Goal: Task Accomplishment & Management: Complete application form

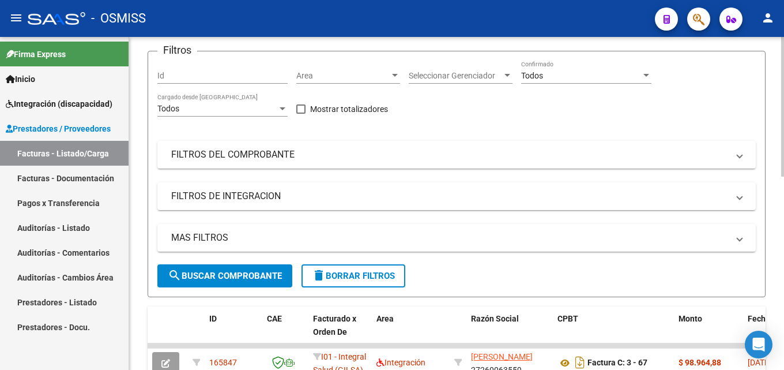
scroll to position [58, 0]
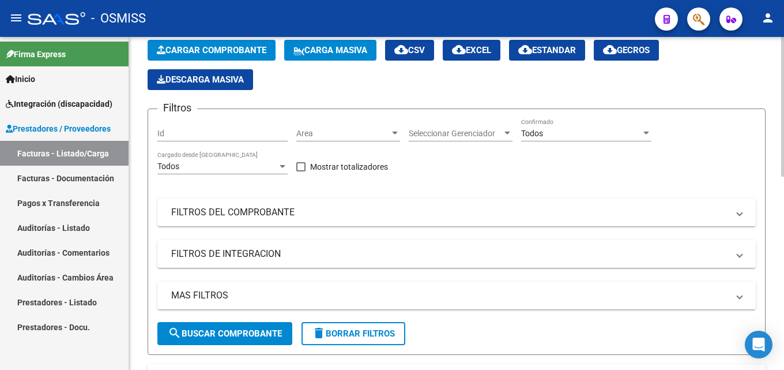
click at [194, 51] on span "Cargar Comprobante" at bounding box center [212, 50] width 110 height 10
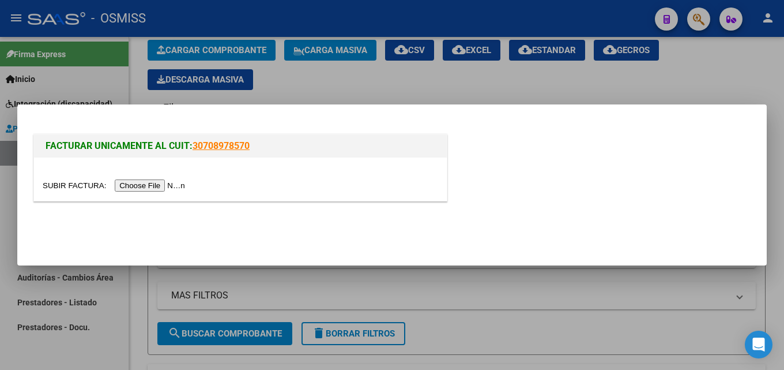
click at [162, 180] on input "file" at bounding box center [116, 185] width 146 height 12
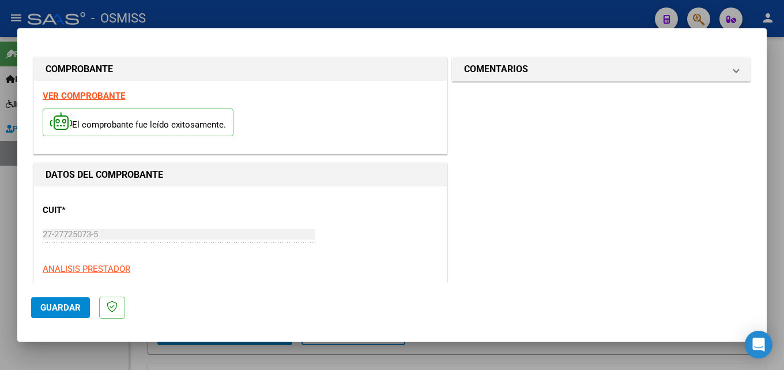
scroll to position [182, 0]
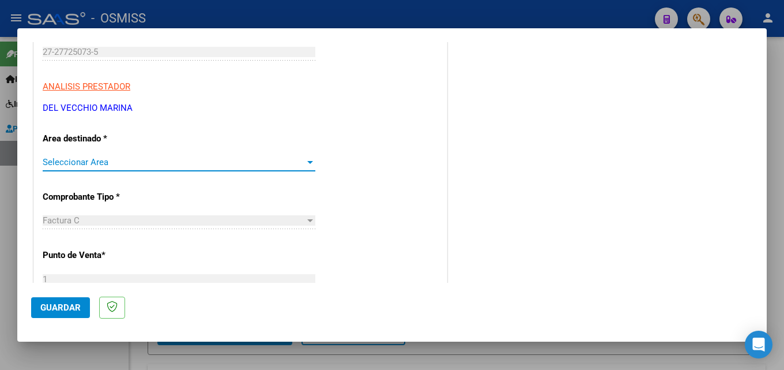
click at [106, 170] on div "Seleccionar Area Seleccionar Area" at bounding box center [179, 161] width 273 height 17
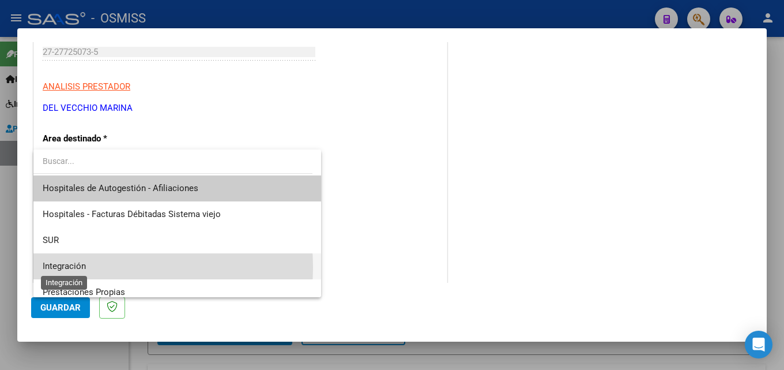
click at [84, 267] on span "Integración" at bounding box center [64, 266] width 43 height 10
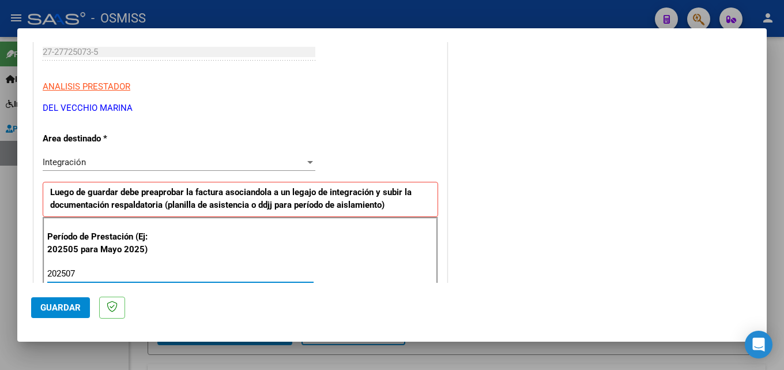
type input "202507"
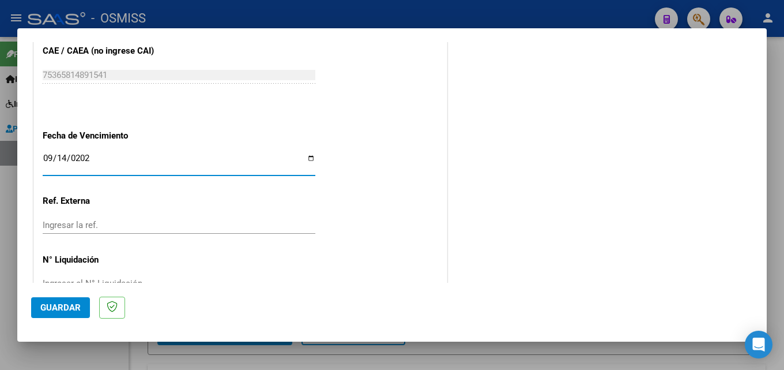
type input "2025-09-14"
click at [59, 302] on span "Guardar" at bounding box center [60, 307] width 40 height 10
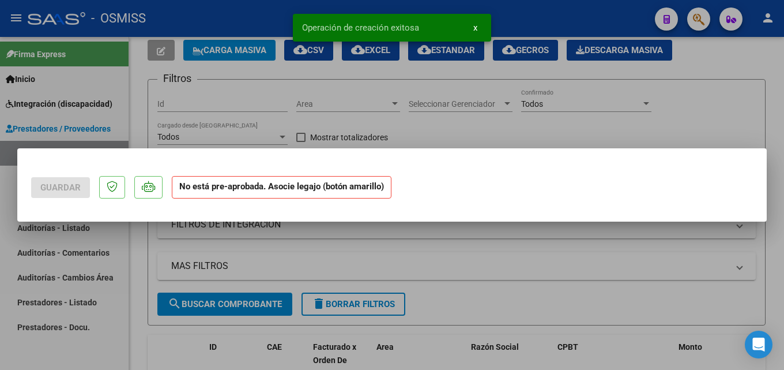
scroll to position [0, 0]
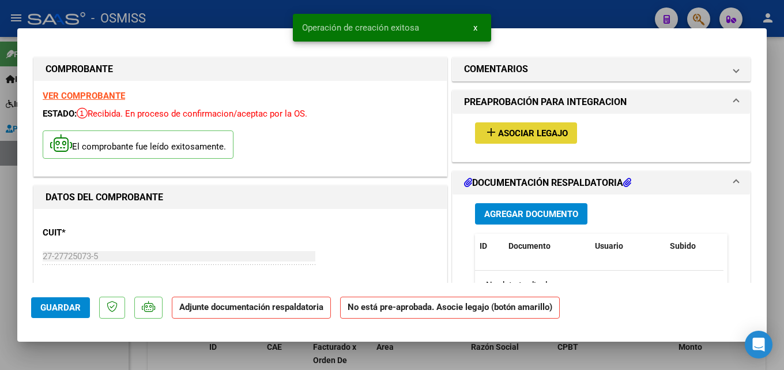
click at [544, 136] on span "Asociar Legajo" at bounding box center [533, 133] width 70 height 10
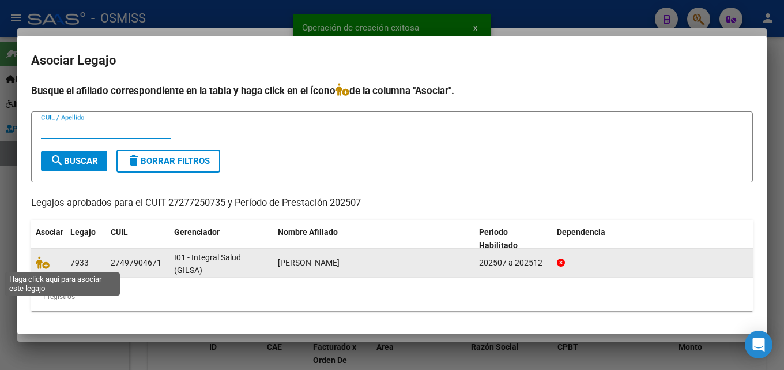
click at [35, 262] on datatable-body-cell at bounding box center [48, 263] width 35 height 28
click at [42, 264] on icon at bounding box center [43, 262] width 14 height 13
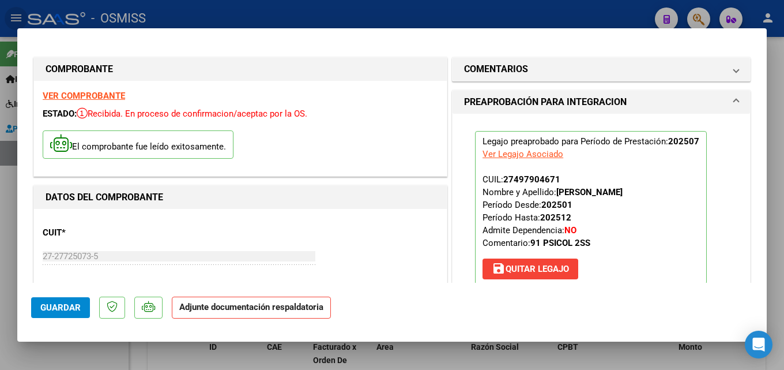
click at [456, 157] on div "Legajo preaprobado para Período de Prestación: 202507 Ver Legajo Asociado CUIL:…" at bounding box center [602, 212] width 298 height 197
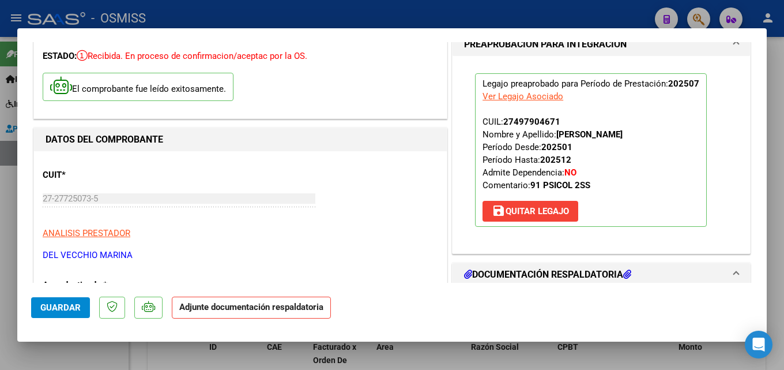
scroll to position [115, 0]
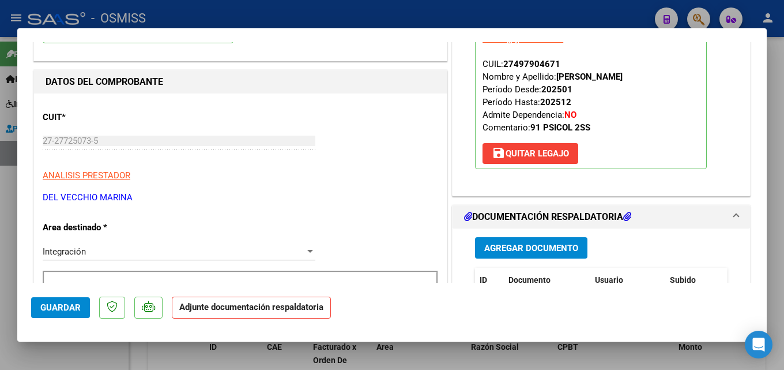
click at [540, 240] on button "Agregar Documento" at bounding box center [531, 247] width 112 height 21
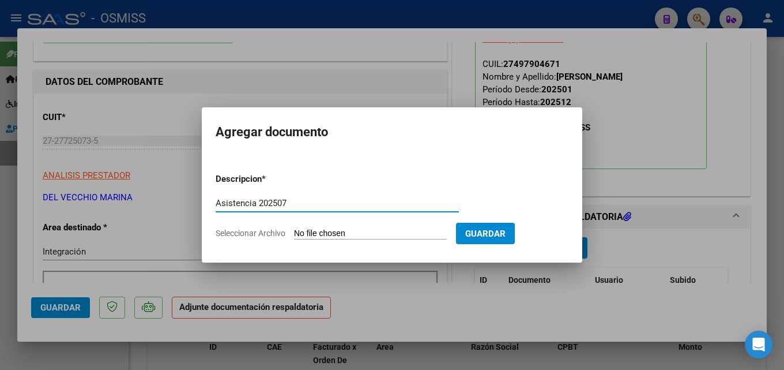
type input "Asistencia 202507"
click at [336, 234] on input "Seleccionar Archivo" at bounding box center [370, 233] width 153 height 11
type input "C:\fakepath\Del Vecchio. Asistencia 202507.pdf"
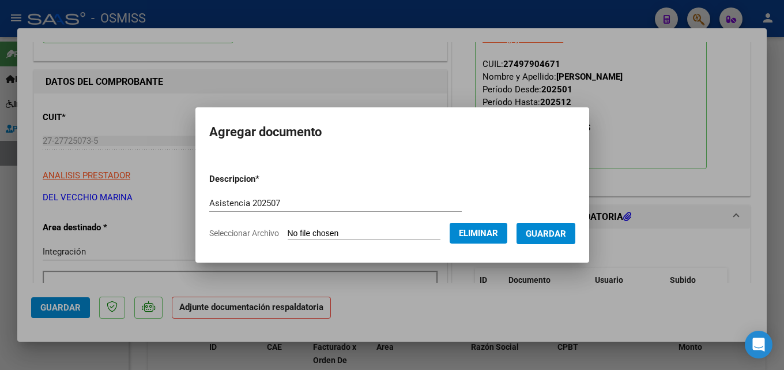
click at [547, 232] on span "Guardar" at bounding box center [546, 233] width 40 height 10
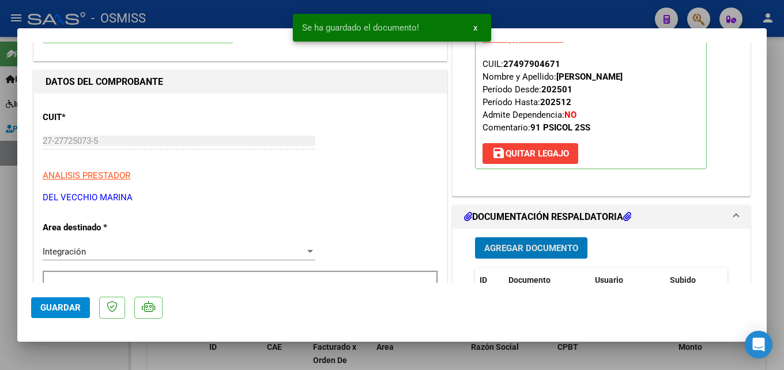
click at [73, 305] on span "Guardar" at bounding box center [60, 307] width 40 height 10
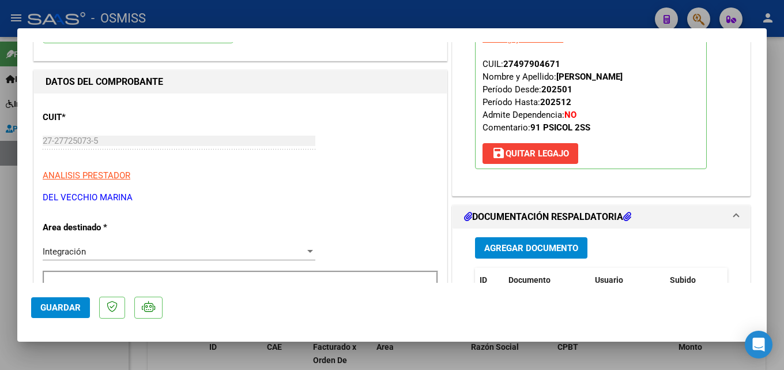
click at [8, 249] on div at bounding box center [392, 185] width 784 height 370
type input "$ 0,00"
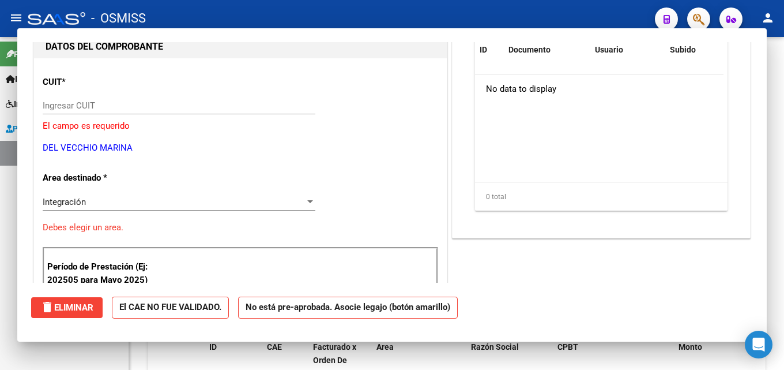
scroll to position [122, 0]
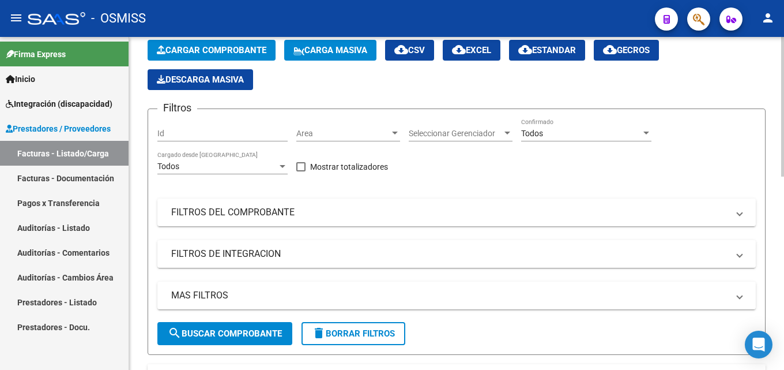
click at [138, 254] on div "Video tutorial PRESTADORES -> Listado de CPBTs Emitidos por Prestadores / Prove…" at bounding box center [456, 371] width 655 height 785
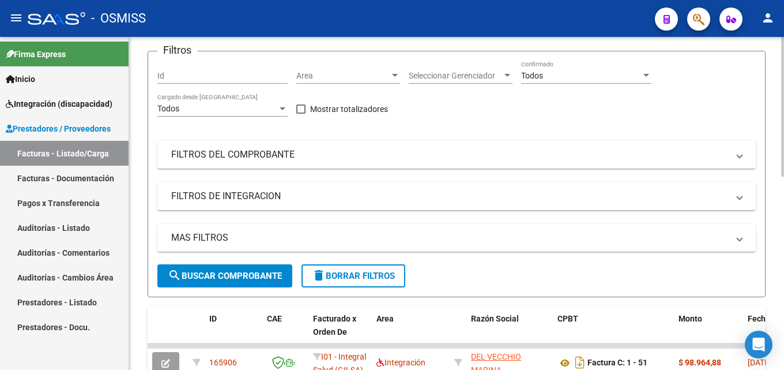
scroll to position [231, 0]
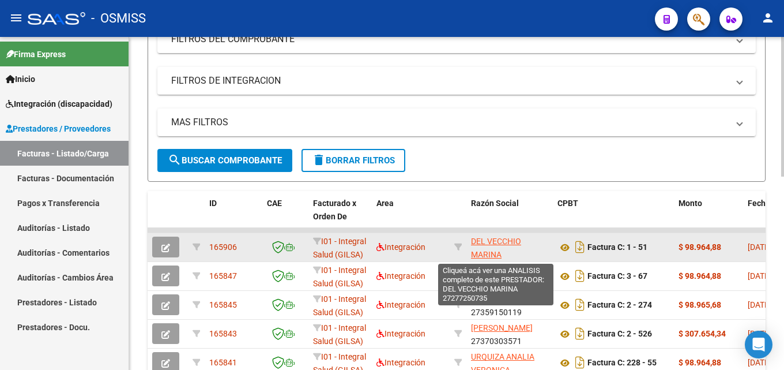
click at [479, 251] on span "DEL VECCHIO MARINA" at bounding box center [496, 247] width 50 height 22
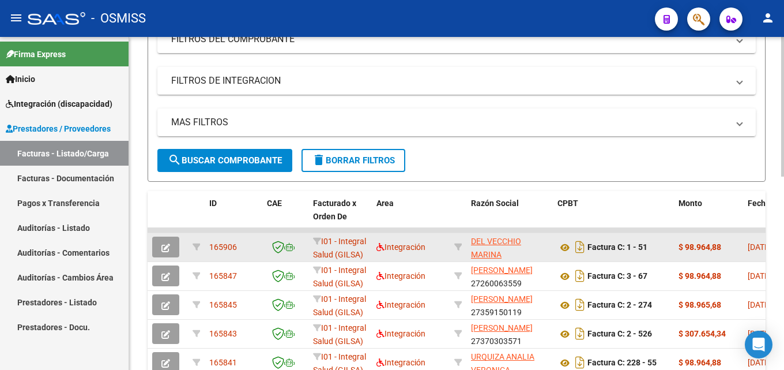
click at [164, 250] on icon "button" at bounding box center [165, 247] width 9 height 9
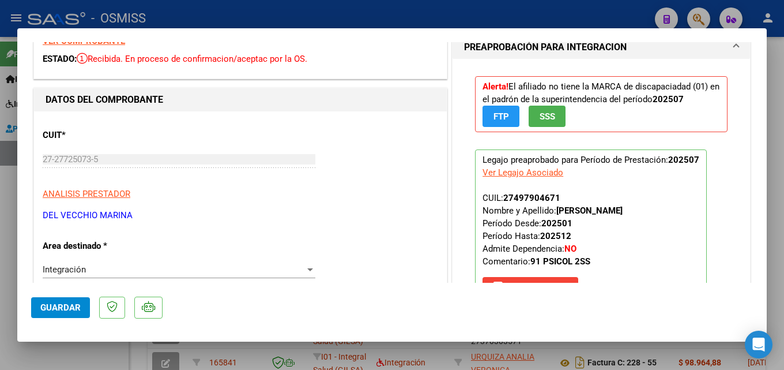
scroll to position [60, 0]
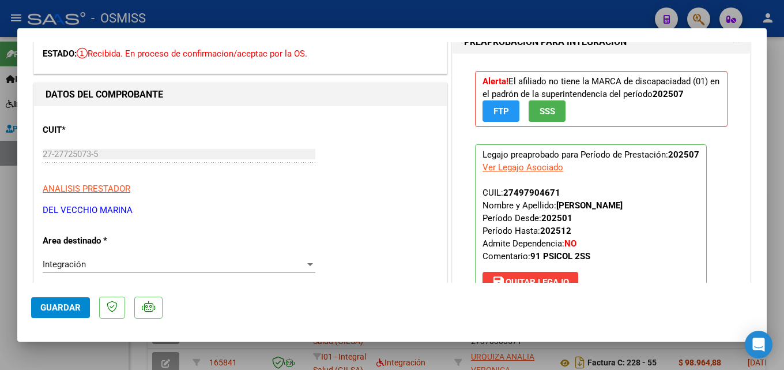
type input "$ 0,00"
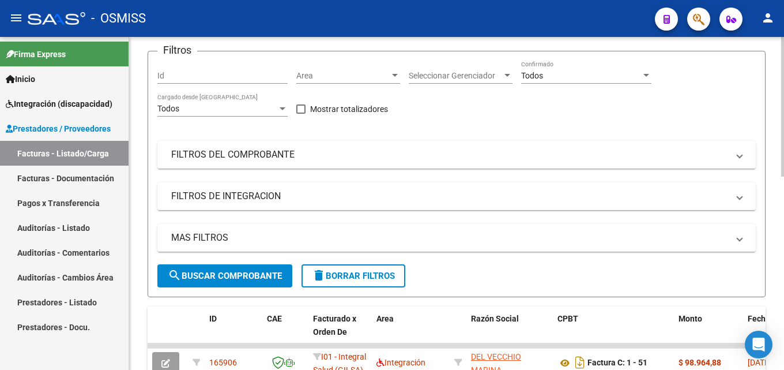
scroll to position [58, 0]
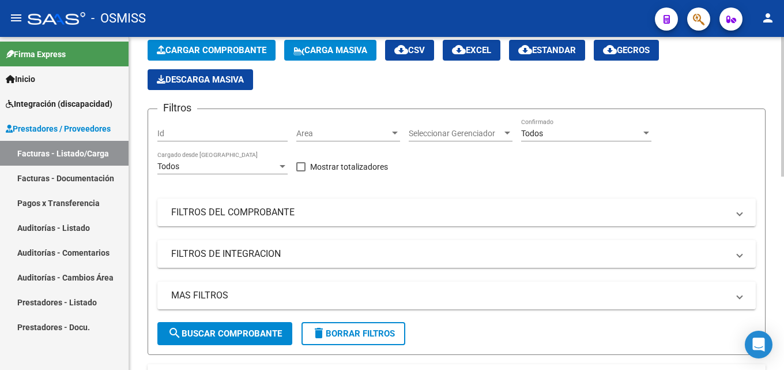
click at [218, 48] on span "Cargar Comprobante" at bounding box center [212, 50] width 110 height 10
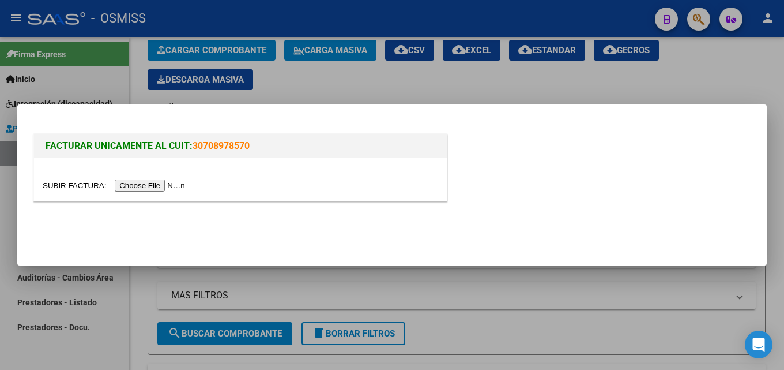
click at [153, 185] on input "file" at bounding box center [116, 185] width 146 height 12
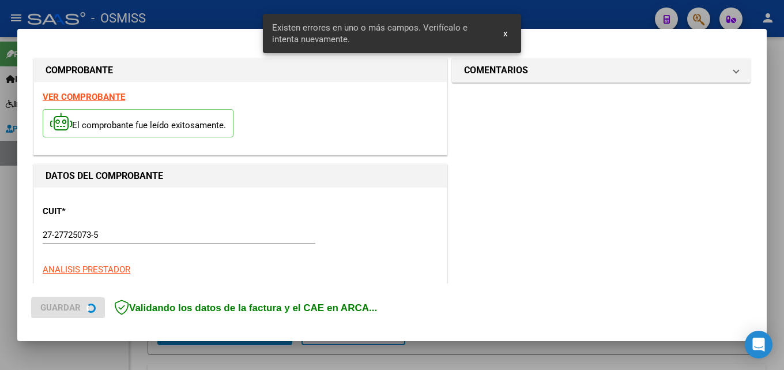
scroll to position [281, 0]
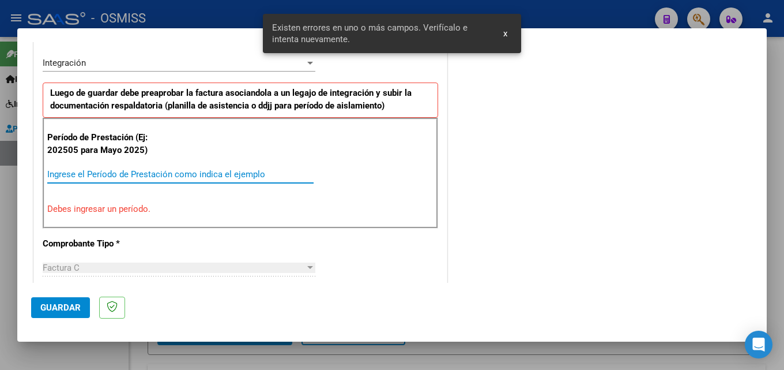
click at [105, 171] on input "Ingrese el Período de Prestación como indica el ejemplo" at bounding box center [180, 174] width 266 height 10
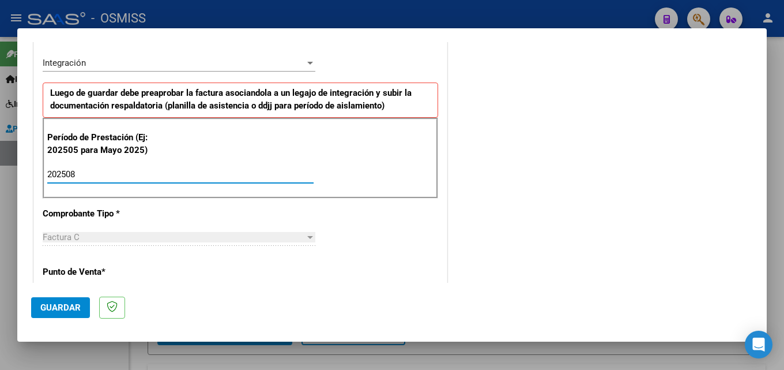
type input "202508"
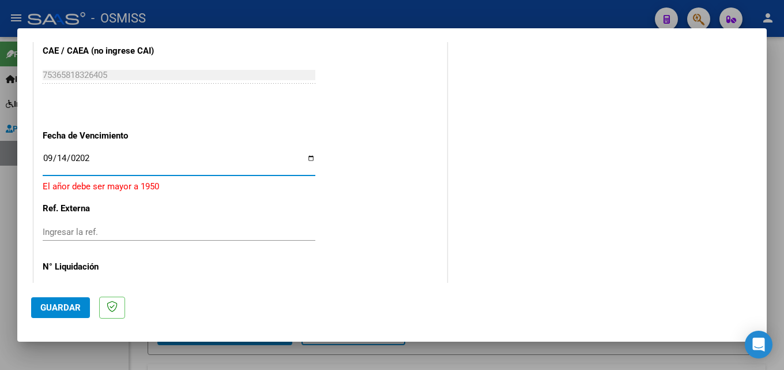
type input "2025-09-14"
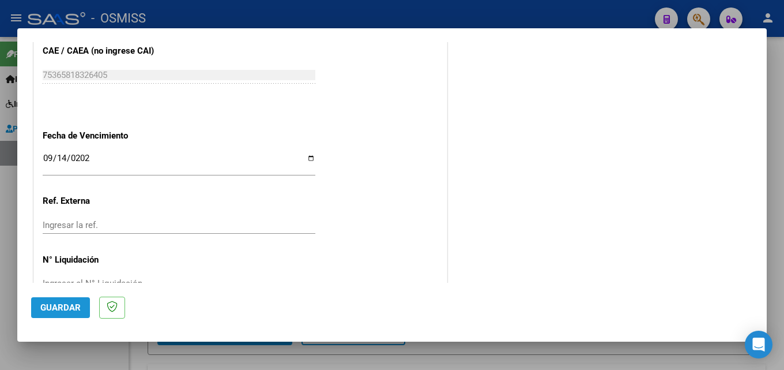
click at [69, 308] on span "Guardar" at bounding box center [60, 307] width 40 height 10
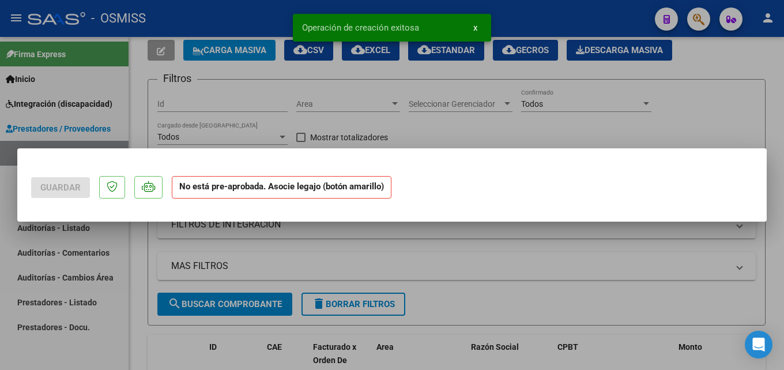
scroll to position [0, 0]
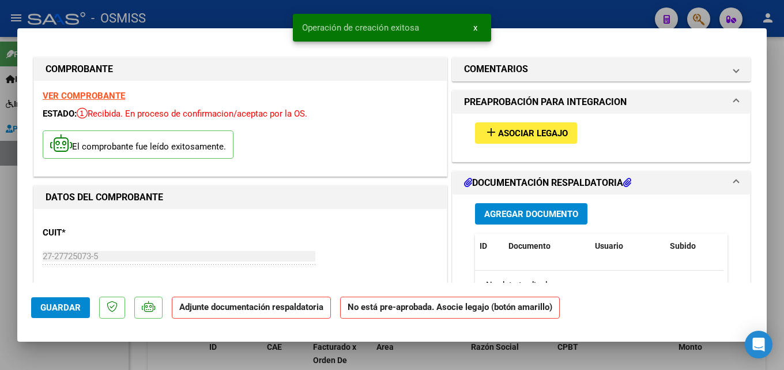
click at [521, 129] on span "Asociar Legajo" at bounding box center [533, 133] width 70 height 10
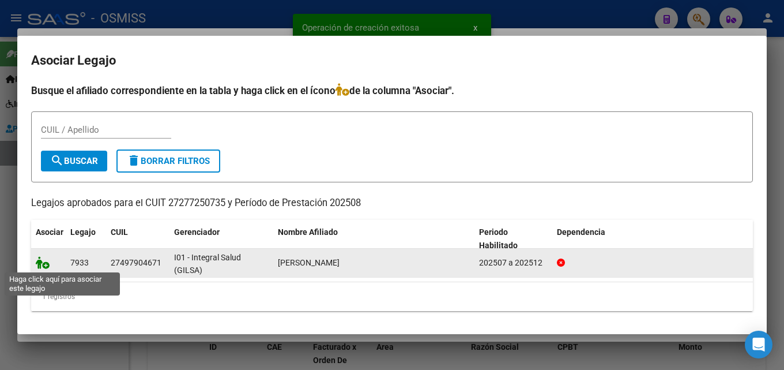
drag, startPoint x: 44, startPoint y: 265, endPoint x: 72, endPoint y: 264, distance: 28.3
click at [44, 265] on icon at bounding box center [43, 262] width 14 height 13
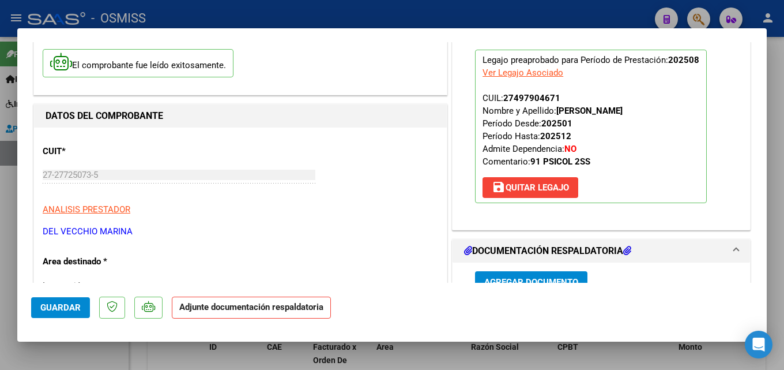
scroll to position [236, 0]
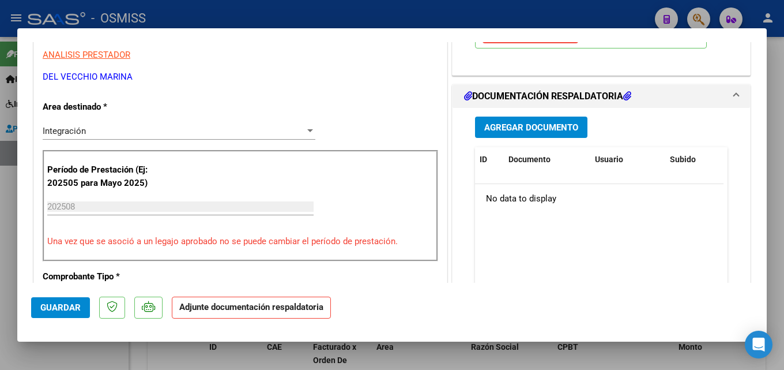
click at [553, 119] on button "Agregar Documento" at bounding box center [531, 127] width 112 height 21
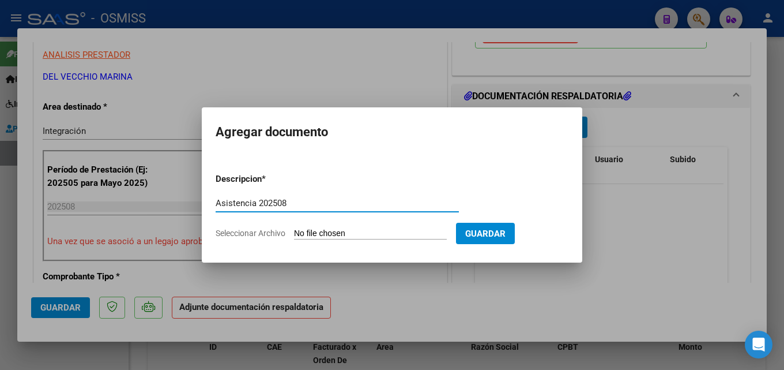
type input "Asistencia 202508"
click at [339, 230] on input "Seleccionar Archivo" at bounding box center [370, 233] width 153 height 11
type input "C:\fakepath\Del Vecchio. Asistencia 202508.pdf"
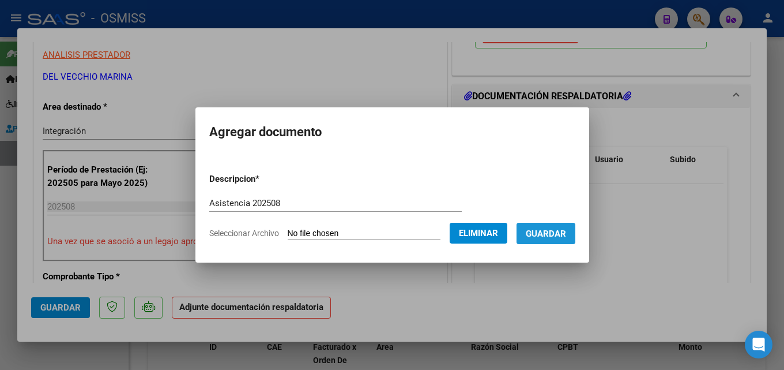
click at [550, 240] on button "Guardar" at bounding box center [546, 233] width 59 height 21
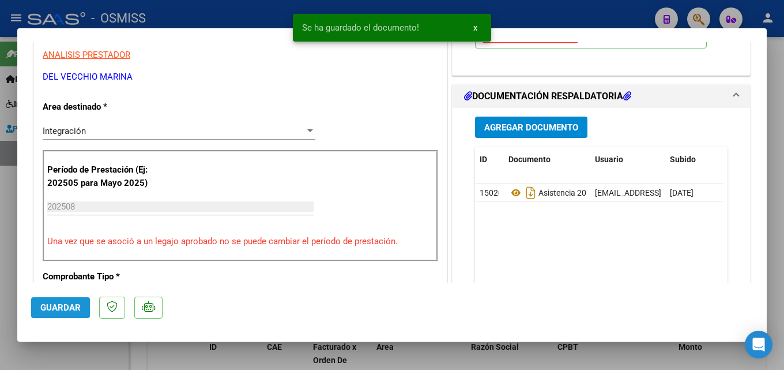
click at [51, 311] on span "Guardar" at bounding box center [60, 307] width 40 height 10
click at [649, 351] on div at bounding box center [392, 185] width 784 height 370
type input "$ 0,00"
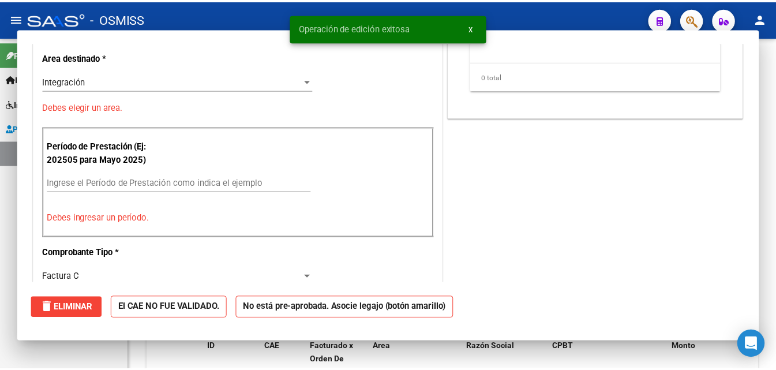
scroll to position [0, 0]
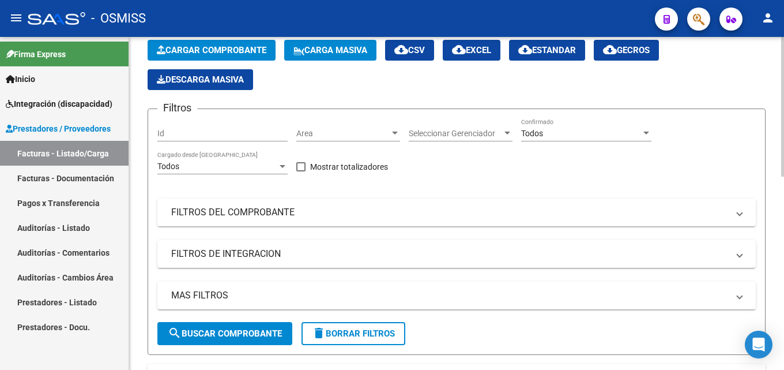
click at [241, 51] on span "Cargar Comprobante" at bounding box center [212, 50] width 110 height 10
click at [758, 20] on button "person" at bounding box center [768, 18] width 23 height 23
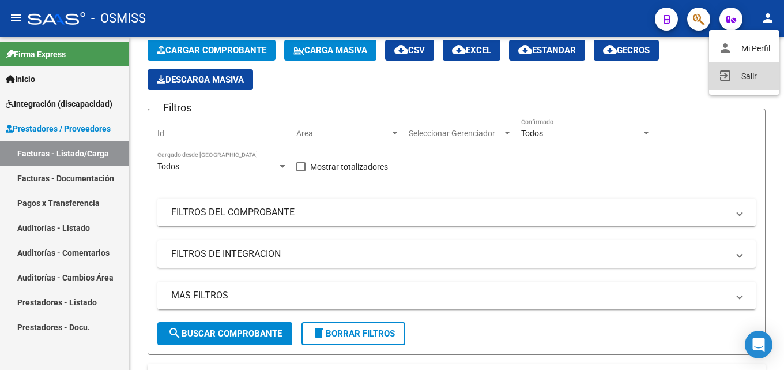
click at [746, 80] on button "exit_to_app Salir" at bounding box center [744, 76] width 70 height 28
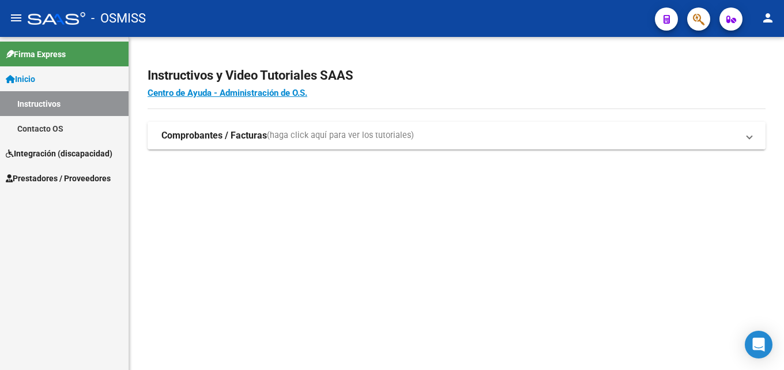
click at [231, 139] on strong "Comprobantes / Facturas" at bounding box center [214, 135] width 106 height 13
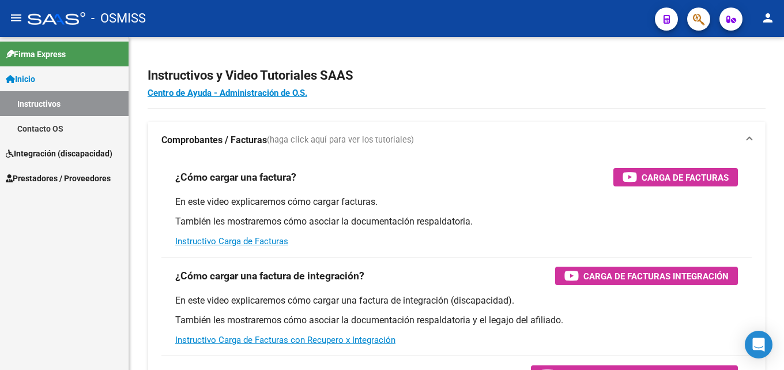
click at [25, 72] on link "Inicio" at bounding box center [64, 78] width 129 height 25
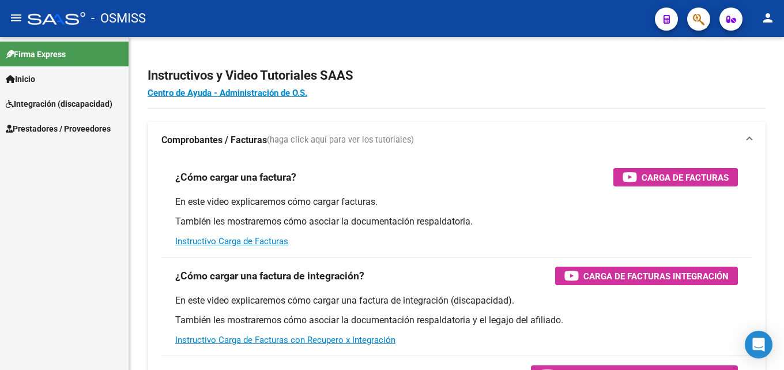
click at [27, 96] on link "Integración (discapacidad)" at bounding box center [64, 103] width 129 height 25
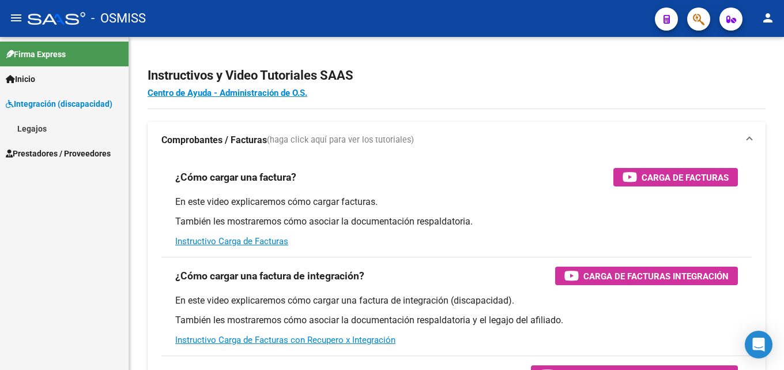
click at [35, 148] on span "Prestadores / Proveedores" at bounding box center [58, 153] width 105 height 13
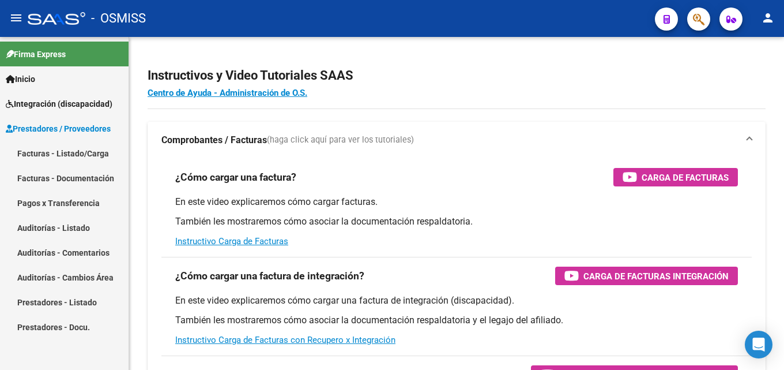
click at [58, 154] on link "Facturas - Listado/Carga" at bounding box center [64, 153] width 129 height 25
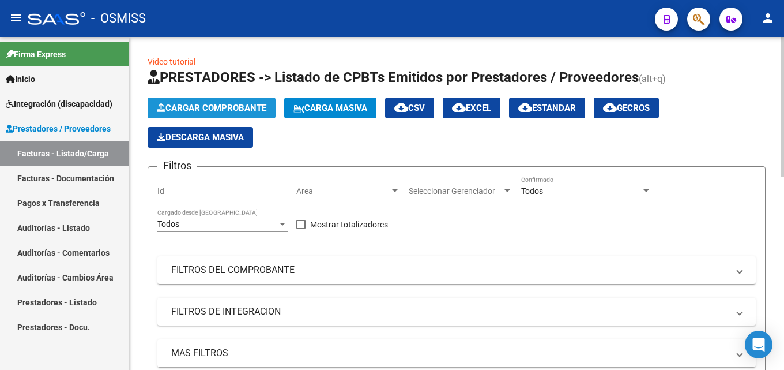
click at [210, 110] on span "Cargar Comprobante" at bounding box center [212, 108] width 110 height 10
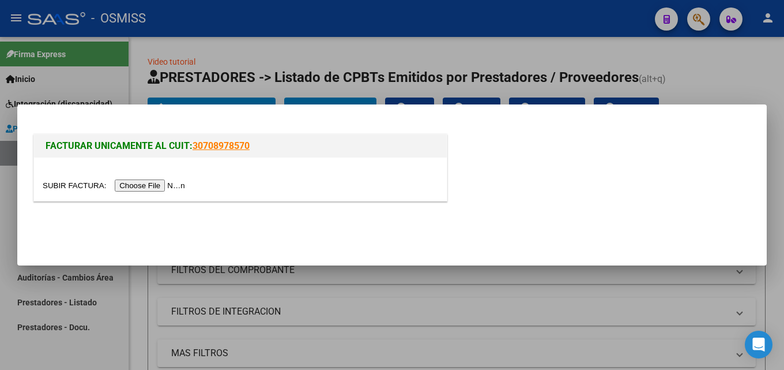
click at [175, 186] on input "file" at bounding box center [116, 185] width 146 height 12
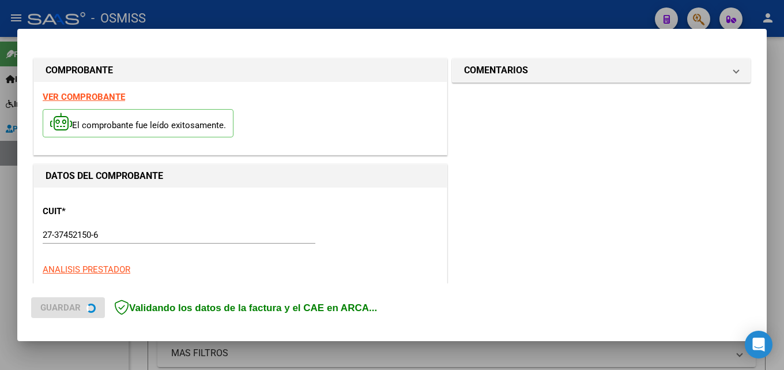
scroll to position [281, 0]
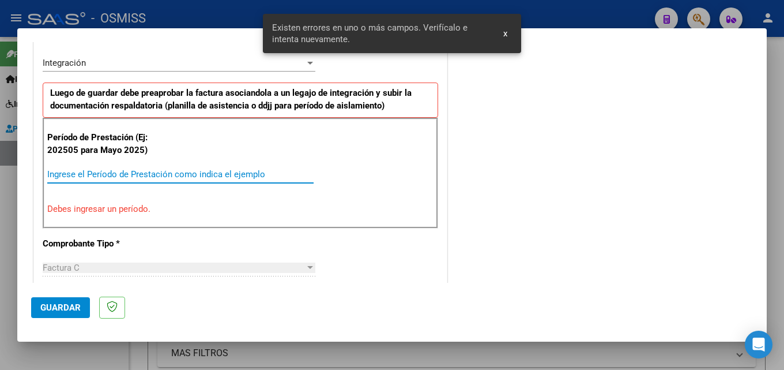
click at [94, 179] on input "Ingrese el Período de Prestación como indica el ejemplo" at bounding box center [180, 174] width 266 height 10
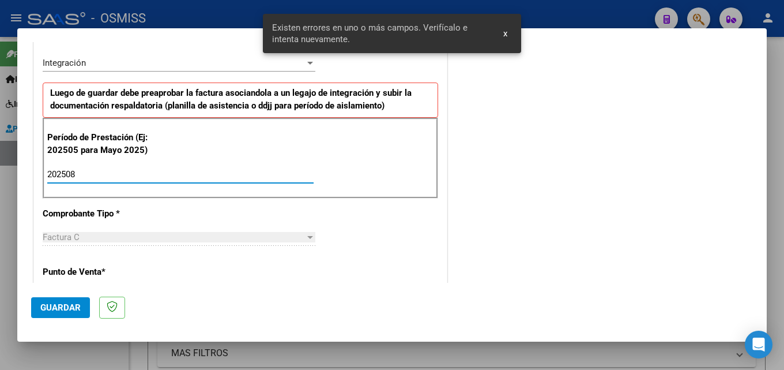
type input "202508"
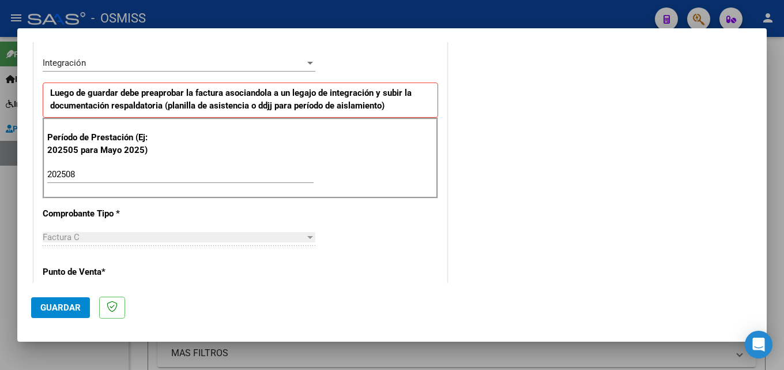
scroll to position [743, 0]
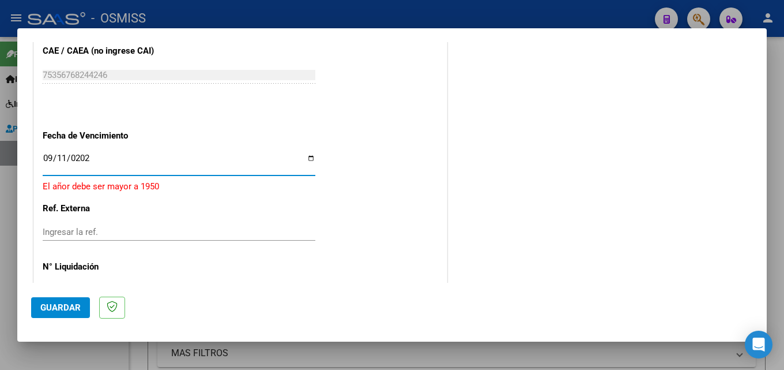
type input "[DATE]"
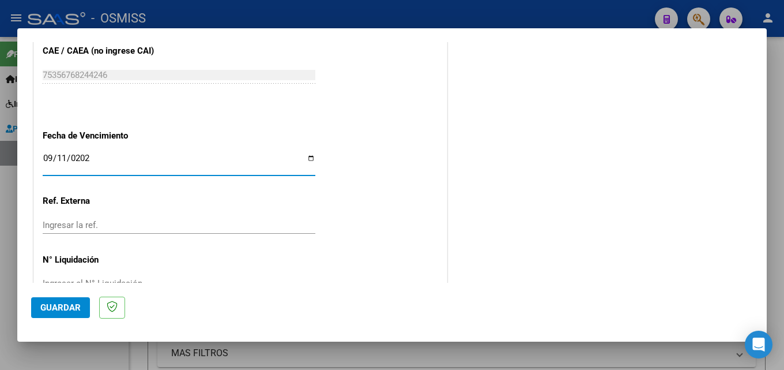
click at [86, 305] on button "Guardar" at bounding box center [60, 307] width 59 height 21
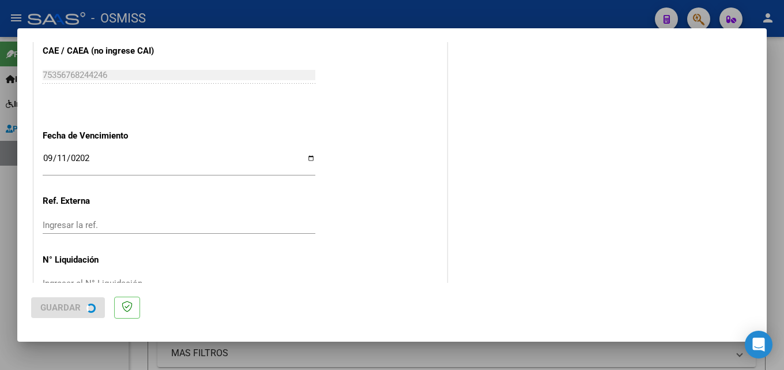
scroll to position [0, 0]
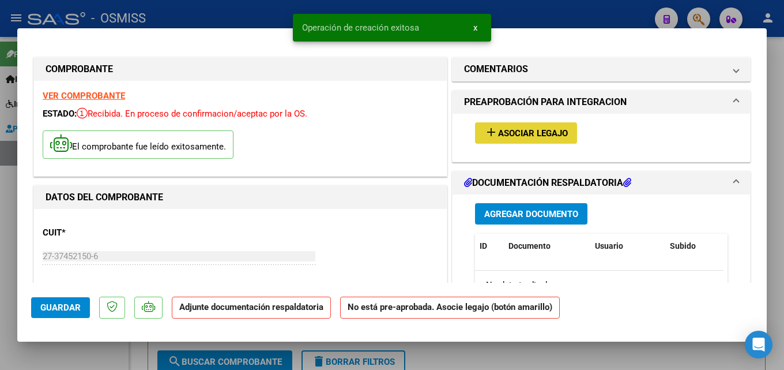
click at [536, 126] on button "add Asociar Legajo" at bounding box center [526, 132] width 102 height 21
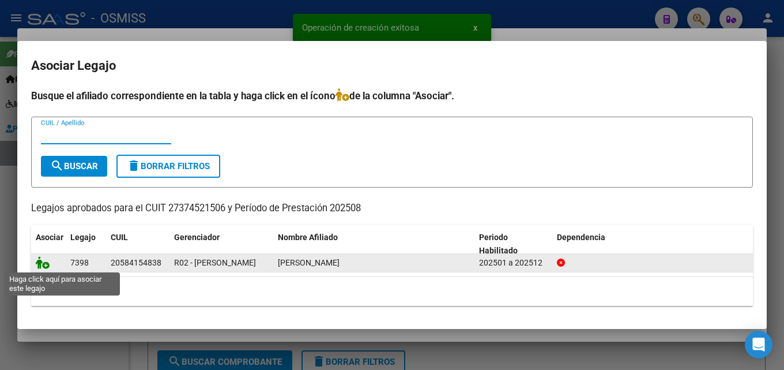
click at [42, 264] on icon at bounding box center [43, 262] width 14 height 13
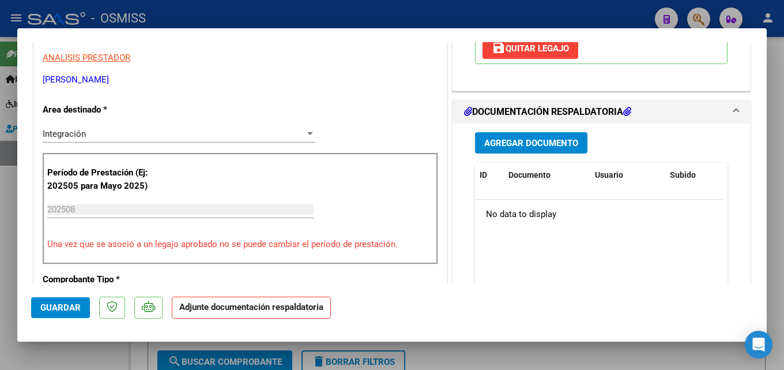
scroll to position [244, 0]
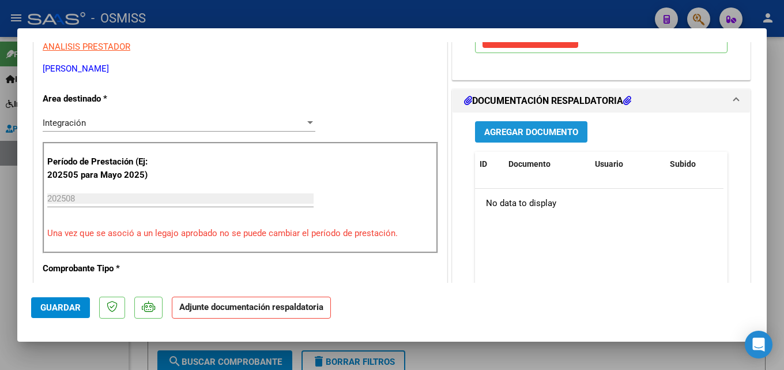
click at [553, 136] on span "Agregar Documento" at bounding box center [531, 132] width 94 height 10
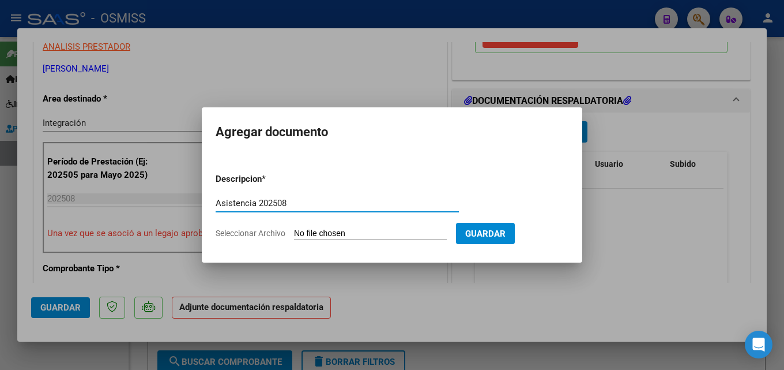
type input "Asistencia 202508"
click at [342, 230] on input "Seleccionar Archivo" at bounding box center [370, 233] width 153 height 11
type input "C:\fakepath\[PERSON_NAME]. Asistencia 202508.pdf"
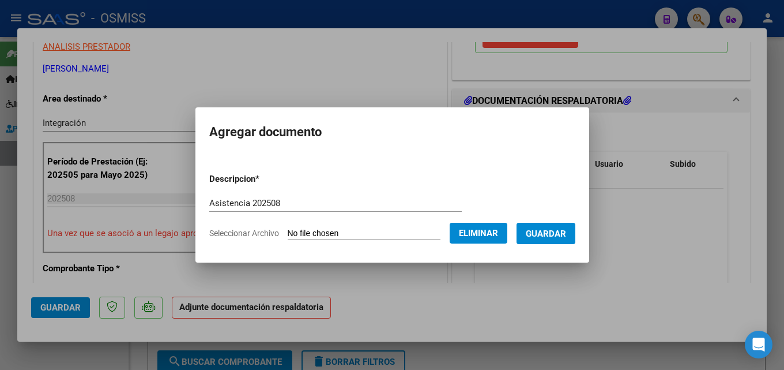
click at [563, 237] on span "Guardar" at bounding box center [546, 233] width 40 height 10
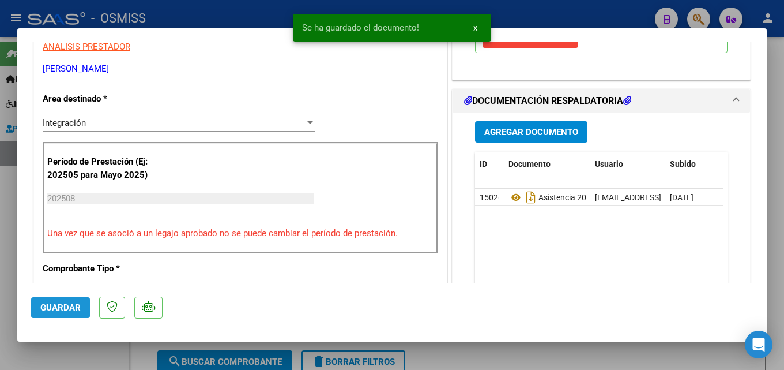
click at [57, 314] on button "Guardar" at bounding box center [60, 307] width 59 height 21
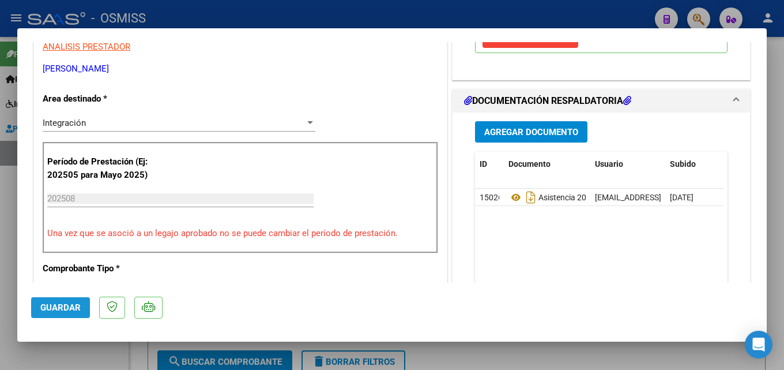
click at [48, 305] on span "Guardar" at bounding box center [60, 307] width 40 height 10
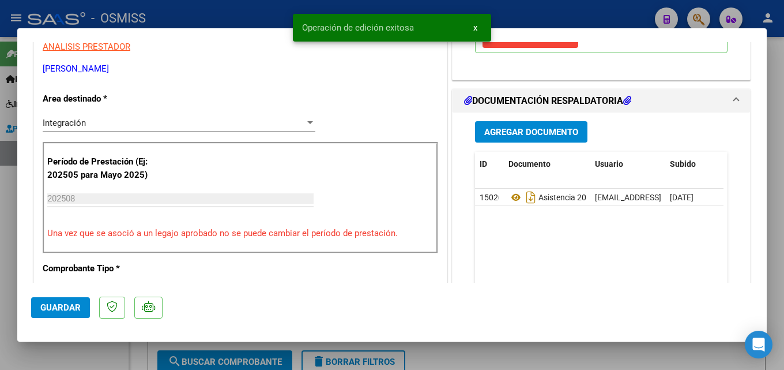
click at [1, 310] on div at bounding box center [392, 185] width 784 height 370
type input "$ 0,00"
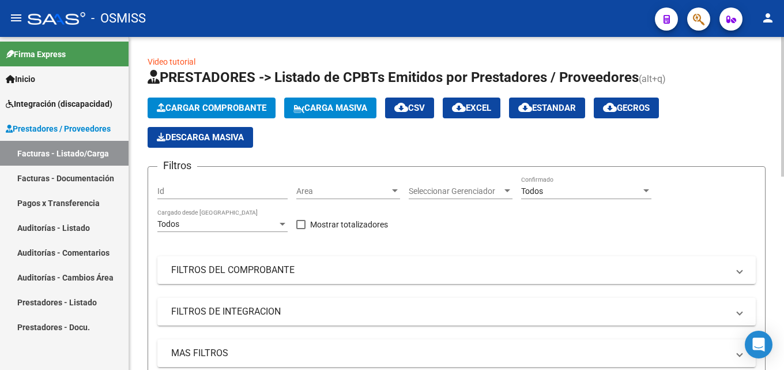
click at [202, 106] on span "Cargar Comprobante" at bounding box center [212, 108] width 110 height 10
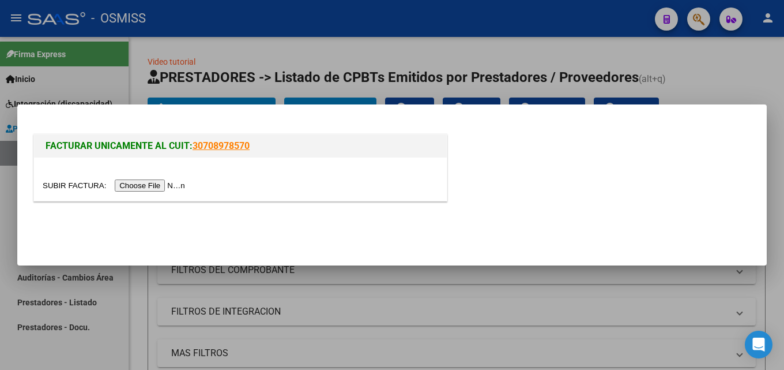
click at [172, 185] on input "file" at bounding box center [116, 185] width 146 height 12
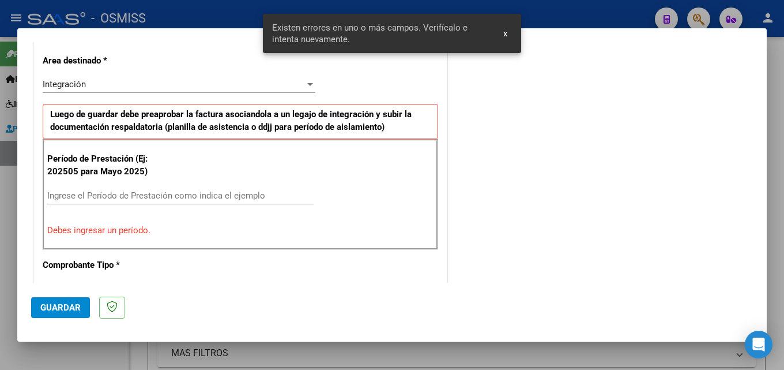
scroll to position [282, 0]
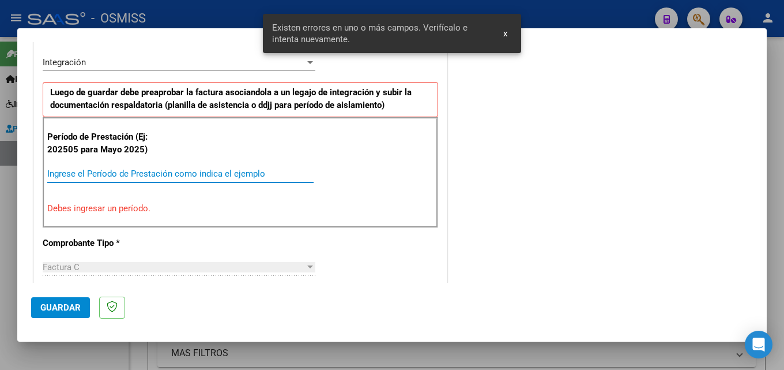
click at [163, 175] on input "Ingrese el Período de Prestación como indica el ejemplo" at bounding box center [180, 173] width 266 height 10
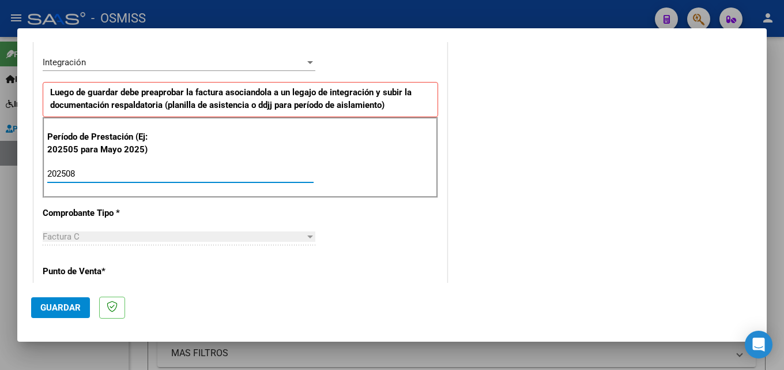
type input "202508"
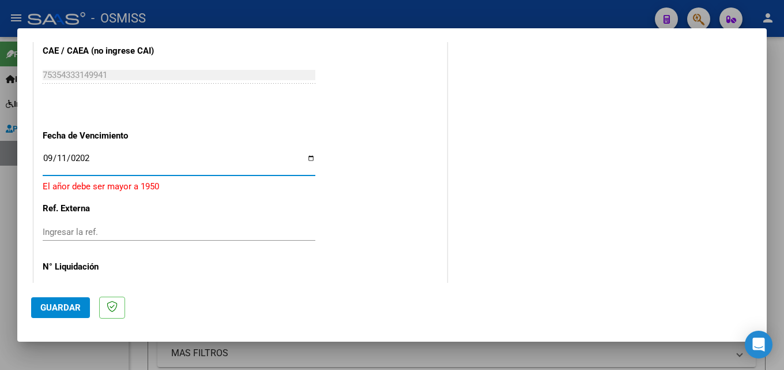
type input "[DATE]"
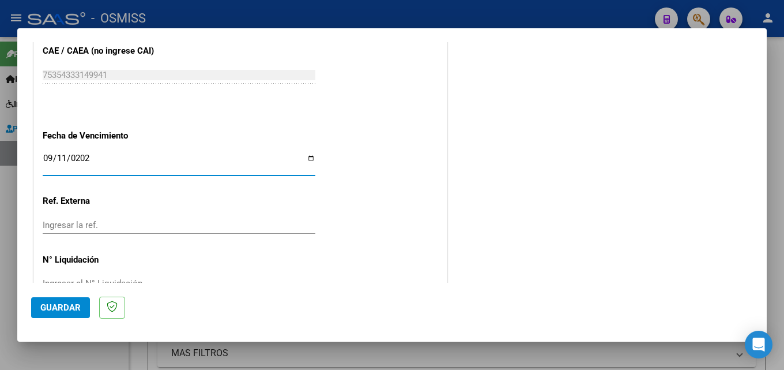
click at [53, 305] on span "Guardar" at bounding box center [60, 307] width 40 height 10
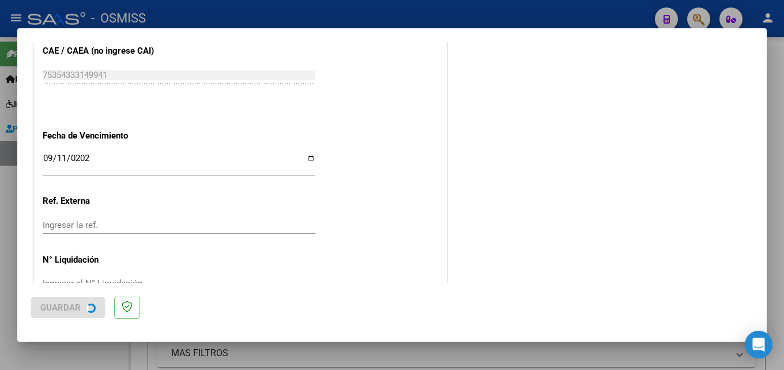
scroll to position [0, 0]
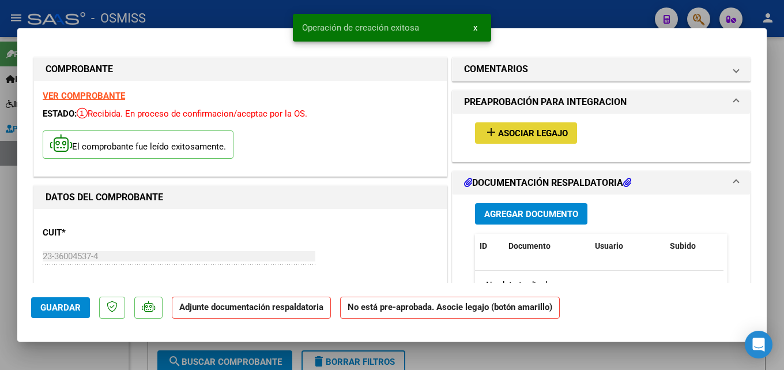
click at [524, 124] on button "add Asociar Legajo" at bounding box center [526, 132] width 102 height 21
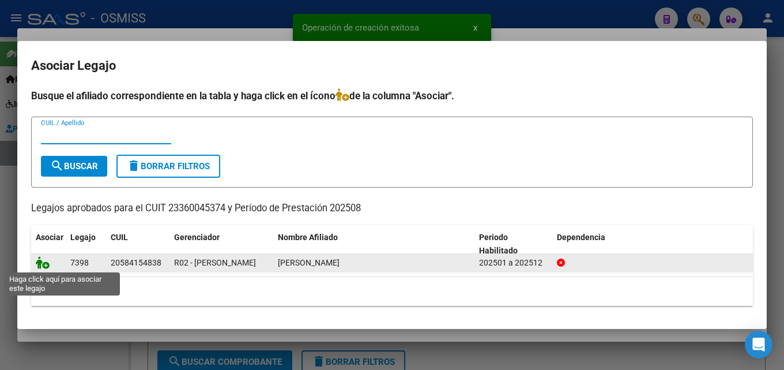
click at [37, 262] on icon at bounding box center [43, 262] width 14 height 13
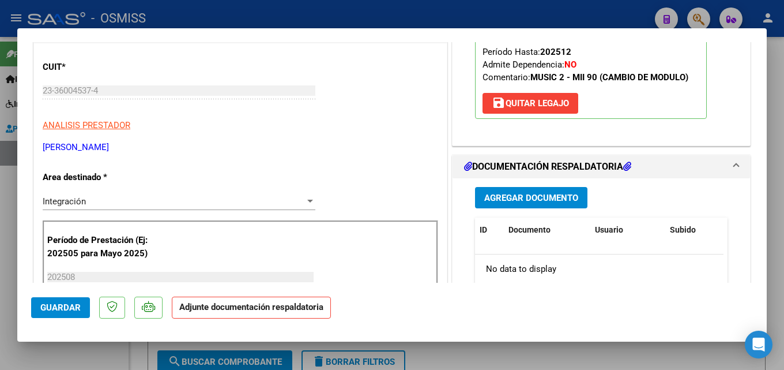
scroll to position [220, 0]
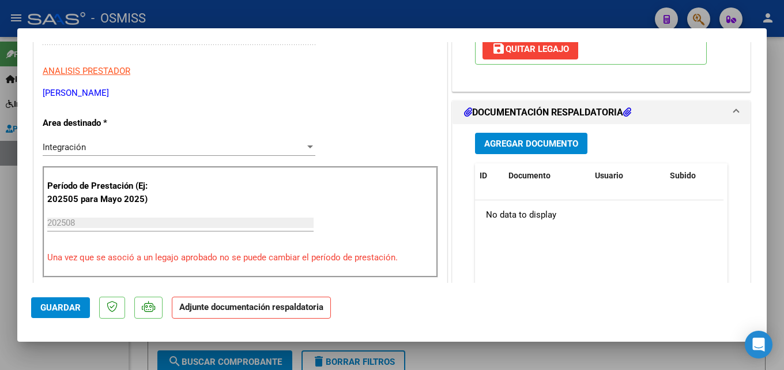
click at [488, 131] on div "Agregar Documento ID Documento Usuario Subido Acción No data to display 0 total…" at bounding box center [602, 239] width 270 height 230
click at [504, 142] on span "Agregar Documento" at bounding box center [531, 143] width 94 height 10
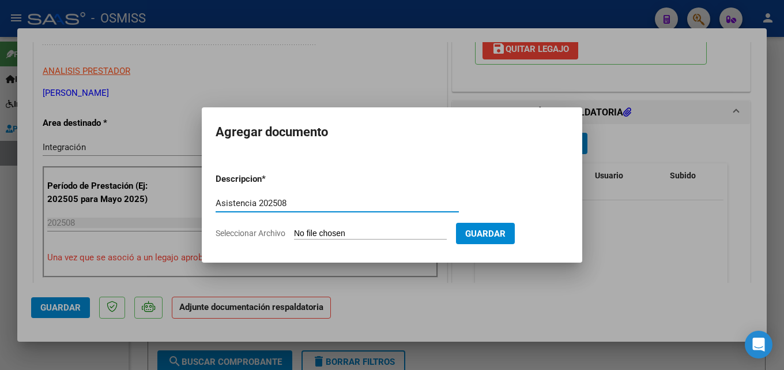
type input "Asistencia 202508"
click at [353, 237] on input "Seleccionar Archivo" at bounding box center [370, 233] width 153 height 11
type input "C:\fakepath\[GEOGRAPHIC_DATA]. Asistencia 202508.pdf"
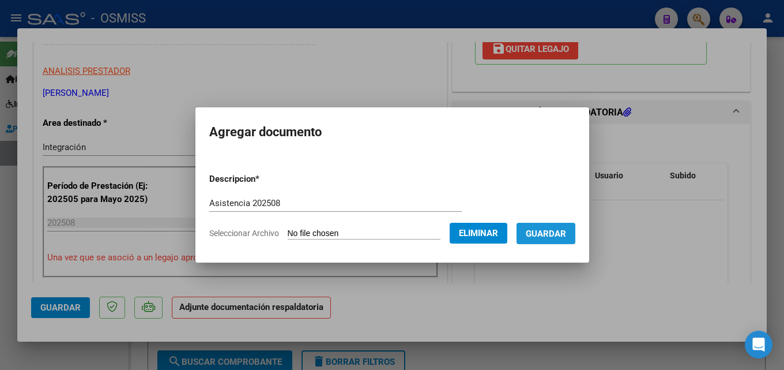
click at [545, 237] on span "Guardar" at bounding box center [546, 233] width 40 height 10
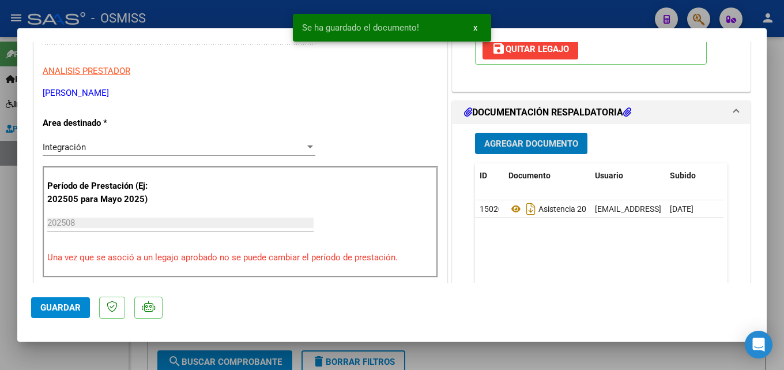
click at [46, 300] on button "Guardar" at bounding box center [60, 307] width 59 height 21
click at [8, 318] on div at bounding box center [392, 185] width 784 height 370
type input "$ 0,00"
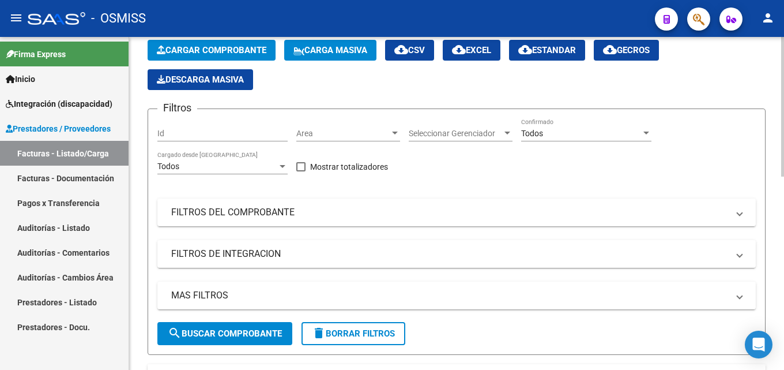
scroll to position [0, 0]
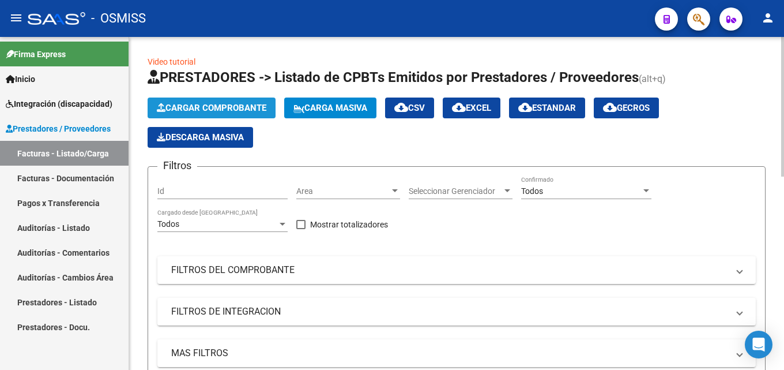
click at [232, 104] on span "Cargar Comprobante" at bounding box center [212, 108] width 110 height 10
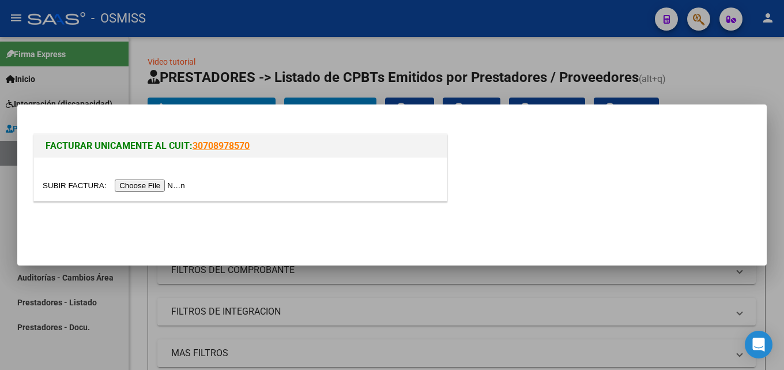
click at [138, 183] on input "file" at bounding box center [116, 185] width 146 height 12
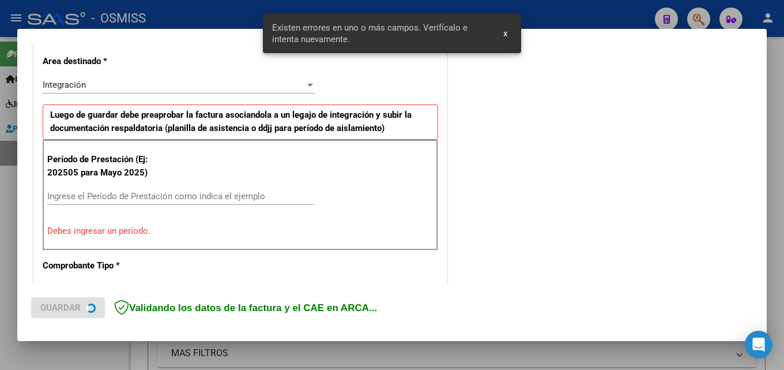
scroll to position [282, 0]
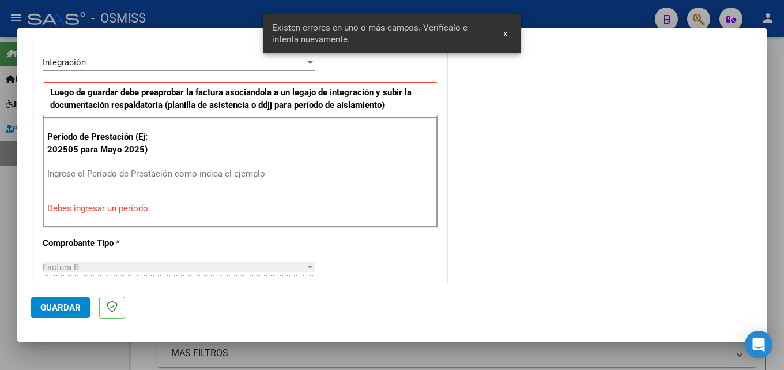
click at [131, 179] on div "Ingrese el Período de Prestación como indica el ejemplo" at bounding box center [180, 173] width 266 height 17
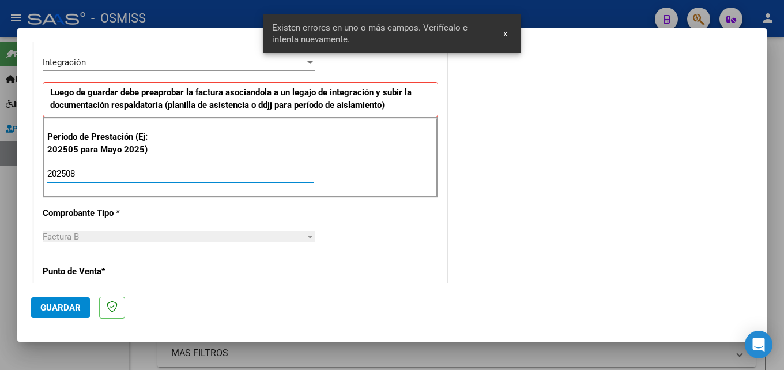
type input "202508"
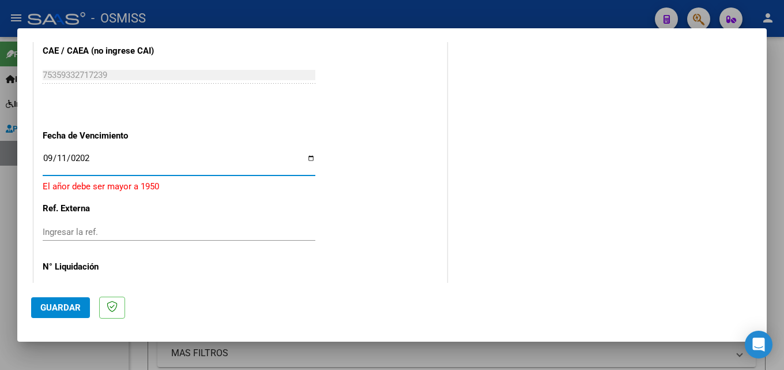
type input "[DATE]"
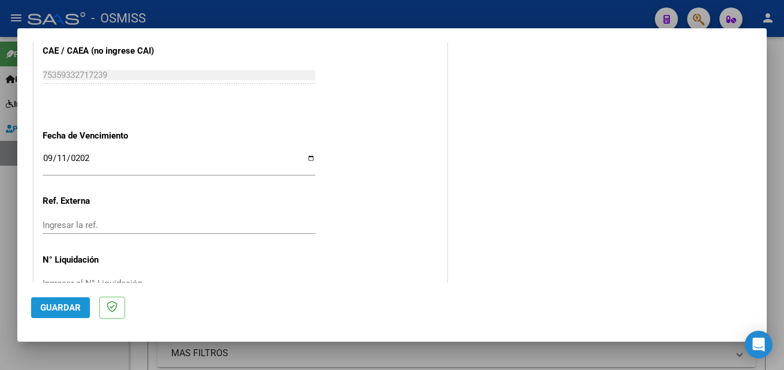
drag, startPoint x: 67, startPoint y: 298, endPoint x: 96, endPoint y: 243, distance: 62.2
click at [67, 299] on button "Guardar" at bounding box center [60, 307] width 59 height 21
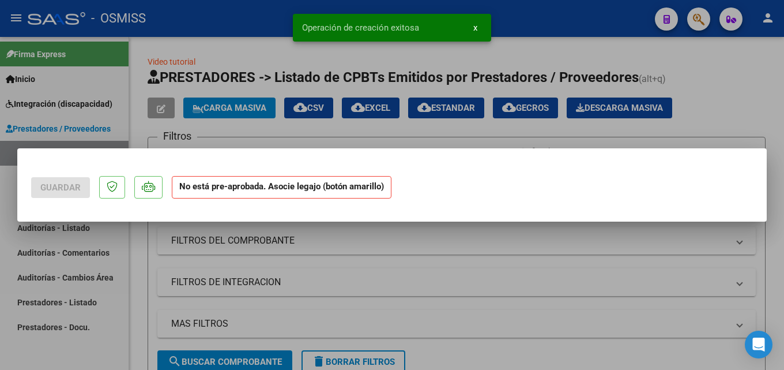
scroll to position [0, 0]
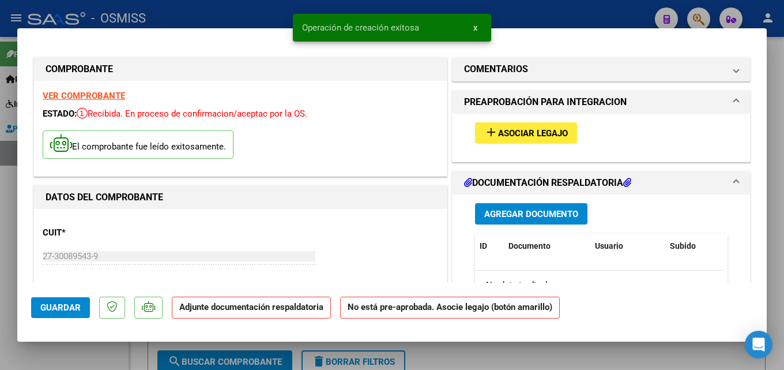
click at [506, 126] on button "add Asociar Legajo" at bounding box center [526, 132] width 102 height 21
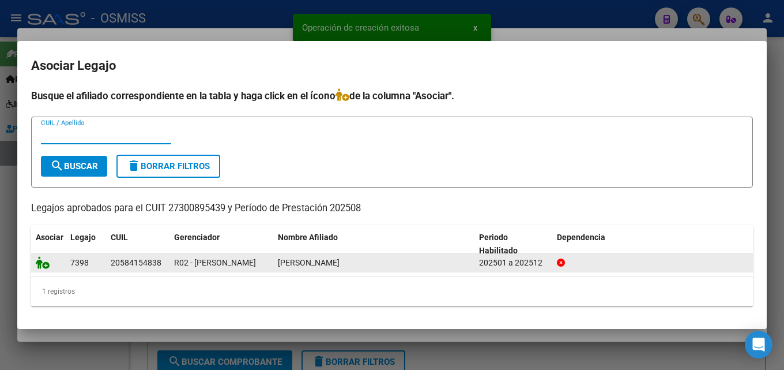
click at [47, 262] on icon at bounding box center [43, 262] width 14 height 13
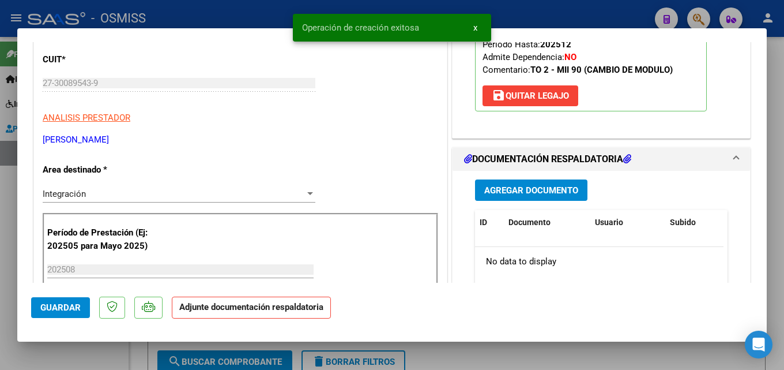
scroll to position [196, 0]
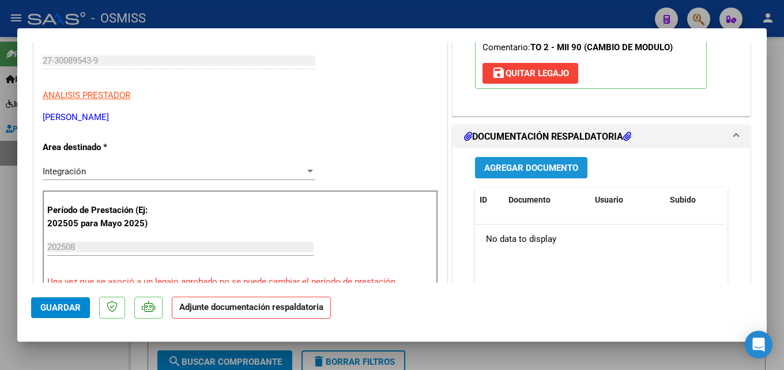
click at [545, 161] on button "Agregar Documento" at bounding box center [531, 167] width 112 height 21
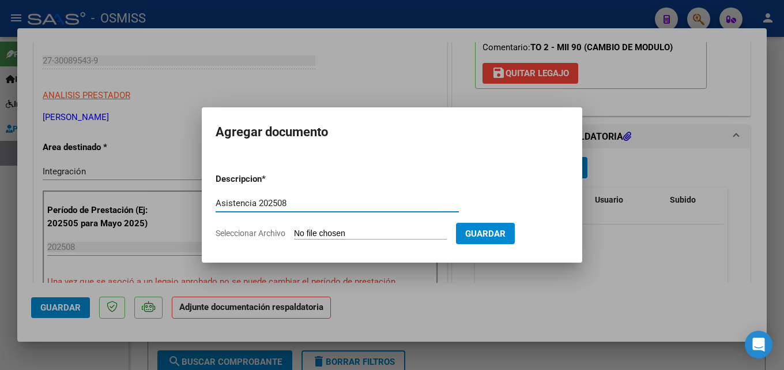
type input "Asistencia 202508"
click at [322, 228] on input "Seleccionar Archivo" at bounding box center [370, 233] width 153 height 11
type input "C:\fakepath\[PERSON_NAME]. Asistencia 202508.pdf"
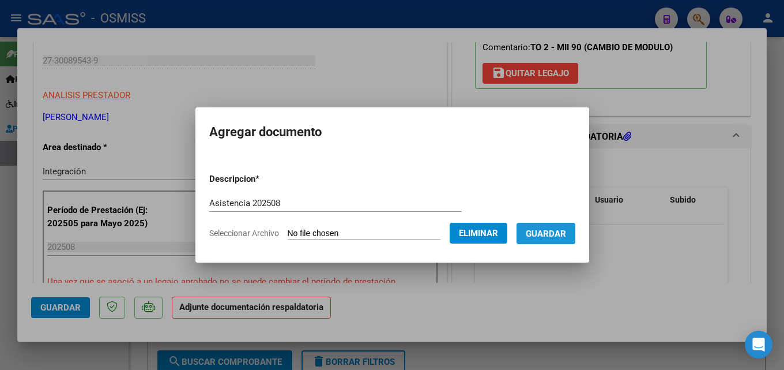
click at [545, 234] on span "Guardar" at bounding box center [546, 233] width 40 height 10
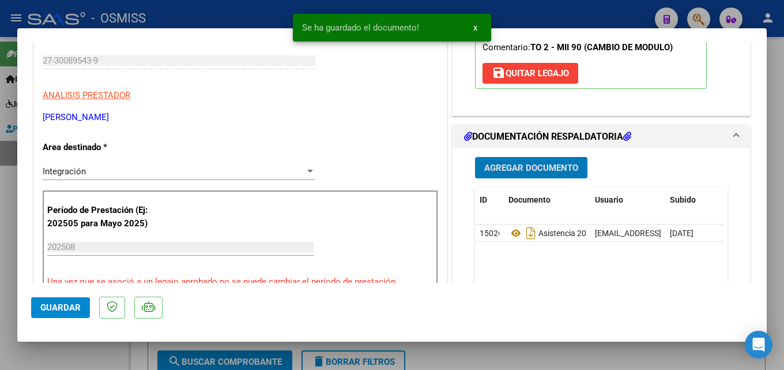
click at [57, 309] on span "Guardar" at bounding box center [60, 307] width 40 height 10
click at [2, 351] on div at bounding box center [392, 185] width 784 height 370
type input "$ 0,00"
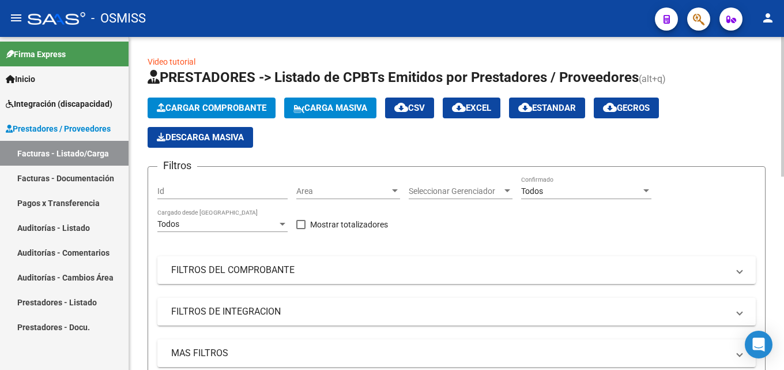
click at [213, 111] on span "Cargar Comprobante" at bounding box center [212, 108] width 110 height 10
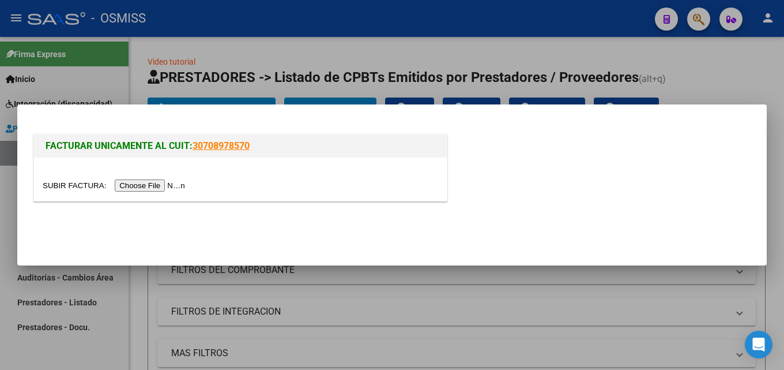
click at [156, 183] on input "file" at bounding box center [116, 185] width 146 height 12
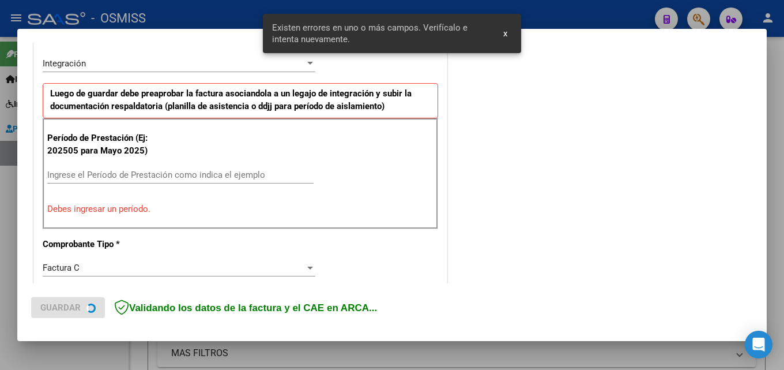
scroll to position [282, 0]
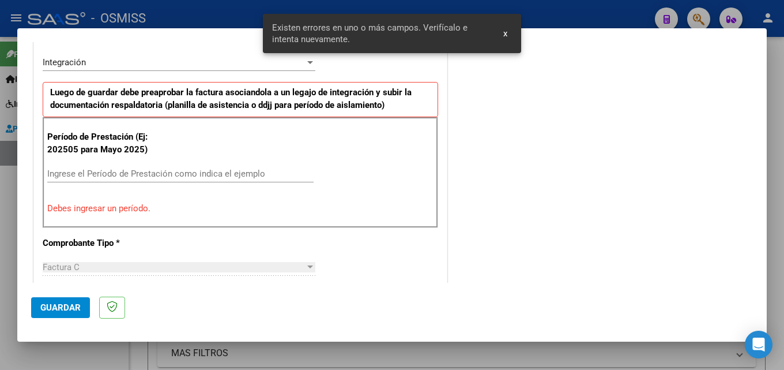
click at [138, 174] on input "Ingrese el Período de Prestación como indica el ejemplo" at bounding box center [180, 173] width 266 height 10
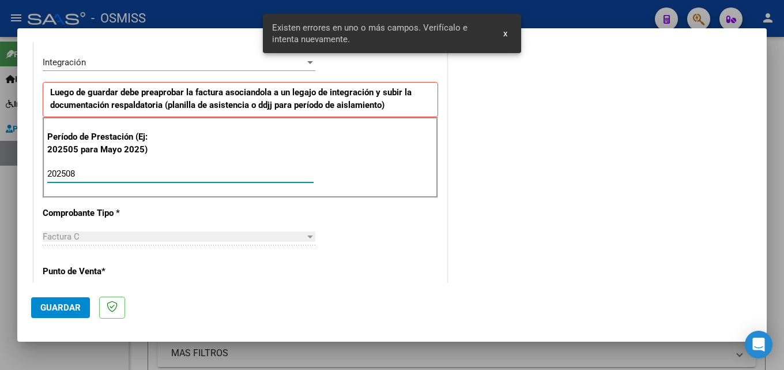
type input "202508"
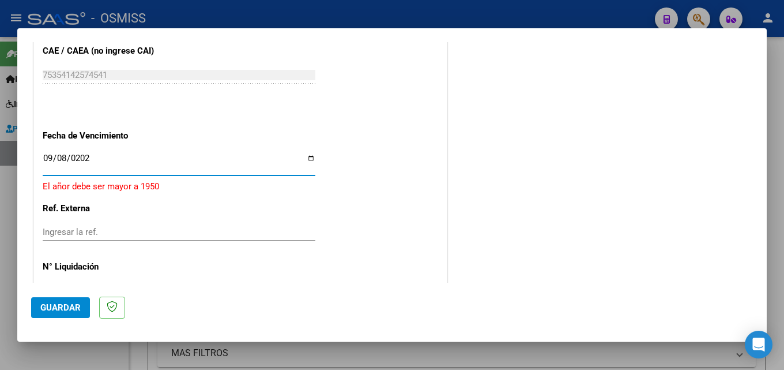
type input "[DATE]"
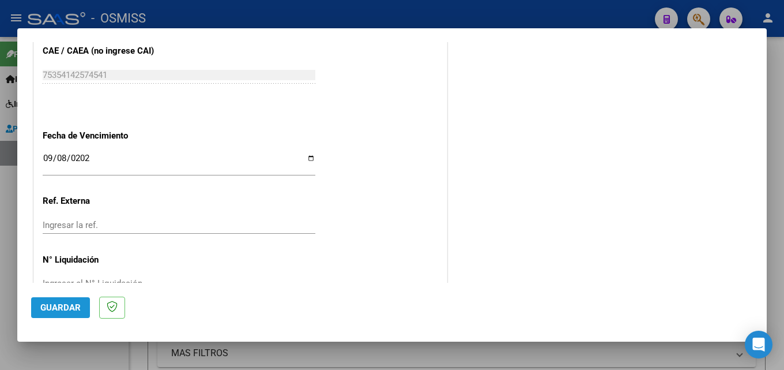
drag, startPoint x: 39, startPoint y: 314, endPoint x: 315, endPoint y: 213, distance: 294.1
click at [39, 314] on button "Guardar" at bounding box center [60, 307] width 59 height 21
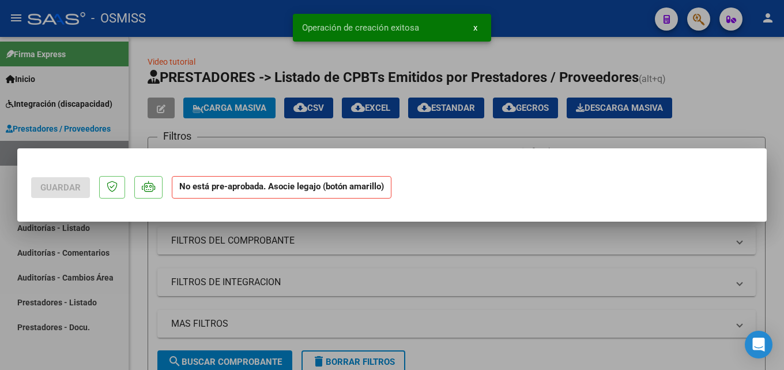
scroll to position [0, 0]
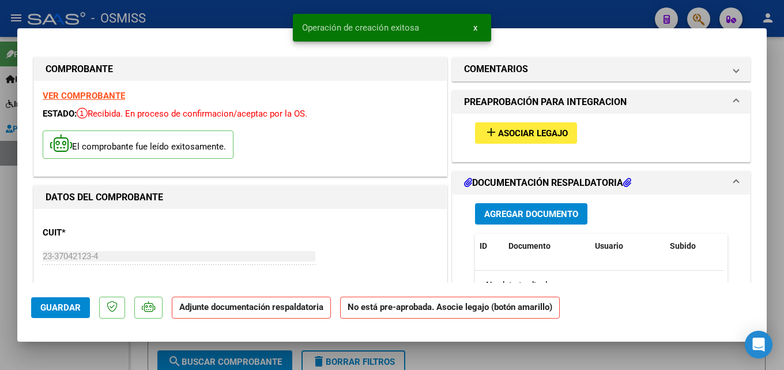
click at [502, 142] on button "add Asociar Legajo" at bounding box center [526, 132] width 102 height 21
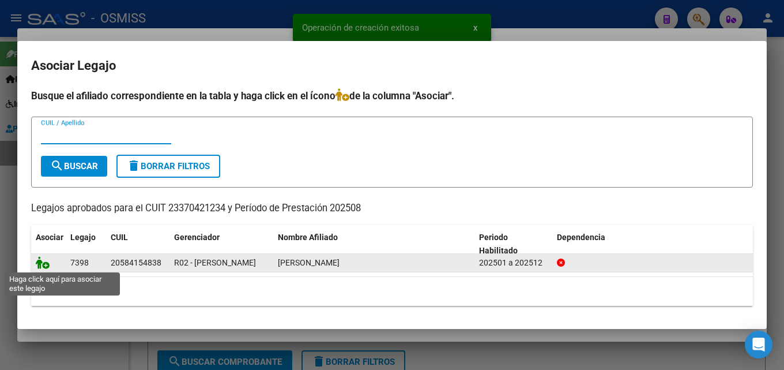
click at [47, 263] on icon at bounding box center [43, 262] width 14 height 13
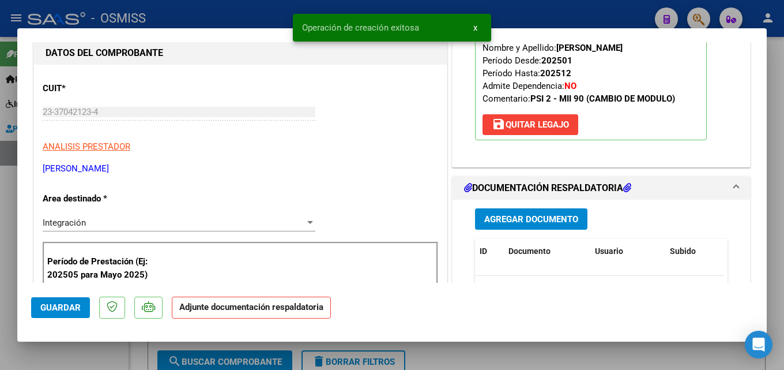
scroll to position [187, 0]
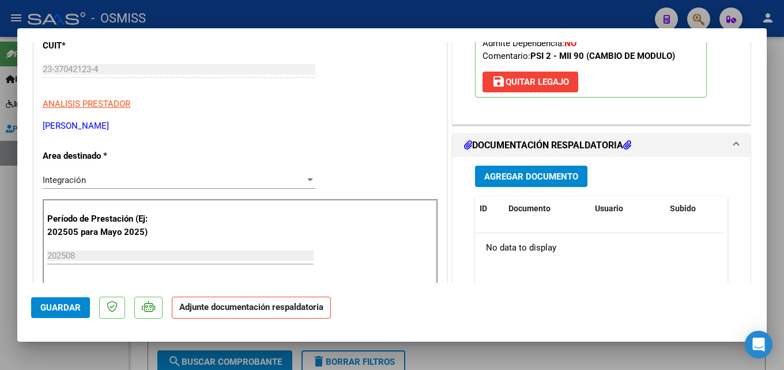
click at [484, 166] on button "Agregar Documento" at bounding box center [531, 176] width 112 height 21
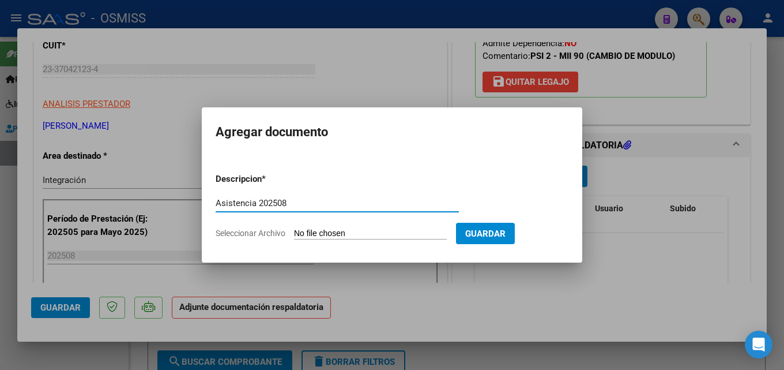
type input "Asistencia 202508"
click at [324, 231] on input "Seleccionar Archivo" at bounding box center [370, 233] width 153 height 11
type input "C:\fakepath\[PERSON_NAME]. Asistencia 202508.pdf"
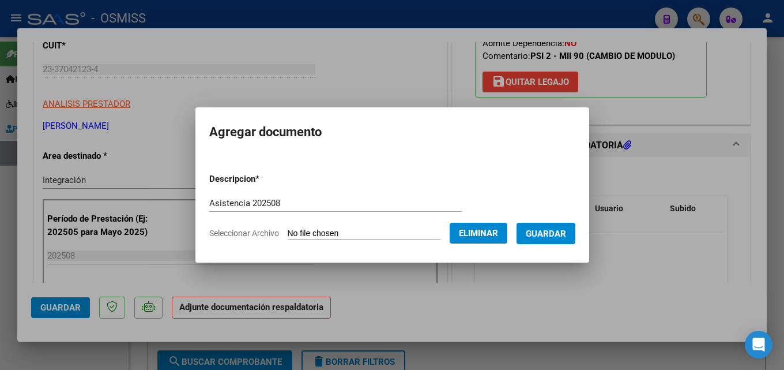
click at [550, 228] on span "Guardar" at bounding box center [546, 233] width 40 height 10
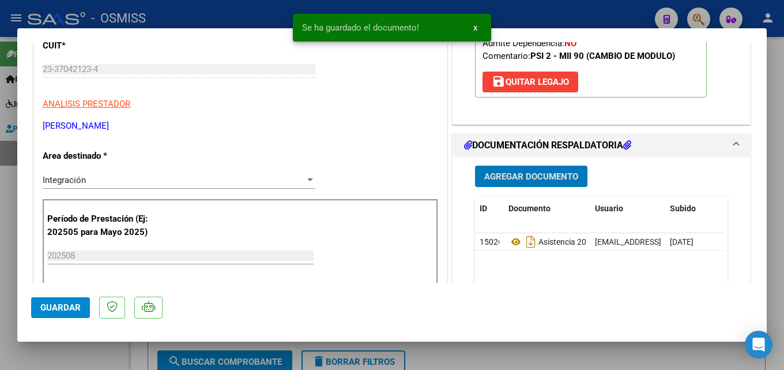
click at [68, 313] on button "Guardar" at bounding box center [60, 307] width 59 height 21
click at [15, 352] on div at bounding box center [392, 185] width 784 height 370
type input "$ 0,00"
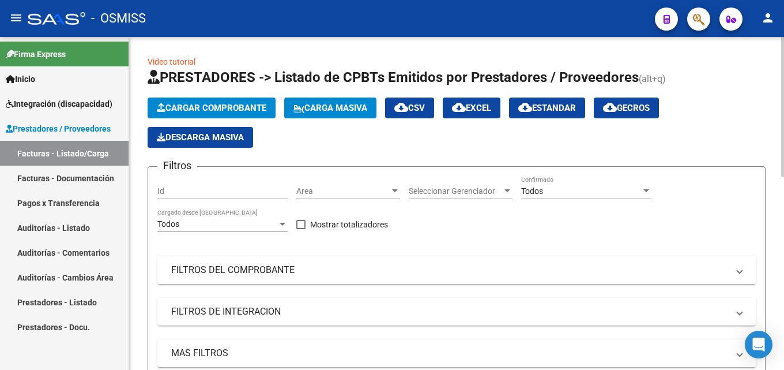
click at [206, 107] on span "Cargar Comprobante" at bounding box center [212, 108] width 110 height 10
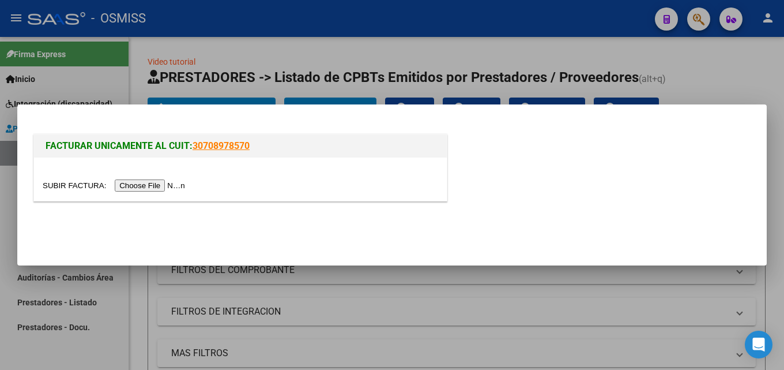
click at [152, 184] on input "file" at bounding box center [116, 185] width 146 height 12
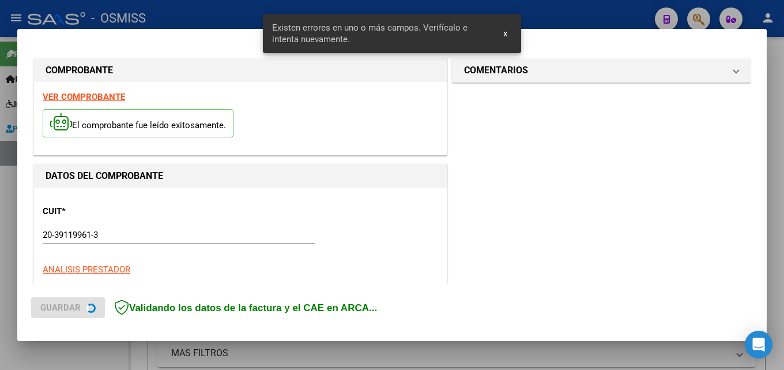
scroll to position [281, 0]
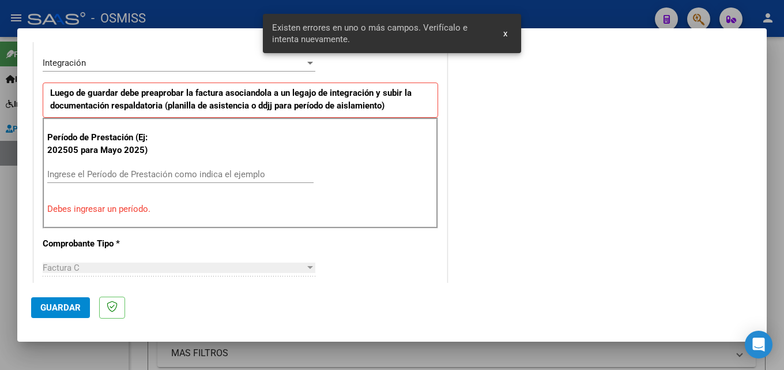
click at [124, 182] on div "Ingrese el Período de Prestación como indica el ejemplo" at bounding box center [180, 174] width 266 height 17
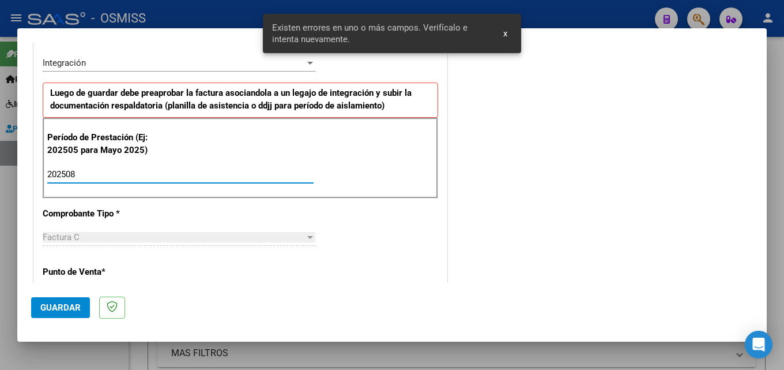
type input "202508"
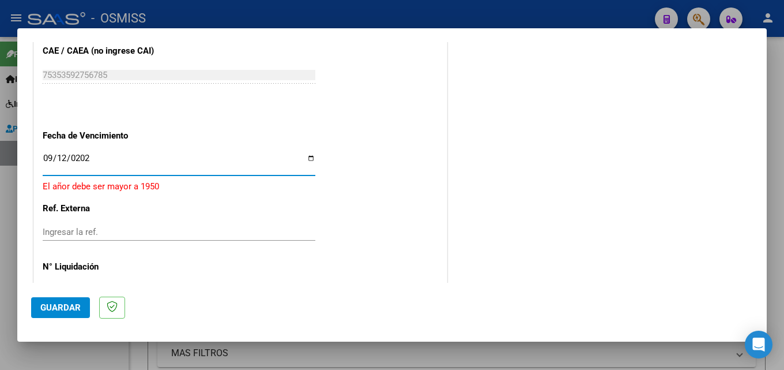
type input "[DATE]"
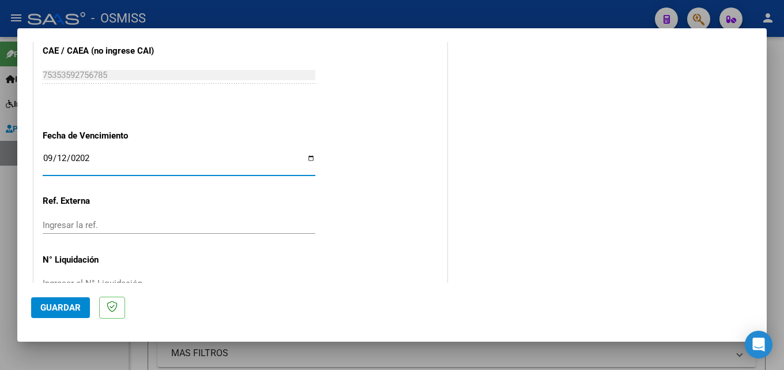
click at [69, 311] on span "Guardar" at bounding box center [60, 307] width 40 height 10
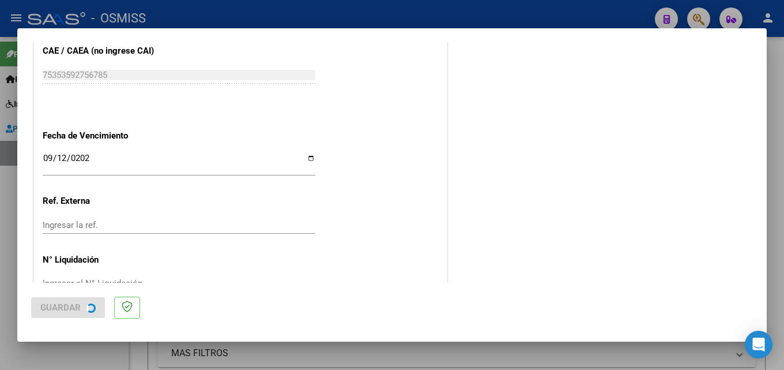
scroll to position [0, 0]
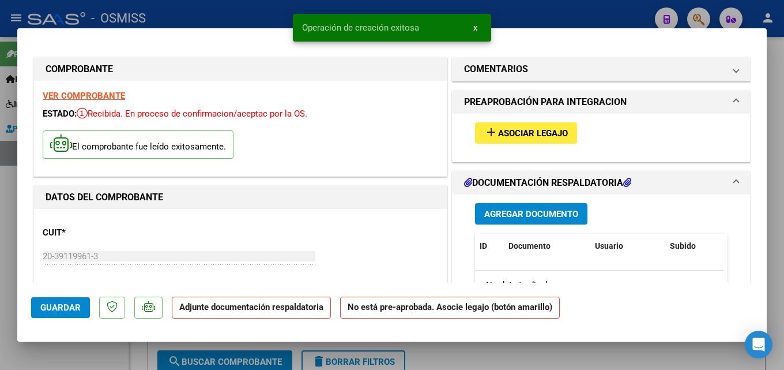
click at [498, 133] on span "Asociar Legajo" at bounding box center [533, 133] width 70 height 10
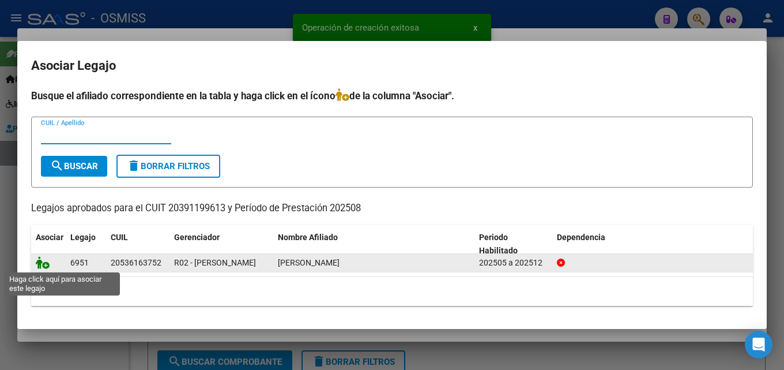
click at [42, 261] on icon at bounding box center [43, 262] width 14 height 13
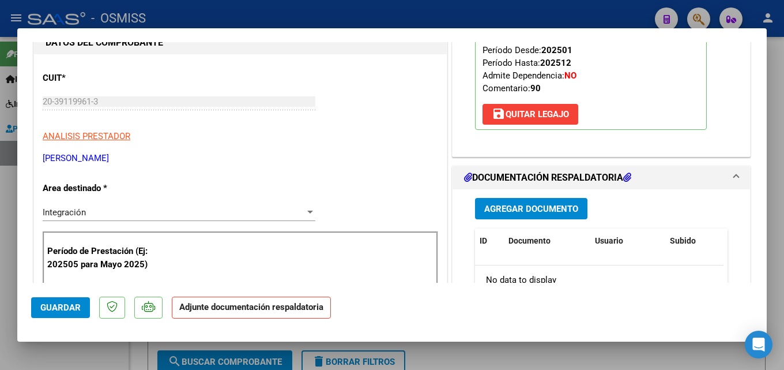
scroll to position [198, 0]
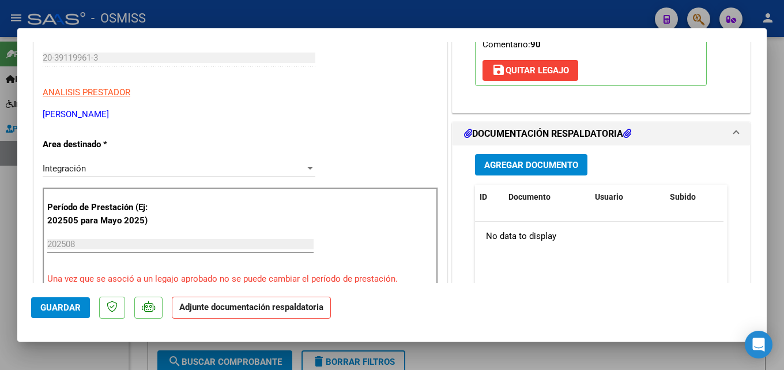
click at [518, 172] on button "Agregar Documento" at bounding box center [531, 164] width 112 height 21
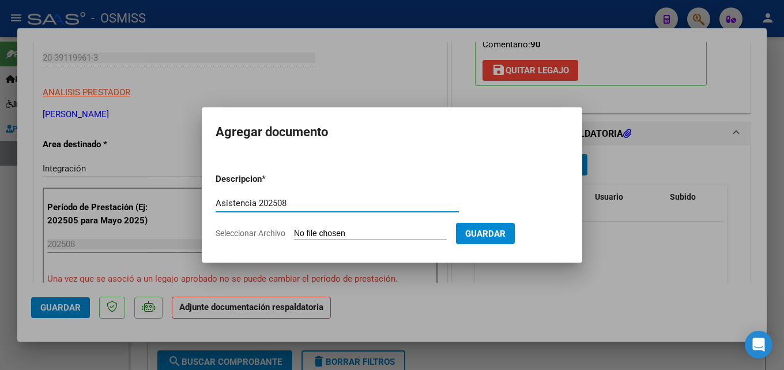
type input "Asistencia 202508"
click at [363, 234] on input "Seleccionar Archivo" at bounding box center [370, 233] width 153 height 11
type input "C:\fakepath\[PERSON_NAME]. Asistencia 202508.pdf"
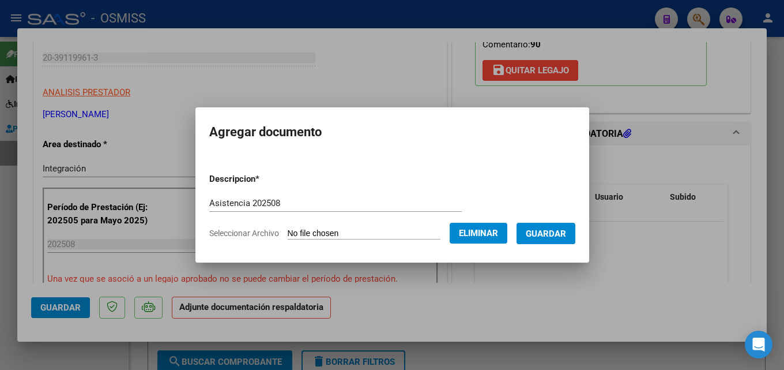
click at [553, 229] on span "Guardar" at bounding box center [546, 233] width 40 height 10
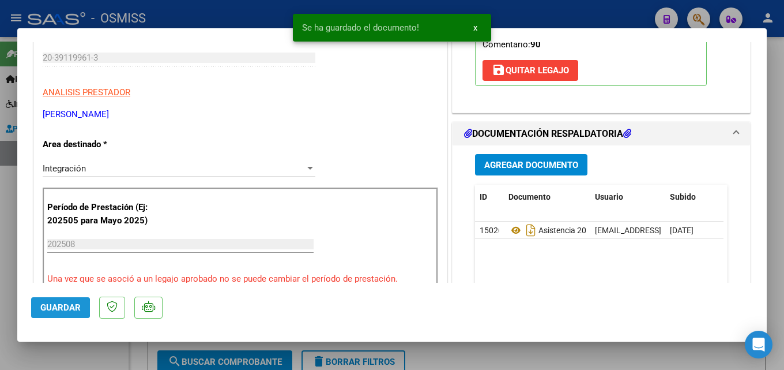
click at [52, 307] on span "Guardar" at bounding box center [60, 307] width 40 height 10
click at [5, 324] on div at bounding box center [392, 185] width 784 height 370
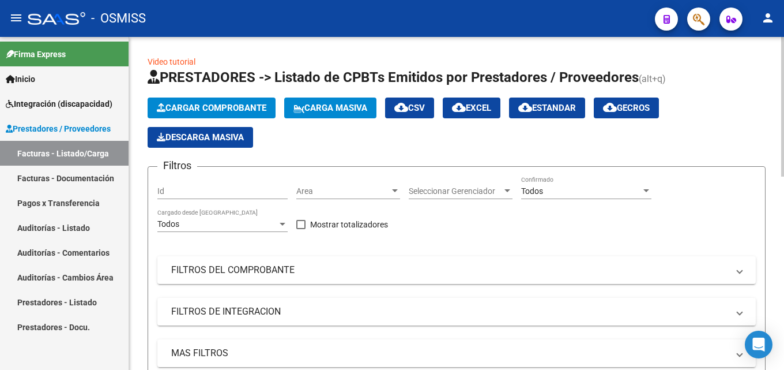
click at [204, 101] on button "Cargar Comprobante" at bounding box center [212, 107] width 128 height 21
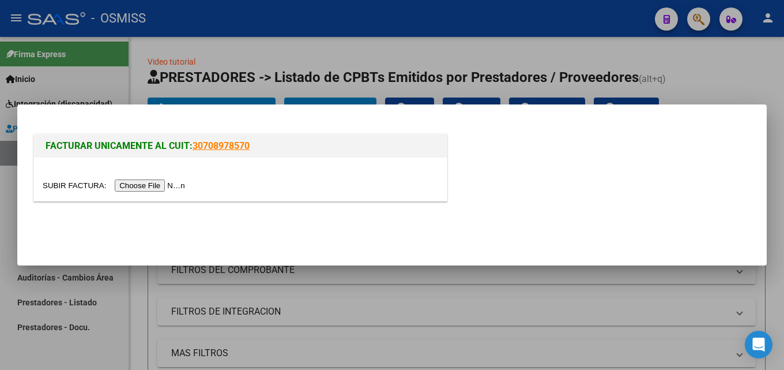
click at [171, 186] on input "file" at bounding box center [116, 185] width 146 height 12
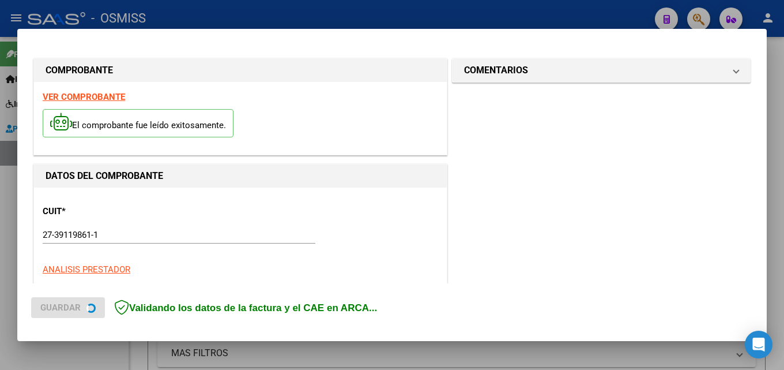
scroll to position [281, 0]
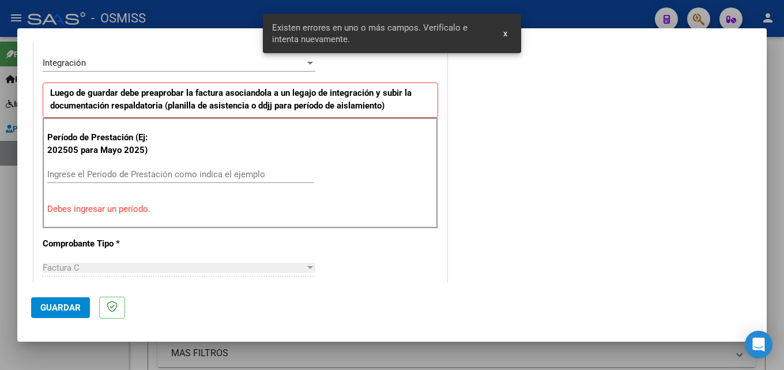
click at [154, 174] on input "Ingrese el Período de Prestación como indica el ejemplo" at bounding box center [180, 174] width 266 height 10
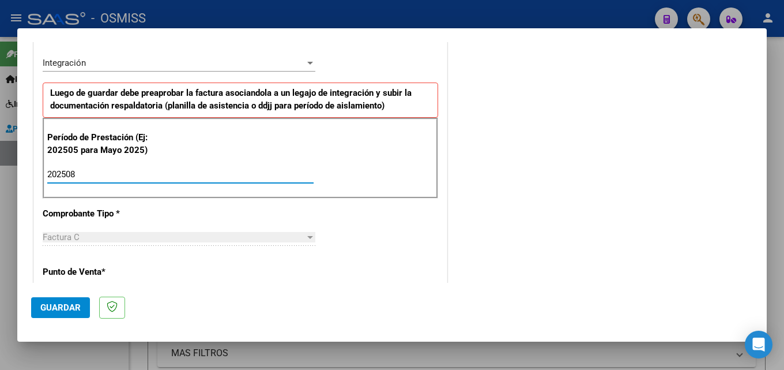
type input "202508"
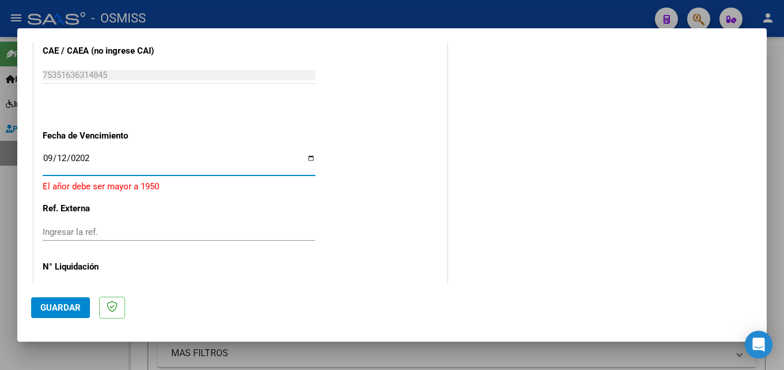
type input "[DATE]"
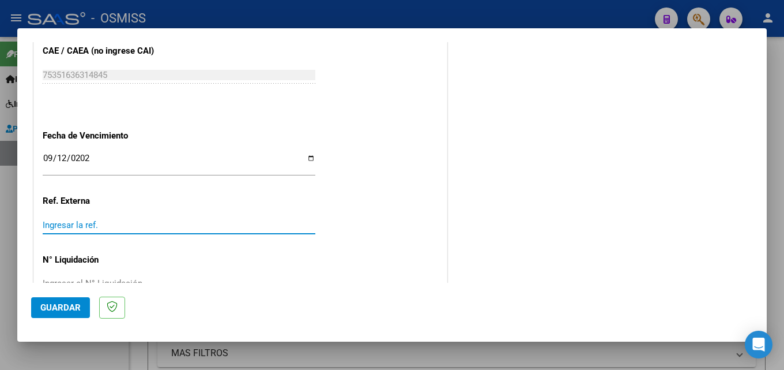
click at [57, 300] on button "Guardar" at bounding box center [60, 307] width 59 height 21
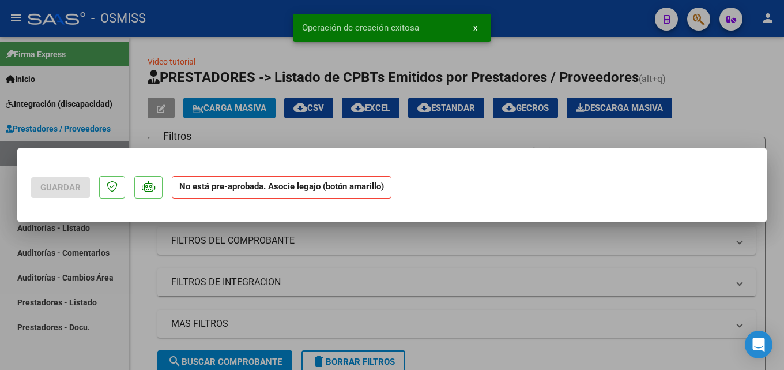
scroll to position [0, 0]
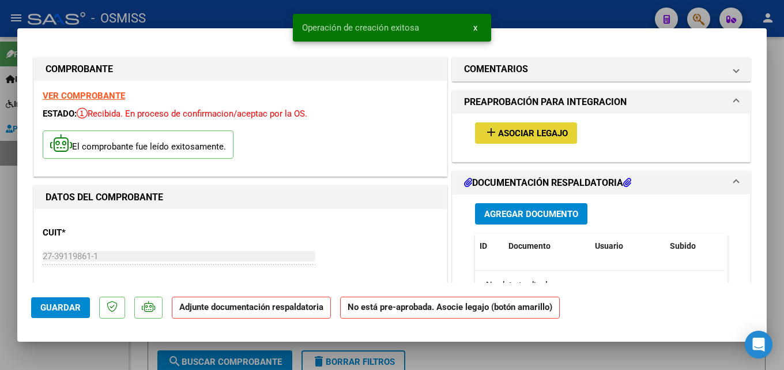
click at [499, 126] on button "add Asociar Legajo" at bounding box center [526, 132] width 102 height 21
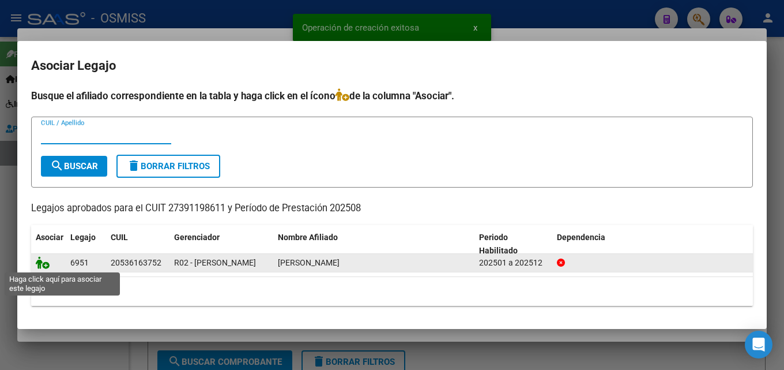
click at [43, 262] on icon at bounding box center [43, 262] width 14 height 13
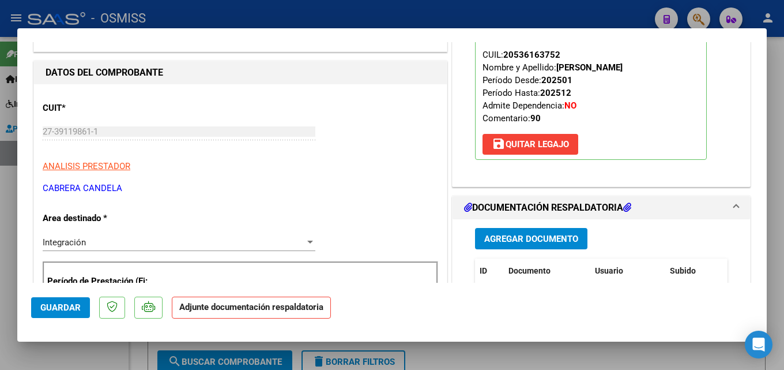
scroll to position [146, 0]
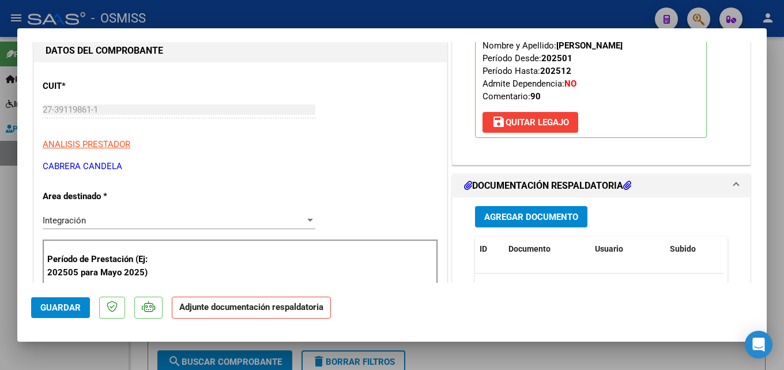
click at [550, 211] on button "Agregar Documento" at bounding box center [531, 216] width 112 height 21
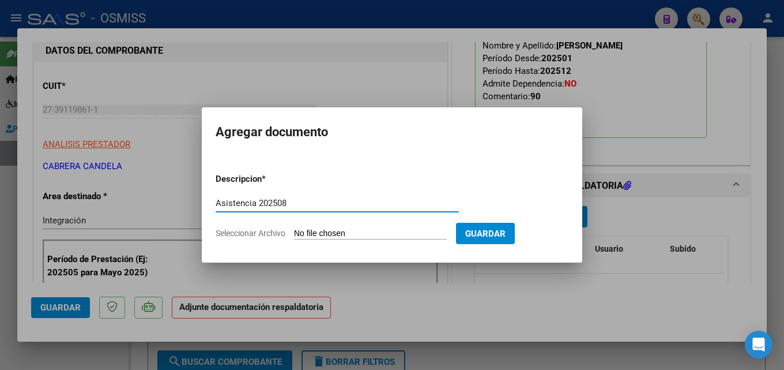
type input "Asistencia 202508"
click at [359, 233] on input "Seleccionar Archivo" at bounding box center [370, 233] width 153 height 11
type input "C:\fakepath\[PERSON_NAME]. Asistencia 202508.pdf"
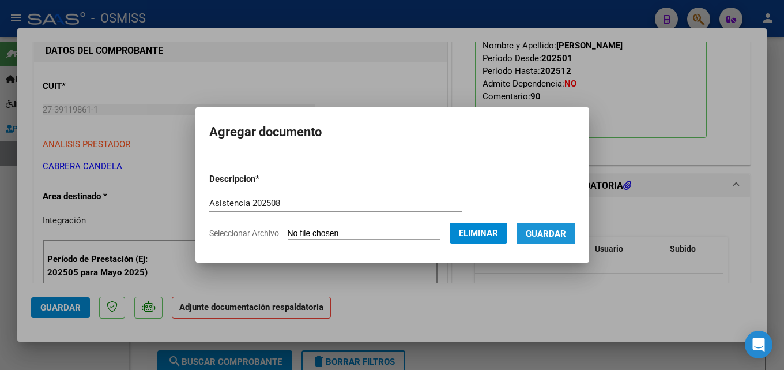
click at [558, 232] on span "Guardar" at bounding box center [546, 233] width 40 height 10
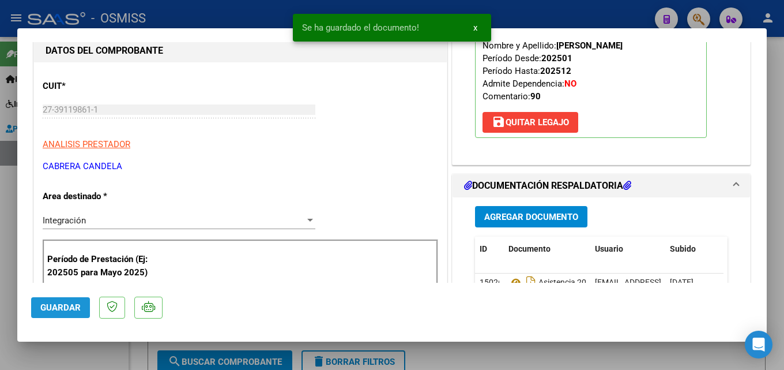
click at [52, 313] on button "Guardar" at bounding box center [60, 307] width 59 height 21
click at [25, 354] on div at bounding box center [392, 185] width 784 height 370
type input "$ 0,00"
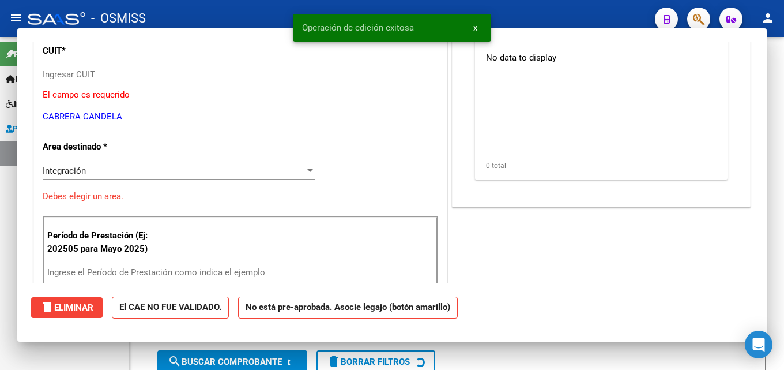
scroll to position [111, 0]
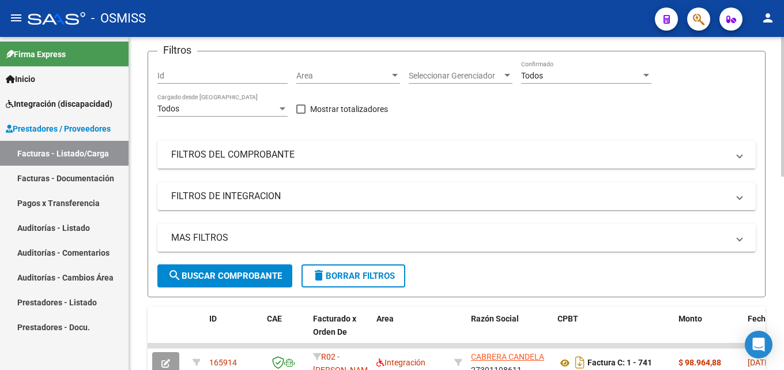
scroll to position [0, 0]
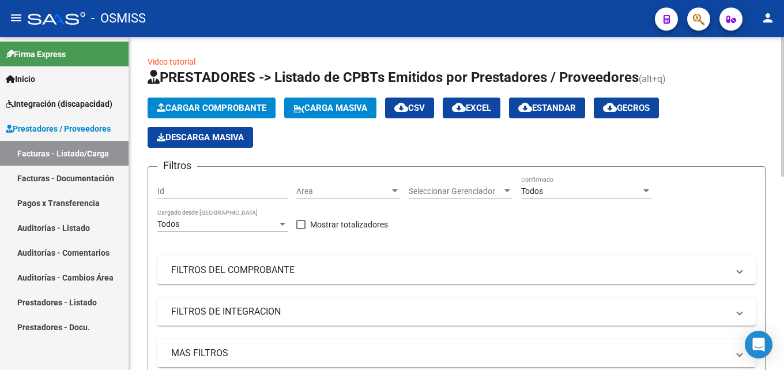
click at [195, 107] on span "Cargar Comprobante" at bounding box center [212, 108] width 110 height 10
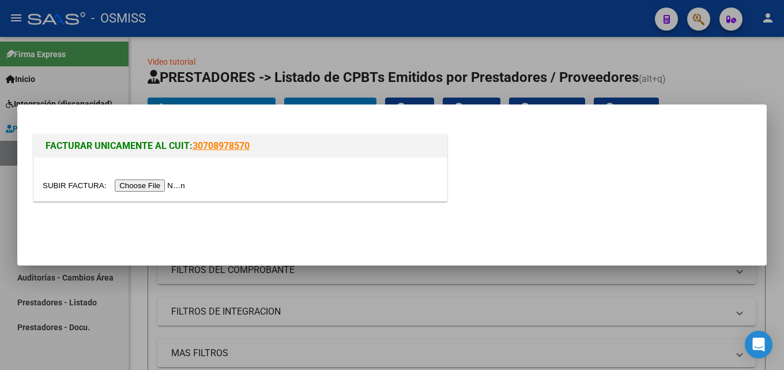
click at [184, 186] on input "file" at bounding box center [116, 185] width 146 height 12
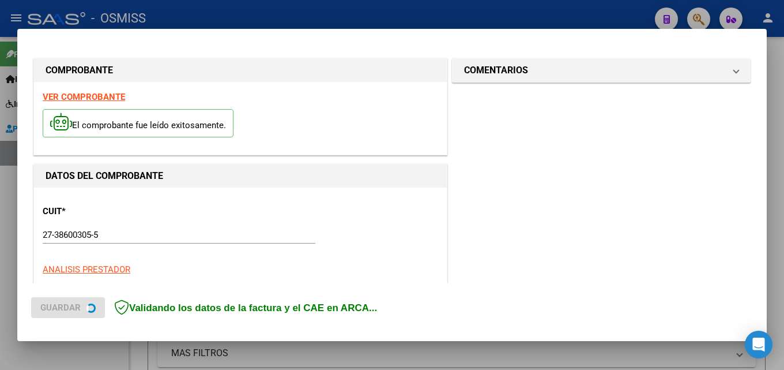
scroll to position [281, 0]
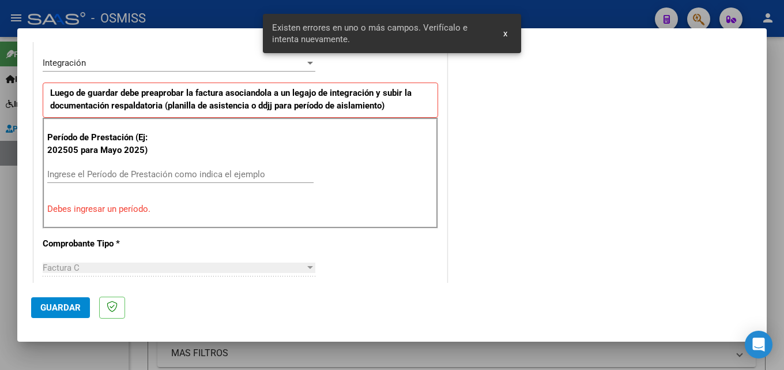
click at [85, 176] on input "Ingrese el Período de Prestación como indica el ejemplo" at bounding box center [180, 174] width 266 height 10
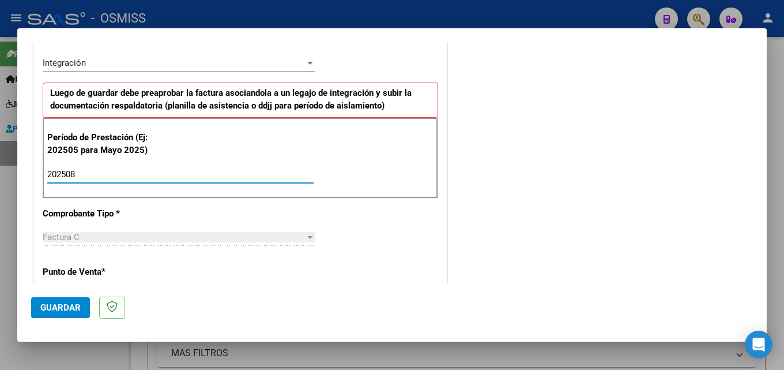
type input "202508"
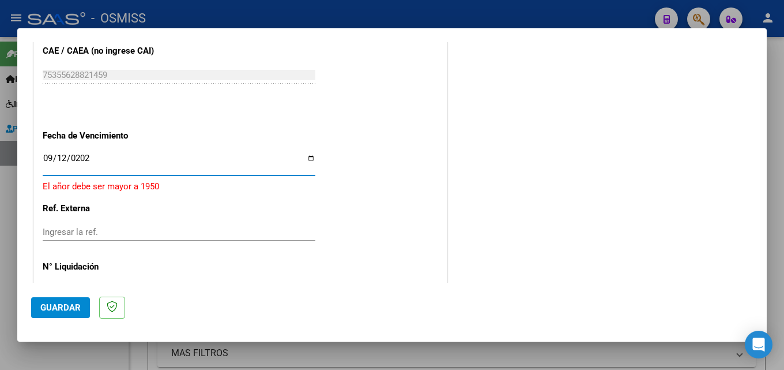
type input "[DATE]"
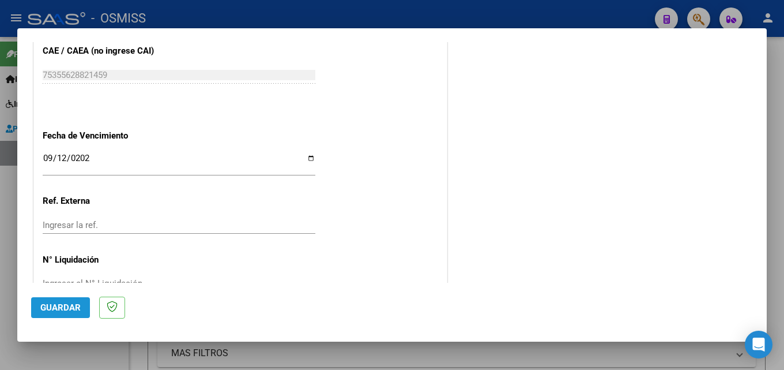
drag, startPoint x: 67, startPoint y: 298, endPoint x: 74, endPoint y: 296, distance: 6.6
click at [67, 298] on button "Guardar" at bounding box center [60, 307] width 59 height 21
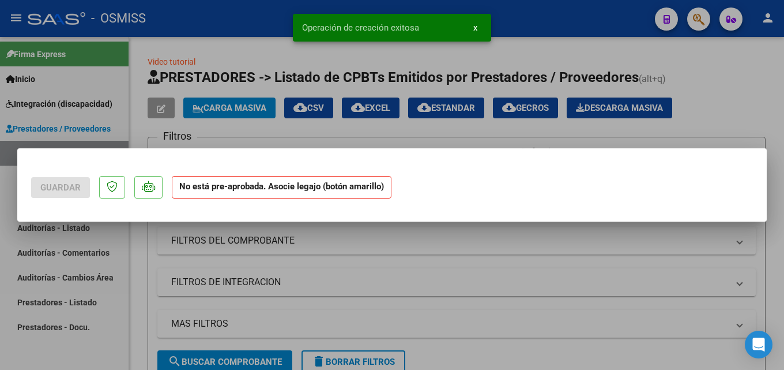
scroll to position [0, 0]
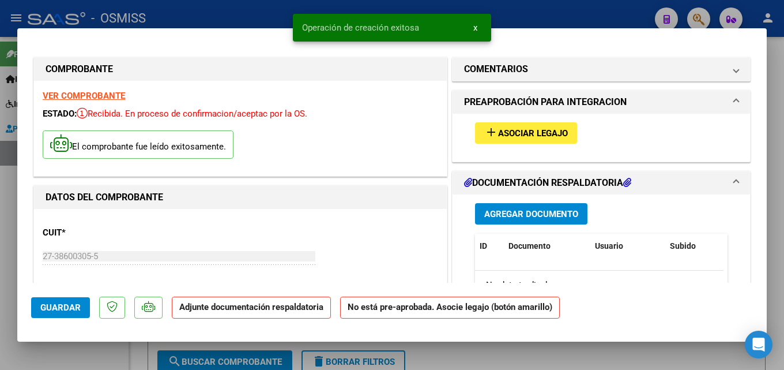
click at [506, 145] on div "add Asociar Legajo" at bounding box center [602, 133] width 270 height 39
click at [510, 136] on span "Asociar Legajo" at bounding box center [533, 133] width 70 height 10
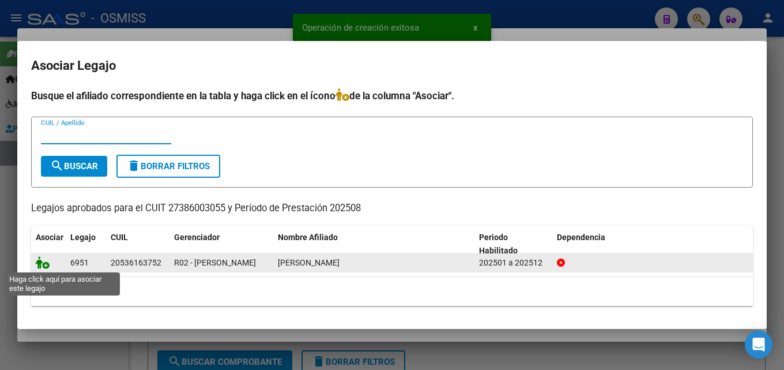
click at [42, 264] on icon at bounding box center [43, 262] width 14 height 13
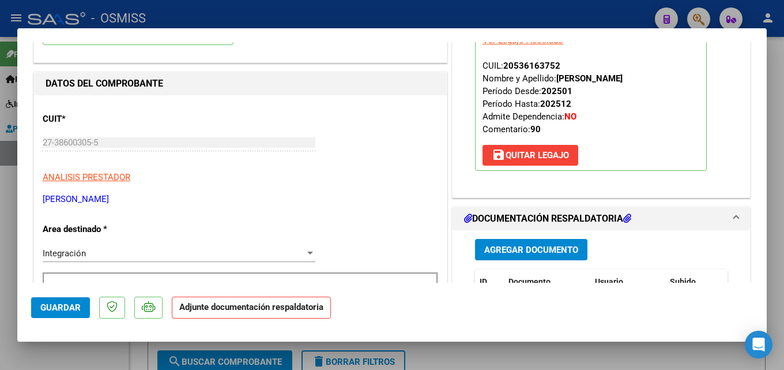
scroll to position [174, 0]
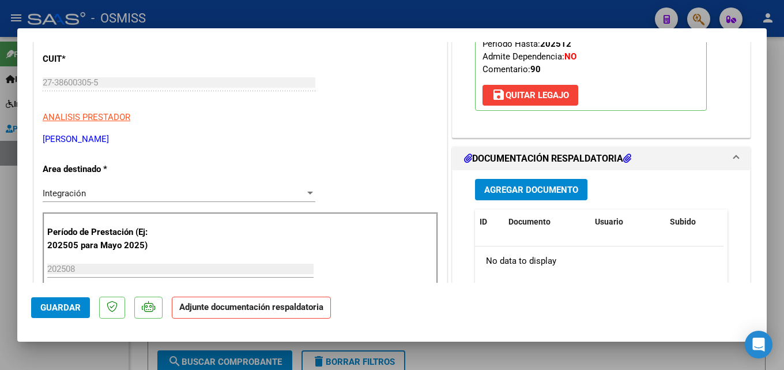
click at [530, 195] on span "Agregar Documento" at bounding box center [531, 190] width 94 height 10
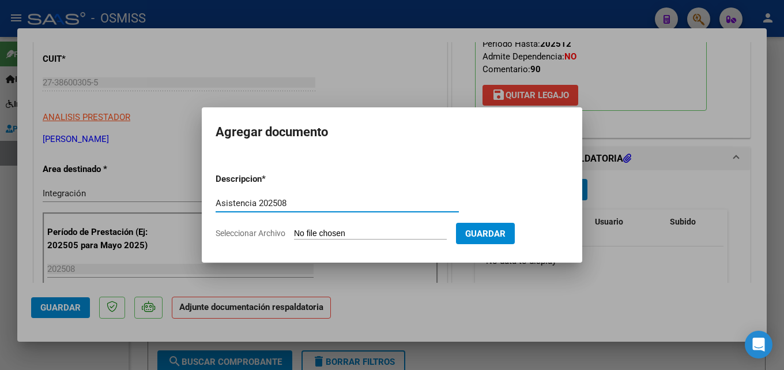
type input "Asistencia 202508"
click at [327, 234] on input "Seleccionar Archivo" at bounding box center [370, 233] width 153 height 11
type input "C:\fakepath\[PERSON_NAME]. Asistencia 202508.pdf"
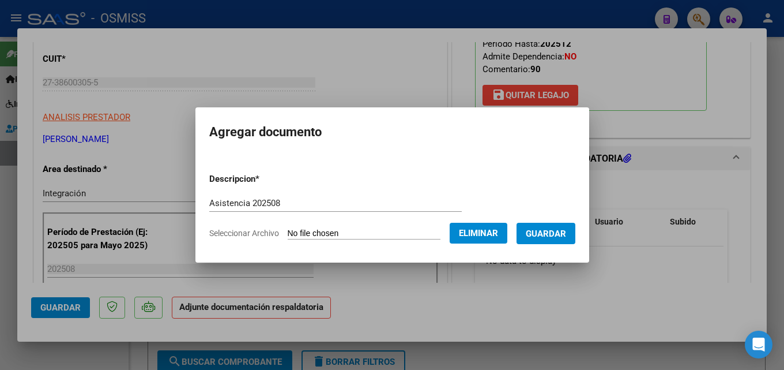
click at [562, 232] on span "Guardar" at bounding box center [546, 233] width 40 height 10
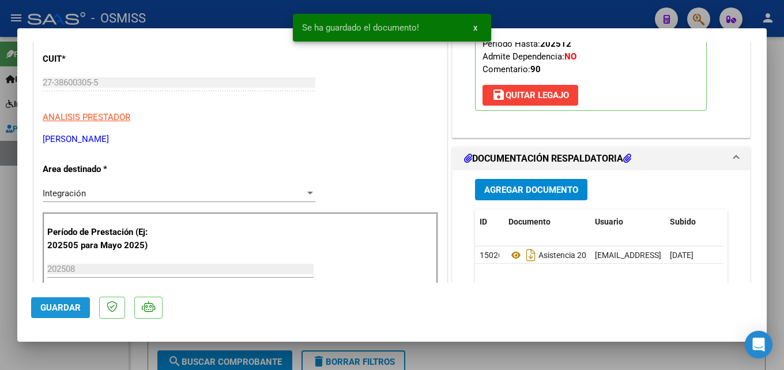
click at [66, 309] on span "Guardar" at bounding box center [60, 307] width 40 height 10
click at [5, 339] on div at bounding box center [392, 185] width 784 height 370
type input "$ 0,00"
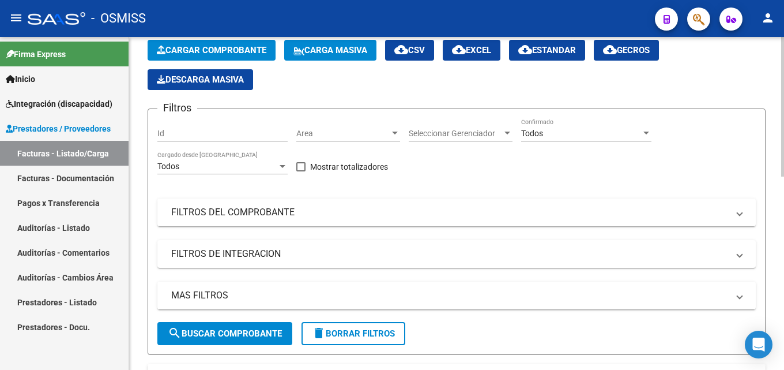
scroll to position [0, 0]
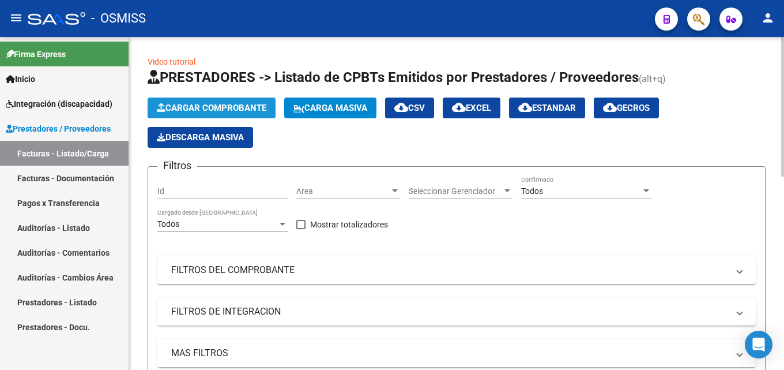
click at [215, 103] on span "Cargar Comprobante" at bounding box center [212, 108] width 110 height 10
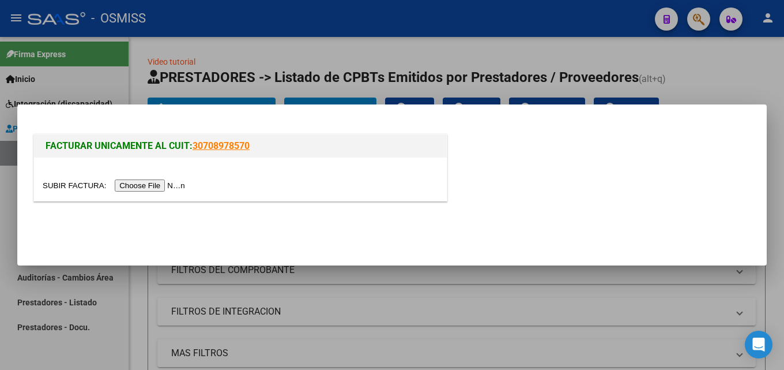
click at [175, 187] on input "file" at bounding box center [116, 185] width 146 height 12
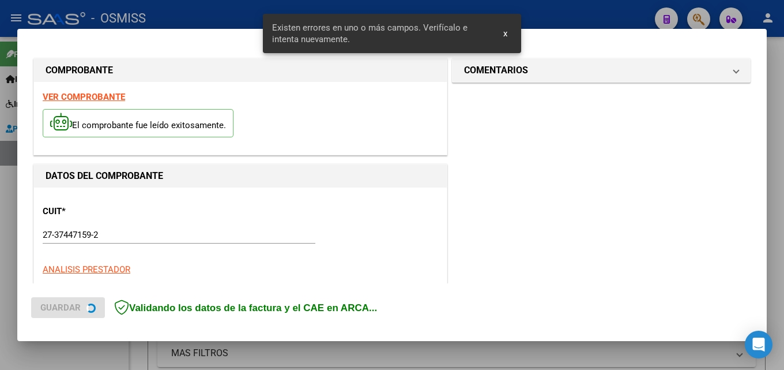
scroll to position [281, 0]
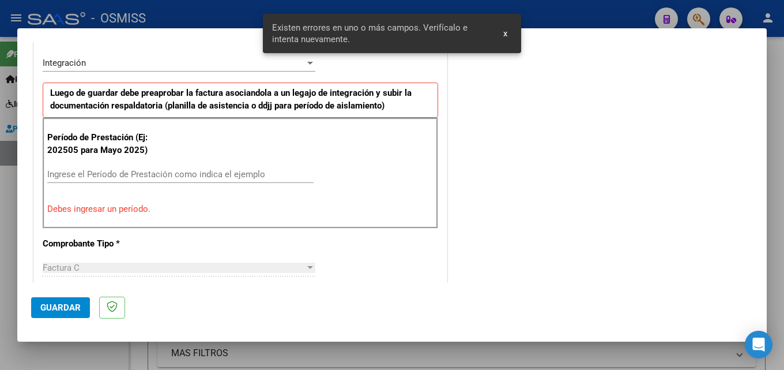
click at [112, 176] on input "Ingrese el Período de Prestación como indica el ejemplo" at bounding box center [180, 174] width 266 height 10
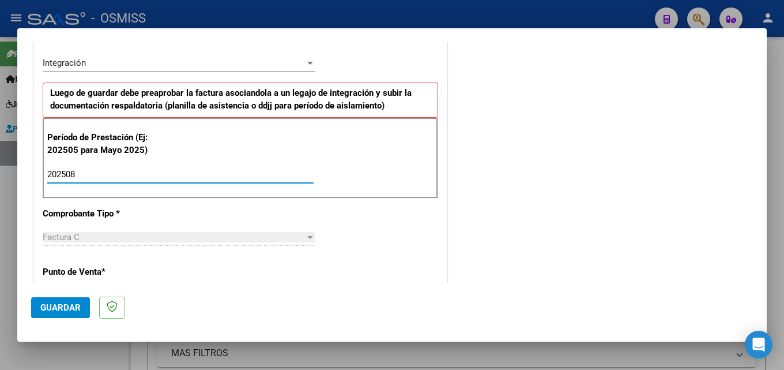
type input "202508"
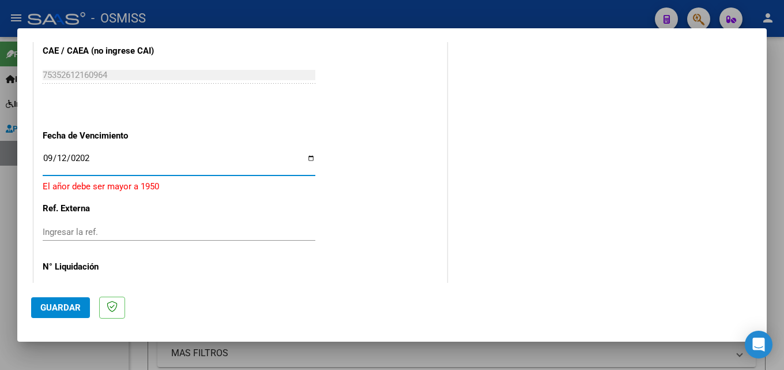
type input "[DATE]"
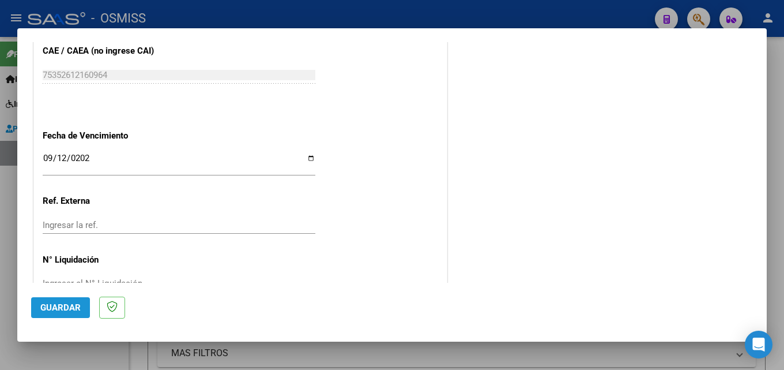
drag, startPoint x: 55, startPoint y: 312, endPoint x: 224, endPoint y: 253, distance: 178.9
click at [55, 311] on span "Guardar" at bounding box center [60, 307] width 40 height 10
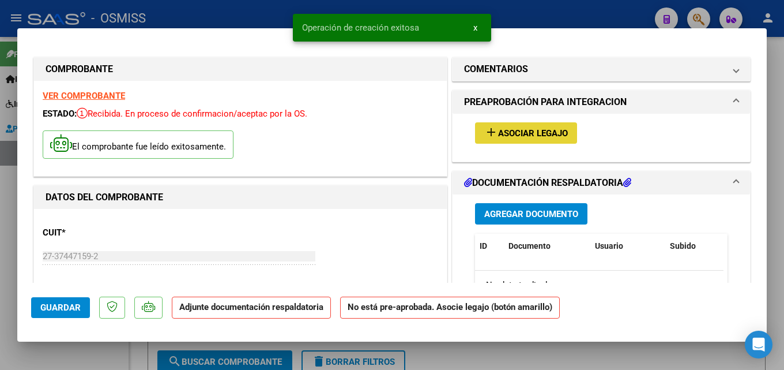
click at [513, 133] on span "Asociar Legajo" at bounding box center [533, 133] width 70 height 10
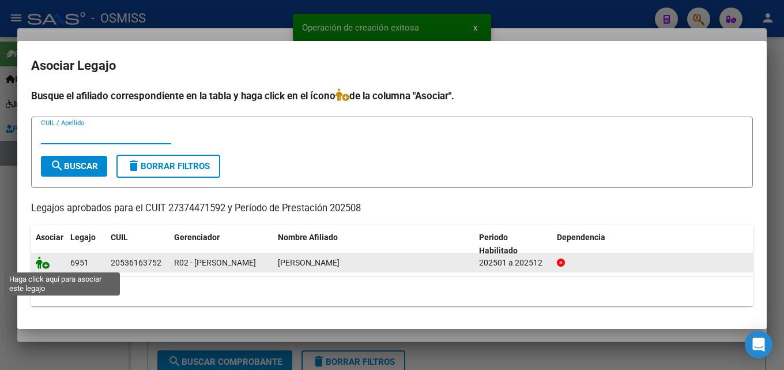
click at [46, 261] on icon at bounding box center [43, 262] width 14 height 13
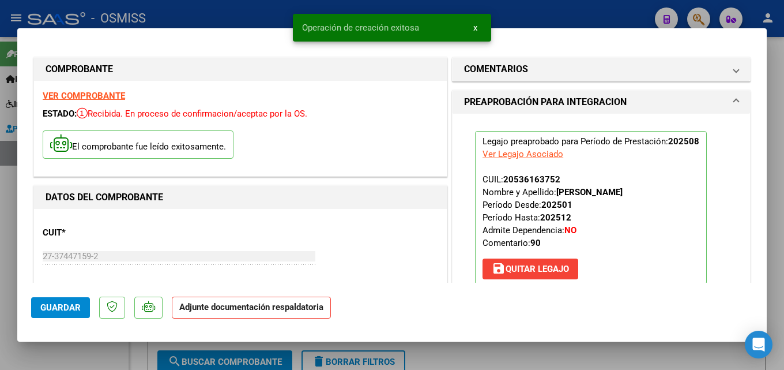
scroll to position [171, 0]
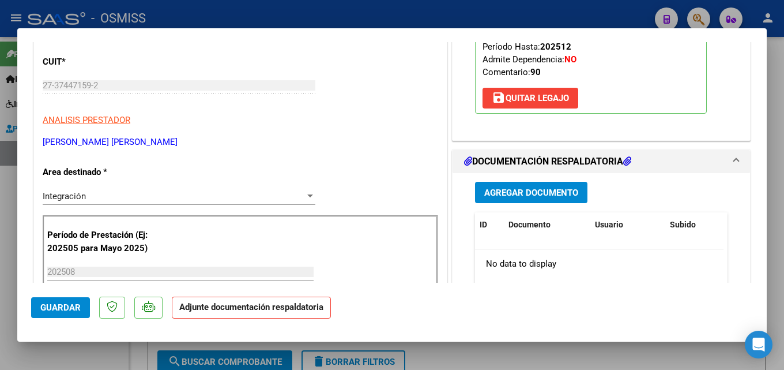
click at [497, 182] on button "Agregar Documento" at bounding box center [531, 192] width 112 height 21
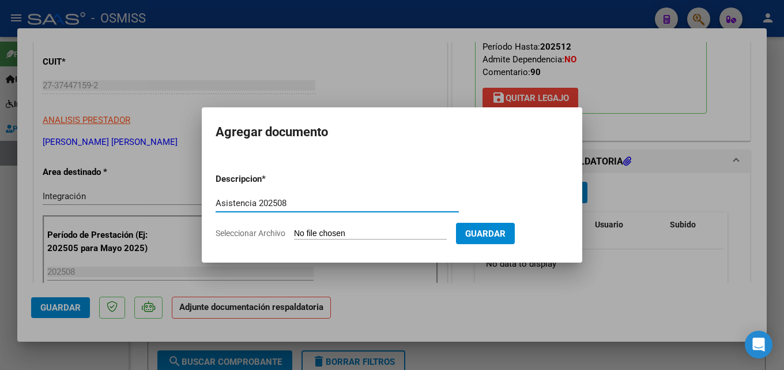
type input "Asistencia 202508"
click at [326, 240] on form "Descripcion * Asistencia 202508 Escriba aquí una descripcion Seleccionar Archiv…" at bounding box center [392, 206] width 353 height 84
click at [332, 236] on input "Seleccionar Archivo" at bounding box center [370, 233] width 153 height 11
type input "C:\fakepath\[PERSON_NAME]. Asistencia 202508.pdf"
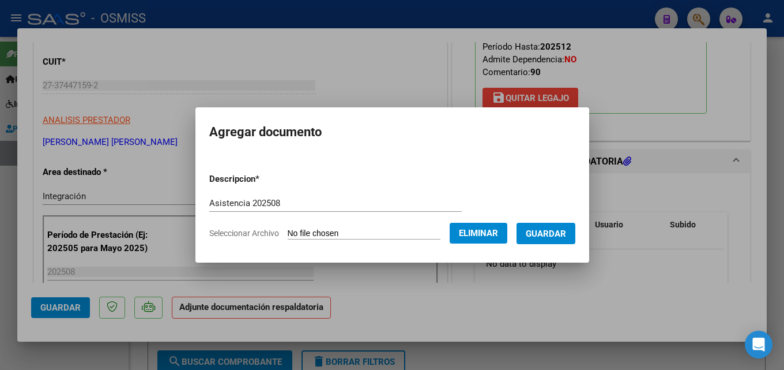
click at [562, 237] on span "Guardar" at bounding box center [546, 233] width 40 height 10
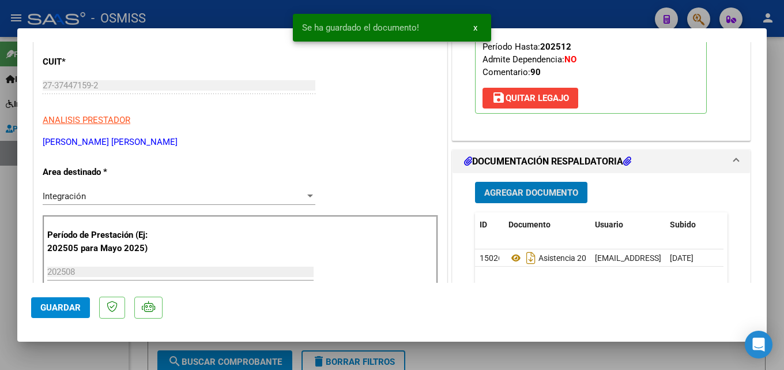
click at [57, 309] on span "Guardar" at bounding box center [60, 307] width 40 height 10
click at [6, 340] on div at bounding box center [392, 185] width 784 height 370
type input "$ 0,00"
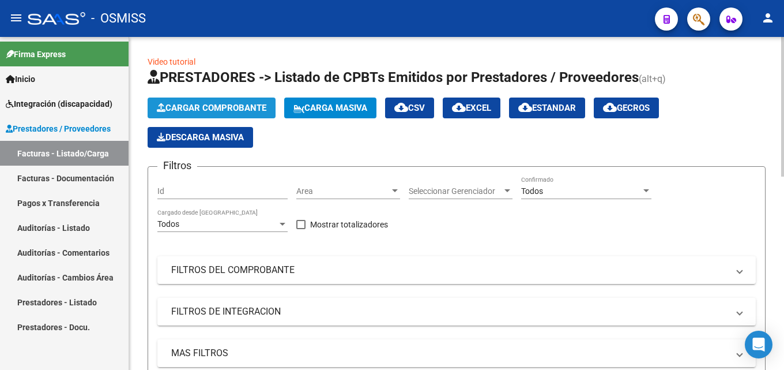
click at [179, 104] on span "Cargar Comprobante" at bounding box center [212, 108] width 110 height 10
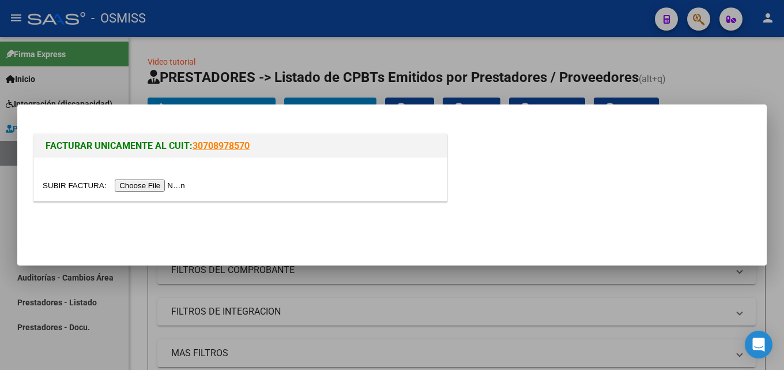
click at [167, 183] on input "file" at bounding box center [116, 185] width 146 height 12
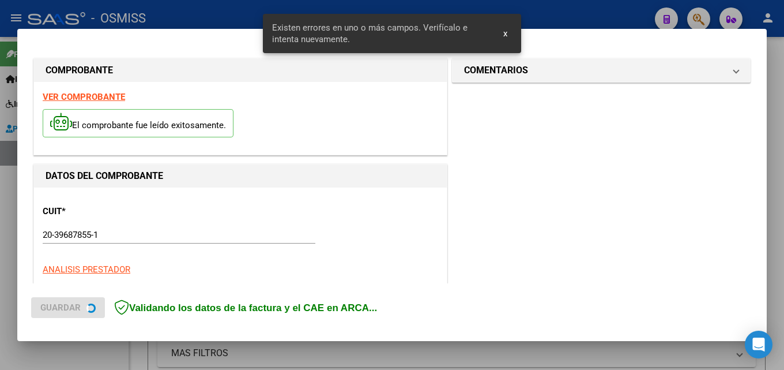
scroll to position [281, 0]
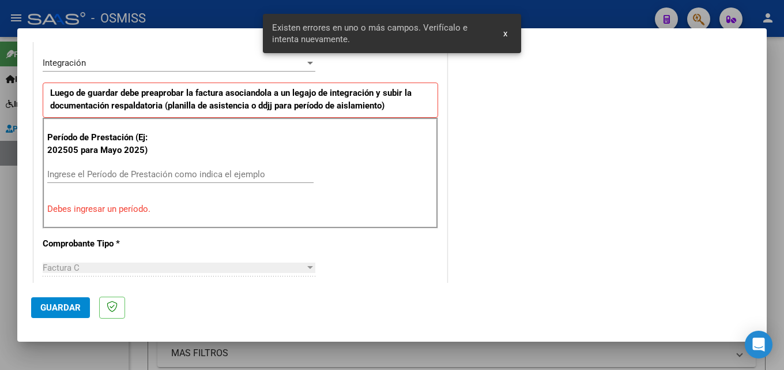
click at [175, 182] on div "Ingrese el Período de Prestación como indica el ejemplo" at bounding box center [180, 174] width 266 height 17
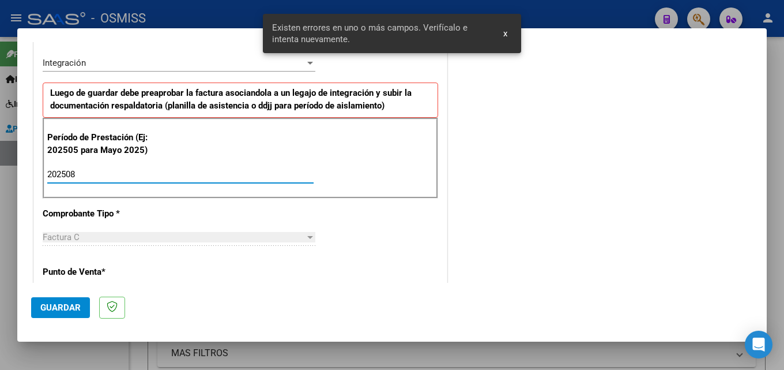
type input "202508"
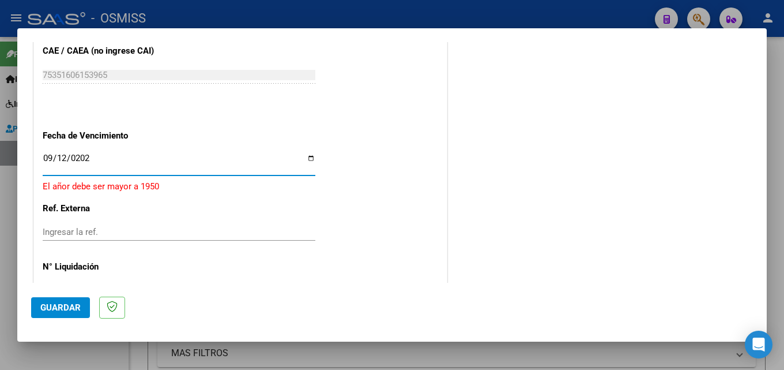
type input "[DATE]"
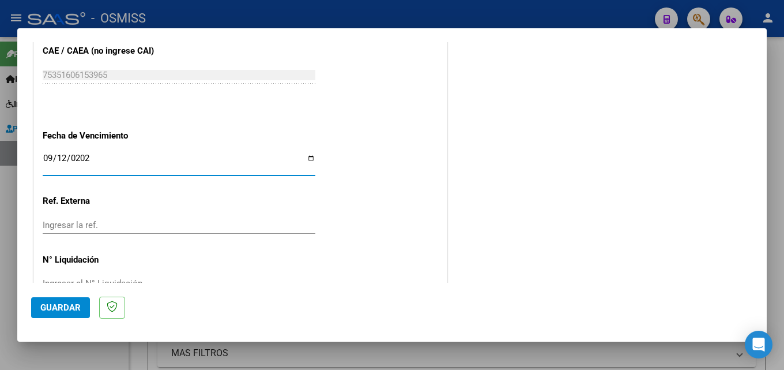
click at [80, 295] on mat-dialog-actions "Guardar" at bounding box center [392, 306] width 722 height 46
click at [78, 303] on span "Guardar" at bounding box center [60, 307] width 40 height 10
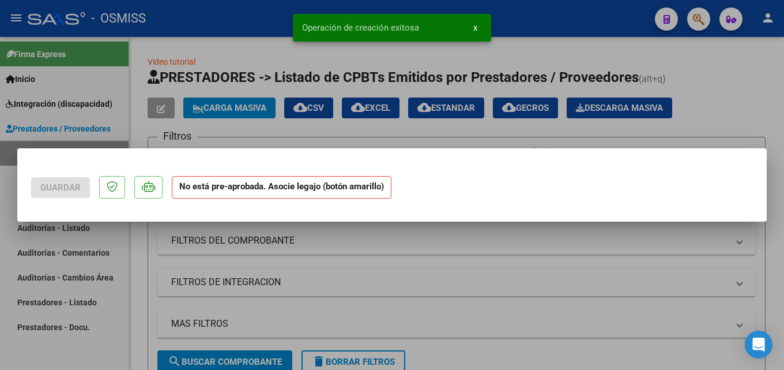
scroll to position [0, 0]
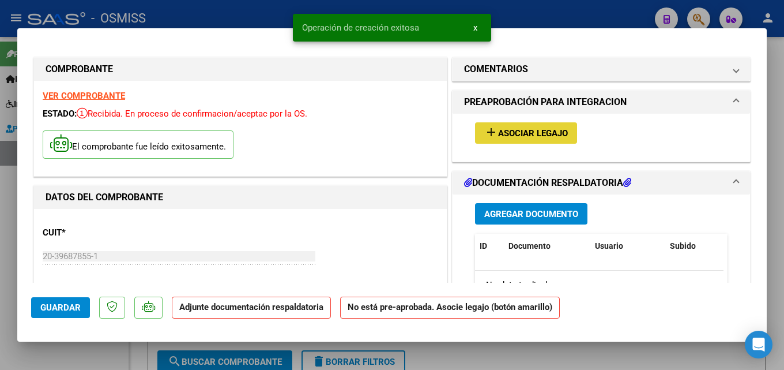
click at [513, 136] on span "Asociar Legajo" at bounding box center [533, 133] width 70 height 10
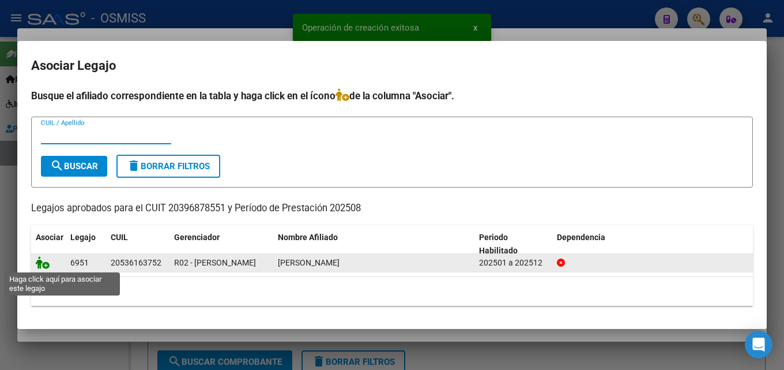
click at [43, 259] on icon at bounding box center [43, 262] width 14 height 13
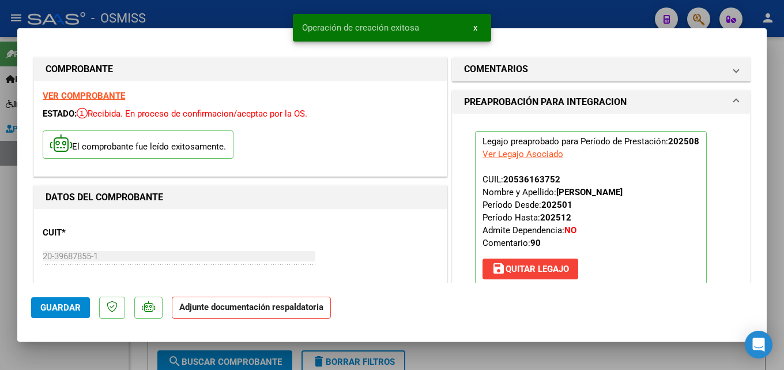
scroll to position [176, 0]
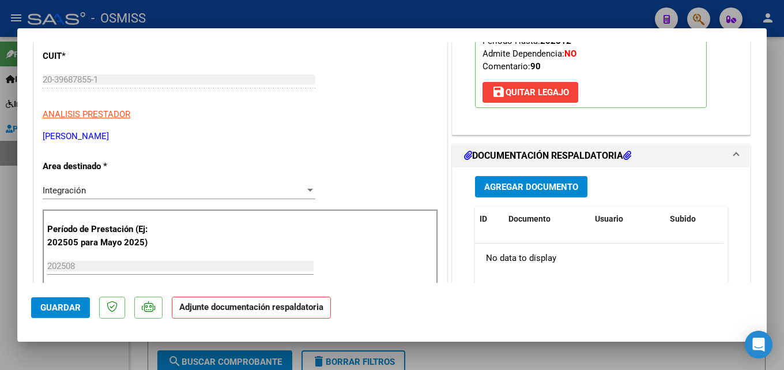
click at [559, 191] on span "Agregar Documento" at bounding box center [531, 187] width 94 height 10
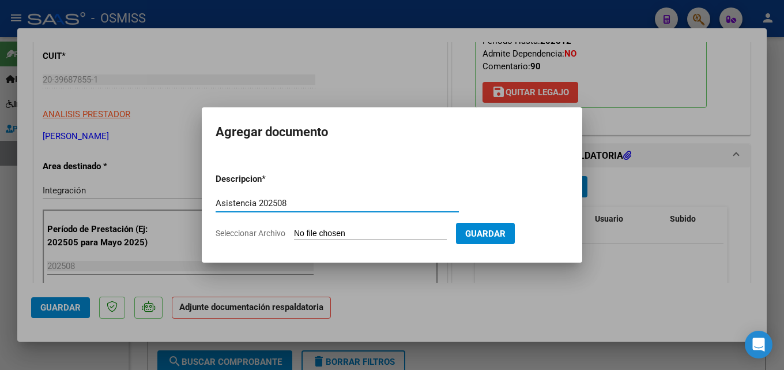
type input "Asistencia 202508"
click at [322, 238] on input "Seleccionar Archivo" at bounding box center [370, 233] width 153 height 11
type input "C:\fakepath\[PERSON_NAME]. Asistencia 202508.pdf"
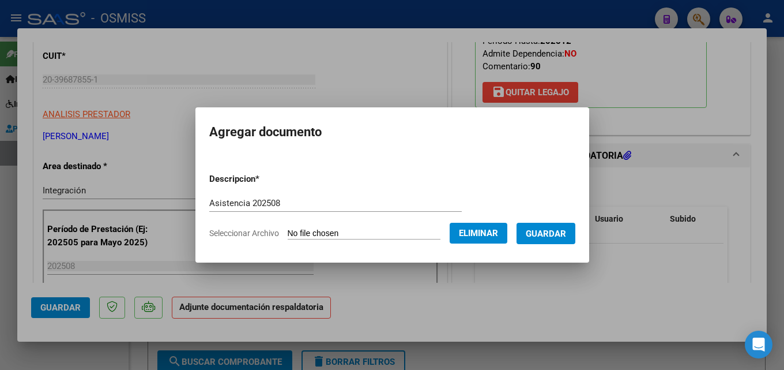
click at [557, 240] on button "Guardar" at bounding box center [546, 233] width 59 height 21
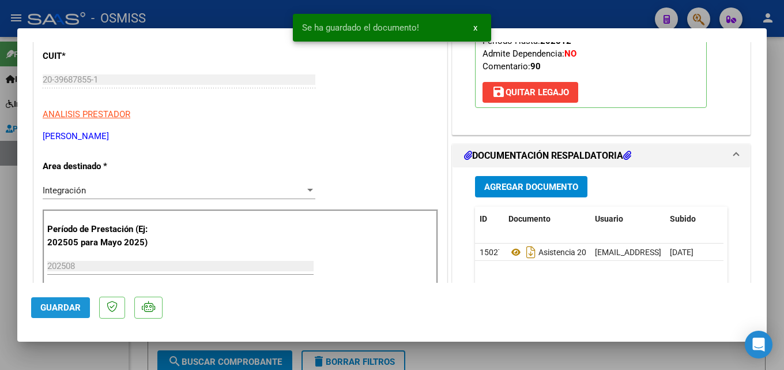
click at [42, 310] on span "Guardar" at bounding box center [60, 307] width 40 height 10
click at [7, 332] on div at bounding box center [392, 185] width 784 height 370
type input "$ 0,00"
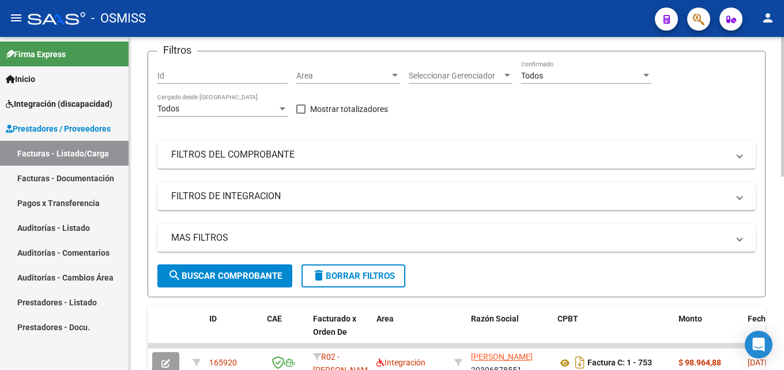
scroll to position [58, 0]
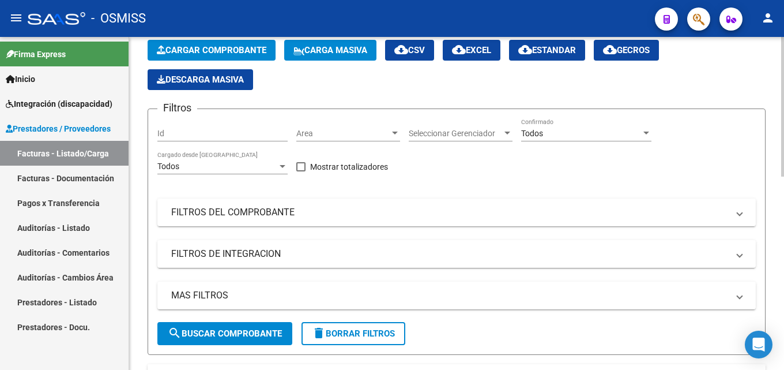
click at [189, 55] on button "Cargar Comprobante" at bounding box center [212, 50] width 128 height 21
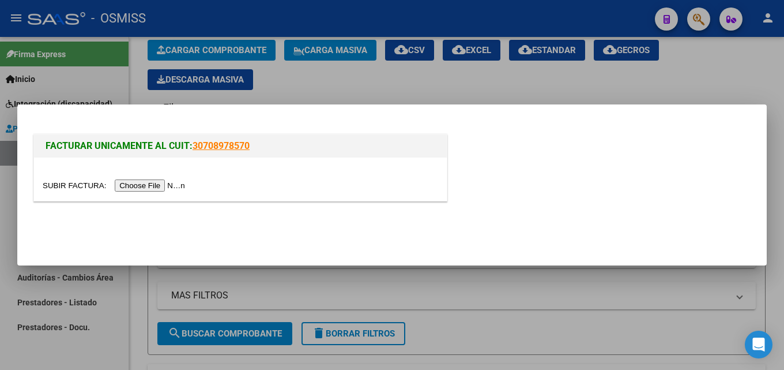
click at [165, 187] on input "file" at bounding box center [116, 185] width 146 height 12
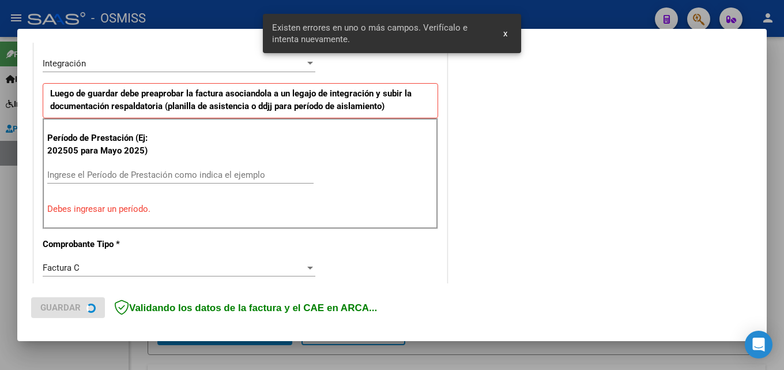
scroll to position [282, 0]
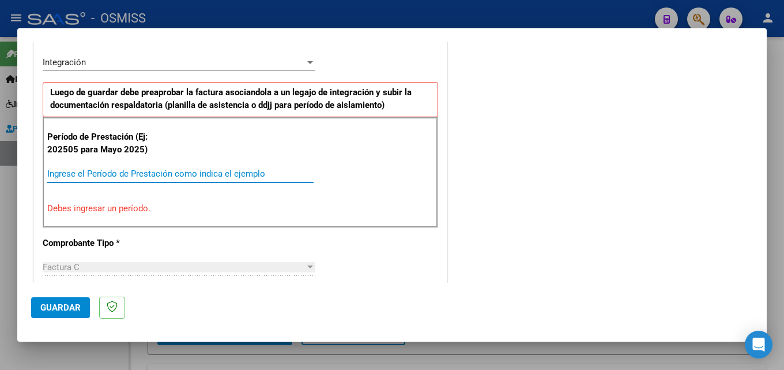
click at [263, 176] on input "Ingrese el Período de Prestación como indica el ejemplo" at bounding box center [180, 173] width 266 height 10
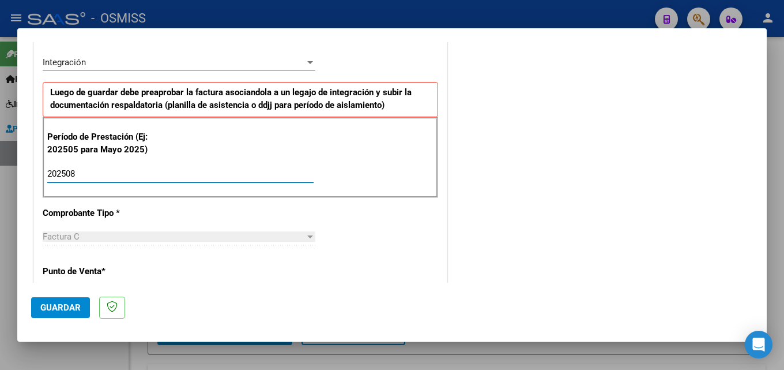
type input "202508"
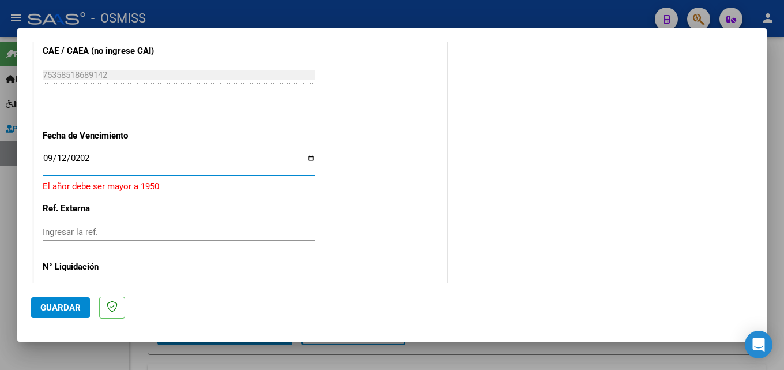
type input "[DATE]"
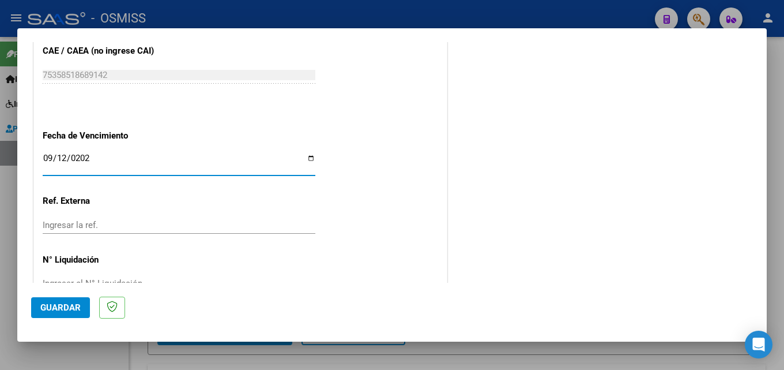
click at [67, 306] on span "Guardar" at bounding box center [60, 307] width 40 height 10
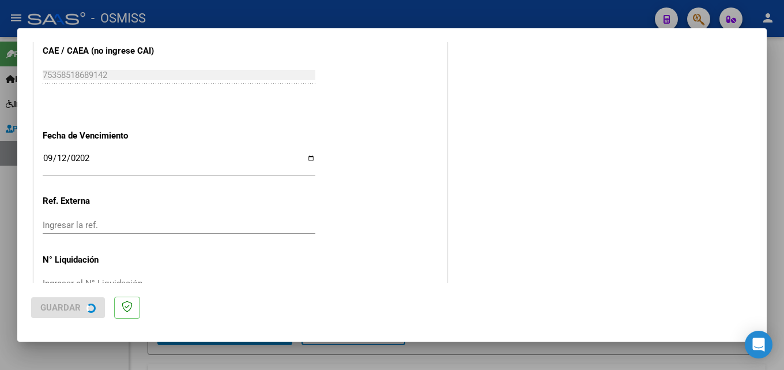
scroll to position [0, 0]
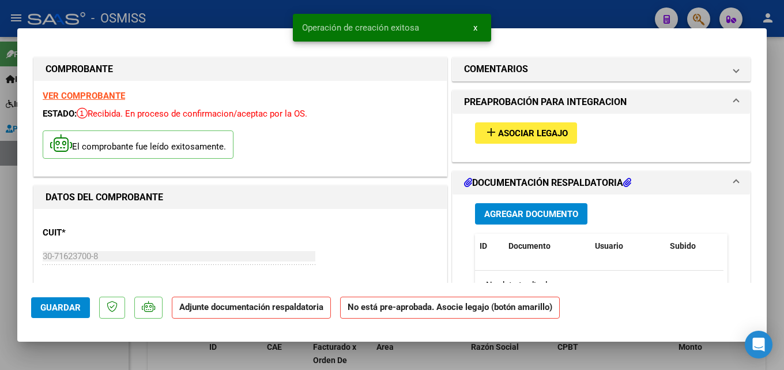
click at [520, 132] on span "Asociar Legajo" at bounding box center [533, 133] width 70 height 10
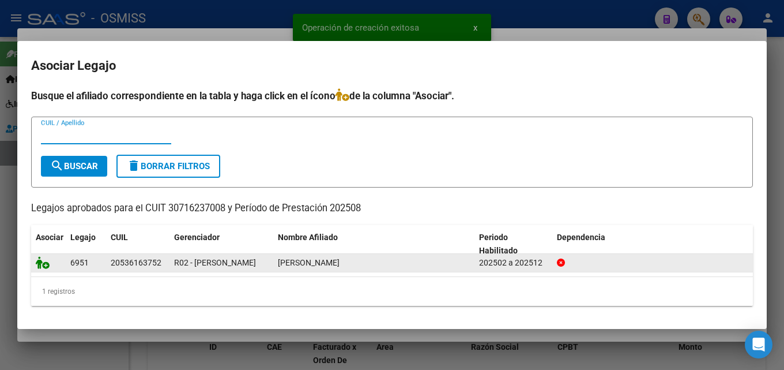
click at [42, 264] on icon at bounding box center [43, 262] width 14 height 13
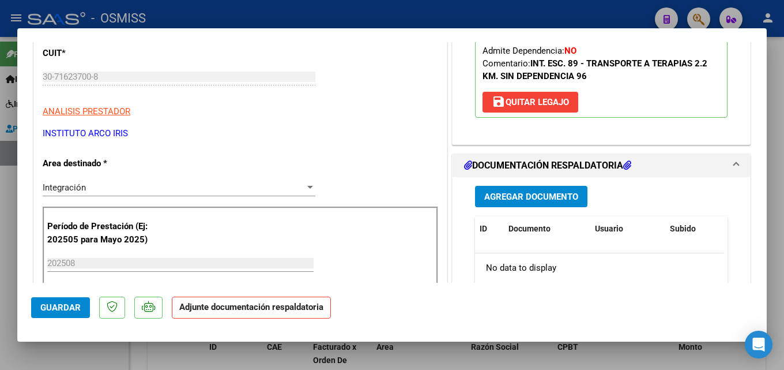
scroll to position [239, 0]
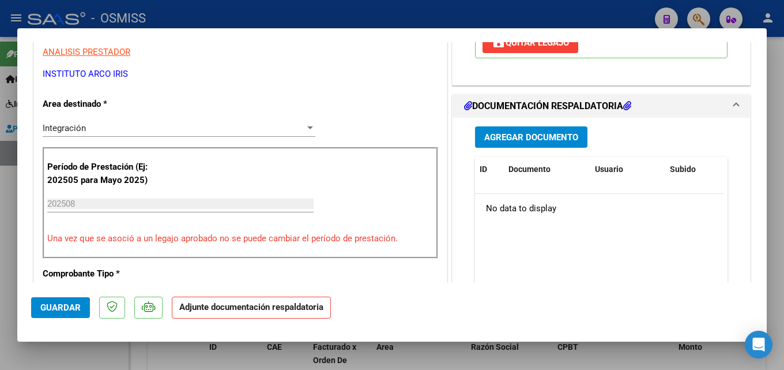
click at [543, 141] on span "Agregar Documento" at bounding box center [531, 137] width 94 height 10
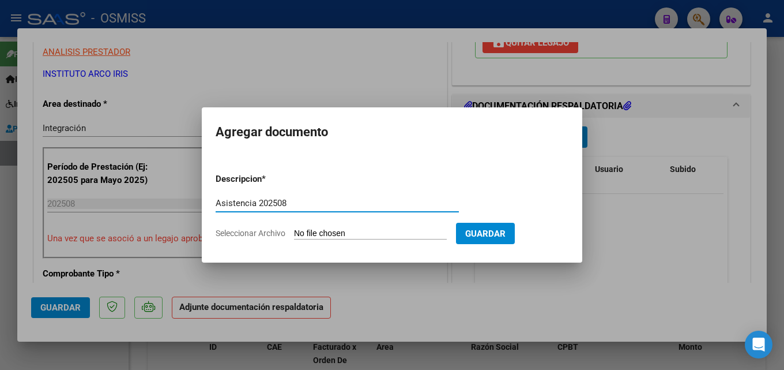
type input "Asistencia 202508"
click at [336, 236] on input "Seleccionar Archivo" at bounding box center [370, 233] width 153 height 11
type input "C:\fakepath\Arco Iris Transporte. Asistencia 202508.pdf"
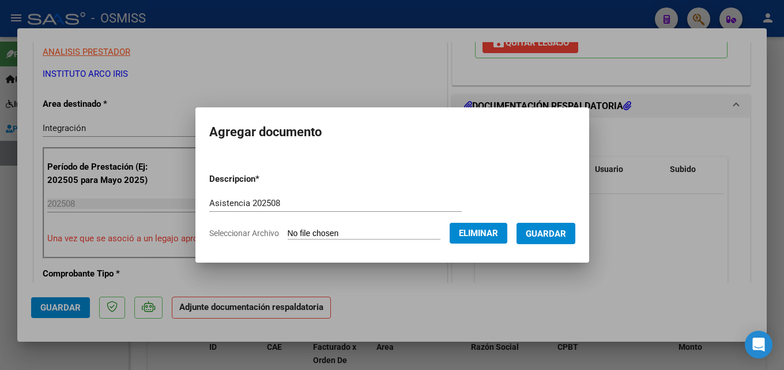
click at [539, 235] on span "Guardar" at bounding box center [546, 233] width 40 height 10
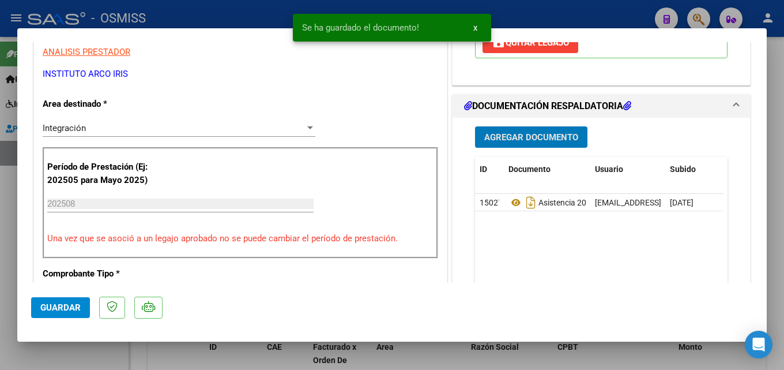
click at [59, 314] on button "Guardar" at bounding box center [60, 307] width 59 height 21
click at [521, 355] on div at bounding box center [392, 185] width 784 height 370
type input "$ 0,00"
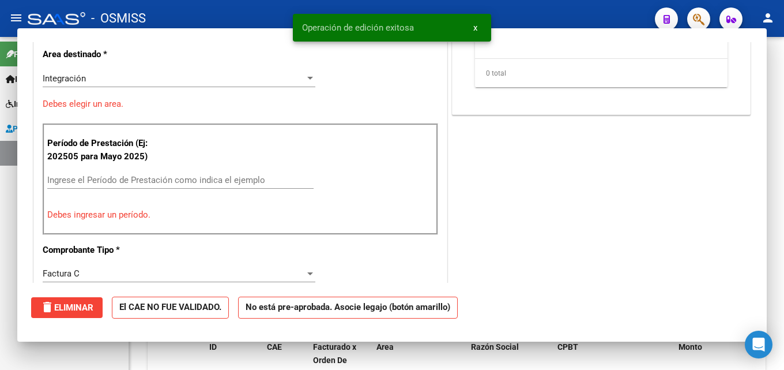
scroll to position [0, 0]
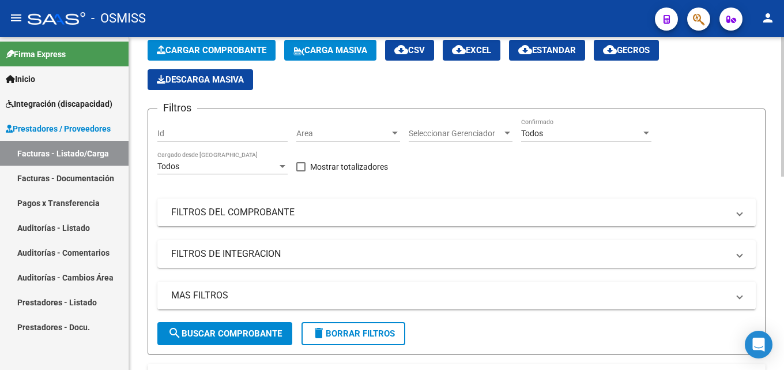
click at [221, 57] on button "Cargar Comprobante" at bounding box center [212, 50] width 128 height 21
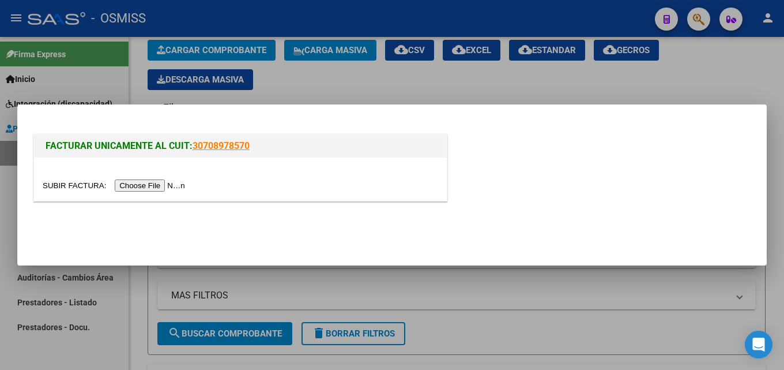
click at [180, 186] on input "file" at bounding box center [116, 185] width 146 height 12
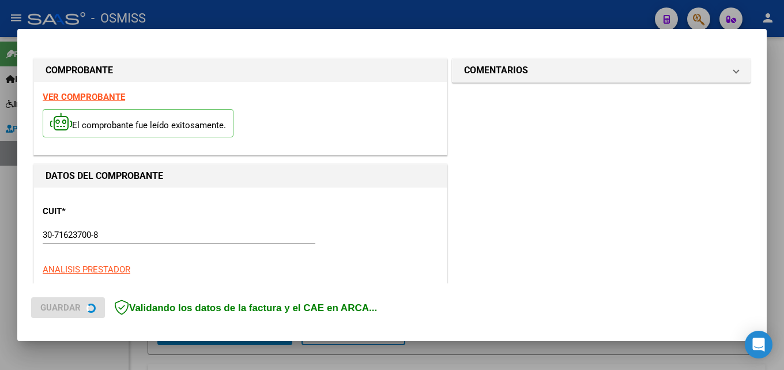
scroll to position [281, 0]
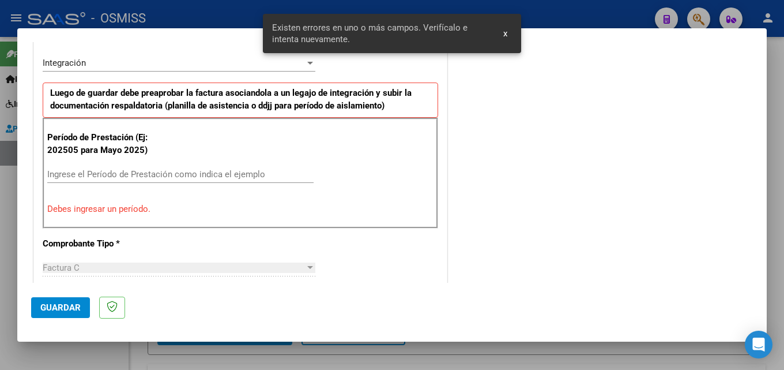
click at [181, 175] on input "Ingrese el Período de Prestación como indica el ejemplo" at bounding box center [180, 174] width 266 height 10
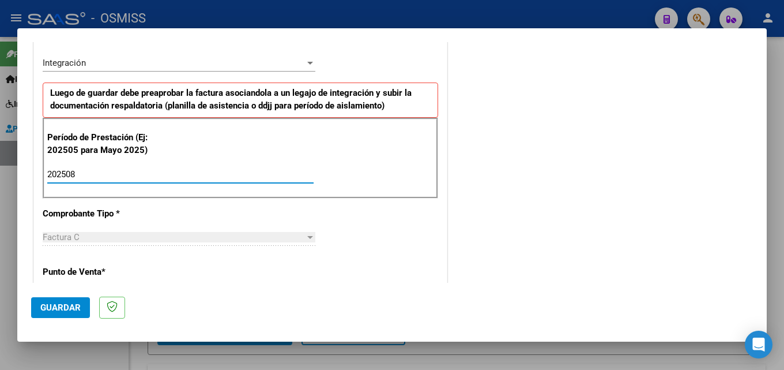
type input "202508"
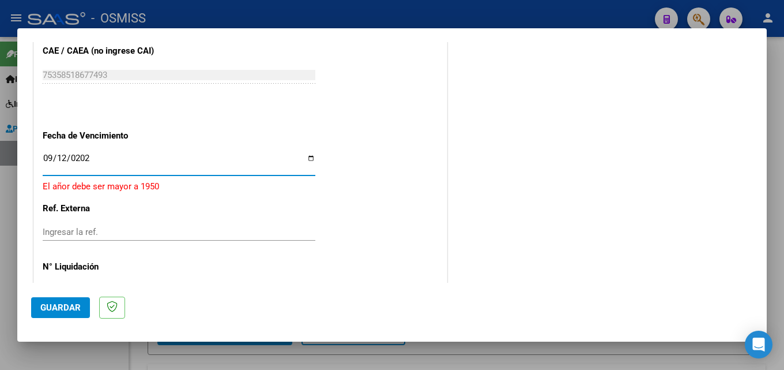
type input "[DATE]"
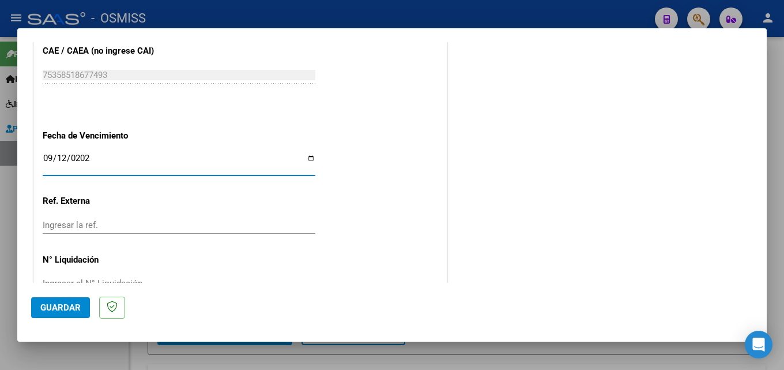
click at [78, 294] on mat-dialog-actions "Guardar" at bounding box center [392, 306] width 722 height 46
click at [75, 302] on span "Guardar" at bounding box center [60, 307] width 40 height 10
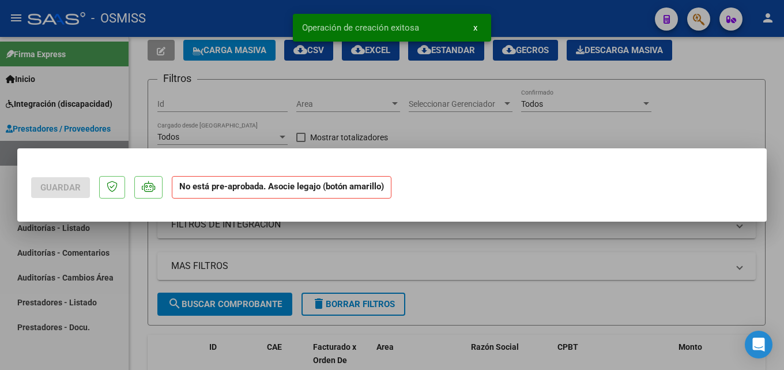
scroll to position [0, 0]
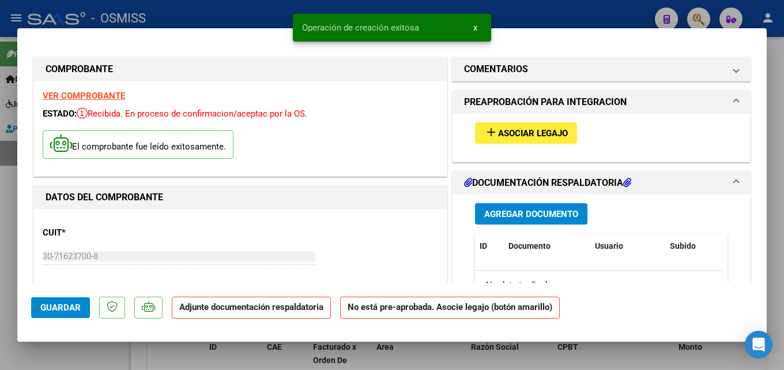
click at [549, 137] on span "Asociar Legajo" at bounding box center [533, 133] width 70 height 10
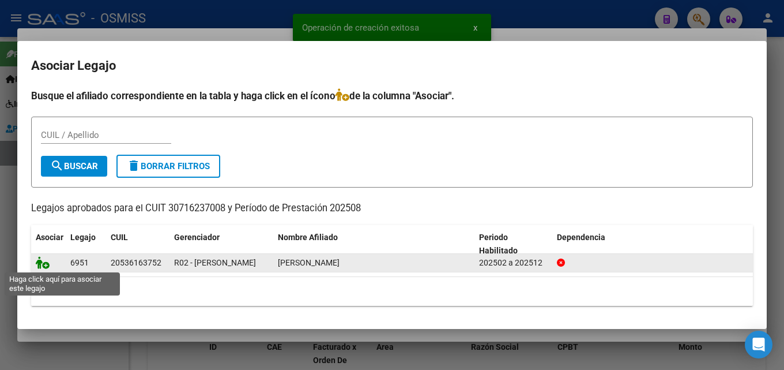
click at [39, 261] on icon at bounding box center [43, 262] width 14 height 13
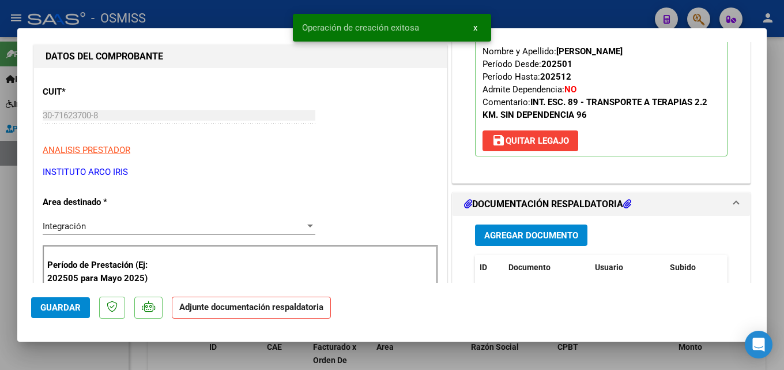
scroll to position [179, 0]
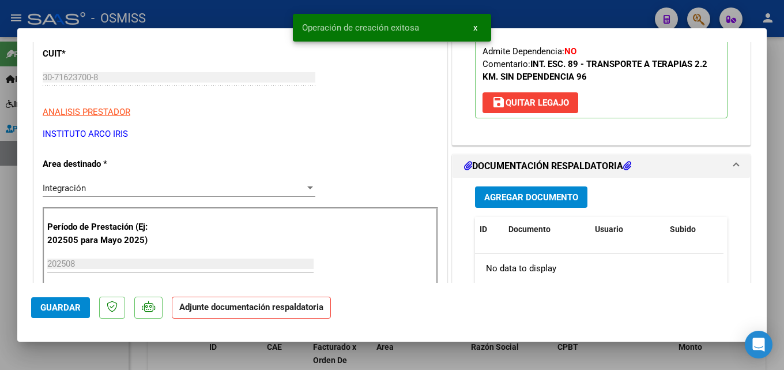
click at [563, 190] on button "Agregar Documento" at bounding box center [531, 196] width 112 height 21
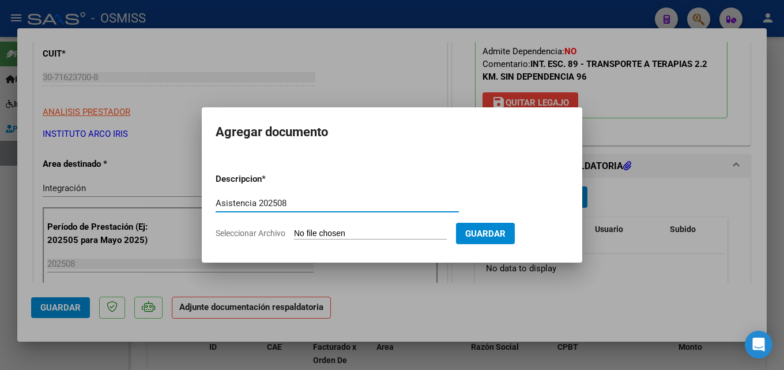
type input "Asistencia 202508"
click at [317, 234] on input "Seleccionar Archivo" at bounding box center [370, 233] width 153 height 11
type input "C:\fakepath\Arco Iris. Asistencia 202508.pdf"
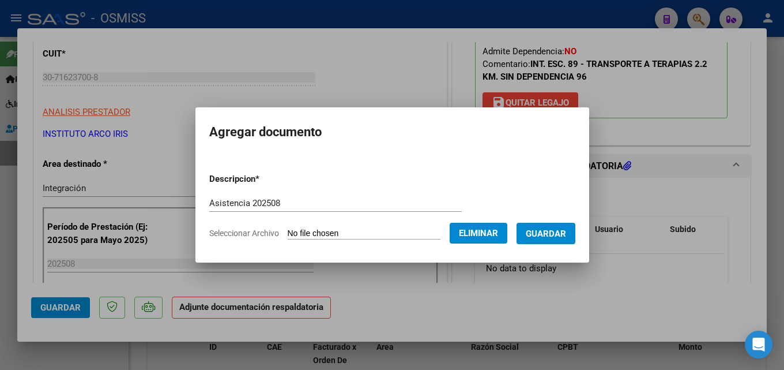
click at [576, 234] on button "Guardar" at bounding box center [546, 233] width 59 height 21
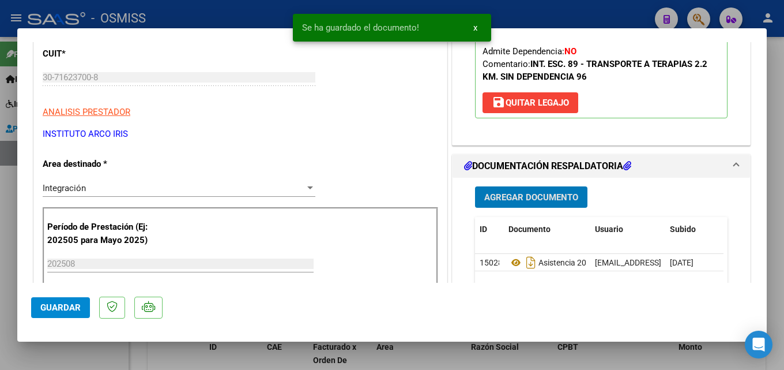
click at [61, 323] on mat-dialog-actions "Guardar" at bounding box center [392, 306] width 722 height 46
drag, startPoint x: 60, startPoint y: 305, endPoint x: 31, endPoint y: 306, distance: 29.4
click at [59, 305] on span "Guardar" at bounding box center [60, 307] width 40 height 10
click at [6, 307] on div at bounding box center [392, 185] width 784 height 370
type input "$ 0,00"
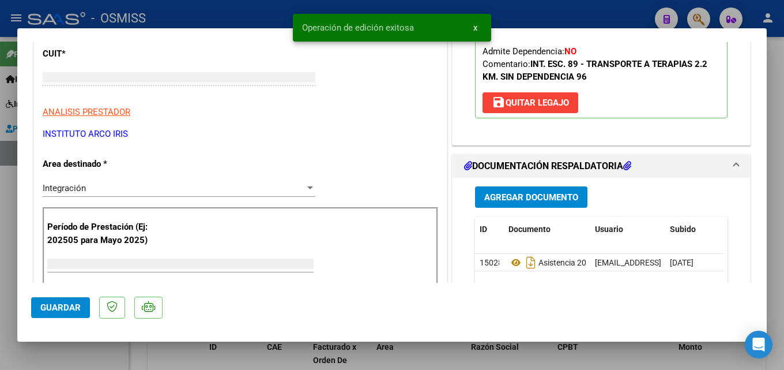
scroll to position [0, 0]
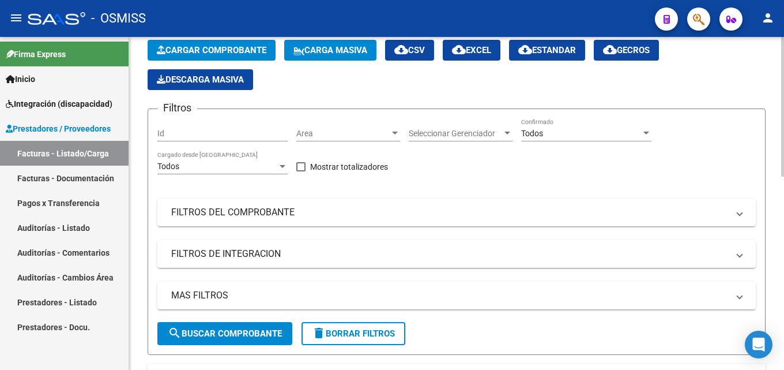
click at [141, 196] on div "Video tutorial PRESTADORES -> Listado de CPBTs Emitidos por Prestadores / Prove…" at bounding box center [456, 371] width 655 height 785
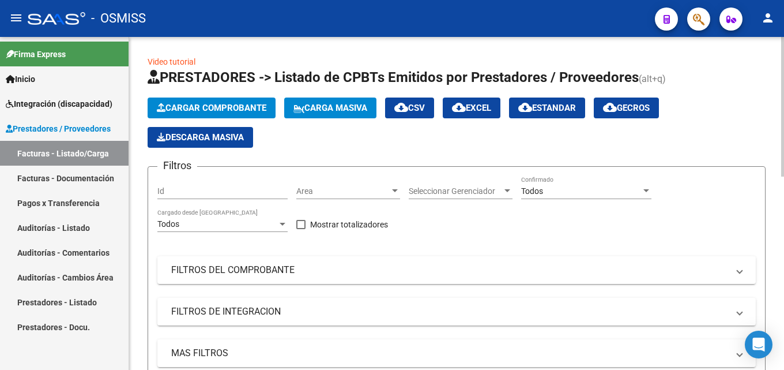
click at [207, 109] on span "Cargar Comprobante" at bounding box center [212, 108] width 110 height 10
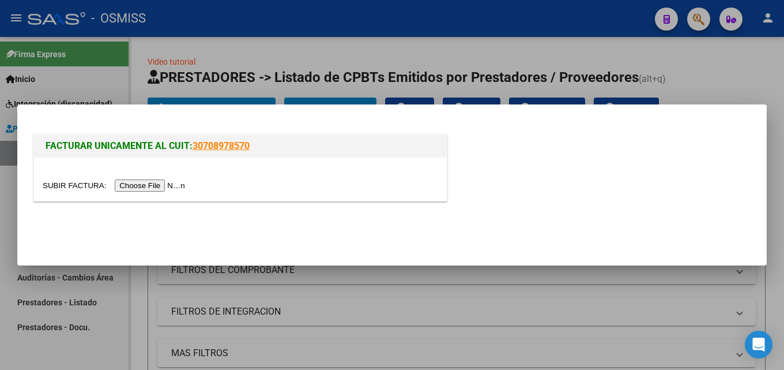
click at [144, 183] on input "file" at bounding box center [116, 185] width 146 height 12
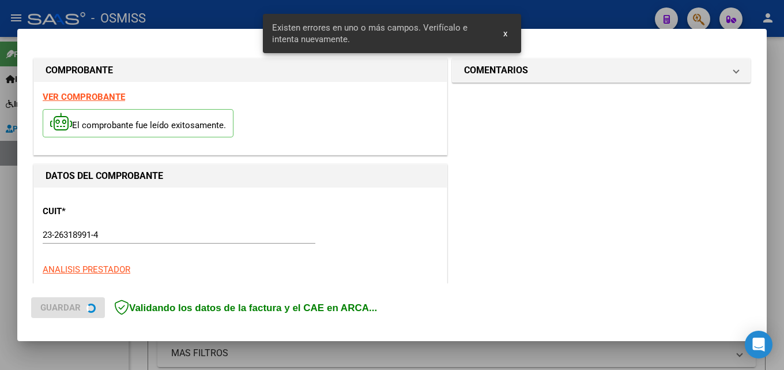
scroll to position [281, 0]
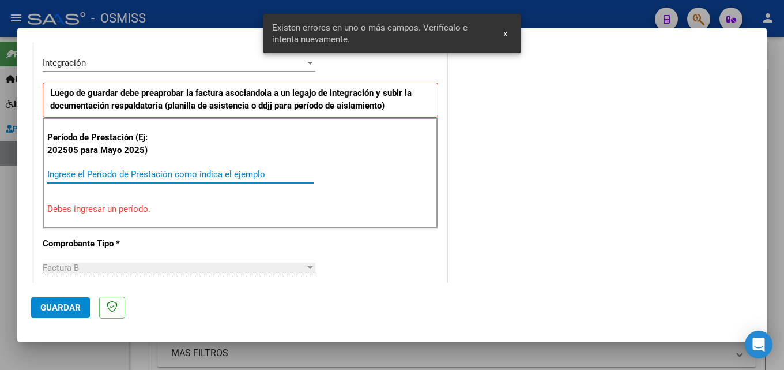
click at [181, 174] on input "Ingrese el Período de Prestación como indica el ejemplo" at bounding box center [180, 174] width 266 height 10
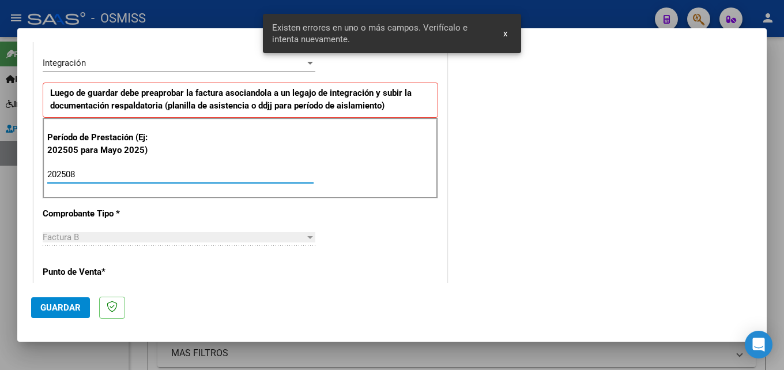
type input "202508"
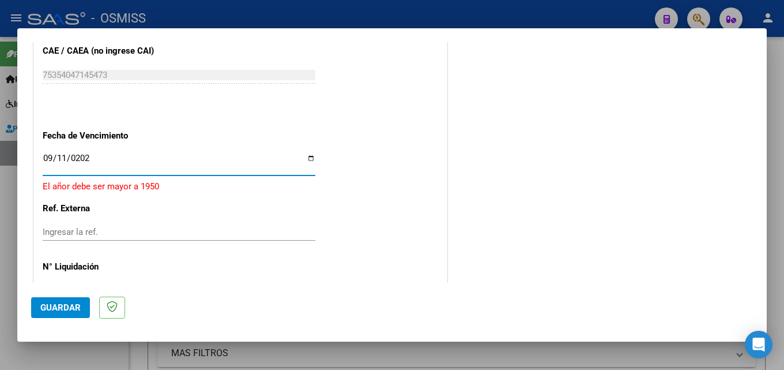
type input "[DATE]"
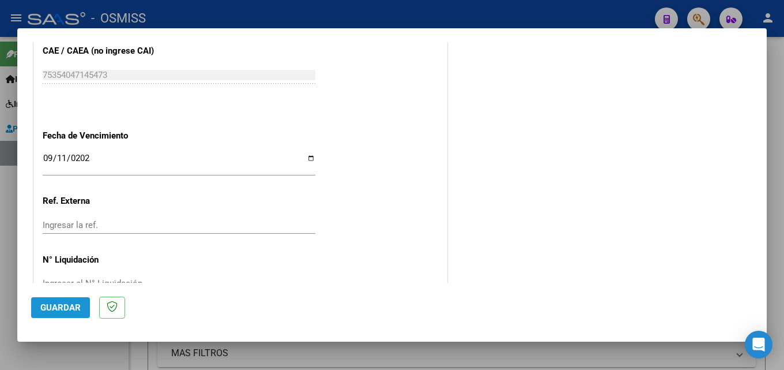
click at [58, 305] on span "Guardar" at bounding box center [60, 307] width 40 height 10
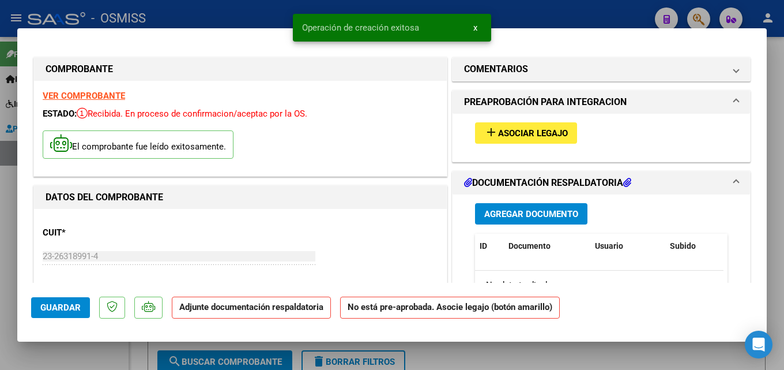
click at [484, 136] on mat-icon "add" at bounding box center [491, 132] width 14 height 14
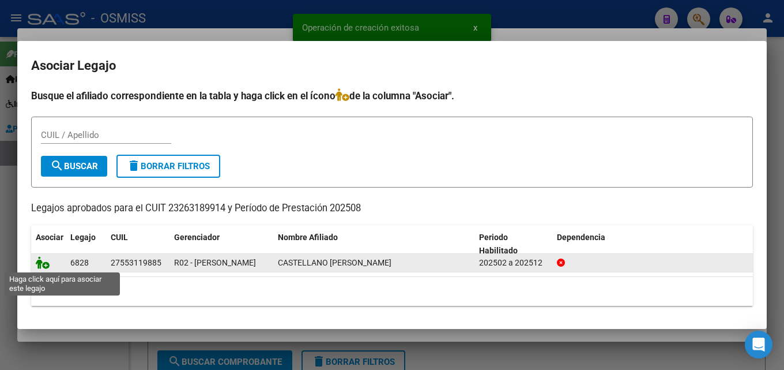
drag, startPoint x: 40, startPoint y: 262, endPoint x: 396, endPoint y: 202, distance: 360.9
click at [41, 262] on icon at bounding box center [43, 262] width 14 height 13
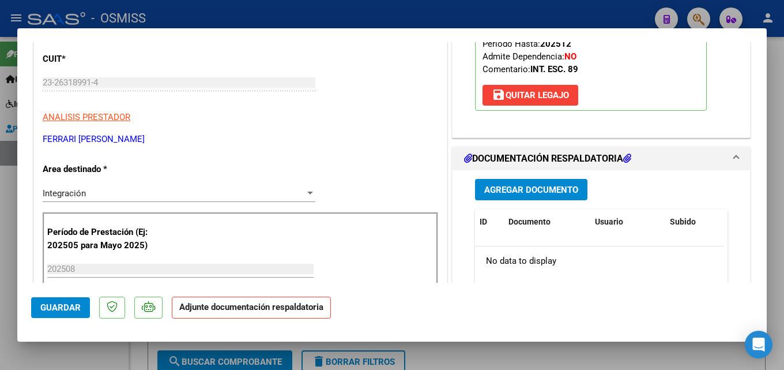
scroll to position [204, 0]
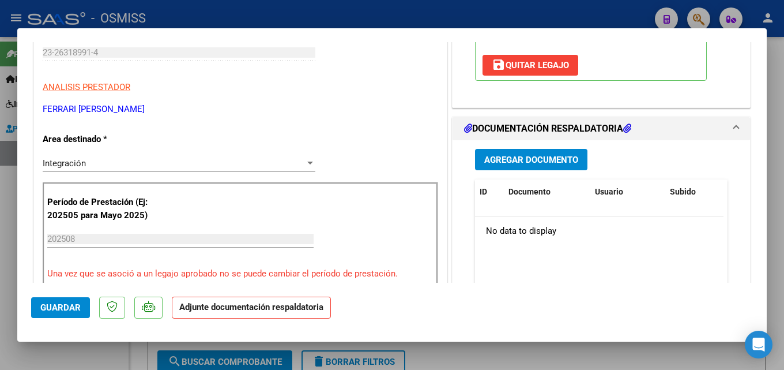
click at [574, 167] on button "Agregar Documento" at bounding box center [531, 159] width 112 height 21
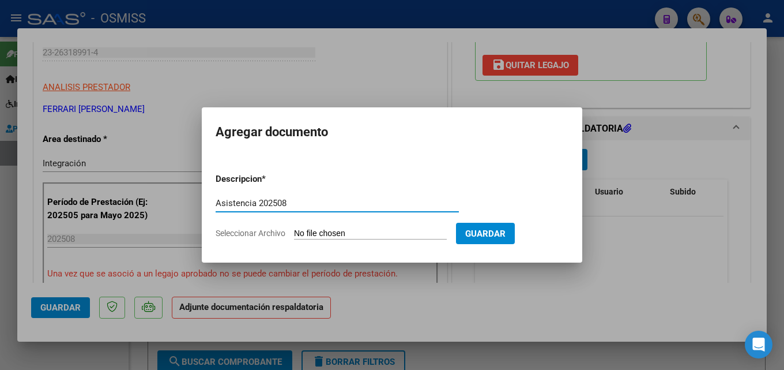
type input "Asistencia 202508"
click at [320, 231] on input "Seleccionar Archivo" at bounding box center [370, 233] width 153 height 11
type input "C:\fakepath\Eduteca. Asistencia 202508.pdf"
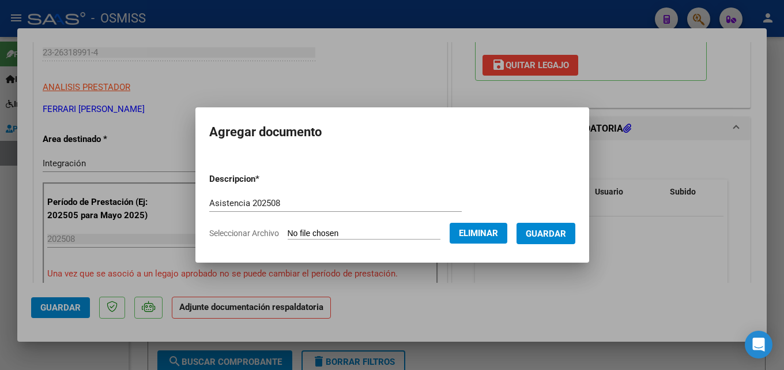
click at [566, 236] on span "Guardar" at bounding box center [546, 233] width 40 height 10
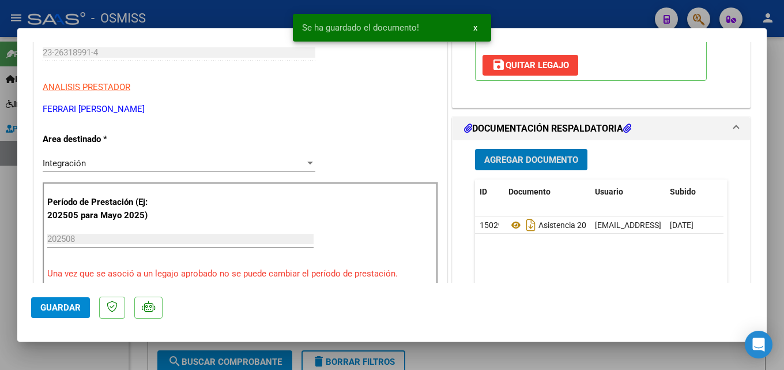
click at [62, 312] on span "Guardar" at bounding box center [60, 307] width 40 height 10
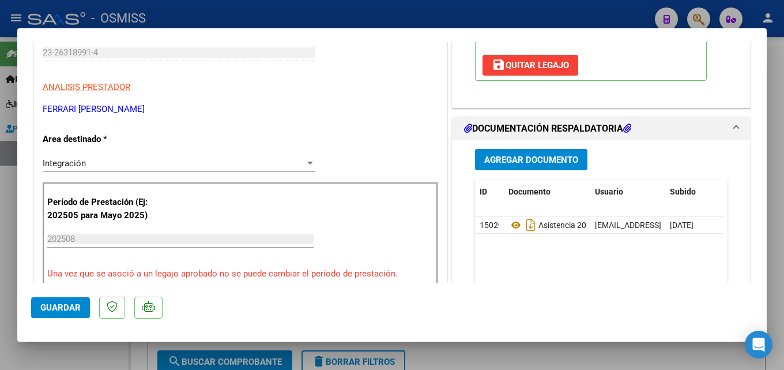
click at [62, 307] on span "Guardar" at bounding box center [60, 307] width 40 height 10
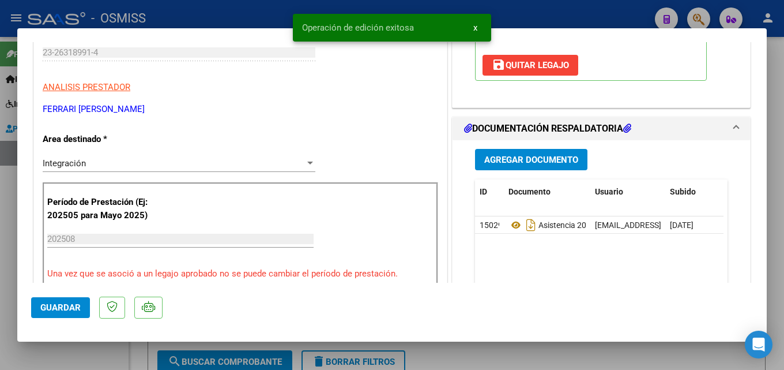
click at [55, 311] on span "Guardar" at bounding box center [60, 307] width 40 height 10
click at [1, 327] on div at bounding box center [392, 185] width 784 height 370
type input "$ 0,00"
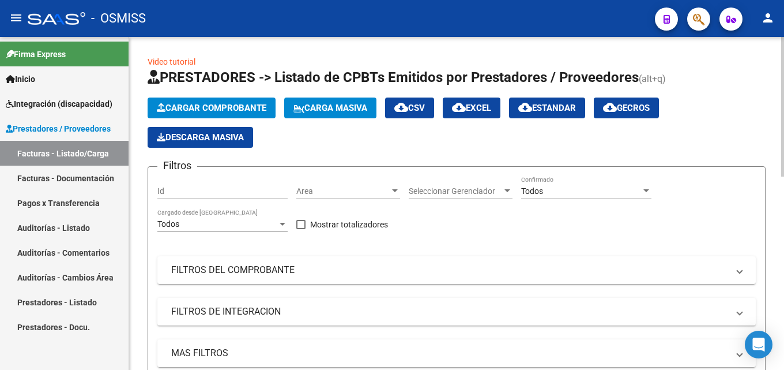
click at [205, 114] on button "Cargar Comprobante" at bounding box center [212, 107] width 128 height 21
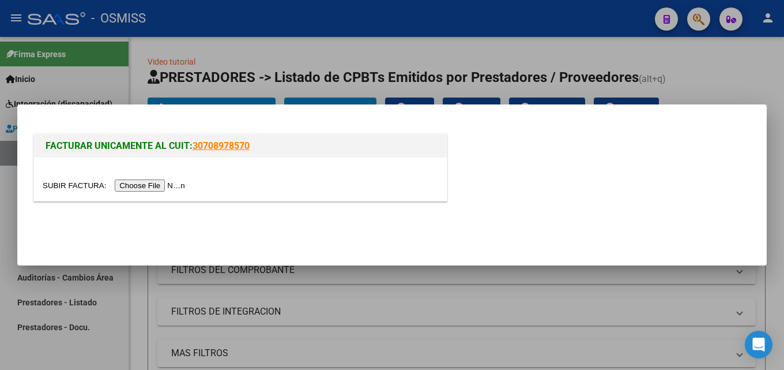
click at [154, 193] on div at bounding box center [240, 178] width 413 height 43
click at [154, 186] on input "file" at bounding box center [116, 185] width 146 height 12
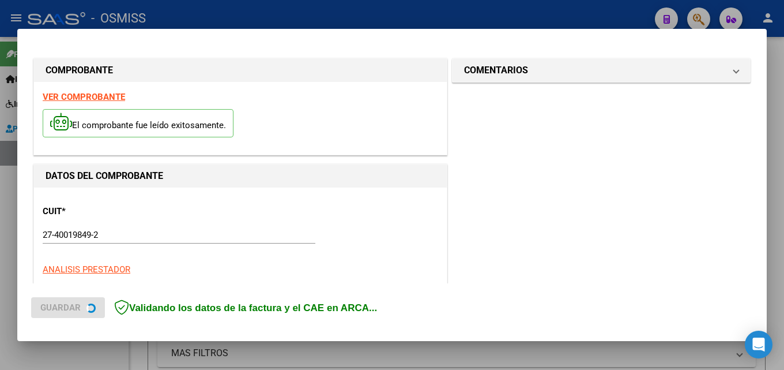
scroll to position [281, 0]
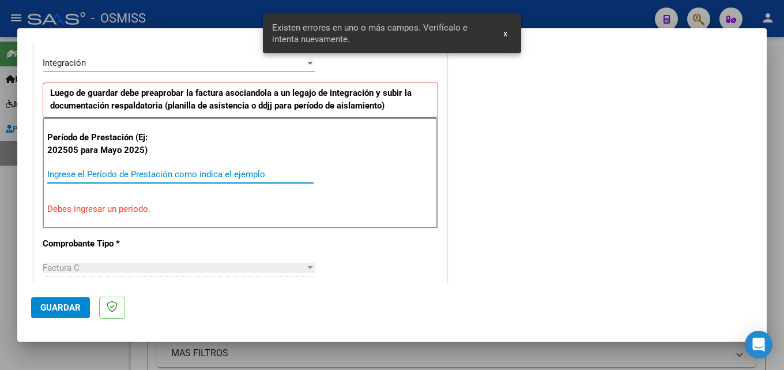
click at [118, 179] on input "Ingrese el Período de Prestación como indica el ejemplo" at bounding box center [180, 174] width 266 height 10
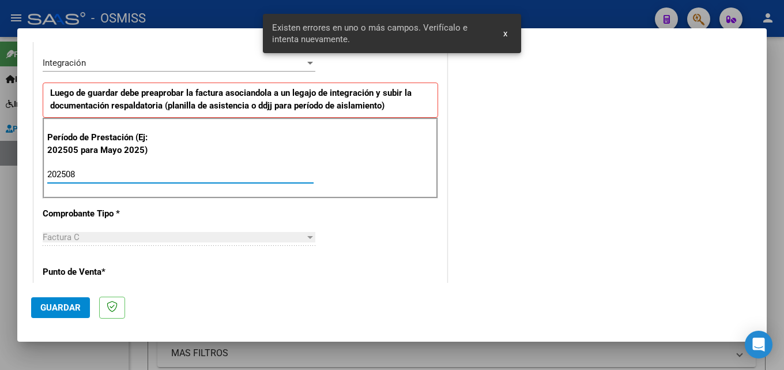
type input "202508"
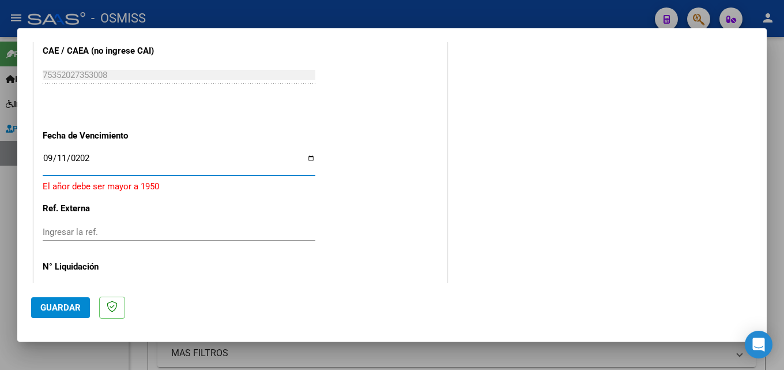
type input "[DATE]"
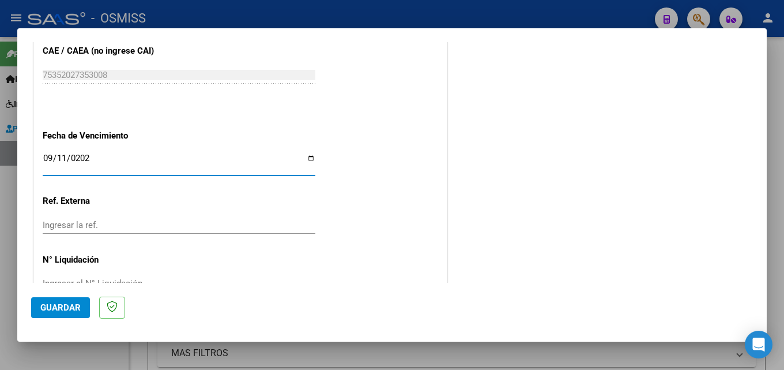
click at [52, 313] on button "Guardar" at bounding box center [60, 307] width 59 height 21
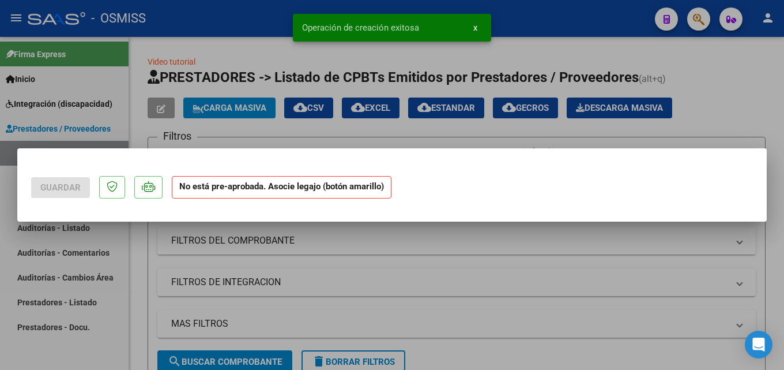
scroll to position [0, 0]
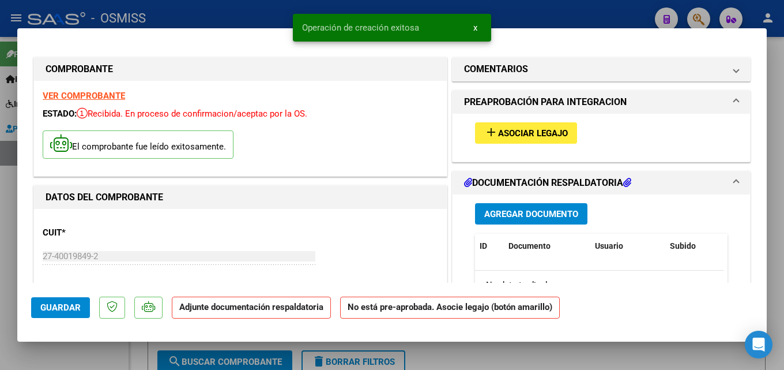
click at [517, 134] on span "Asociar Legajo" at bounding box center [533, 133] width 70 height 10
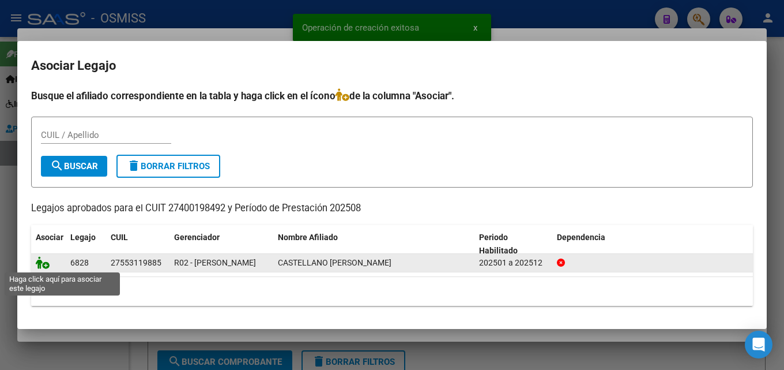
drag, startPoint x: 46, startPoint y: 264, endPoint x: 47, endPoint y: 270, distance: 6.4
click at [46, 264] on icon at bounding box center [43, 262] width 14 height 13
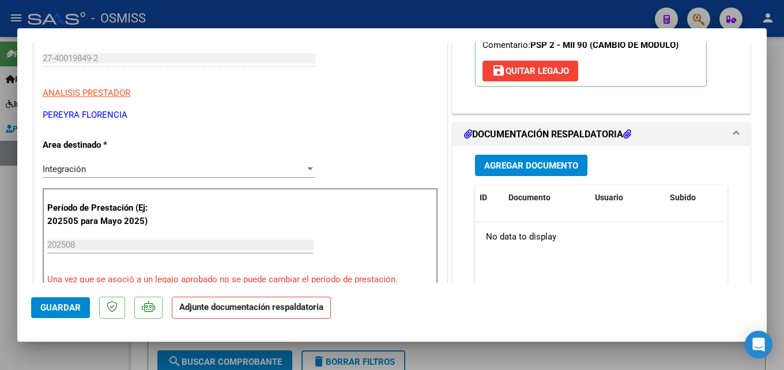
scroll to position [204, 0]
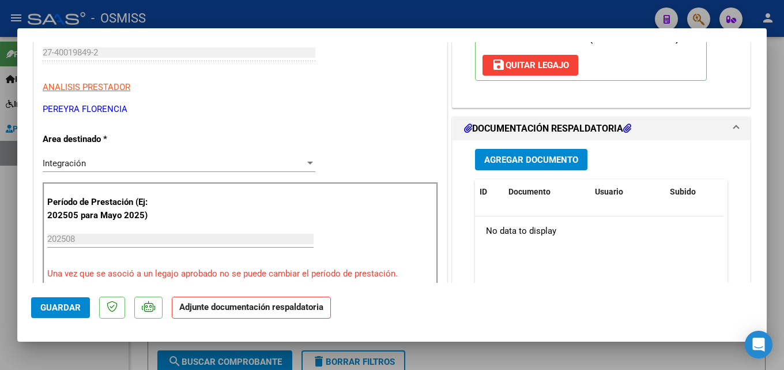
click at [576, 164] on button "Agregar Documento" at bounding box center [531, 159] width 112 height 21
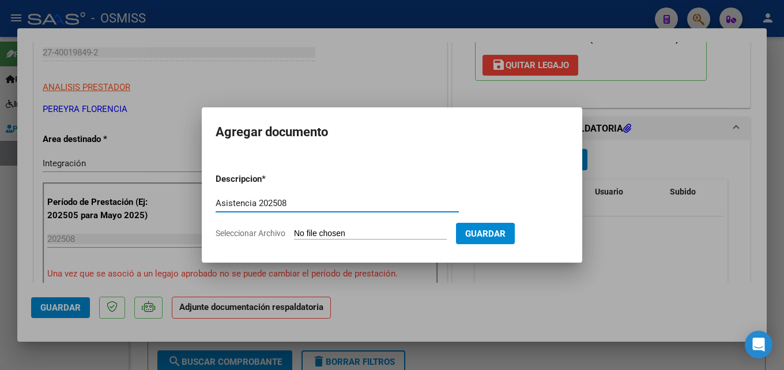
type input "Asistencia 202508"
click at [306, 228] on input "Seleccionar Archivo" at bounding box center [370, 233] width 153 height 11
type input "C:\fakepath\[PERSON_NAME]. Asistencia 202508.pdf"
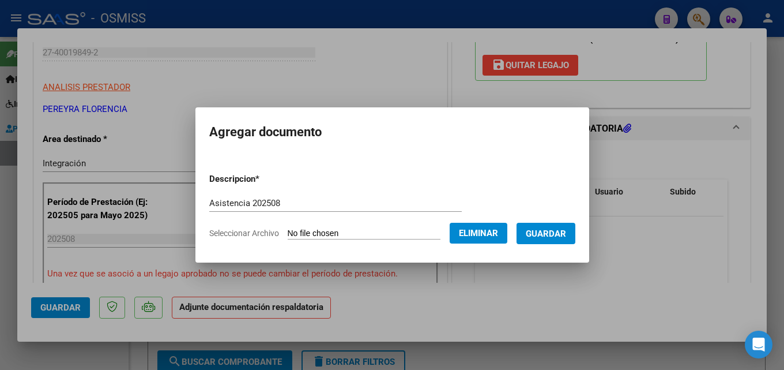
click at [563, 230] on span "Guardar" at bounding box center [546, 233] width 40 height 10
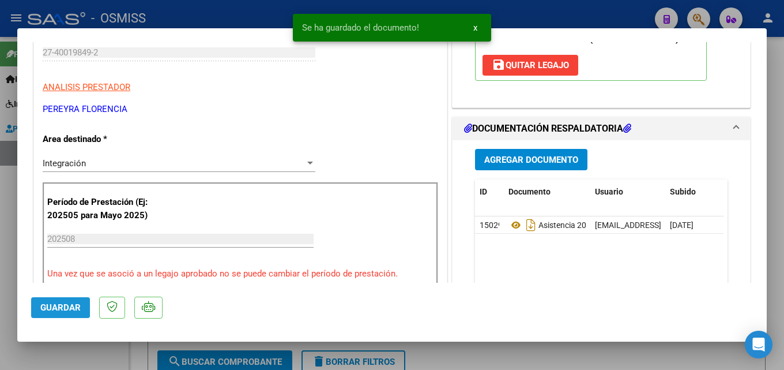
click at [52, 305] on span "Guardar" at bounding box center [60, 307] width 40 height 10
click at [0, 335] on div at bounding box center [392, 185] width 784 height 370
type input "$ 0,00"
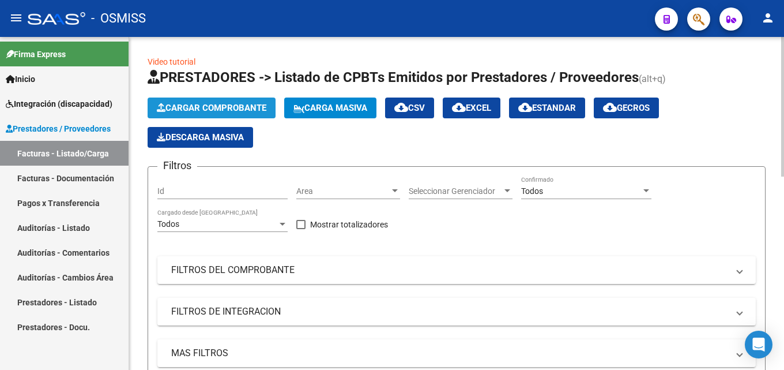
click at [190, 104] on span "Cargar Comprobante" at bounding box center [212, 108] width 110 height 10
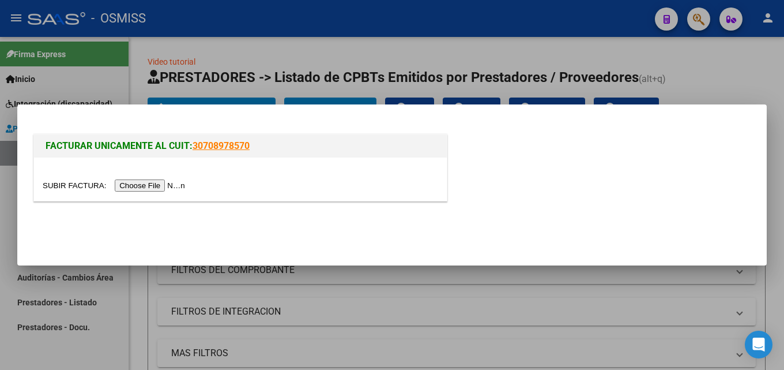
click at [161, 180] on input "file" at bounding box center [116, 185] width 146 height 12
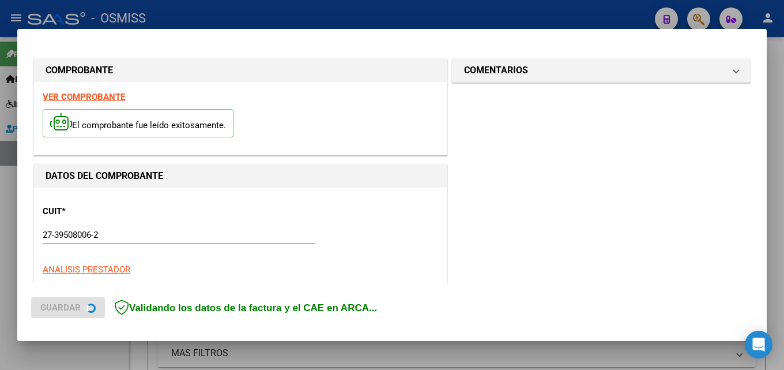
scroll to position [281, 0]
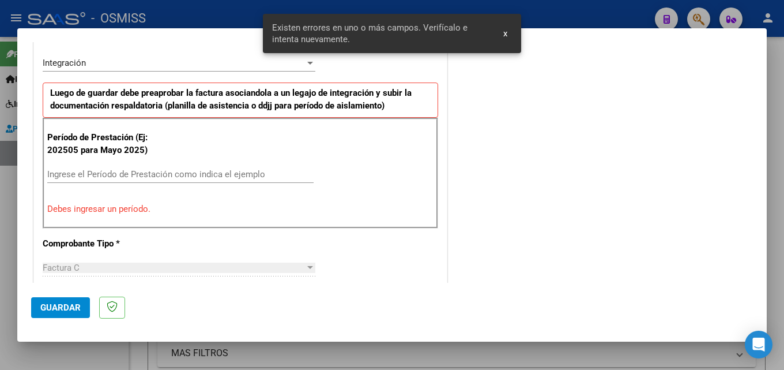
click at [144, 177] on input "Ingrese el Período de Prestación como indica el ejemplo" at bounding box center [180, 174] width 266 height 10
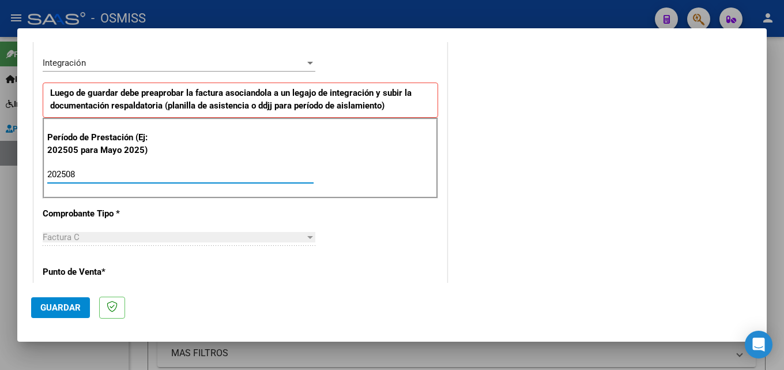
type input "202508"
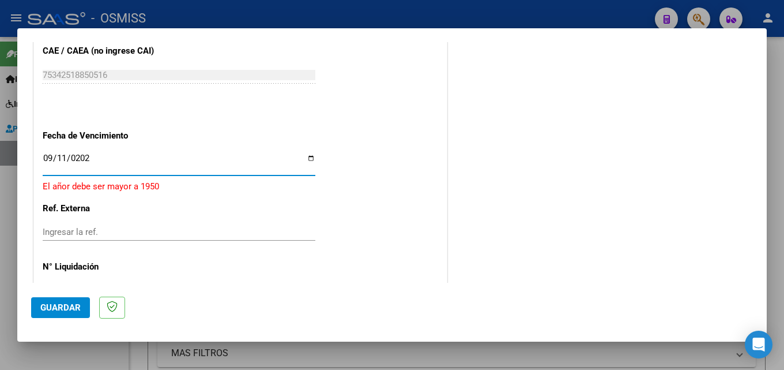
type input "[DATE]"
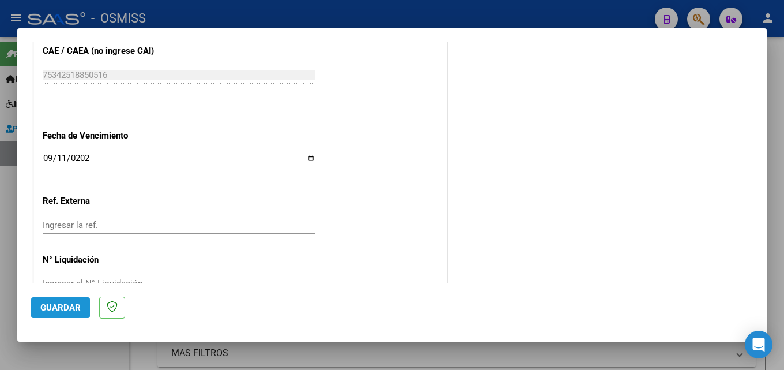
click at [72, 312] on span "Guardar" at bounding box center [60, 307] width 40 height 10
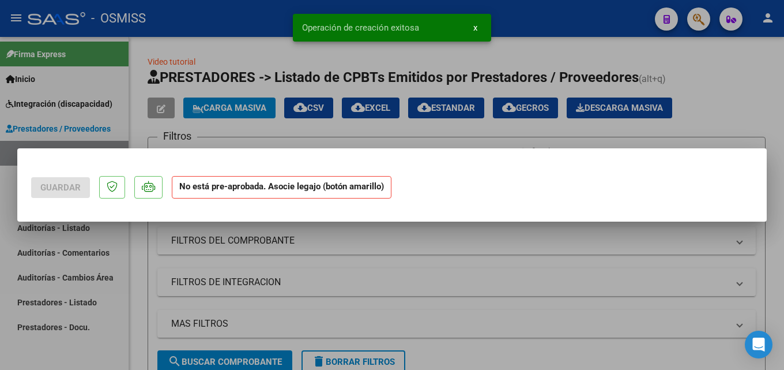
scroll to position [0, 0]
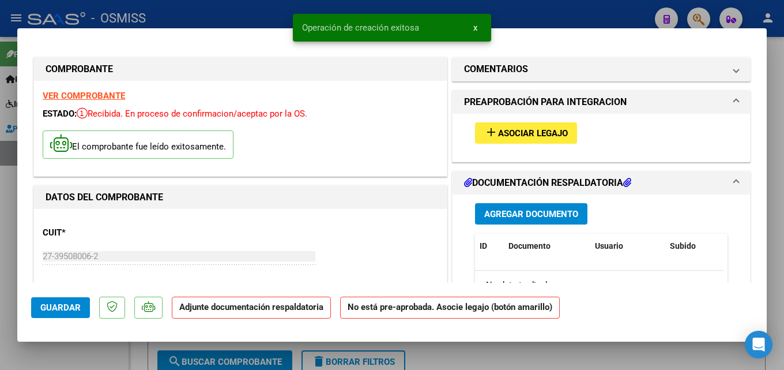
click at [510, 125] on button "add Asociar Legajo" at bounding box center [526, 132] width 102 height 21
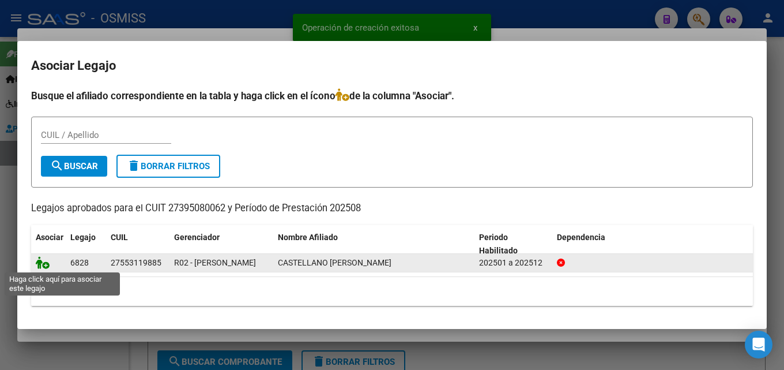
click at [43, 260] on icon at bounding box center [43, 262] width 14 height 13
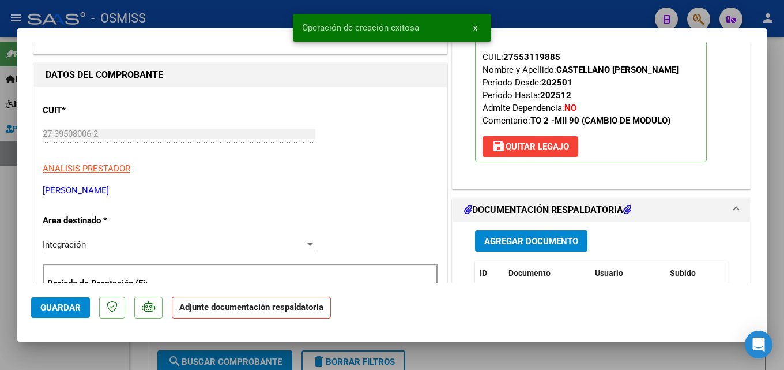
scroll to position [155, 0]
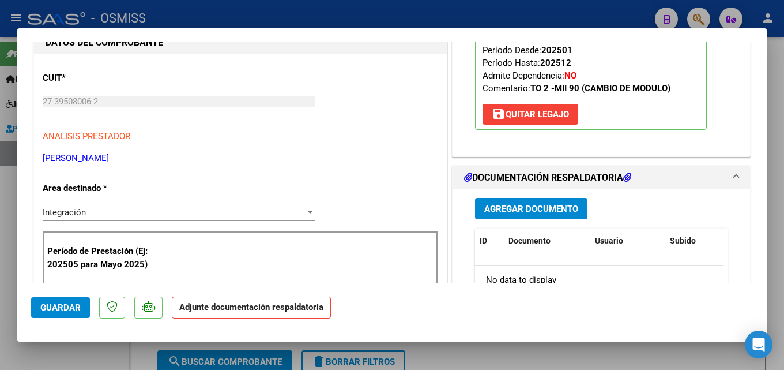
click at [502, 221] on div "Agregar Documento ID Documento Usuario Subido Acción No data to display 0 total…" at bounding box center [602, 304] width 270 height 230
click at [502, 211] on span "Agregar Documento" at bounding box center [531, 209] width 94 height 10
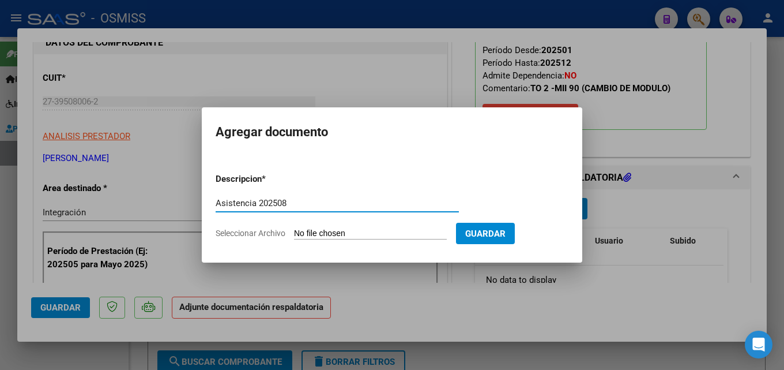
type input "Asistencia 202508"
click at [292, 231] on app-file-uploader "Seleccionar Archivo" at bounding box center [336, 233] width 240 height 10
click at [307, 232] on input "Seleccionar Archivo" at bounding box center [370, 233] width 153 height 11
type input "C:\fakepath\[PERSON_NAME]. Asistencia 202508.pdf"
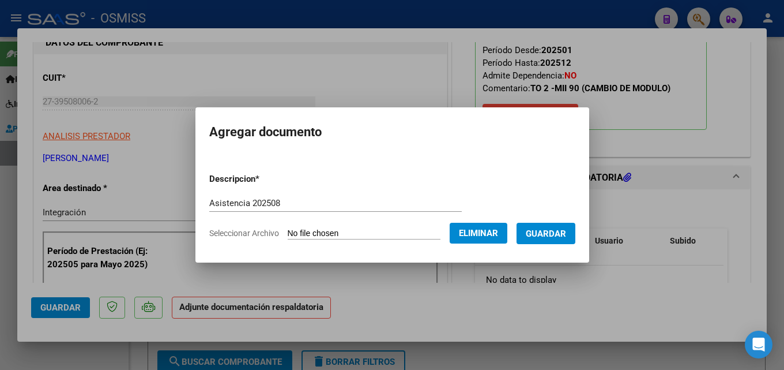
click at [555, 233] on span "Guardar" at bounding box center [546, 233] width 40 height 10
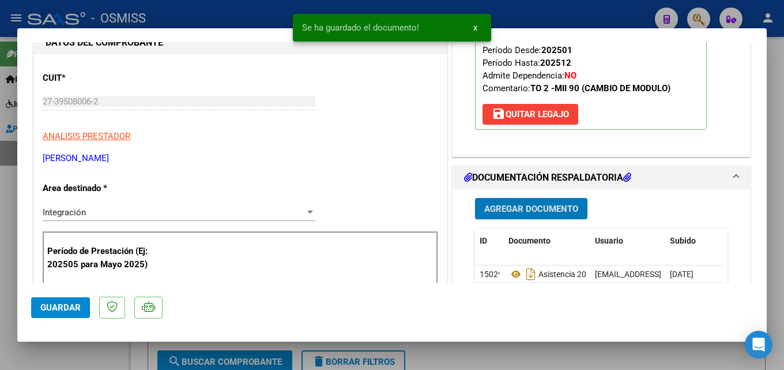
click at [55, 308] on span "Guardar" at bounding box center [60, 307] width 40 height 10
click at [3, 329] on div at bounding box center [392, 185] width 784 height 370
type input "$ 0,00"
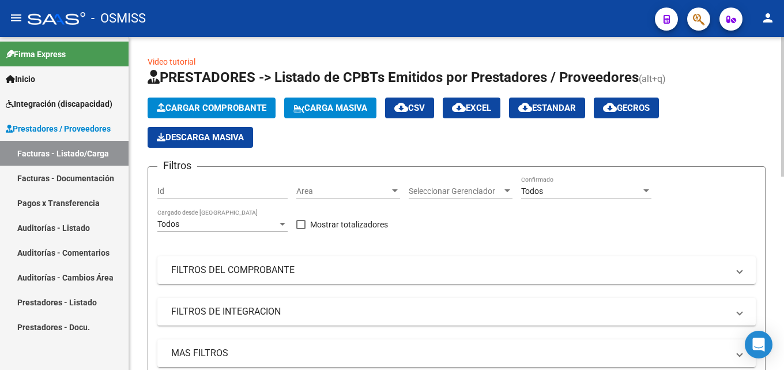
click at [228, 98] on button "Cargar Comprobante" at bounding box center [212, 107] width 128 height 21
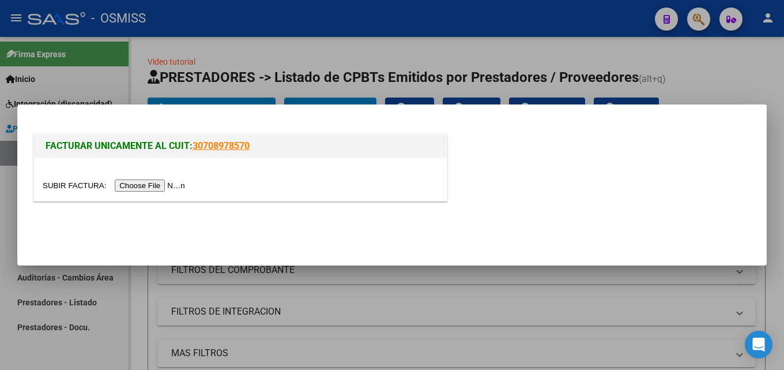
click at [161, 187] on input "file" at bounding box center [116, 185] width 146 height 12
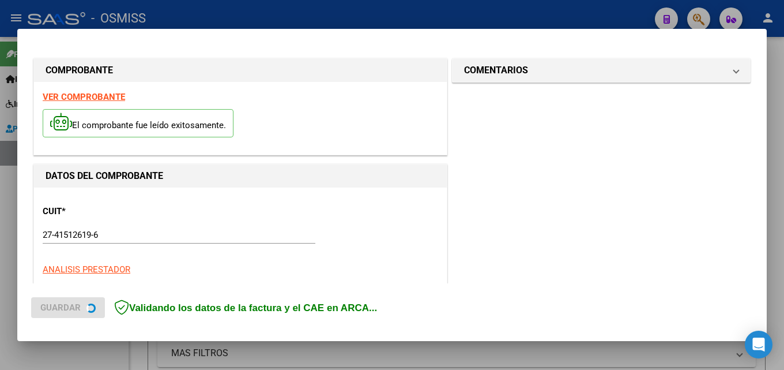
scroll to position [281, 0]
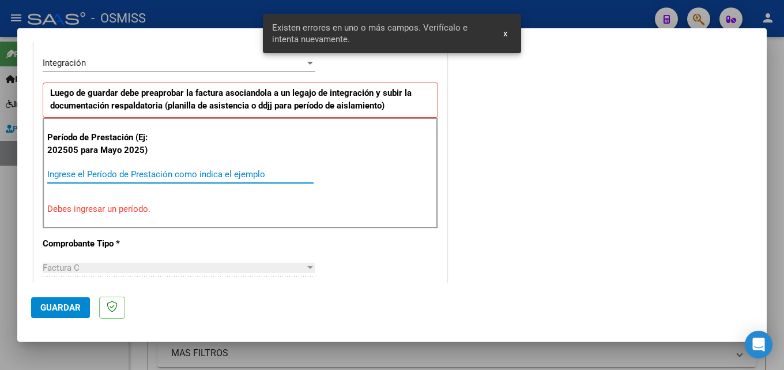
click at [99, 171] on input "Ingrese el Período de Prestación como indica el ejemplo" at bounding box center [180, 174] width 266 height 10
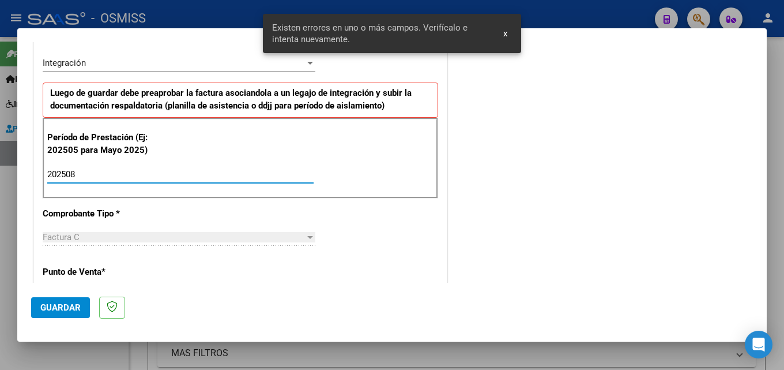
type input "202508"
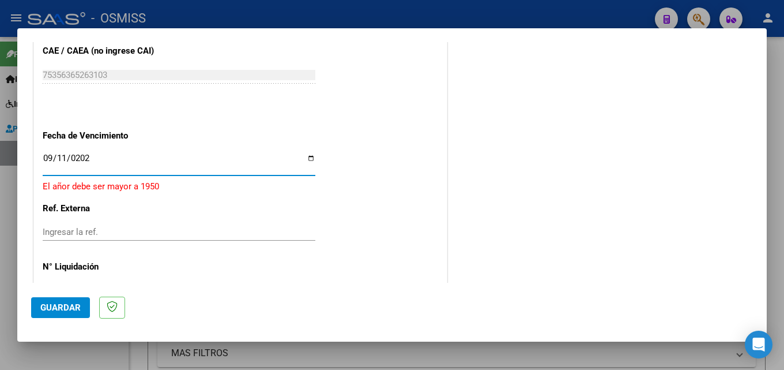
type input "[DATE]"
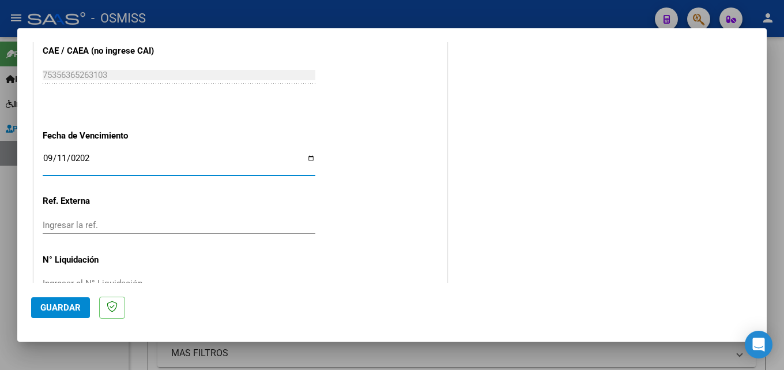
click at [50, 304] on span "Guardar" at bounding box center [60, 307] width 40 height 10
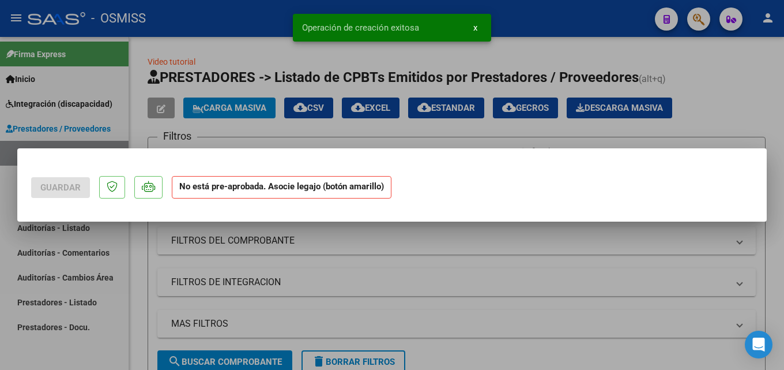
scroll to position [0, 0]
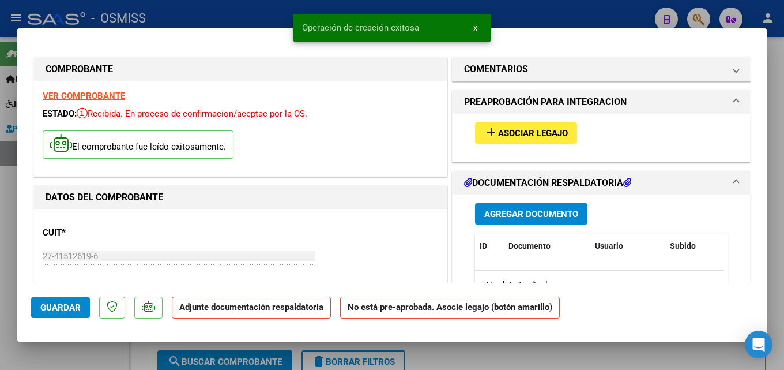
click at [539, 133] on span "Asociar Legajo" at bounding box center [533, 133] width 70 height 10
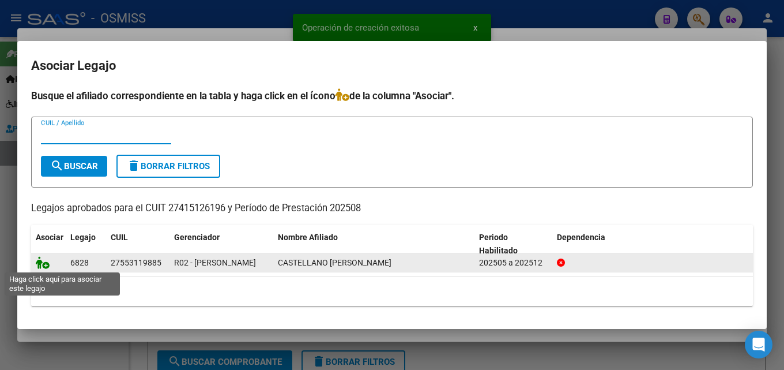
click at [46, 265] on icon at bounding box center [43, 262] width 14 height 13
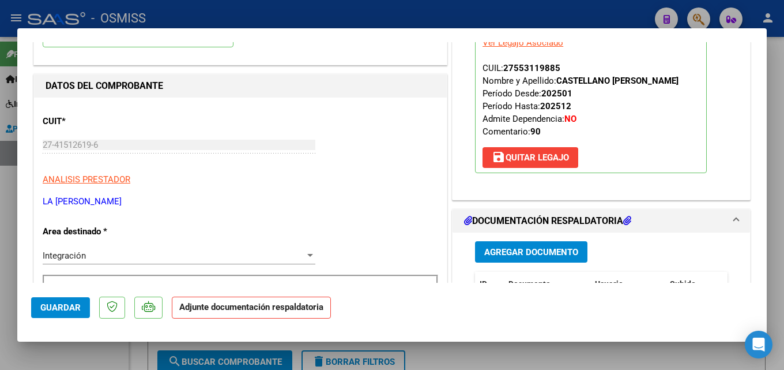
scroll to position [117, 0]
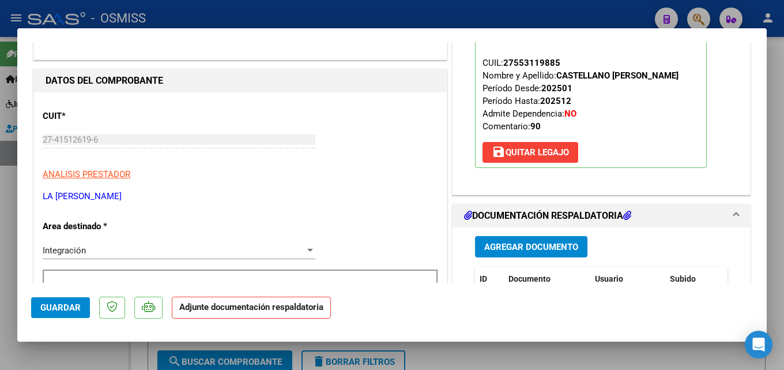
click at [535, 249] on span "Agregar Documento" at bounding box center [531, 247] width 94 height 10
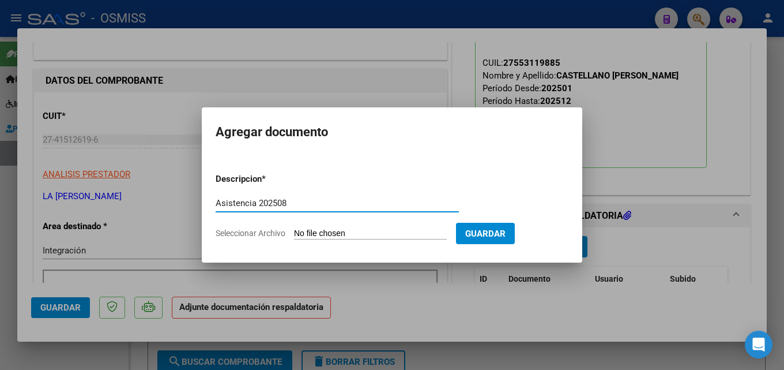
type input "Asistencia 202508"
click at [332, 238] on input "Seleccionar Archivo" at bounding box center [370, 233] width 153 height 11
type input "C:\fakepath\La torre. Asistencia 202508.pdf"
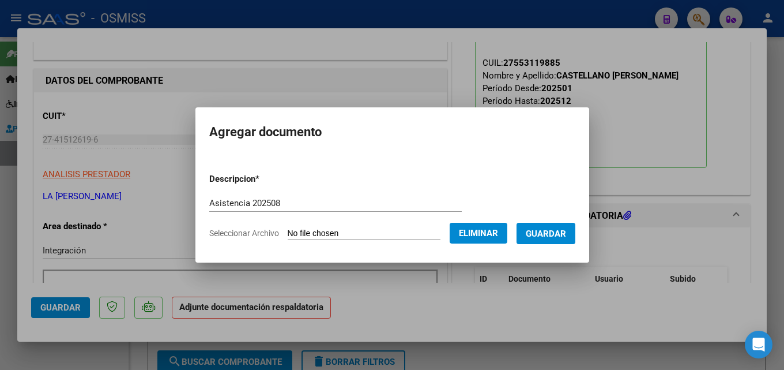
click at [549, 239] on button "Guardar" at bounding box center [546, 233] width 59 height 21
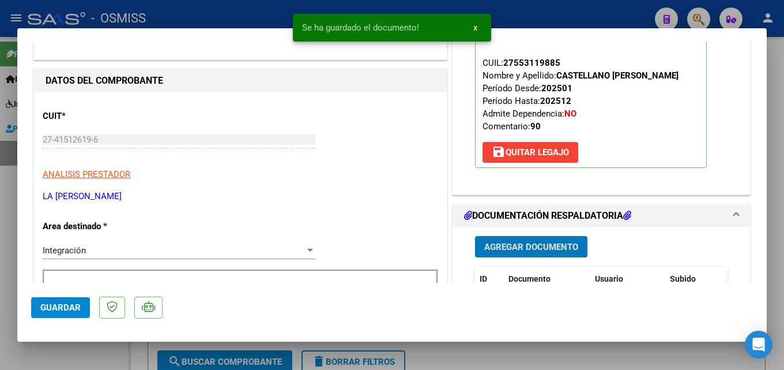
click at [69, 310] on span "Guardar" at bounding box center [60, 307] width 40 height 10
click at [69, 307] on span "Guardar" at bounding box center [60, 307] width 40 height 10
click at [10, 296] on div at bounding box center [392, 185] width 784 height 370
type input "$ 0,00"
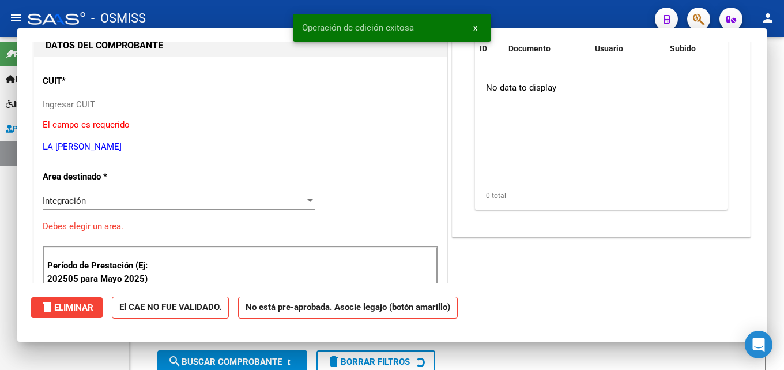
scroll to position [123, 0]
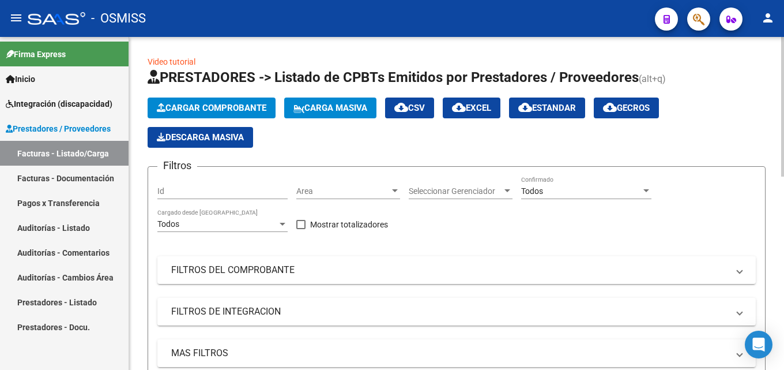
click at [355, 251] on div "Filtros Id Area Area Seleccionar Gerenciador Seleccionar Gerenciador Todos Conf…" at bounding box center [456, 278] width 599 height 204
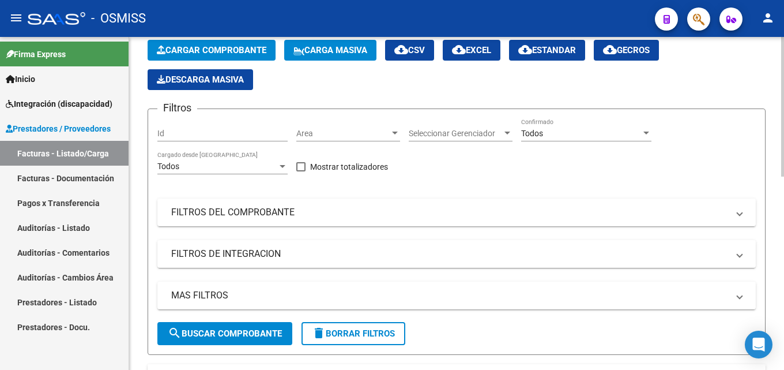
click at [131, 190] on div "Video tutorial PRESTADORES -> Listado de CPBTs Emitidos por Prestadores / Prove…" at bounding box center [456, 371] width 655 height 785
drag, startPoint x: 190, startPoint y: 38, endPoint x: 190, endPoint y: 46, distance: 7.5
click at [190, 38] on app-list-header "PRESTADORES -> Listado de CPBTs Emitidos por Prestadores / Proveedores (alt+q) …" at bounding box center [457, 182] width 618 height 344
click at [190, 46] on span "Cargar Comprobante" at bounding box center [212, 50] width 110 height 10
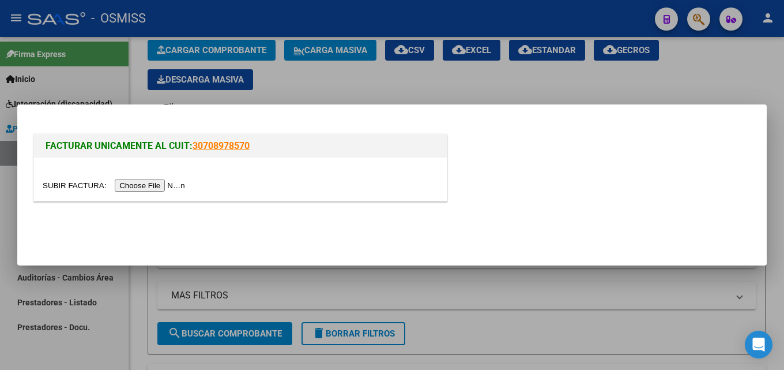
click at [167, 192] on div at bounding box center [240, 178] width 413 height 43
click at [170, 171] on div at bounding box center [240, 178] width 413 height 43
click at [170, 183] on input "file" at bounding box center [116, 185] width 146 height 12
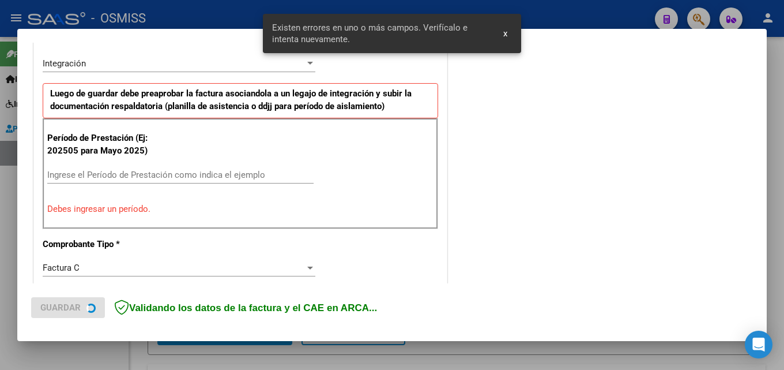
scroll to position [282, 0]
click at [209, 179] on div "Ingrese el Período de Prestación como indica el ejemplo" at bounding box center [180, 174] width 266 height 17
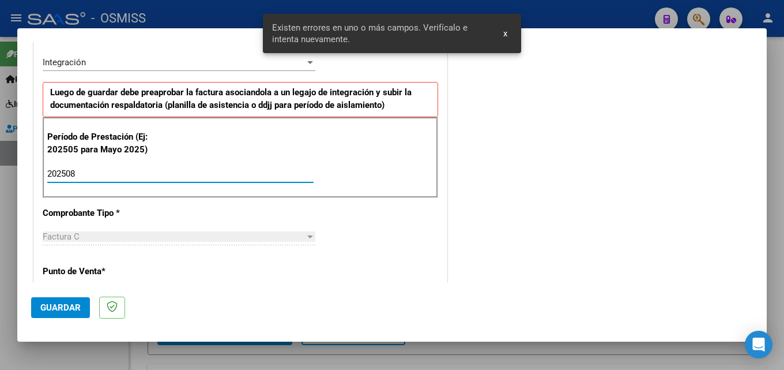
type input "202508"
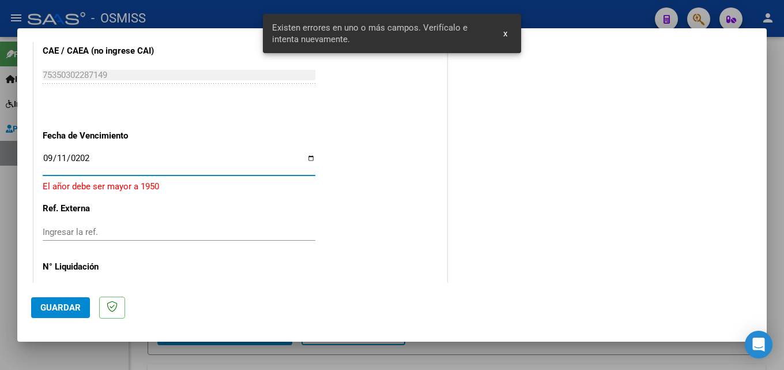
type input "[DATE]"
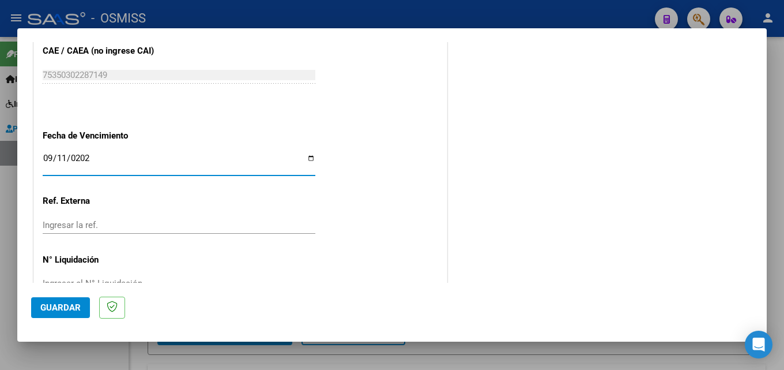
click at [75, 310] on span "Guardar" at bounding box center [60, 307] width 40 height 10
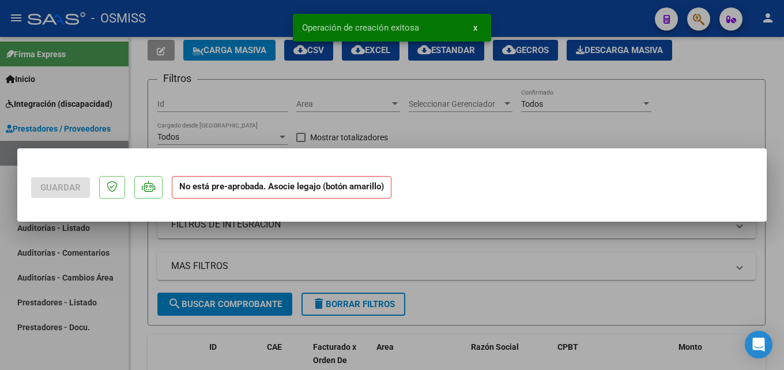
scroll to position [0, 0]
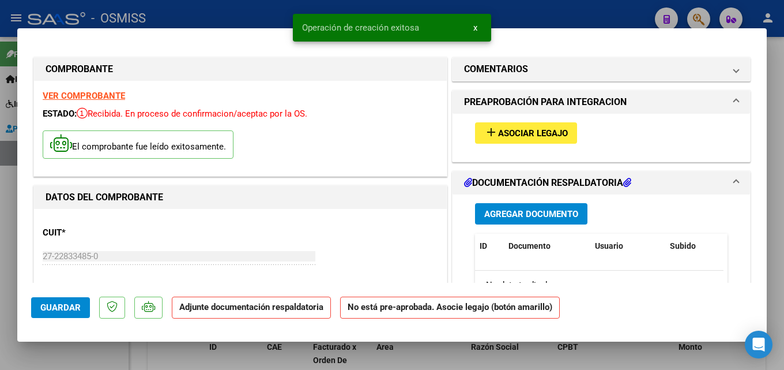
click at [541, 141] on button "add Asociar Legajo" at bounding box center [526, 132] width 102 height 21
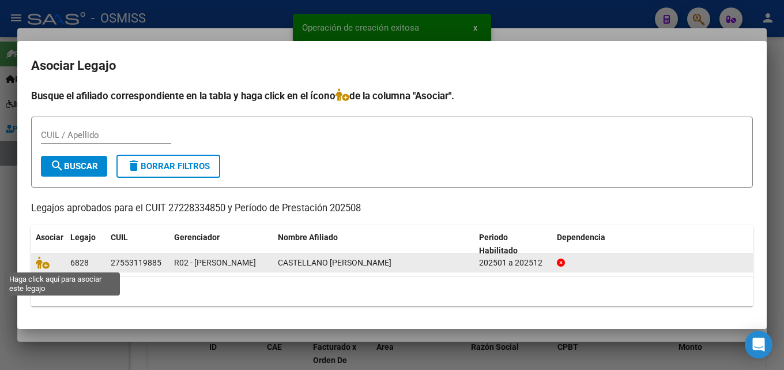
drag, startPoint x: 53, startPoint y: 266, endPoint x: 39, endPoint y: 264, distance: 14.5
click at [52, 266] on span at bounding box center [44, 262] width 17 height 9
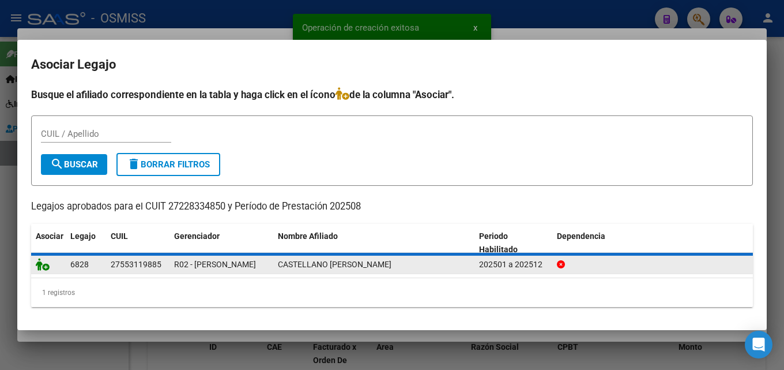
click at [39, 264] on icon at bounding box center [43, 264] width 14 height 13
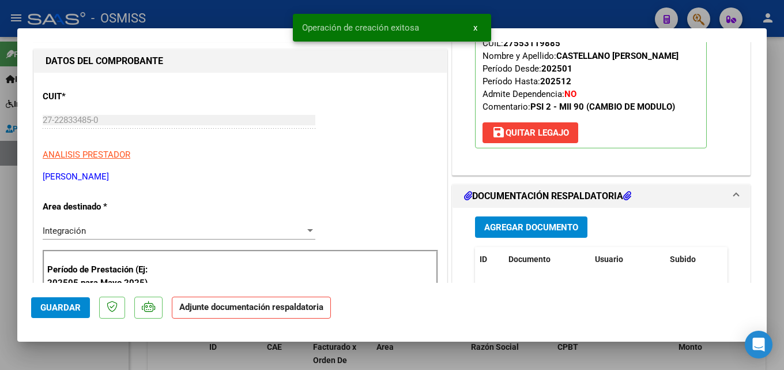
scroll to position [146, 0]
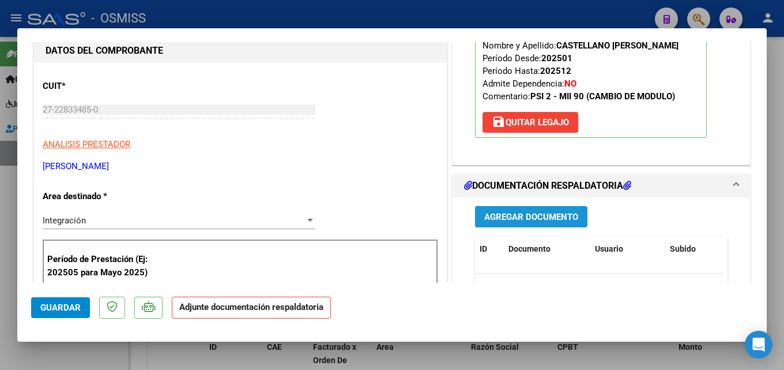
click at [567, 213] on span "Agregar Documento" at bounding box center [531, 217] width 94 height 10
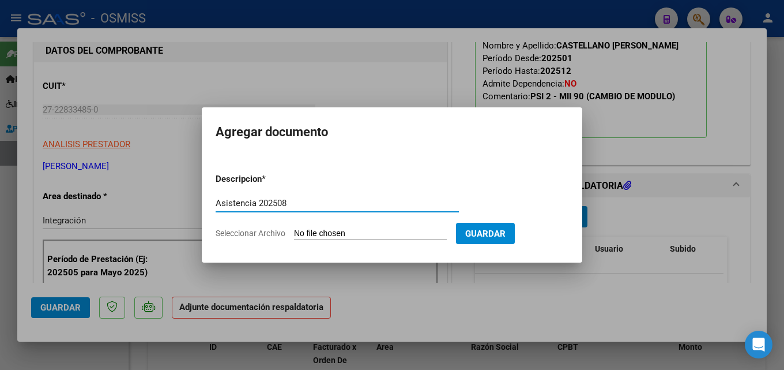
type input "Asistencia 202508"
click at [299, 226] on form "Descripcion * Asistencia 202508 Escriba aquí una descripcion Seleccionar Archiv…" at bounding box center [392, 206] width 353 height 84
click at [313, 228] on input "Seleccionar Archivo" at bounding box center [370, 233] width 153 height 11
type input "C:\fakepath\[PERSON_NAME]. Asistencia 202508.pdf"
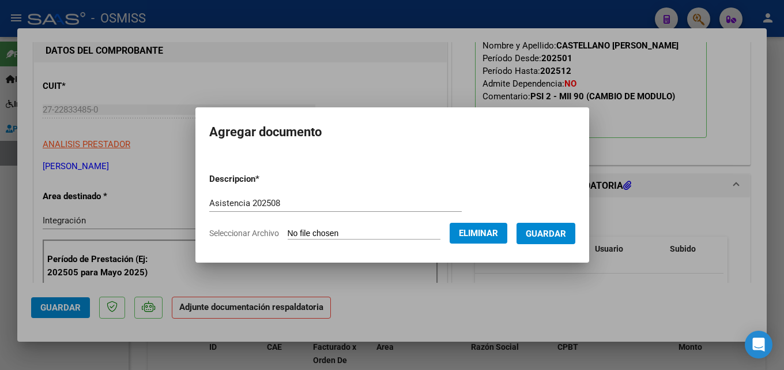
click at [557, 232] on span "Guardar" at bounding box center [546, 233] width 40 height 10
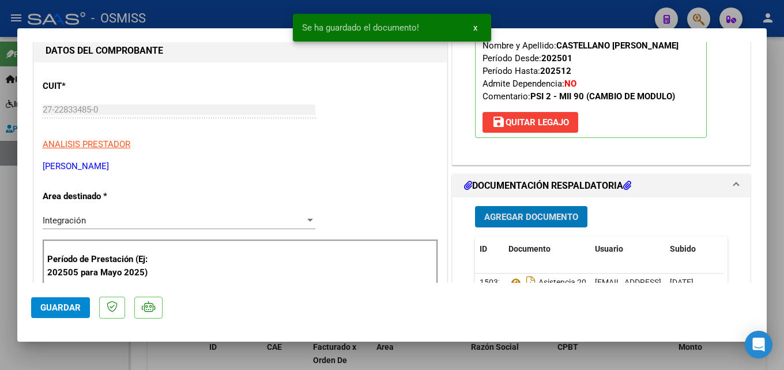
click at [72, 308] on span "Guardar" at bounding box center [60, 307] width 40 height 10
click at [64, 309] on span "Guardar" at bounding box center [60, 307] width 40 height 10
click at [0, 312] on div at bounding box center [392, 185] width 784 height 370
type input "$ 0,00"
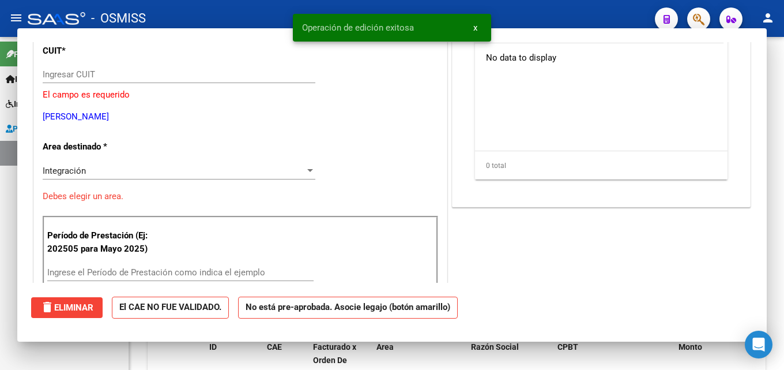
scroll to position [0, 0]
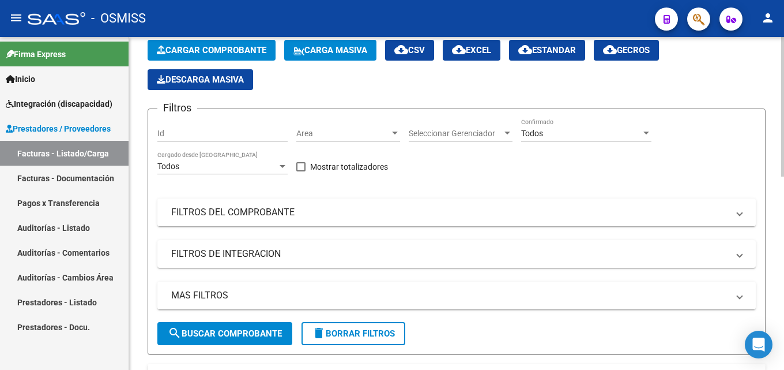
click at [247, 58] on button "Cargar Comprobante" at bounding box center [212, 50] width 128 height 21
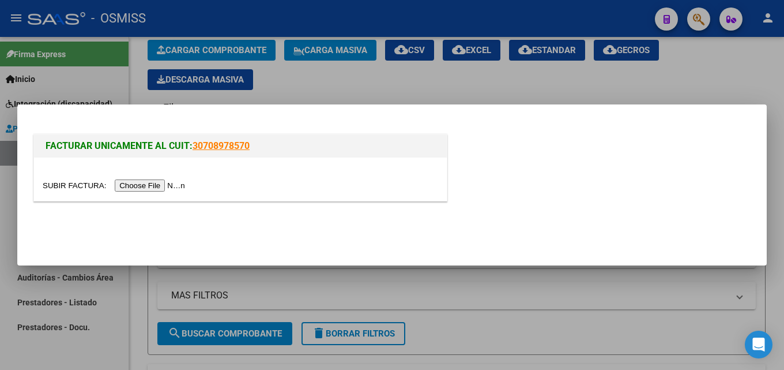
click at [148, 187] on input "file" at bounding box center [116, 185] width 146 height 12
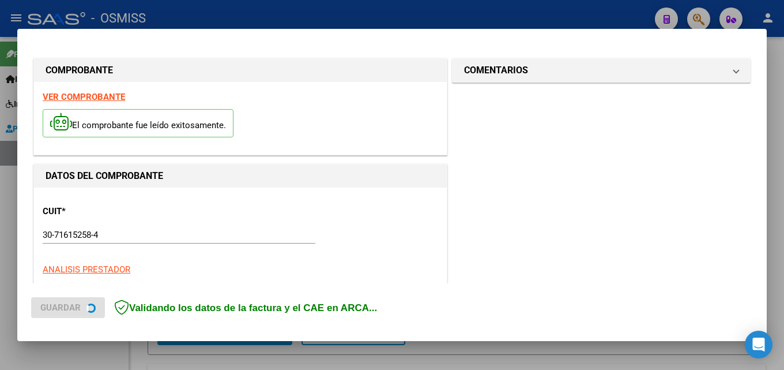
scroll to position [281, 0]
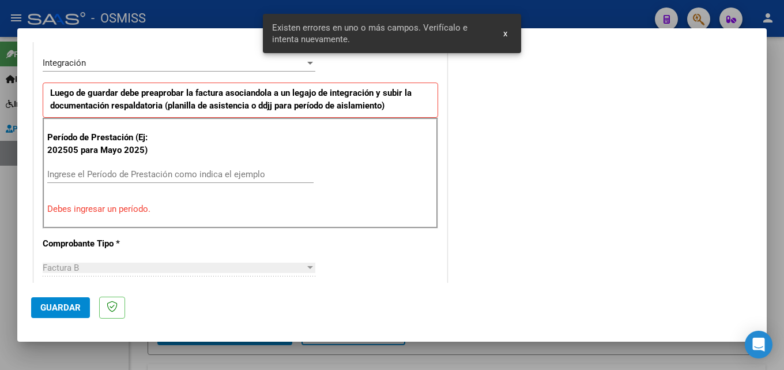
click at [249, 177] on input "Ingrese el Período de Prestación como indica el ejemplo" at bounding box center [180, 174] width 266 height 10
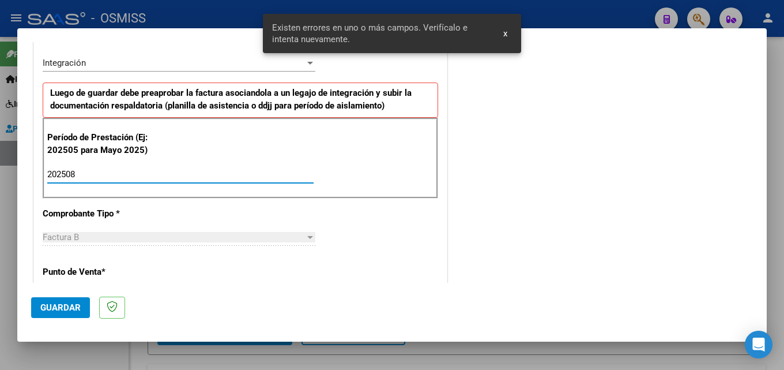
type input "202508"
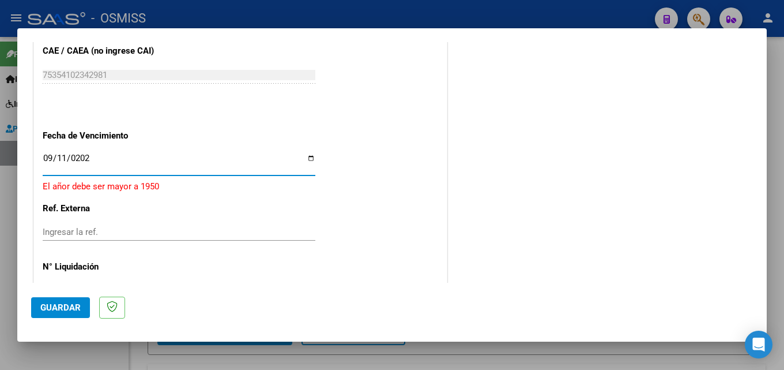
type input "[DATE]"
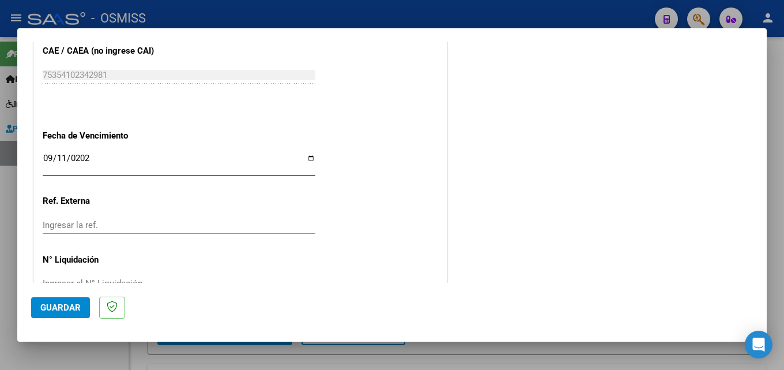
click at [83, 314] on button "Guardar" at bounding box center [60, 307] width 59 height 21
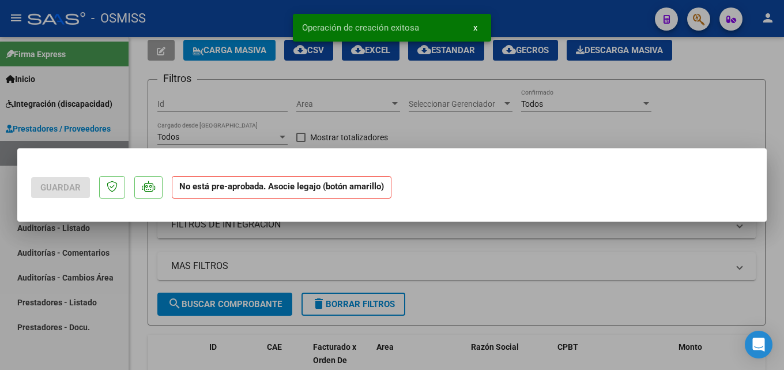
scroll to position [0, 0]
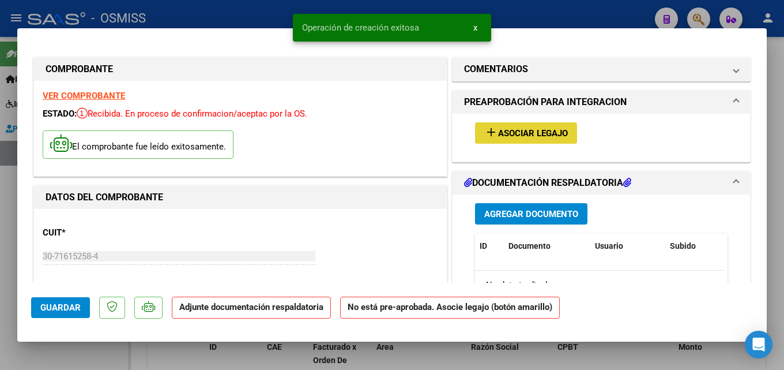
click at [504, 130] on span "Asociar Legajo" at bounding box center [533, 133] width 70 height 10
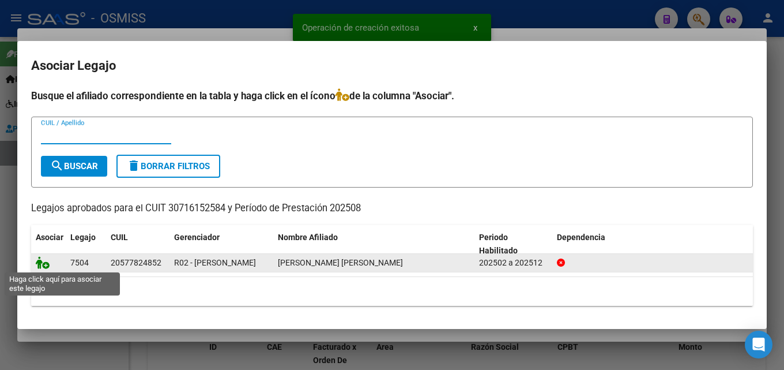
click at [43, 263] on icon at bounding box center [43, 262] width 14 height 13
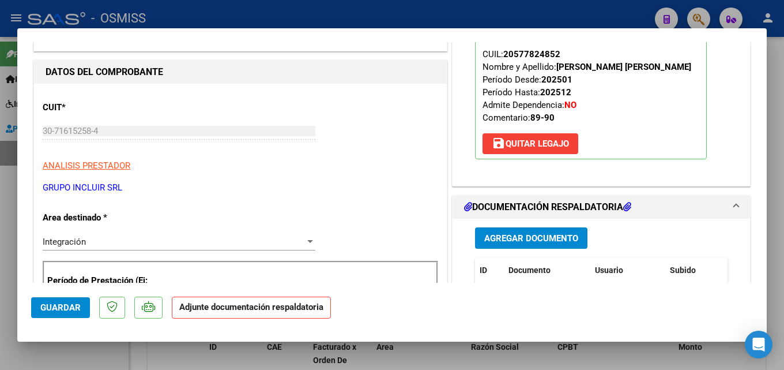
scroll to position [138, 0]
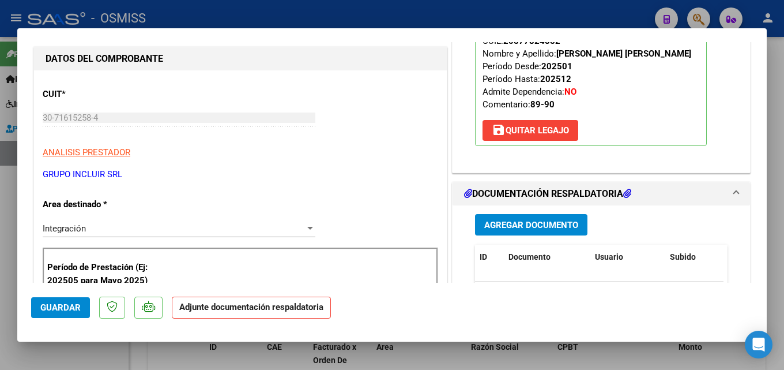
click at [537, 217] on button "Agregar Documento" at bounding box center [531, 224] width 112 height 21
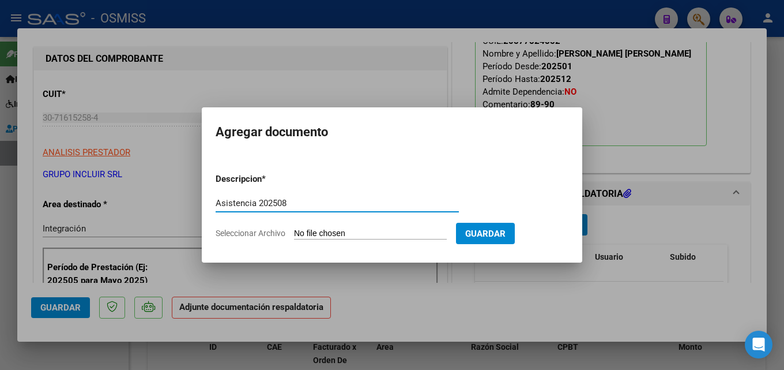
type input "Asistencia 202508"
click at [320, 231] on input "Seleccionar Archivo" at bounding box center [370, 233] width 153 height 11
type input "C:\fakepath\Ayun. Asistencia 202508.pdf"
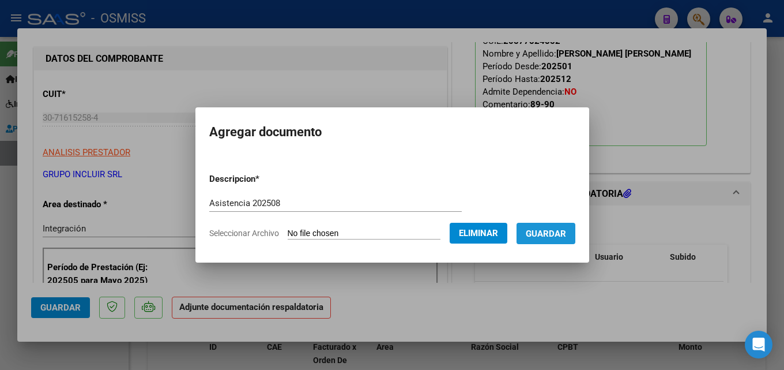
click at [558, 239] on button "Guardar" at bounding box center [546, 233] width 59 height 21
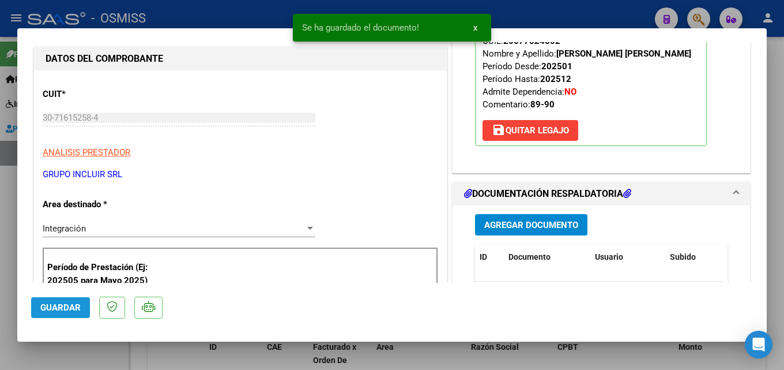
click at [43, 309] on span "Guardar" at bounding box center [60, 307] width 40 height 10
click at [5, 326] on div at bounding box center [392, 185] width 784 height 370
type input "$ 0,00"
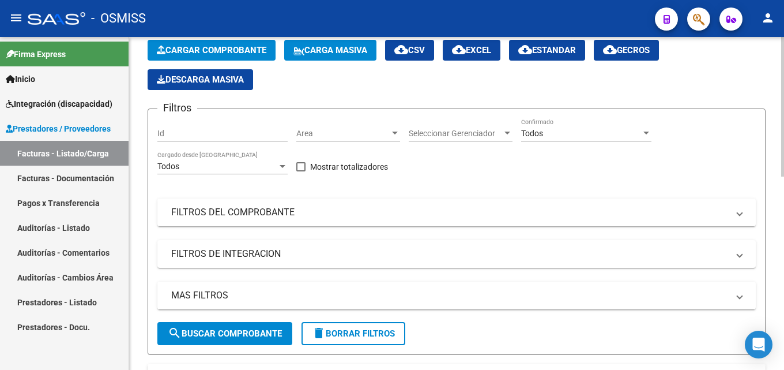
click at [138, 232] on div "Video tutorial PRESTADORES -> Listado de CPBTs Emitidos por Prestadores / Prove…" at bounding box center [456, 371] width 655 height 785
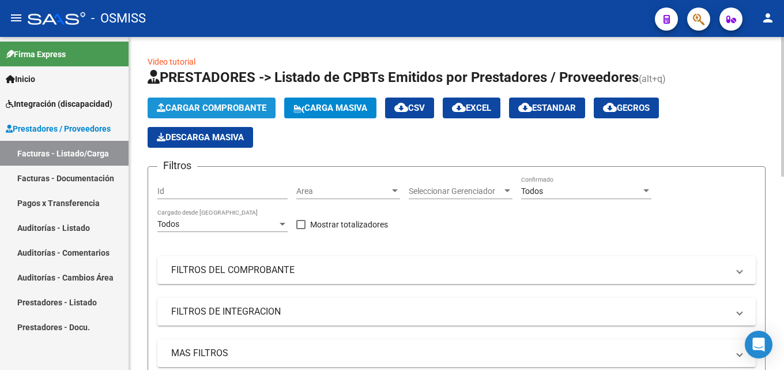
click at [212, 104] on span "Cargar Comprobante" at bounding box center [212, 108] width 110 height 10
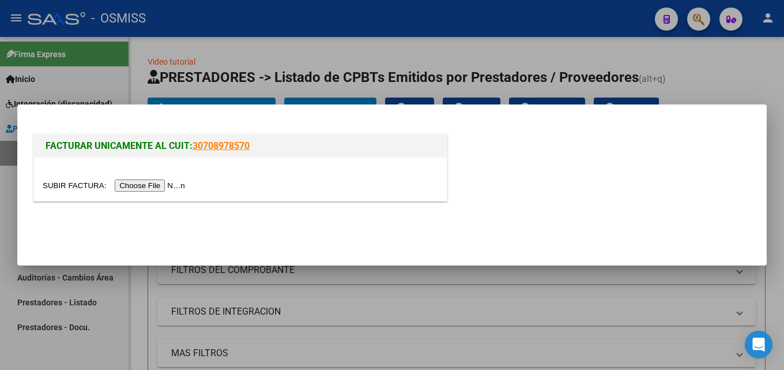
click at [163, 185] on input "file" at bounding box center [116, 185] width 146 height 12
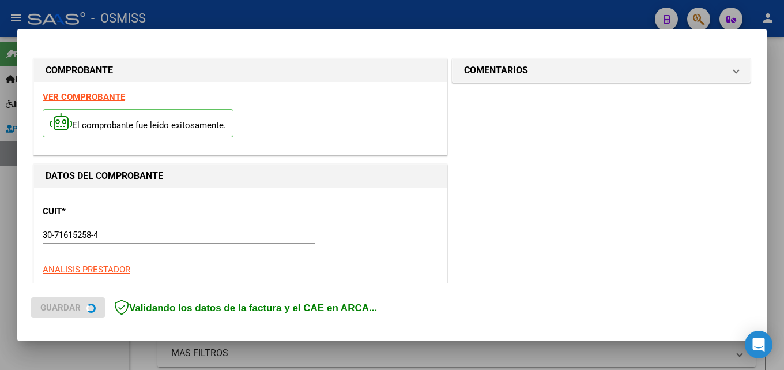
scroll to position [281, 0]
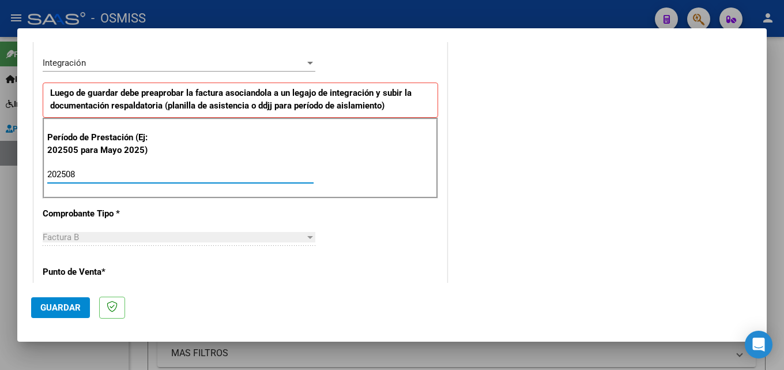
type input "202508"
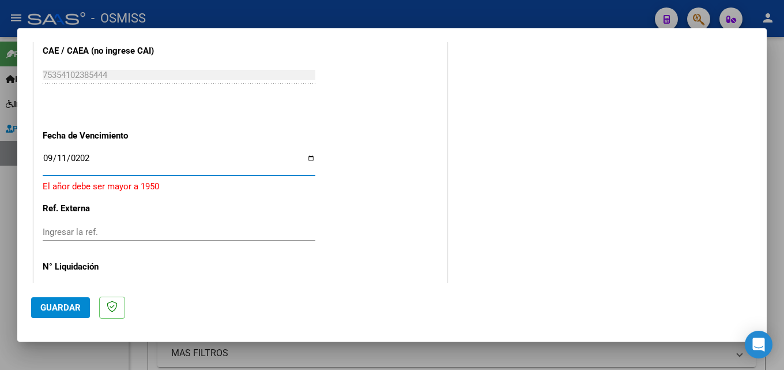
type input "[DATE]"
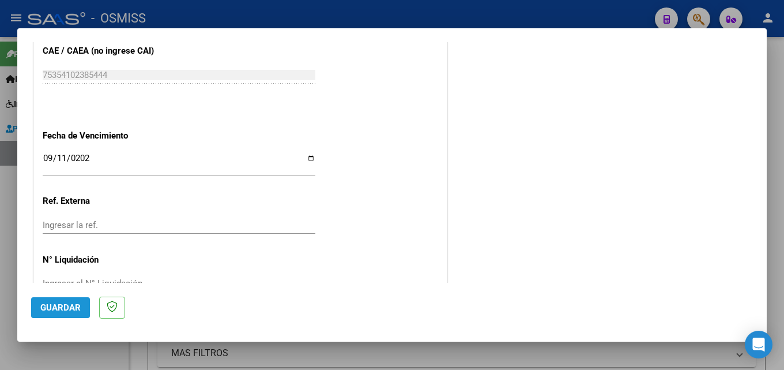
drag, startPoint x: 57, startPoint y: 304, endPoint x: 305, endPoint y: 193, distance: 271.8
click at [57, 305] on span "Guardar" at bounding box center [60, 307] width 40 height 10
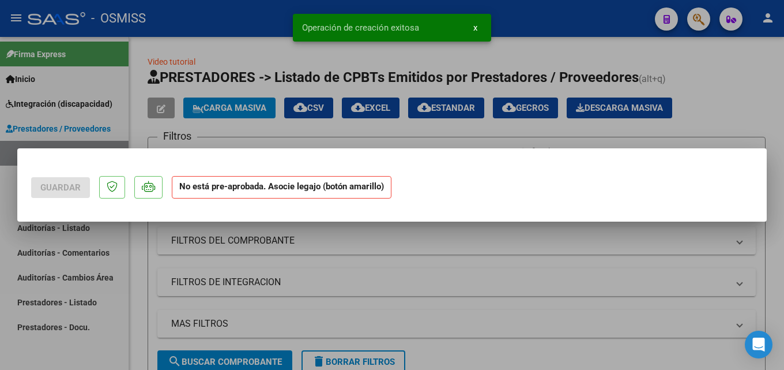
scroll to position [0, 0]
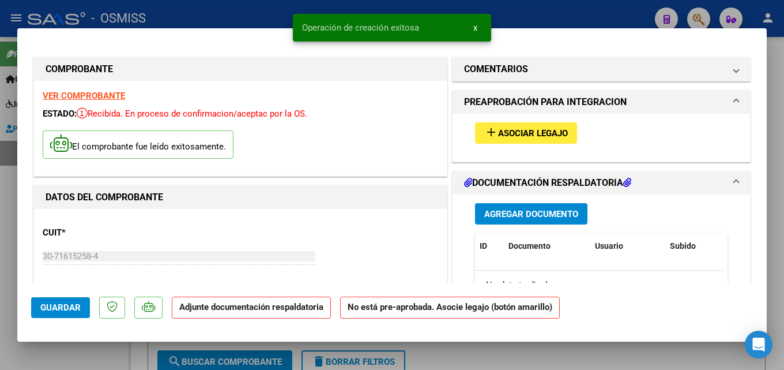
click at [523, 136] on span "Asociar Legajo" at bounding box center [533, 133] width 70 height 10
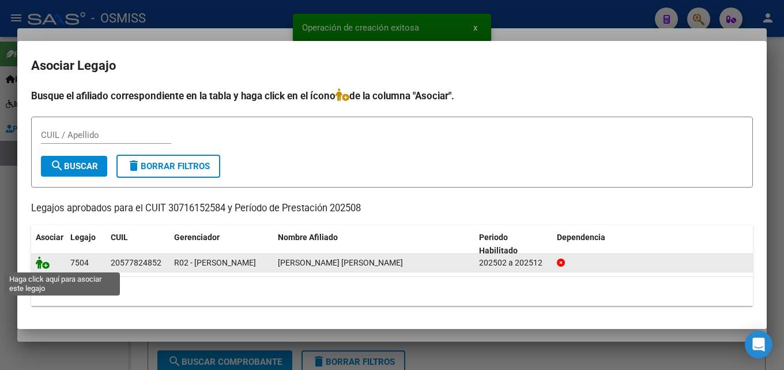
click at [37, 261] on icon at bounding box center [43, 262] width 14 height 13
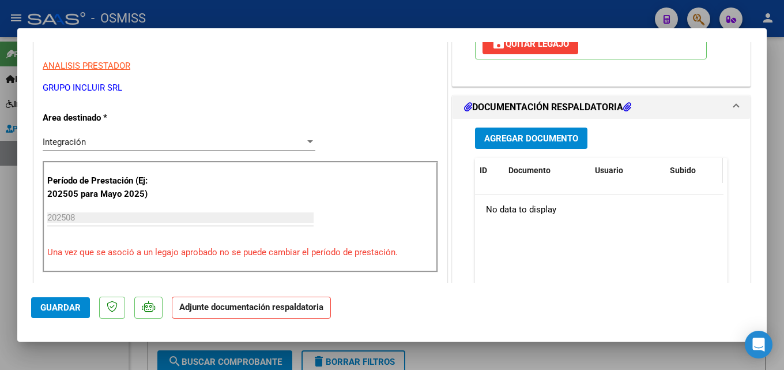
scroll to position [236, 0]
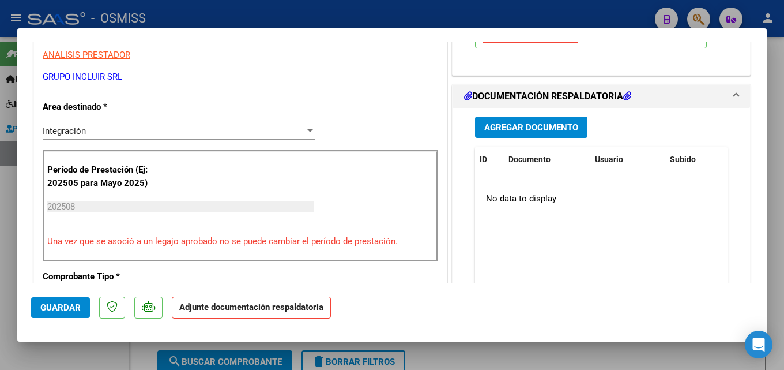
click at [513, 130] on span "Agregar Documento" at bounding box center [531, 127] width 94 height 10
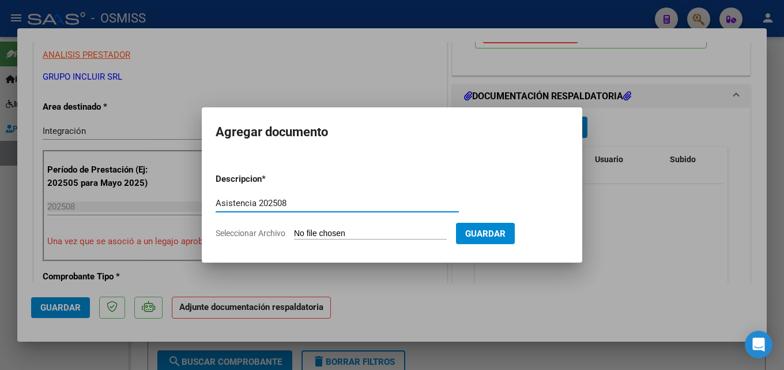
type input "Asistencia 202508"
click at [321, 231] on input "Seleccionar Archivo" at bounding box center [370, 233] width 153 height 11
type input "C:\fakepath\Ayun Integracion. Asistencia 202508.pdf"
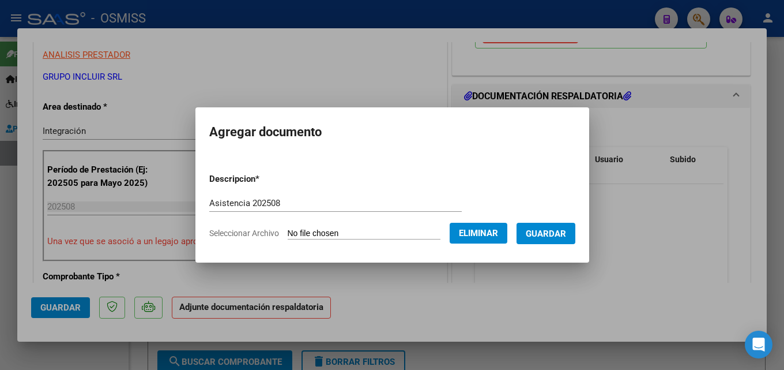
click at [565, 237] on span "Guardar" at bounding box center [546, 233] width 40 height 10
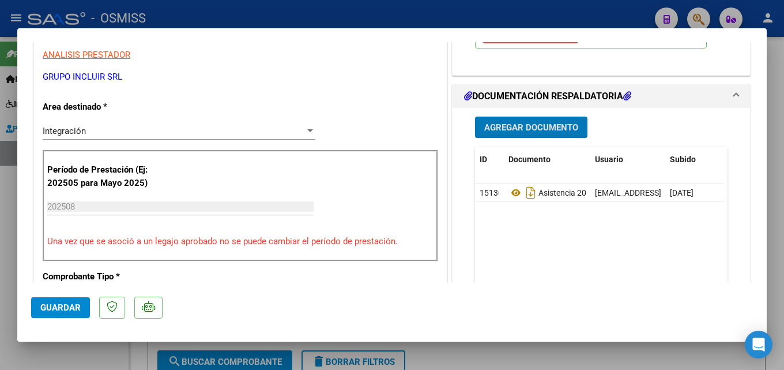
click at [47, 309] on span "Guardar" at bounding box center [60, 307] width 40 height 10
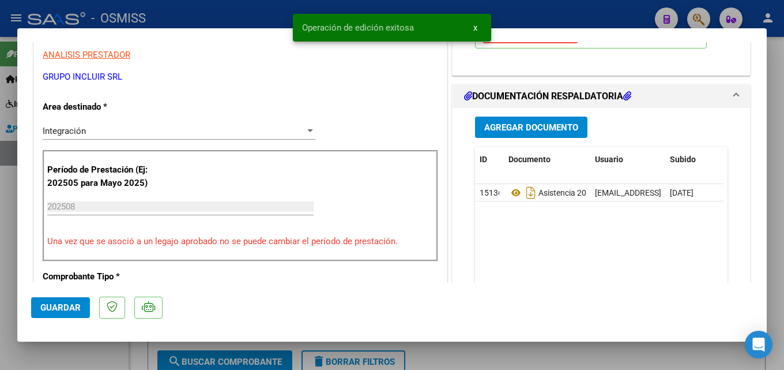
click at [0, 309] on div at bounding box center [392, 185] width 784 height 370
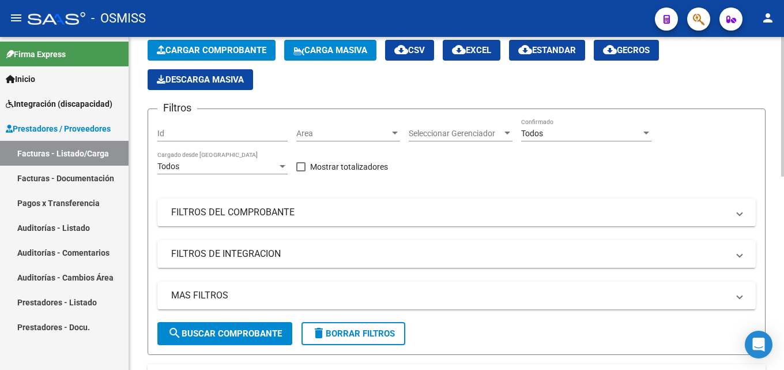
scroll to position [115, 0]
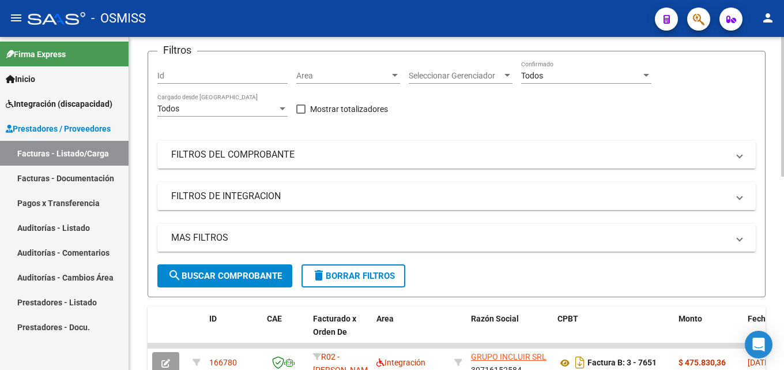
click at [144, 303] on div "Video tutorial PRESTADORES -> Listado de CPBTs Emitidos por Prestadores / Prove…" at bounding box center [456, 314] width 655 height 785
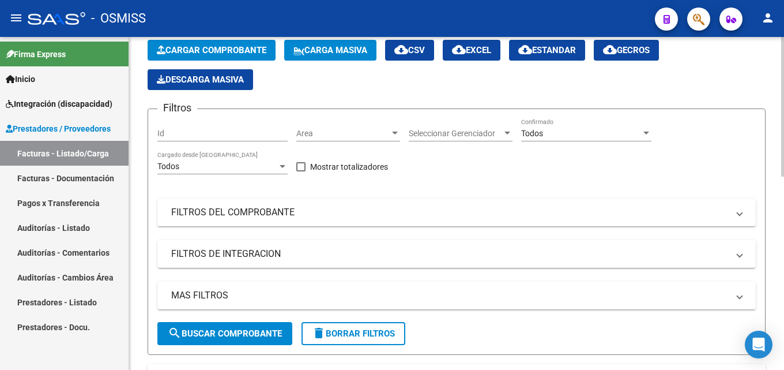
click at [134, 266] on div "Video tutorial PRESTADORES -> Listado de CPBTs Emitidos por Prestadores / Prove…" at bounding box center [456, 371] width 655 height 785
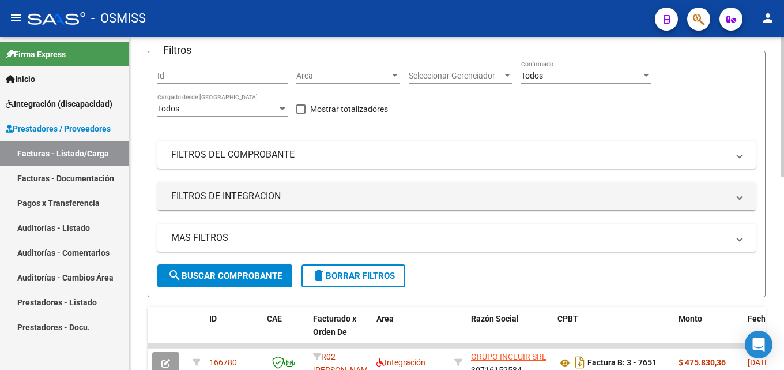
scroll to position [173, 0]
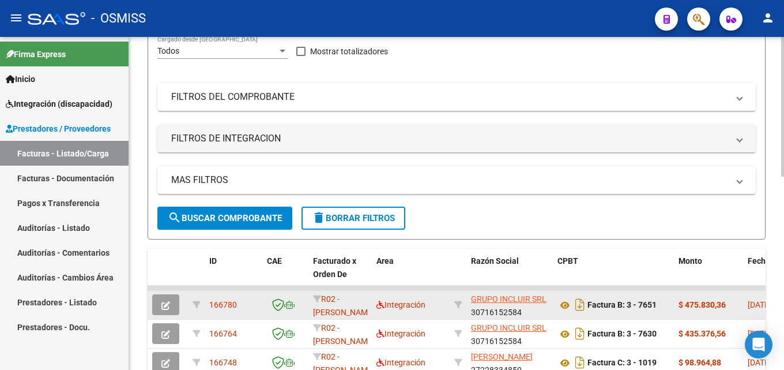
click at [154, 303] on button "button" at bounding box center [165, 304] width 27 height 21
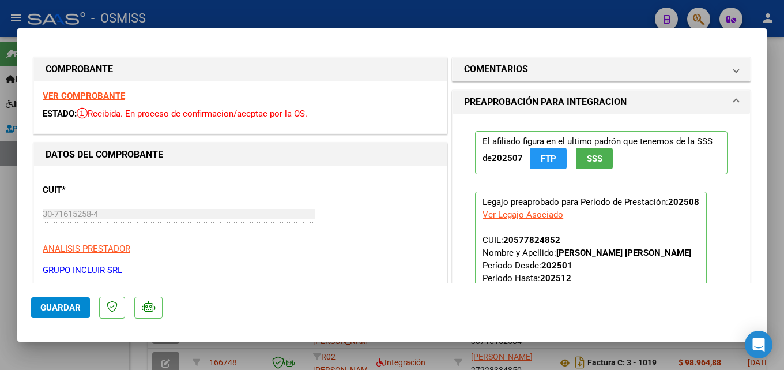
click at [58, 312] on span "Guardar" at bounding box center [60, 307] width 40 height 10
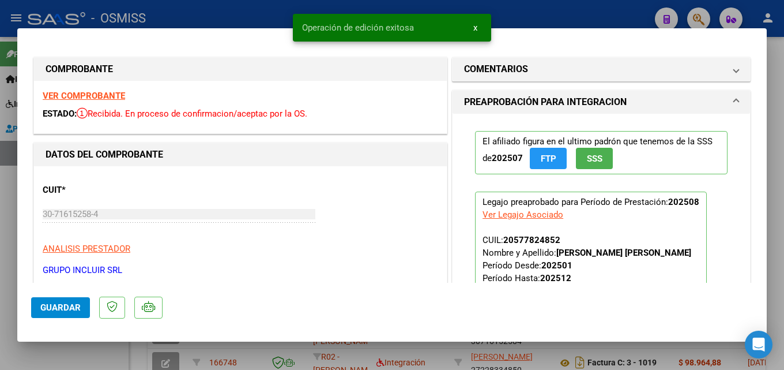
click at [0, 339] on div at bounding box center [392, 185] width 784 height 370
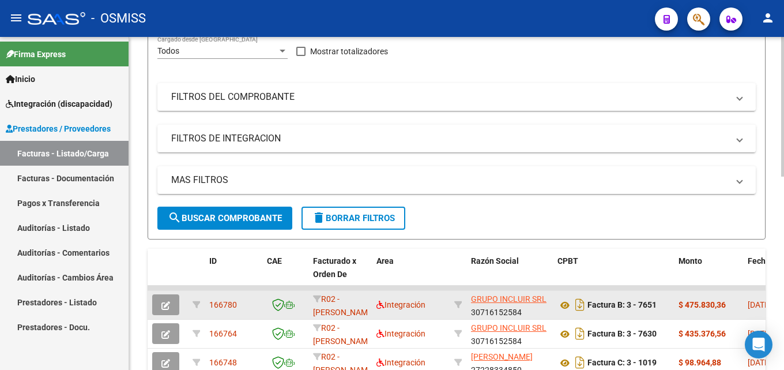
click at [163, 300] on span "button" at bounding box center [165, 304] width 9 height 10
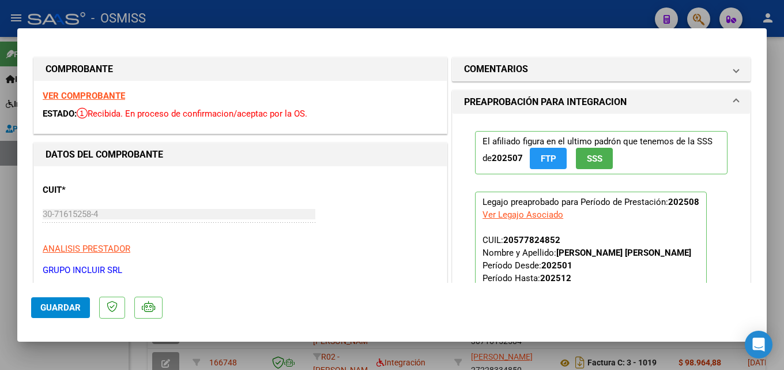
click at [63, 310] on span "Guardar" at bounding box center [60, 307] width 40 height 10
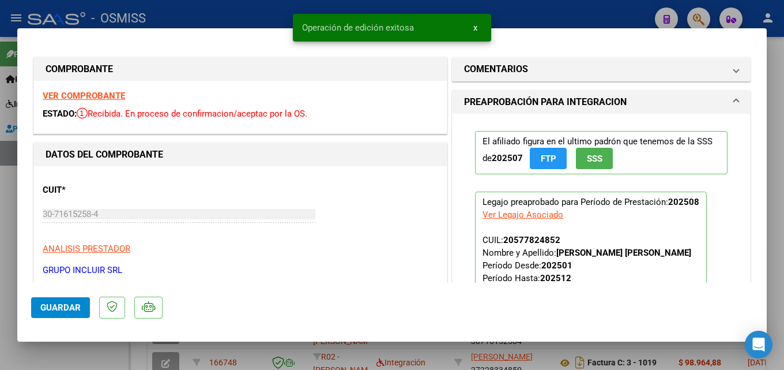
click at [53, 357] on div at bounding box center [392, 185] width 784 height 370
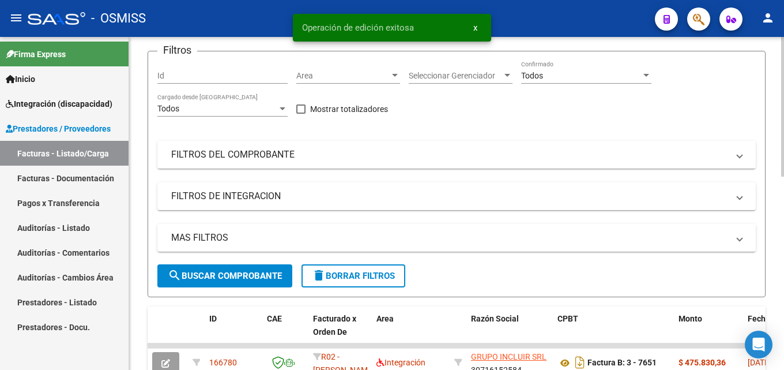
scroll to position [58, 0]
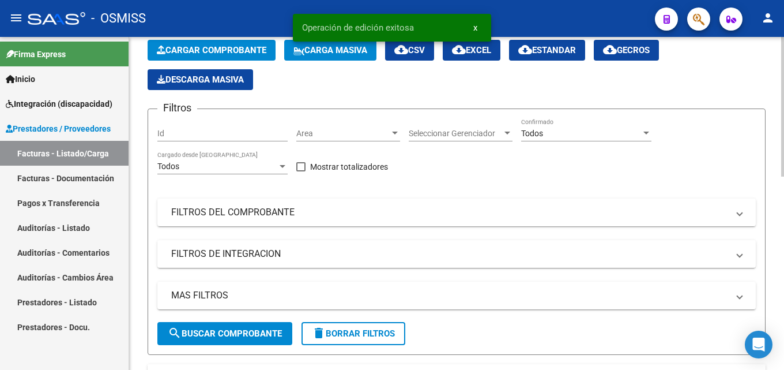
click at [201, 47] on span "Cargar Comprobante" at bounding box center [212, 50] width 110 height 10
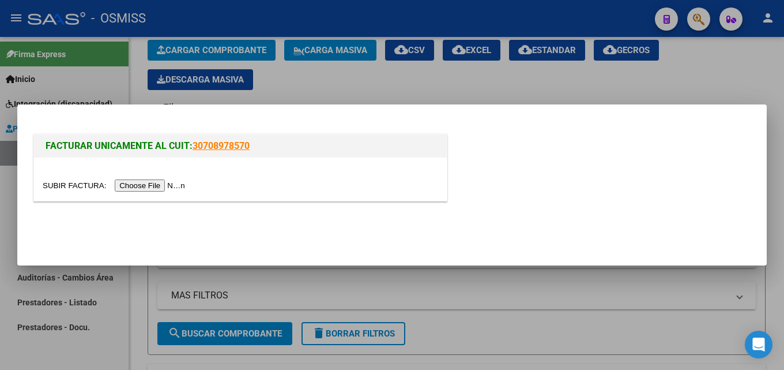
click at [151, 185] on input "file" at bounding box center [116, 185] width 146 height 12
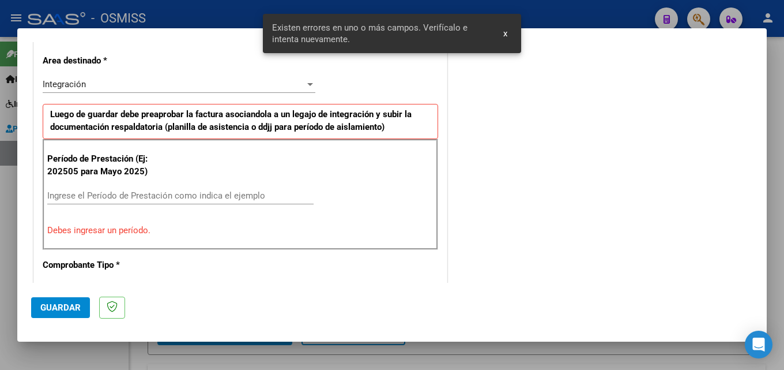
scroll to position [282, 0]
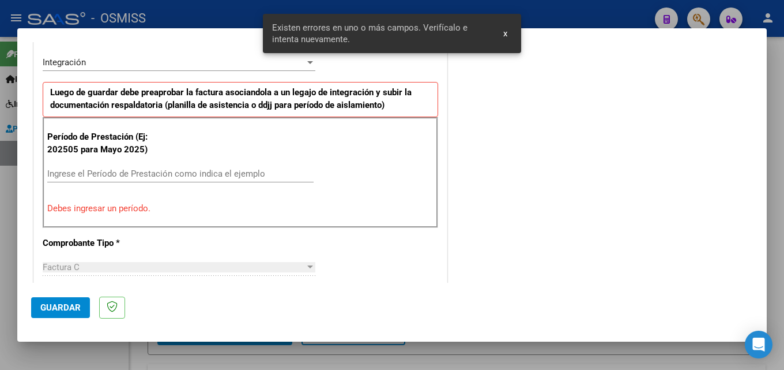
click at [123, 172] on input "Ingrese el Período de Prestación como indica el ejemplo" at bounding box center [180, 173] width 266 height 10
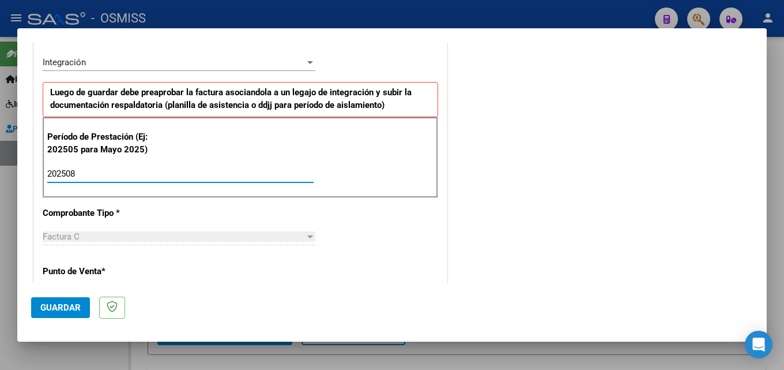
scroll to position [743, 0]
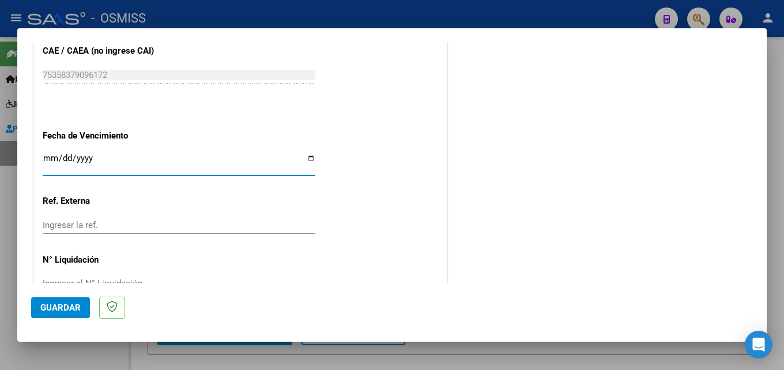
click at [64, 296] on mat-dialog-actions "Guardar" at bounding box center [392, 306] width 722 height 46
click at [64, 307] on span "Guardar" at bounding box center [60, 307] width 40 height 10
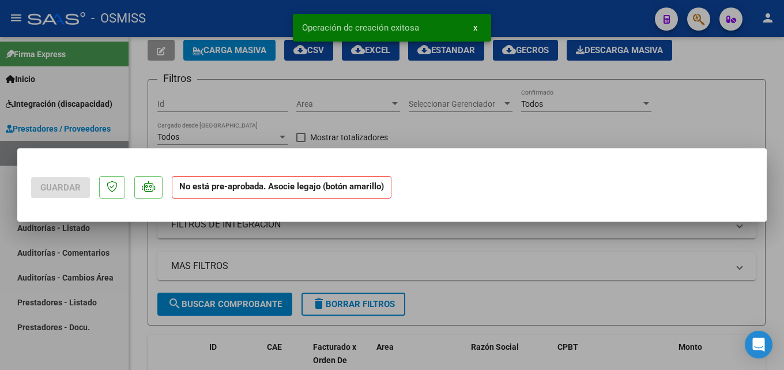
scroll to position [0, 0]
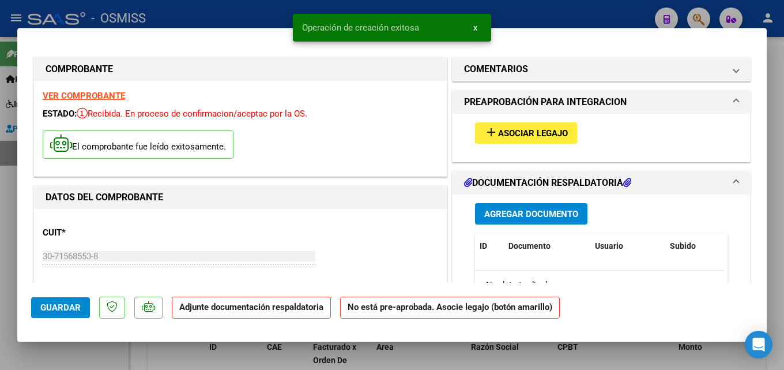
click at [493, 134] on mat-icon "add" at bounding box center [491, 132] width 14 height 14
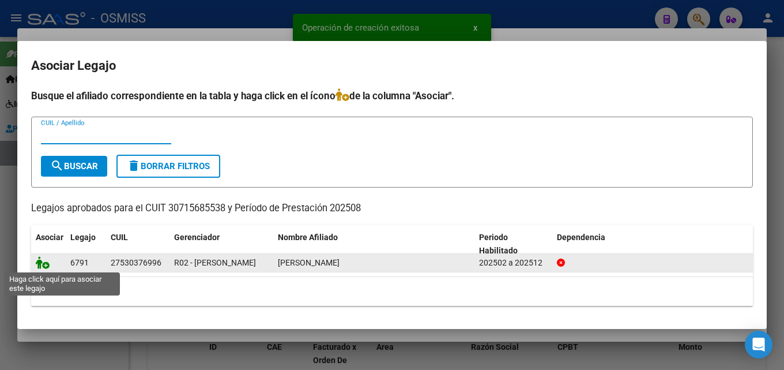
click at [44, 264] on icon at bounding box center [43, 262] width 14 height 13
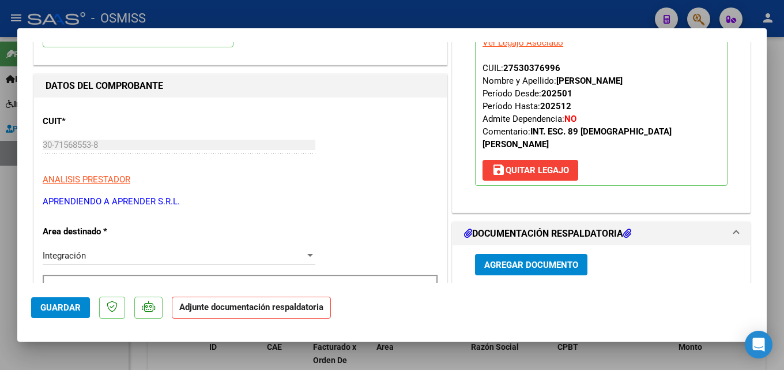
scroll to position [136, 0]
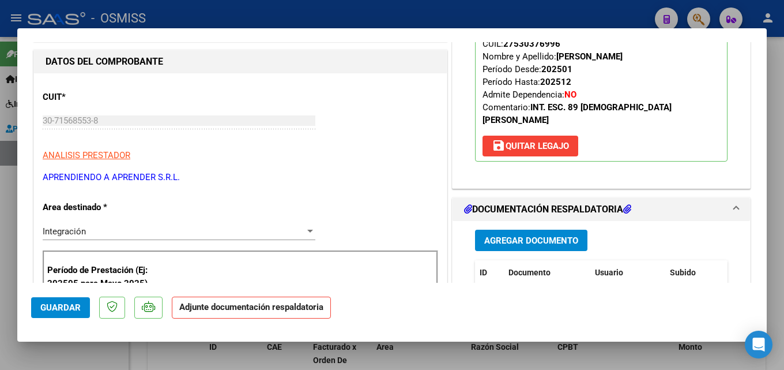
click at [560, 235] on span "Agregar Documento" at bounding box center [531, 240] width 94 height 10
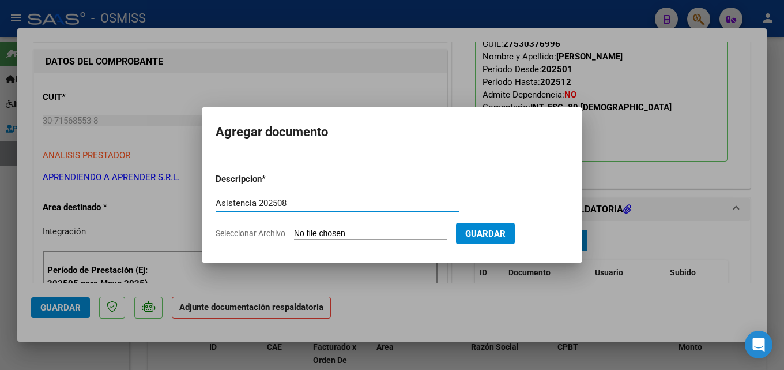
click at [322, 235] on input "Seleccionar Archivo" at bounding box center [370, 233] width 153 height 11
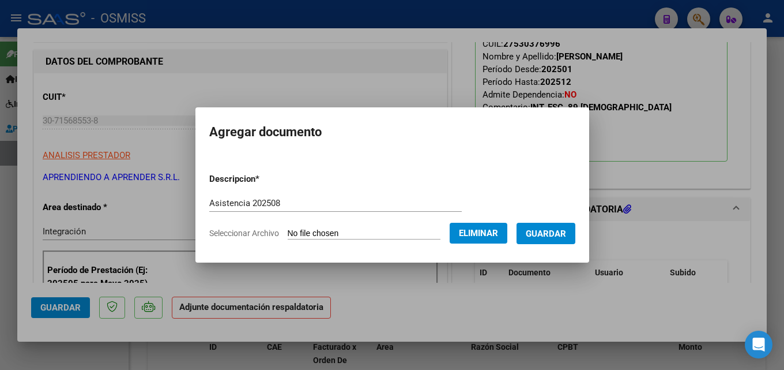
click at [566, 233] on span "Guardar" at bounding box center [546, 233] width 40 height 10
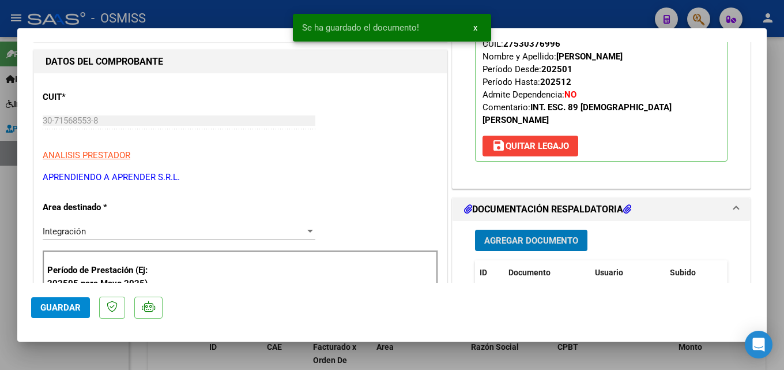
click at [68, 310] on span "Guardar" at bounding box center [60, 307] width 40 height 10
click at [0, 296] on div at bounding box center [392, 185] width 784 height 370
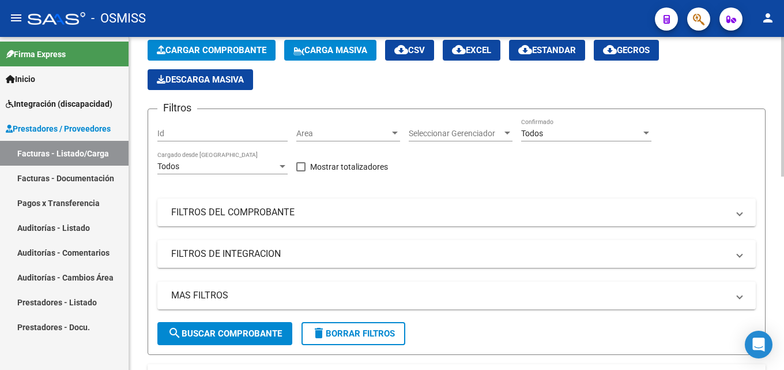
click at [209, 54] on span "Cargar Comprobante" at bounding box center [212, 50] width 110 height 10
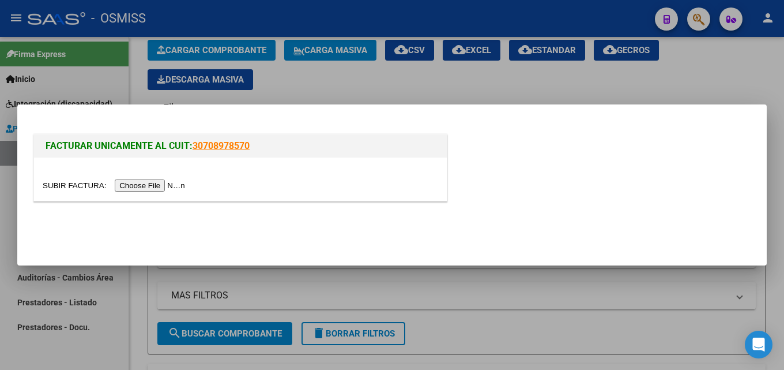
click at [175, 186] on input "file" at bounding box center [116, 185] width 146 height 12
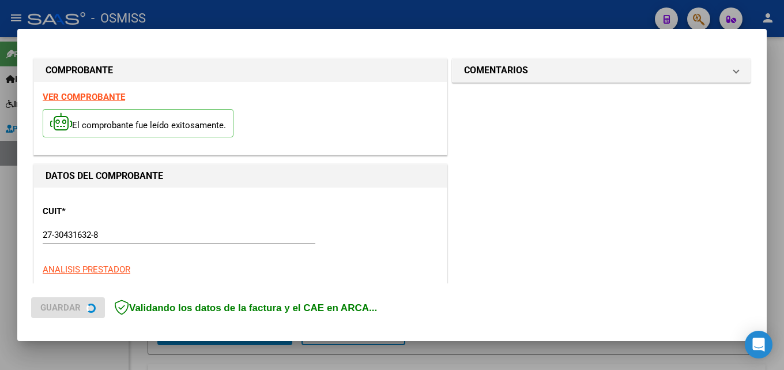
scroll to position [281, 0]
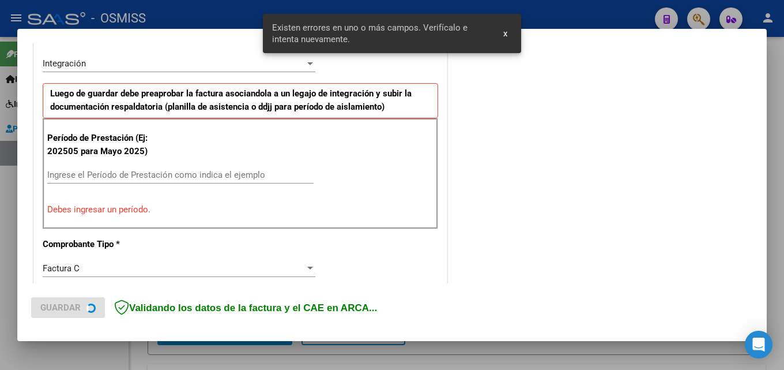
click at [106, 176] on input "Ingrese el Período de Prestación como indica el ejemplo" at bounding box center [180, 175] width 266 height 10
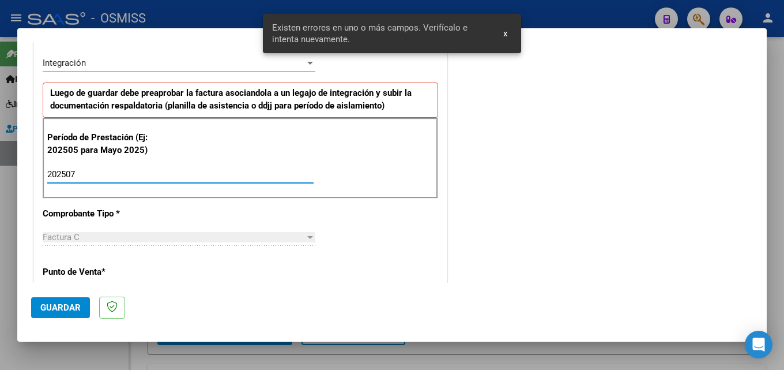
scroll to position [743, 0]
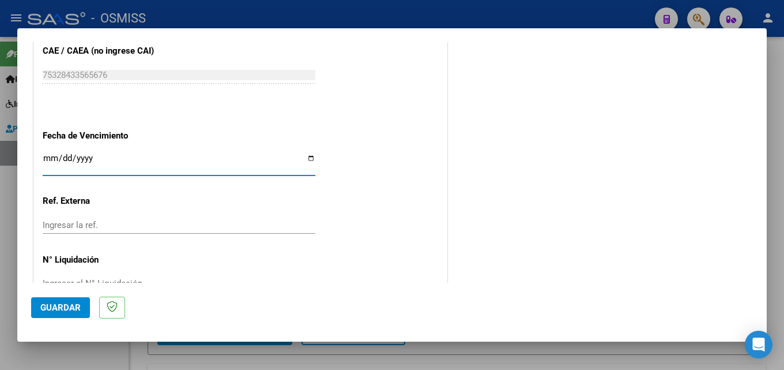
click at [69, 310] on span "Guardar" at bounding box center [60, 307] width 40 height 10
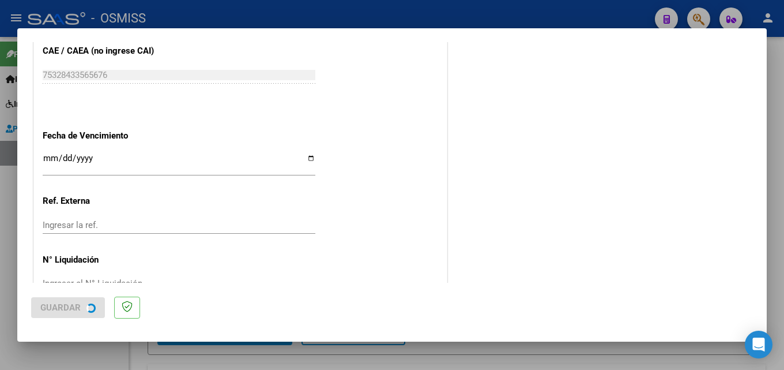
scroll to position [0, 0]
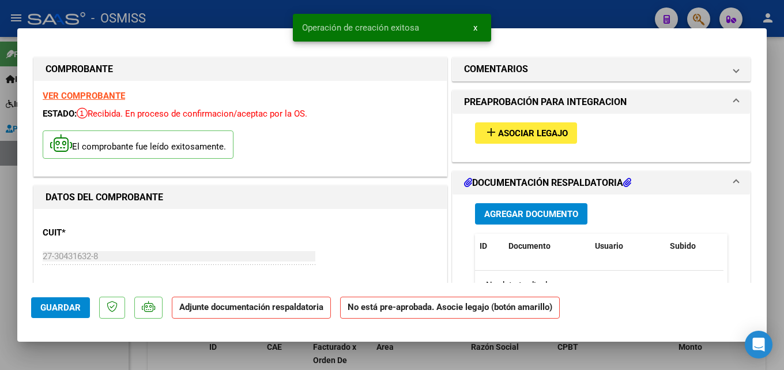
click at [504, 144] on button "add Asociar Legajo" at bounding box center [526, 132] width 102 height 21
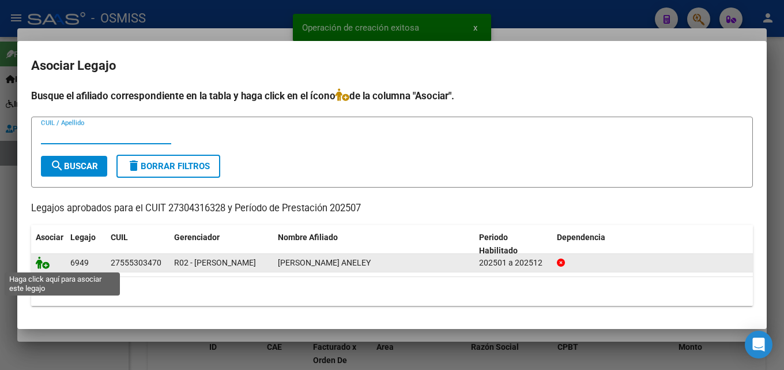
click at [48, 264] on icon at bounding box center [43, 262] width 14 height 13
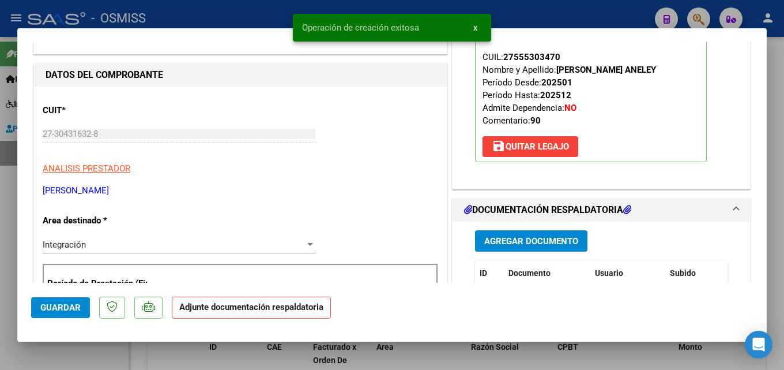
scroll to position [157, 0]
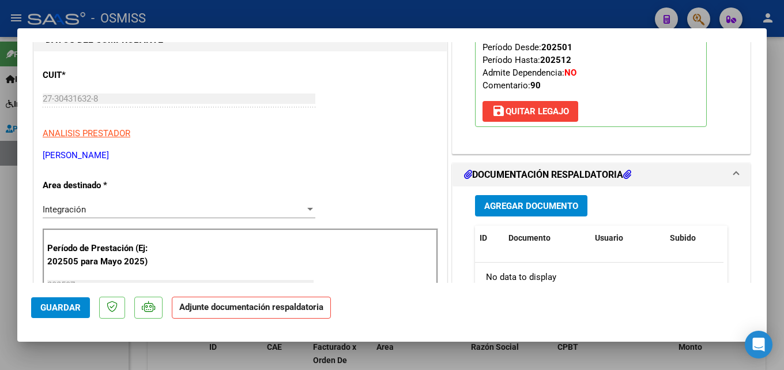
click at [498, 205] on span "Agregar Documento" at bounding box center [531, 206] width 94 height 10
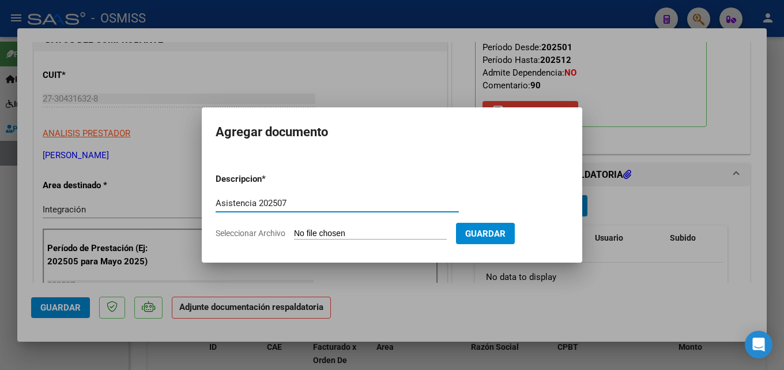
click at [312, 234] on input "Seleccionar Archivo" at bounding box center [370, 233] width 153 height 11
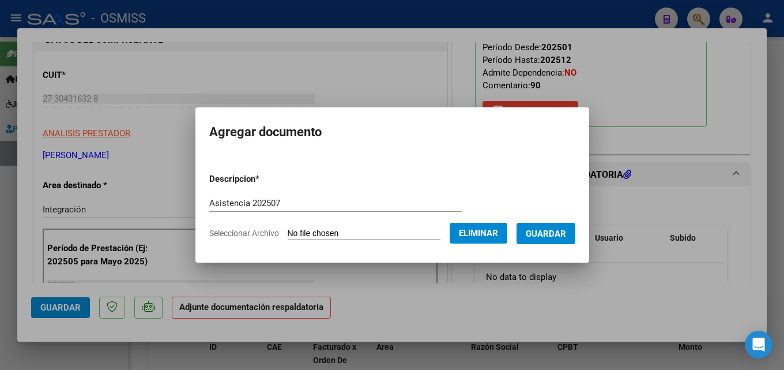
click at [544, 231] on span "Guardar" at bounding box center [546, 233] width 40 height 10
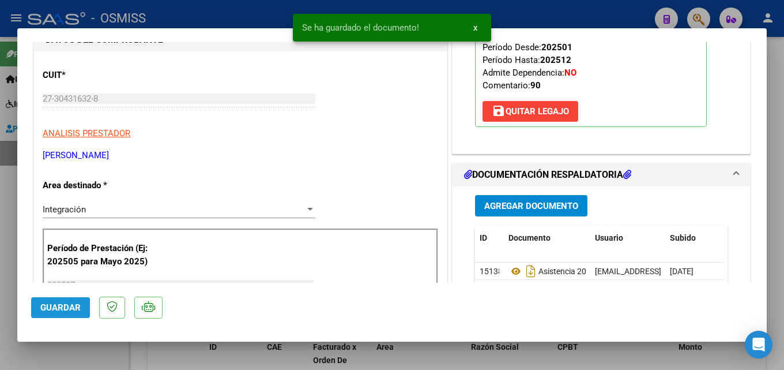
click at [37, 314] on button "Guardar" at bounding box center [60, 307] width 59 height 21
click at [14, 314] on div at bounding box center [392, 185] width 784 height 370
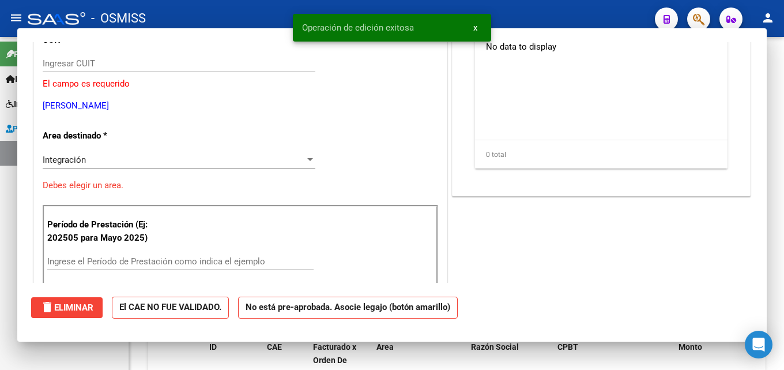
scroll to position [122, 0]
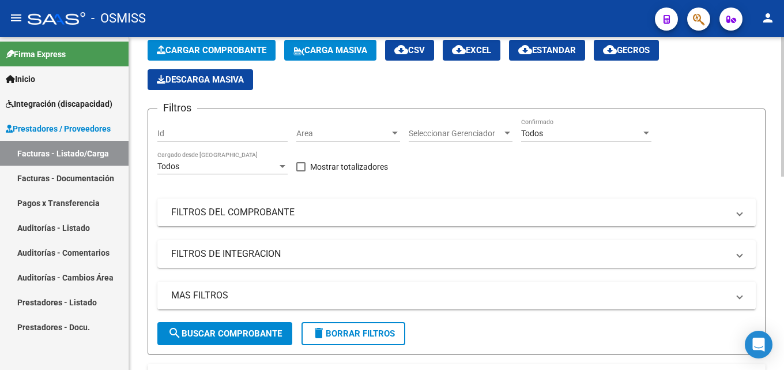
click at [220, 59] on button "Cargar Comprobante" at bounding box center [212, 50] width 128 height 21
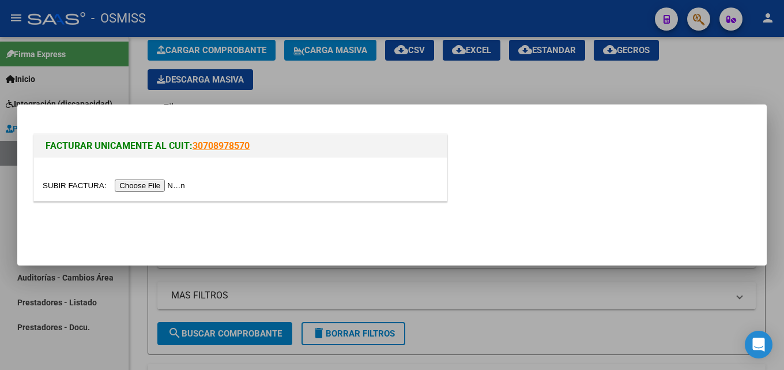
click at [156, 194] on div at bounding box center [240, 178] width 413 height 43
click at [161, 186] on input "file" at bounding box center [116, 185] width 146 height 12
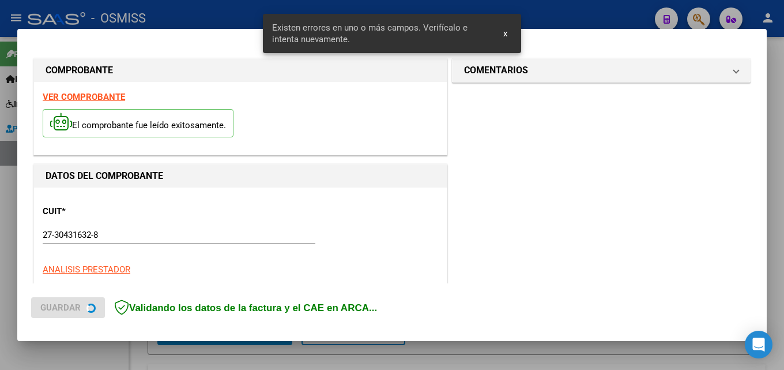
scroll to position [281, 0]
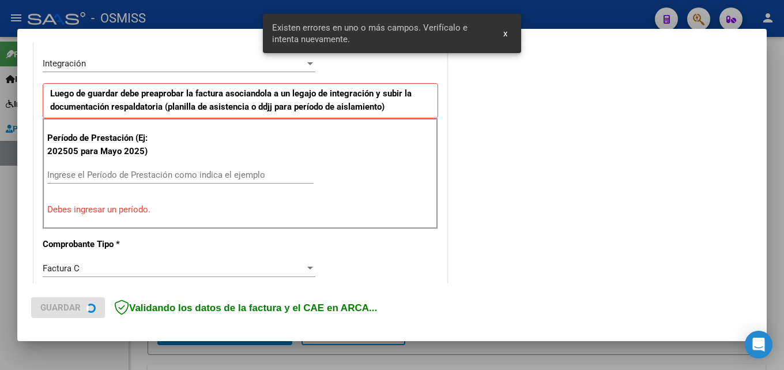
click at [133, 161] on div "Período de Prestación (Ej: 202505 para [DATE]) Ingrese el Período de Prestación…" at bounding box center [241, 173] width 396 height 111
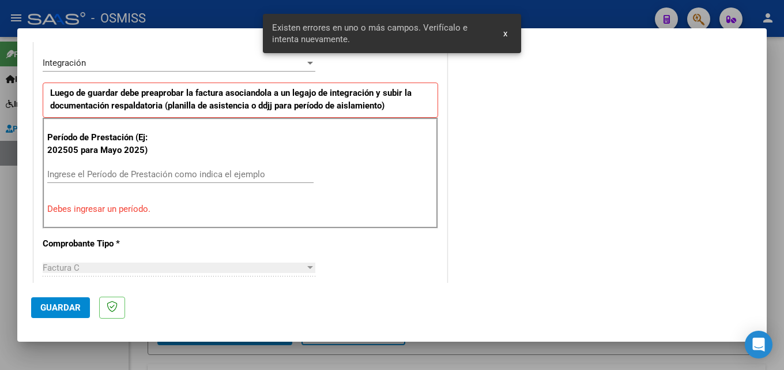
click at [130, 170] on input "Ingrese el Período de Prestación como indica el ejemplo" at bounding box center [180, 174] width 266 height 10
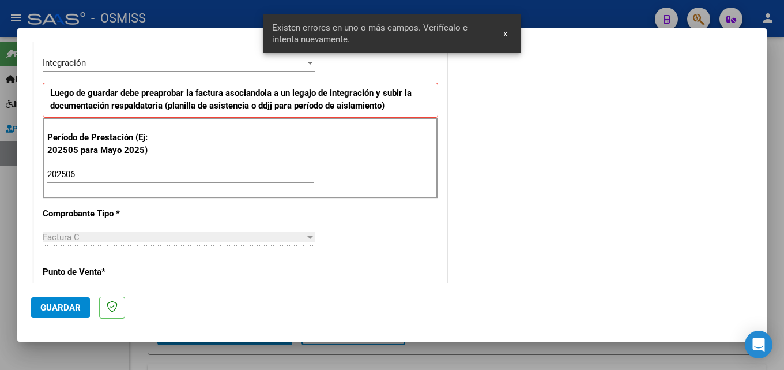
scroll to position [743, 0]
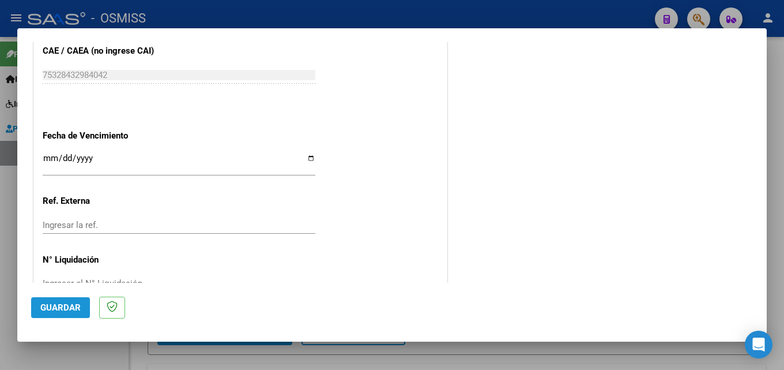
click at [73, 310] on span "Guardar" at bounding box center [60, 307] width 40 height 10
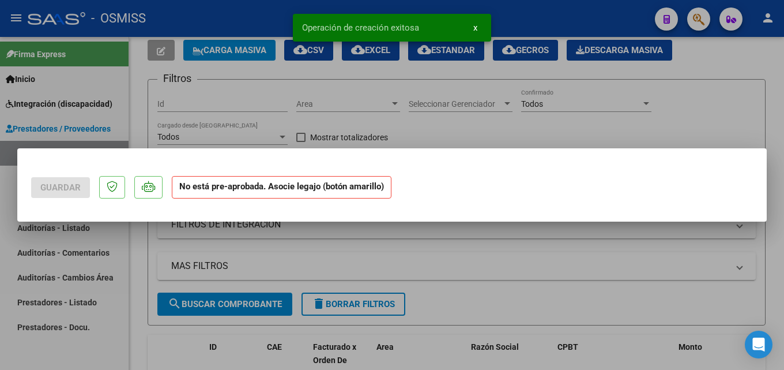
scroll to position [0, 0]
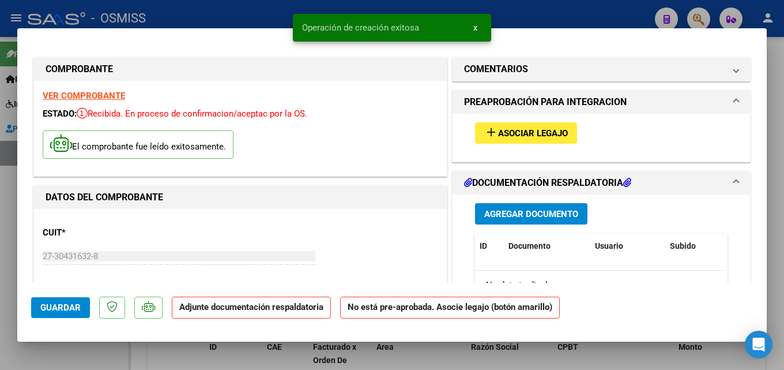
click at [506, 140] on button "add Asociar Legajo" at bounding box center [526, 132] width 102 height 21
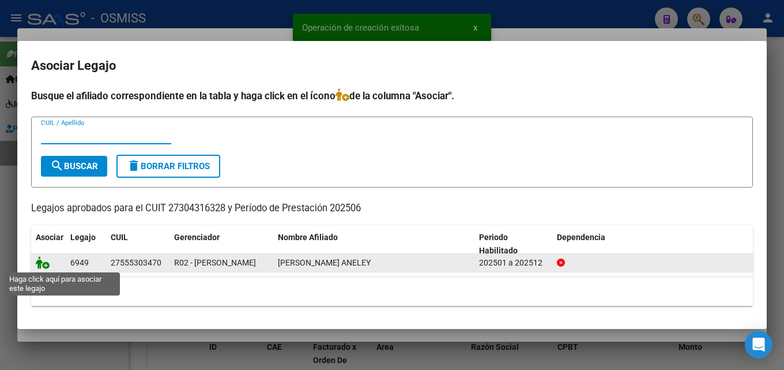
click at [44, 264] on icon at bounding box center [43, 262] width 14 height 13
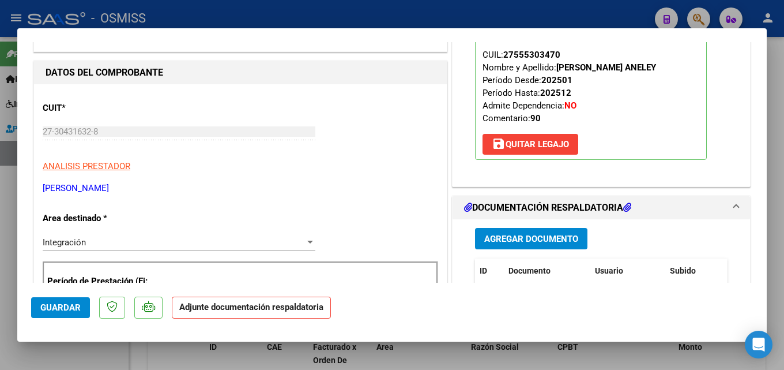
scroll to position [136, 0]
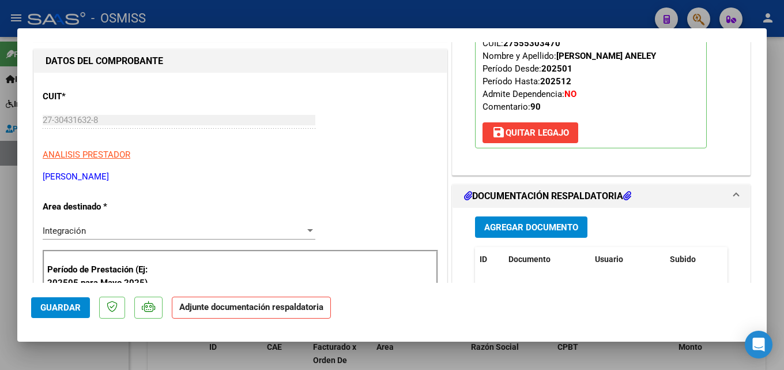
click at [543, 239] on div "Agregar Documento ID Documento Usuario Subido Acción No data to display 0 total…" at bounding box center [602, 323] width 270 height 230
click at [539, 234] on button "Agregar Documento" at bounding box center [531, 226] width 112 height 21
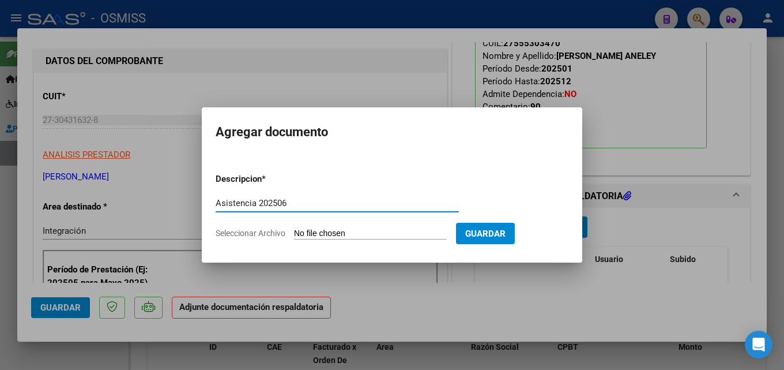
click at [358, 231] on input "Seleccionar Archivo" at bounding box center [370, 233] width 153 height 11
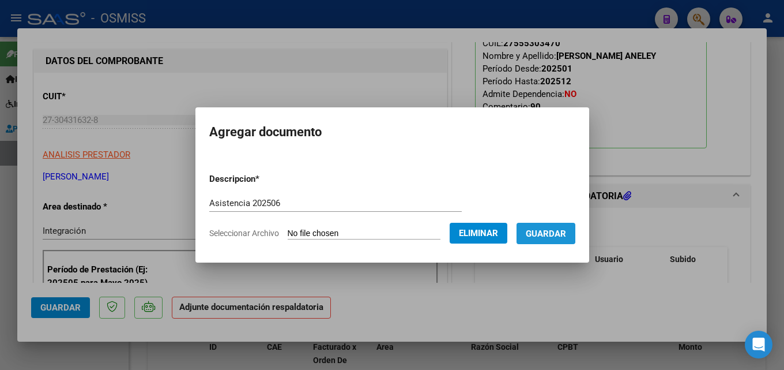
click at [556, 232] on span "Guardar" at bounding box center [546, 233] width 40 height 10
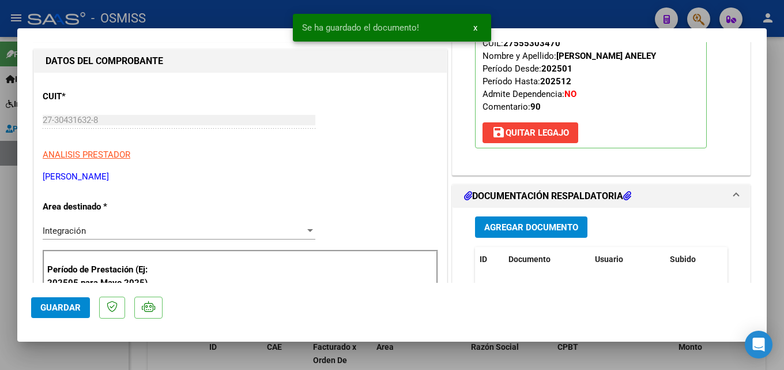
click at [29, 319] on mat-dialog-container "COMPROBANTE VER COMPROBANTE ESTADO: Recibida. En proceso de confirmacion/acepta…" at bounding box center [392, 184] width 750 height 313
click at [54, 309] on span "Guardar" at bounding box center [60, 307] width 40 height 10
click at [17, 309] on mat-dialog-container "COMPROBANTE VER COMPROBANTE ESTADO: Recibida. En proceso de confirmacion/acepta…" at bounding box center [392, 184] width 750 height 313
click at [7, 309] on div at bounding box center [392, 185] width 784 height 370
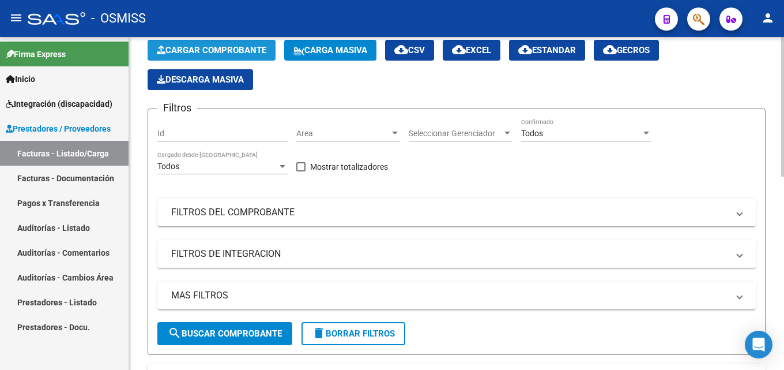
click at [227, 50] on span "Cargar Comprobante" at bounding box center [212, 50] width 110 height 10
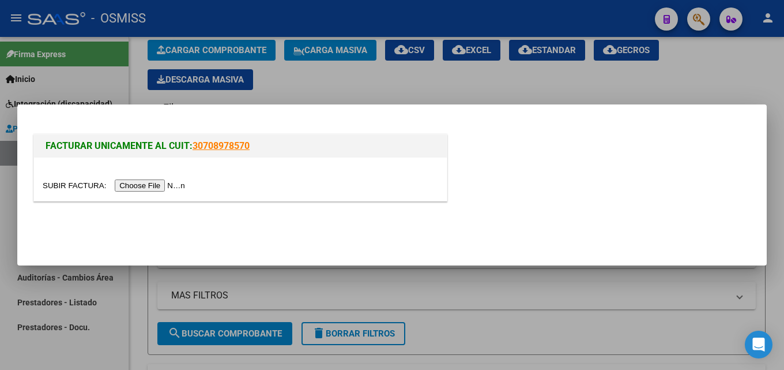
click at [160, 188] on input "file" at bounding box center [116, 185] width 146 height 12
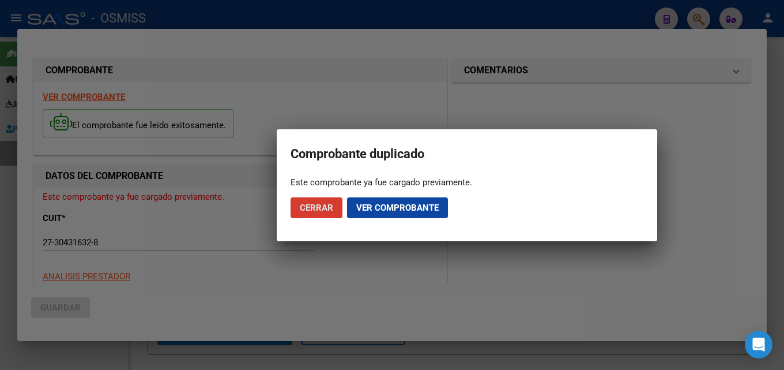
click at [317, 200] on button "Cerrar" at bounding box center [317, 207] width 52 height 21
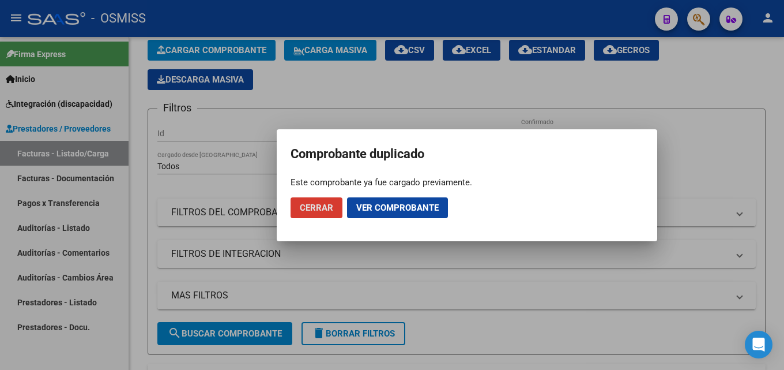
click at [315, 205] on span "Cerrar" at bounding box center [316, 207] width 33 height 10
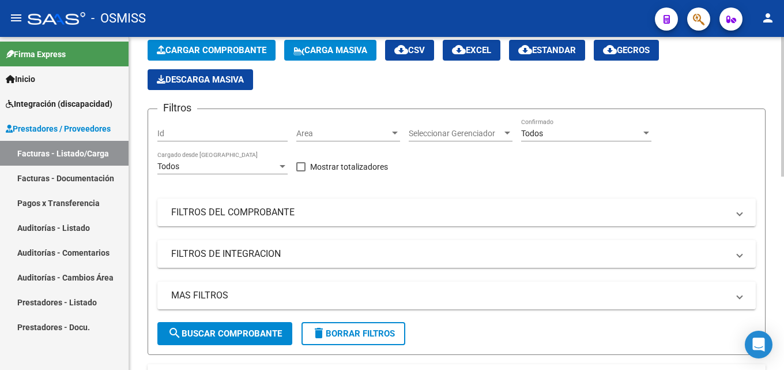
click at [144, 216] on div "Video tutorial PRESTADORES -> Listado de CPBTs Emitidos por Prestadores / Prove…" at bounding box center [456, 371] width 655 height 785
click at [195, 52] on span "Cargar Comprobante" at bounding box center [212, 50] width 110 height 10
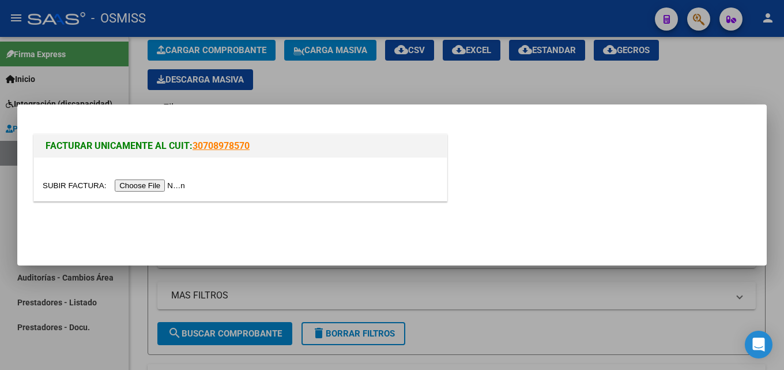
click at [182, 188] on input "file" at bounding box center [116, 185] width 146 height 12
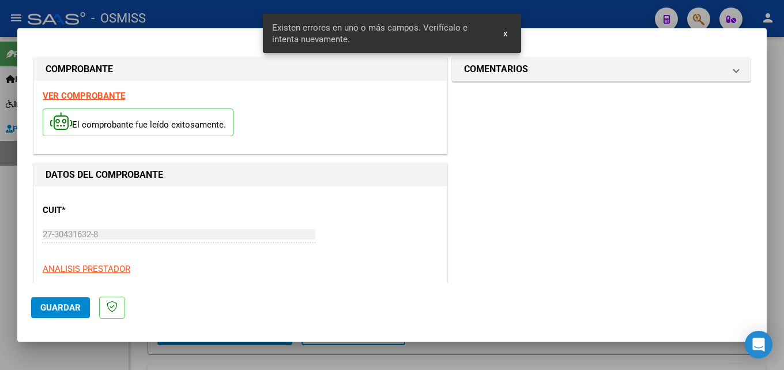
scroll to position [281, 0]
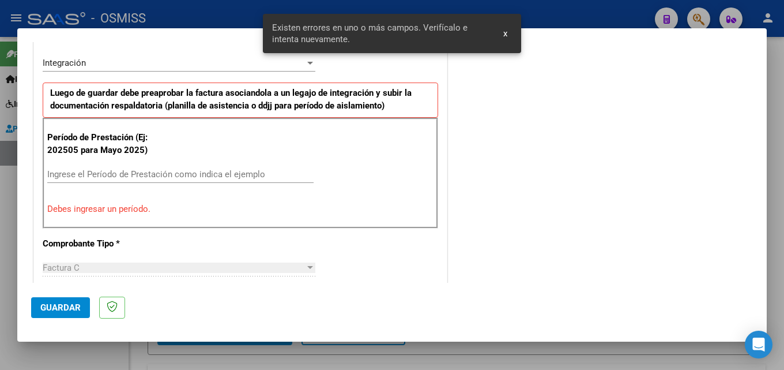
click at [87, 172] on input "Ingrese el Período de Prestación como indica el ejemplo" at bounding box center [180, 174] width 266 height 10
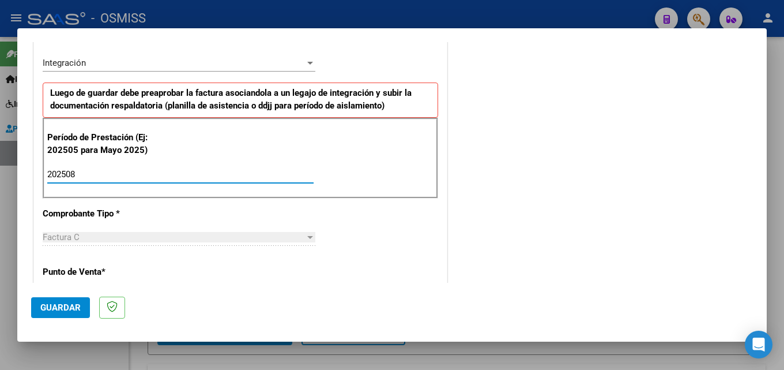
scroll to position [743, 0]
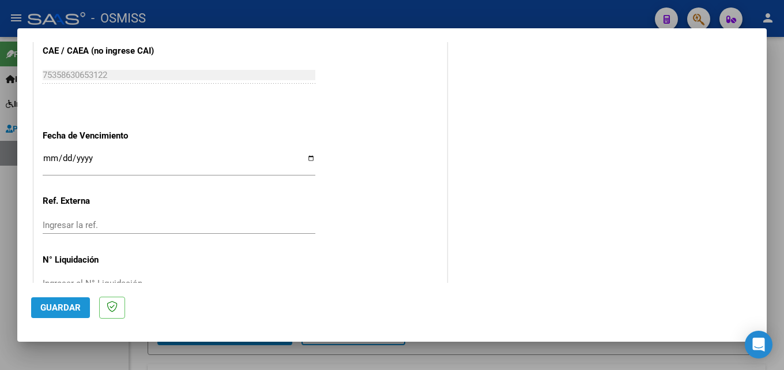
click at [68, 310] on span "Guardar" at bounding box center [60, 307] width 40 height 10
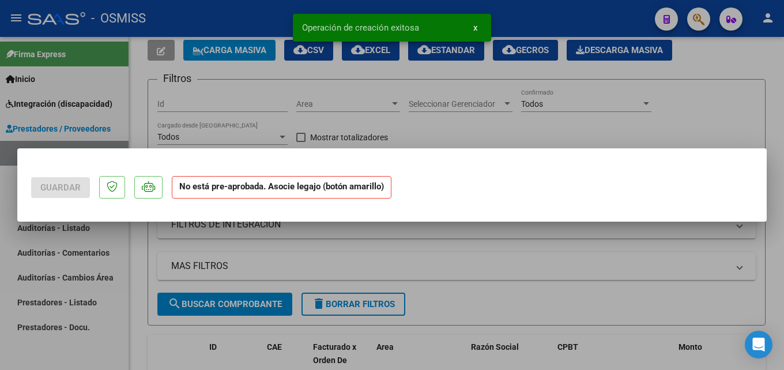
scroll to position [0, 0]
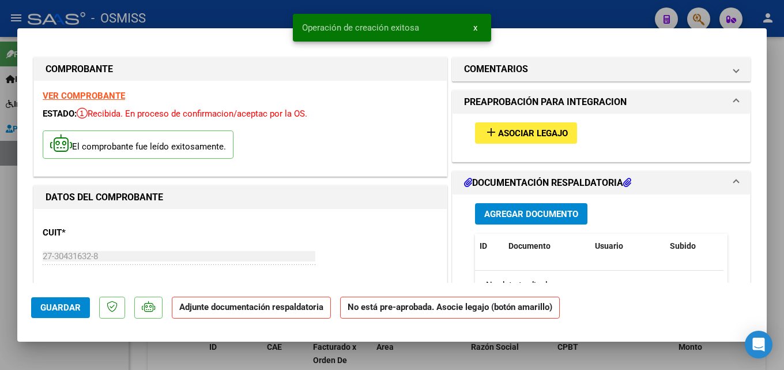
click at [555, 130] on span "Asociar Legajo" at bounding box center [533, 133] width 70 height 10
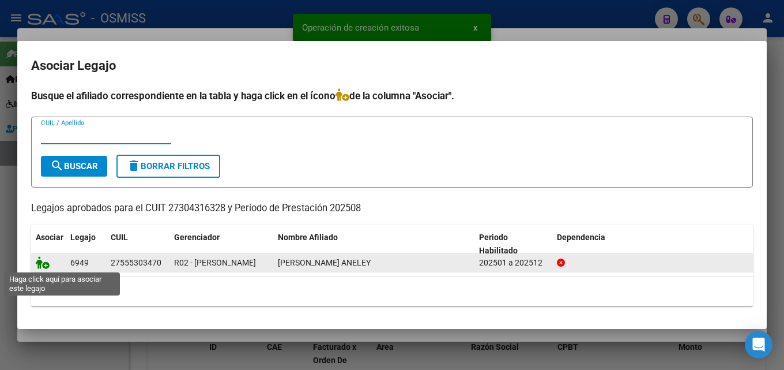
click at [40, 264] on icon at bounding box center [43, 262] width 14 height 13
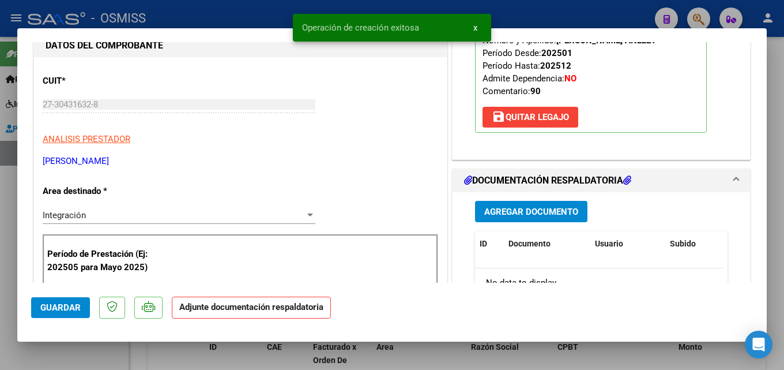
scroll to position [166, 0]
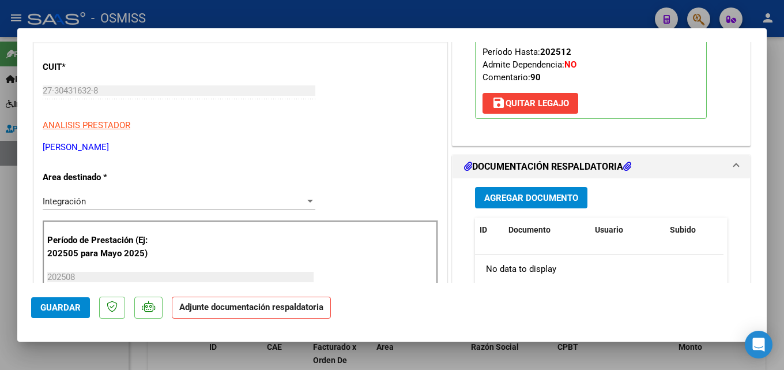
click at [553, 189] on button "Agregar Documento" at bounding box center [531, 197] width 112 height 21
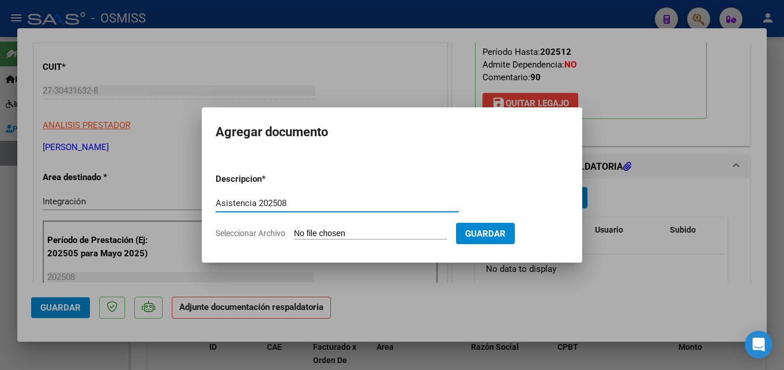
click at [307, 234] on input "Seleccionar Archivo" at bounding box center [370, 233] width 153 height 11
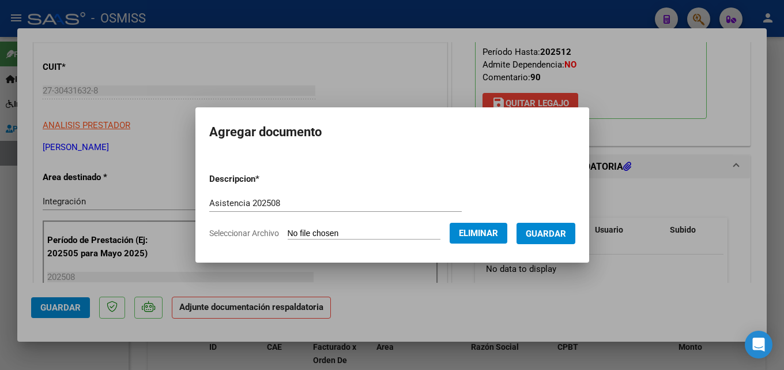
click at [555, 239] on button "Guardar" at bounding box center [546, 233] width 59 height 21
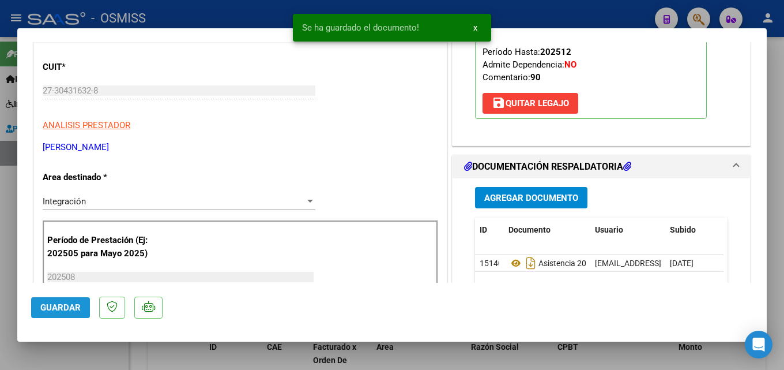
click at [65, 314] on button "Guardar" at bounding box center [60, 307] width 59 height 21
click at [31, 352] on div at bounding box center [392, 185] width 784 height 370
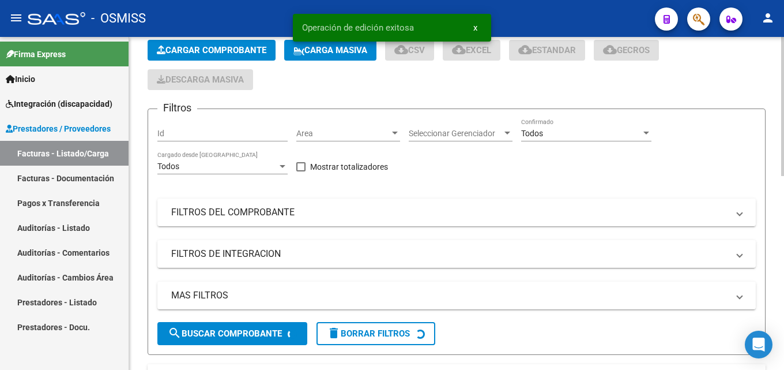
click at [775, 366] on div at bounding box center [782, 203] width 3 height 333
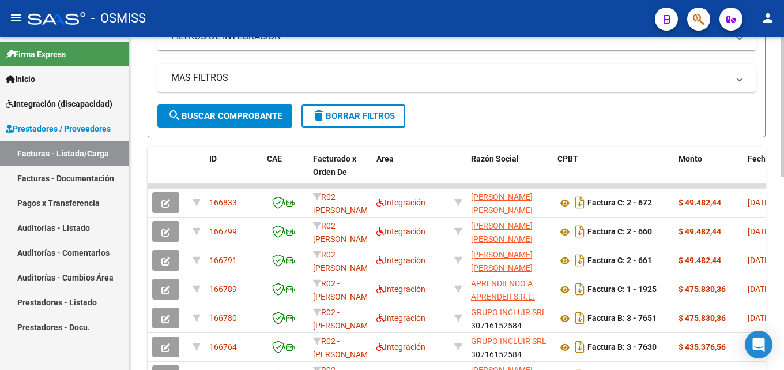
scroll to position [44, 0]
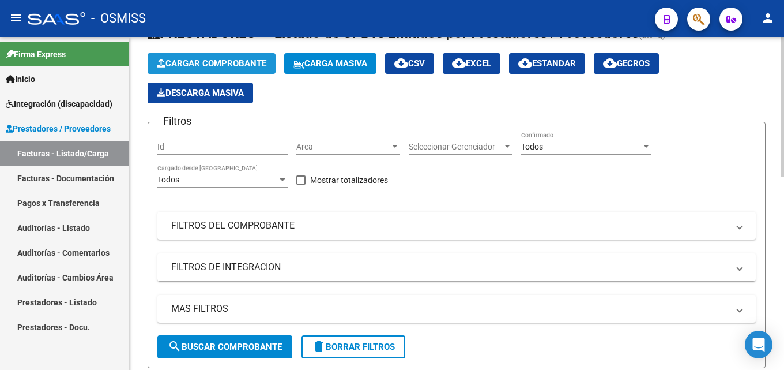
click at [207, 61] on span "Cargar Comprobante" at bounding box center [212, 63] width 110 height 10
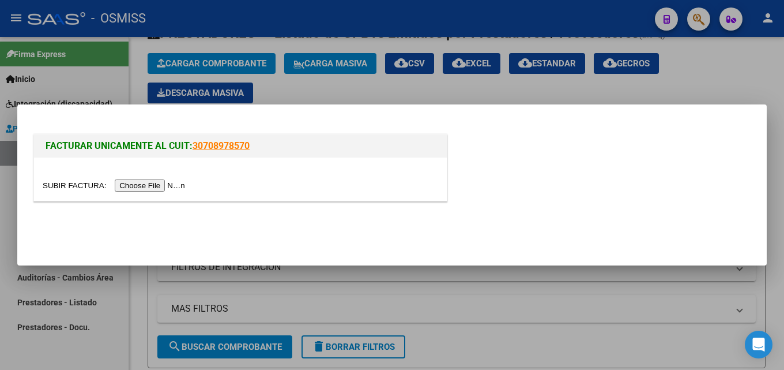
click at [149, 175] on div at bounding box center [240, 178] width 413 height 43
click at [146, 185] on input "file" at bounding box center [116, 185] width 146 height 12
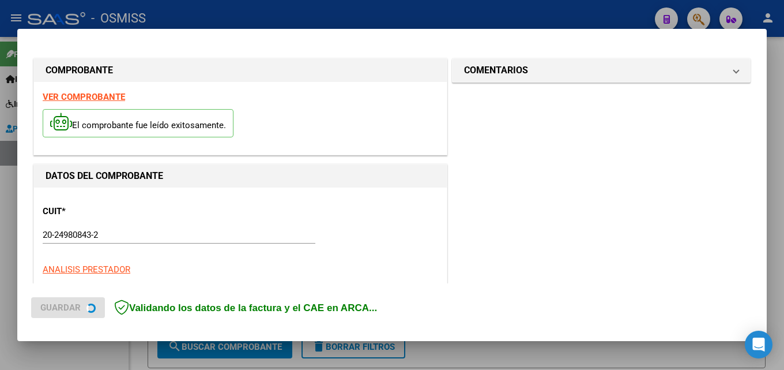
scroll to position [281, 0]
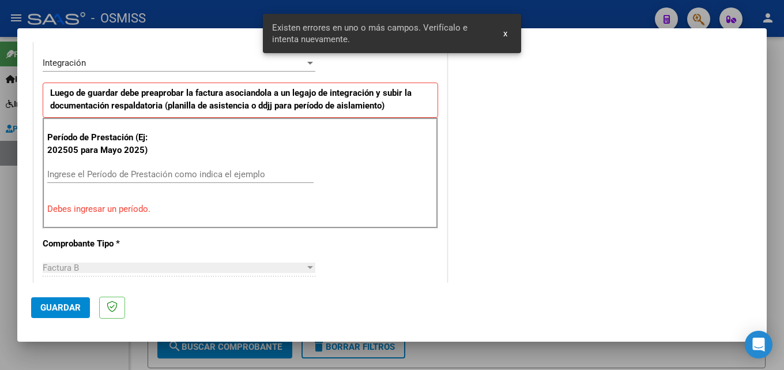
click at [85, 179] on input "Ingrese el Período de Prestación como indica el ejemplo" at bounding box center [180, 174] width 266 height 10
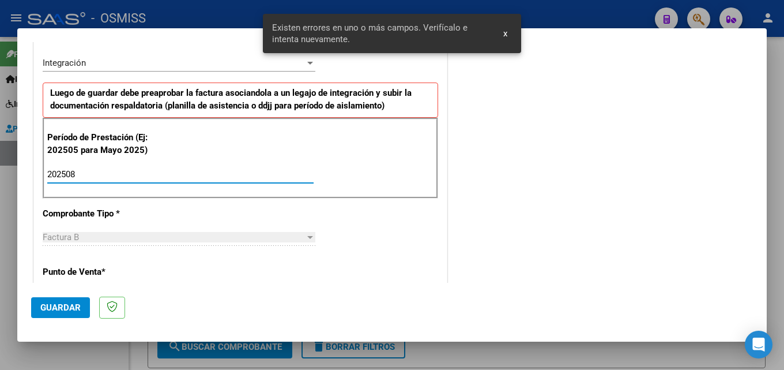
scroll to position [743, 0]
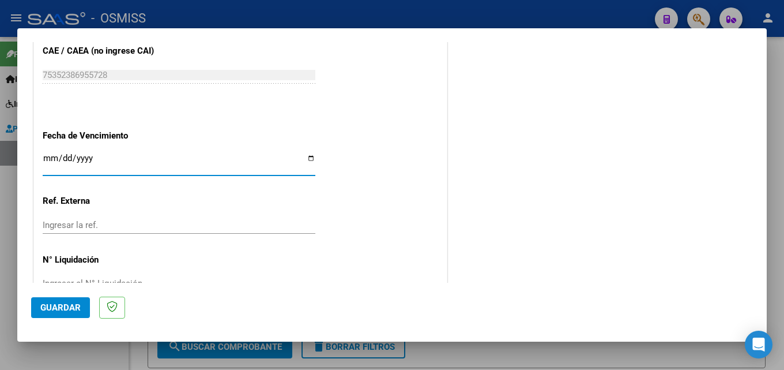
click at [82, 305] on button "Guardar" at bounding box center [60, 307] width 59 height 21
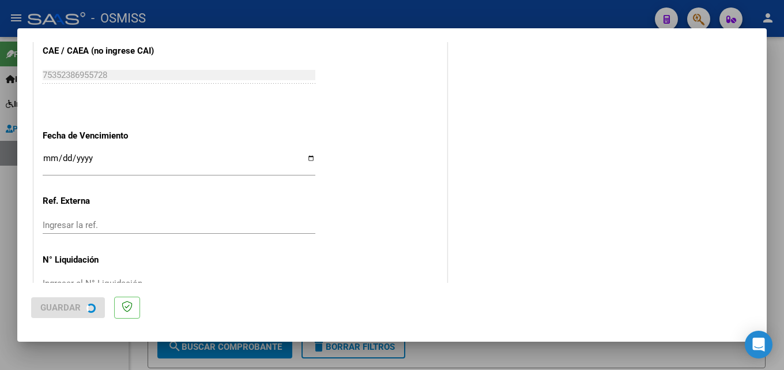
scroll to position [0, 0]
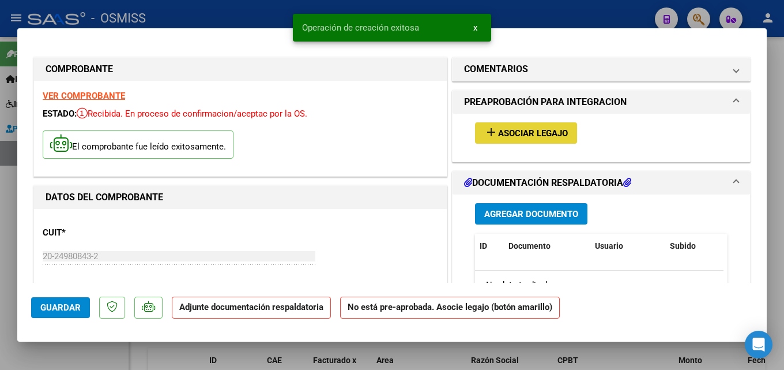
click at [540, 134] on span "Asociar Legajo" at bounding box center [533, 133] width 70 height 10
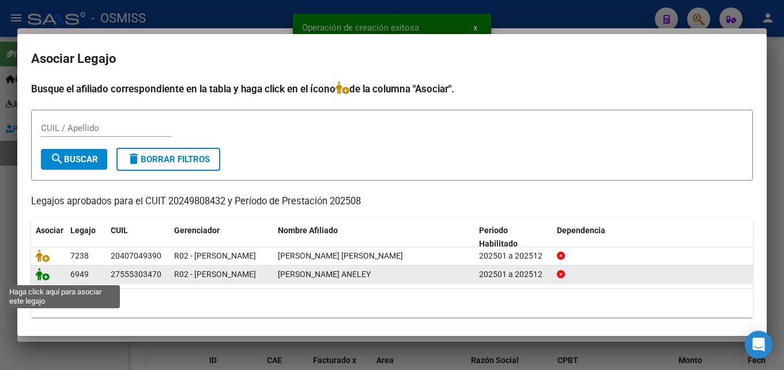
click at [43, 276] on icon at bounding box center [43, 274] width 14 height 13
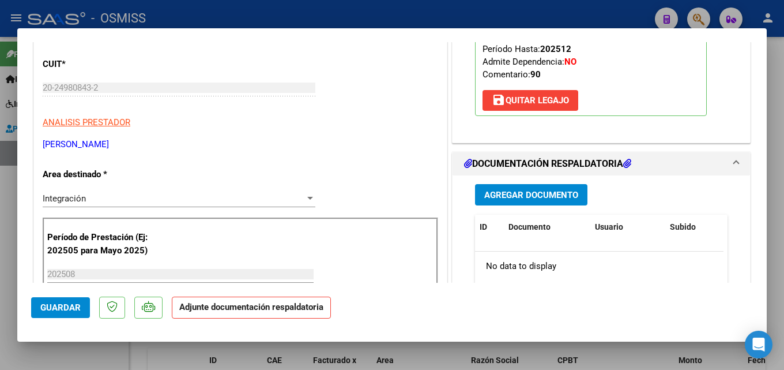
scroll to position [258, 0]
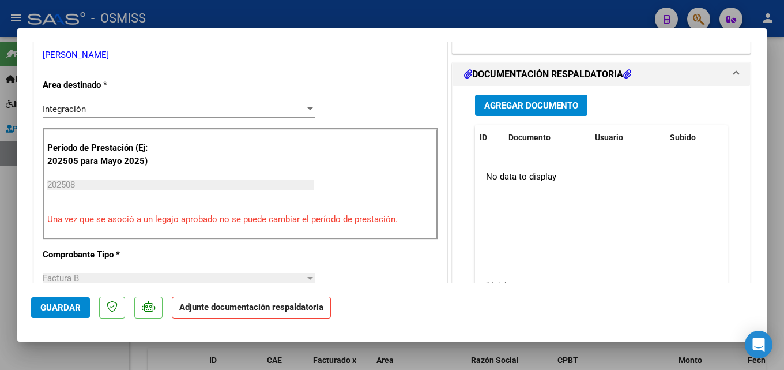
click at [514, 97] on button "Agregar Documento" at bounding box center [531, 105] width 112 height 21
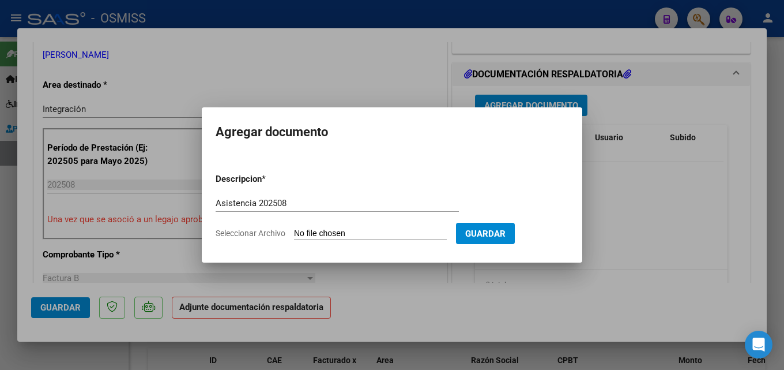
click at [323, 236] on input "Seleccionar Archivo" at bounding box center [370, 233] width 153 height 11
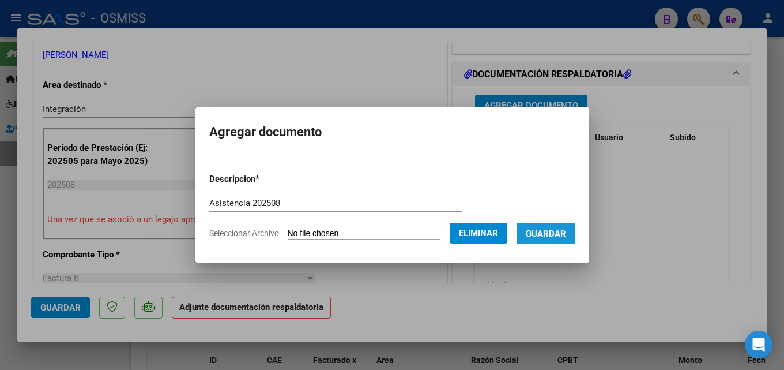
click at [547, 237] on span "Guardar" at bounding box center [546, 233] width 40 height 10
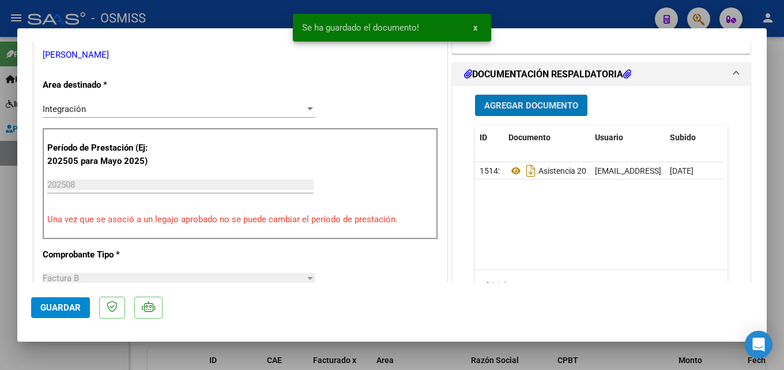
click at [59, 303] on span "Guardar" at bounding box center [60, 307] width 40 height 10
click at [13, 341] on div at bounding box center [392, 185] width 784 height 370
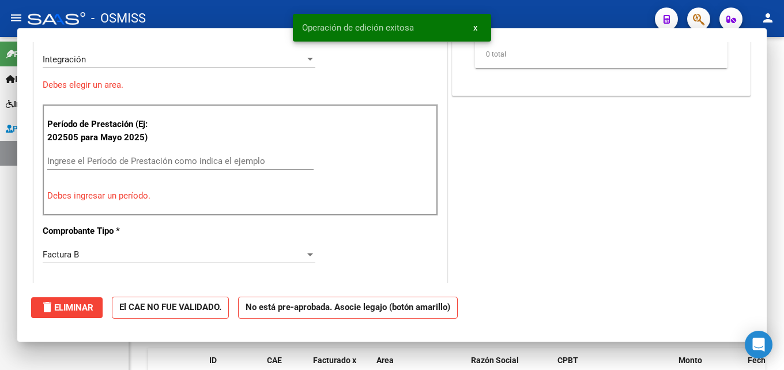
scroll to position [0, 0]
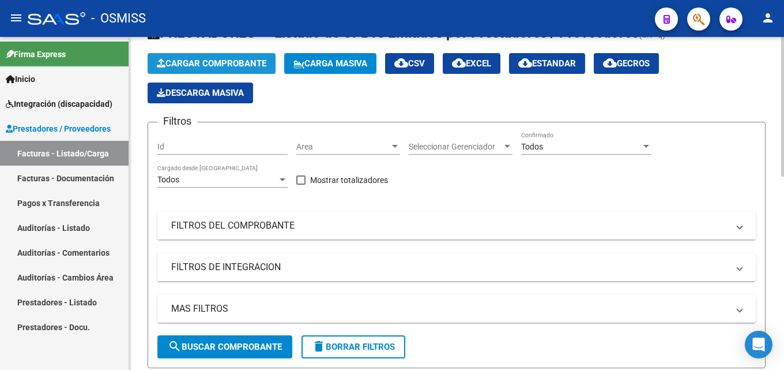
click at [204, 63] on span "Cargar Comprobante" at bounding box center [212, 63] width 110 height 10
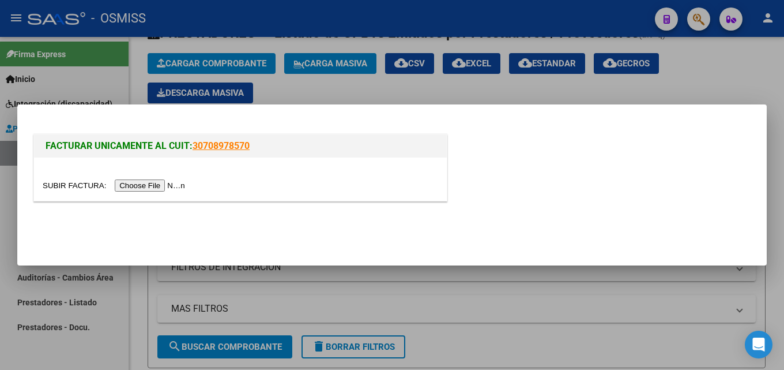
click at [152, 183] on input "file" at bounding box center [116, 185] width 146 height 12
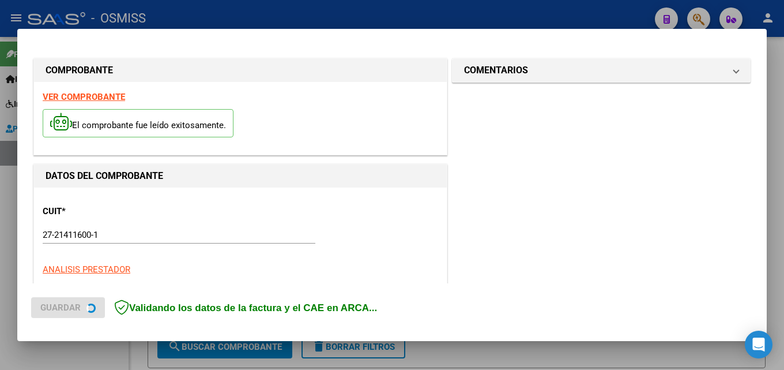
scroll to position [281, 0]
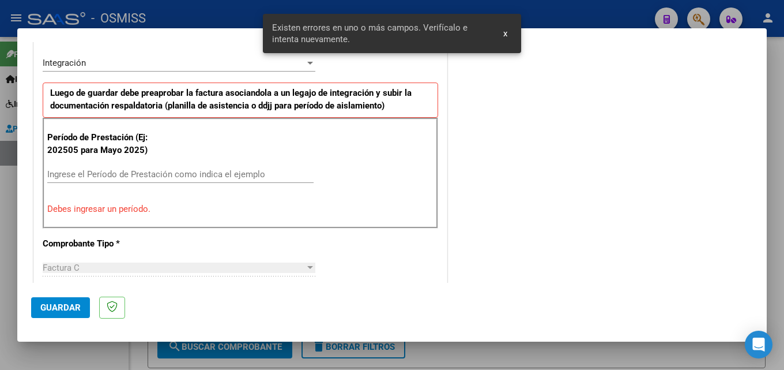
click at [110, 183] on div "Ingrese el Período de Prestación como indica el ejemplo" at bounding box center [180, 180] width 266 height 28
click at [112, 180] on div "Ingrese el Período de Prestación como indica el ejemplo" at bounding box center [180, 174] width 266 height 17
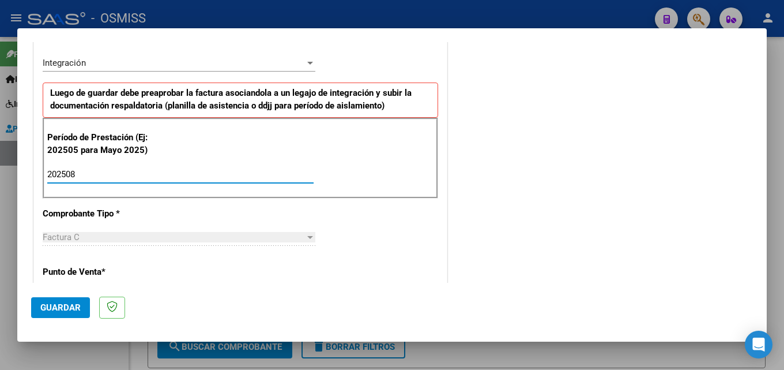
scroll to position [743, 0]
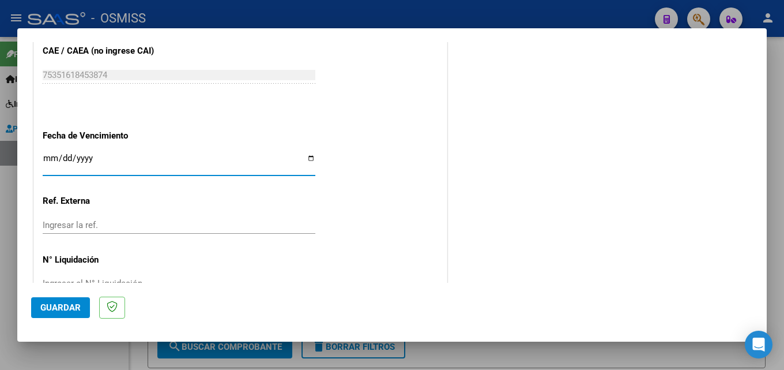
click at [73, 298] on button "Guardar" at bounding box center [60, 307] width 59 height 21
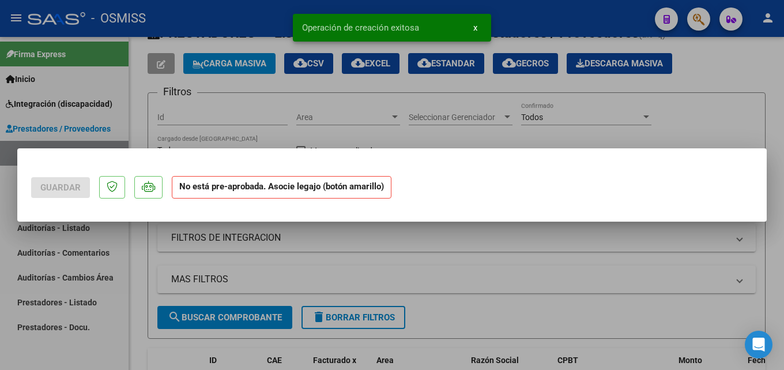
scroll to position [0, 0]
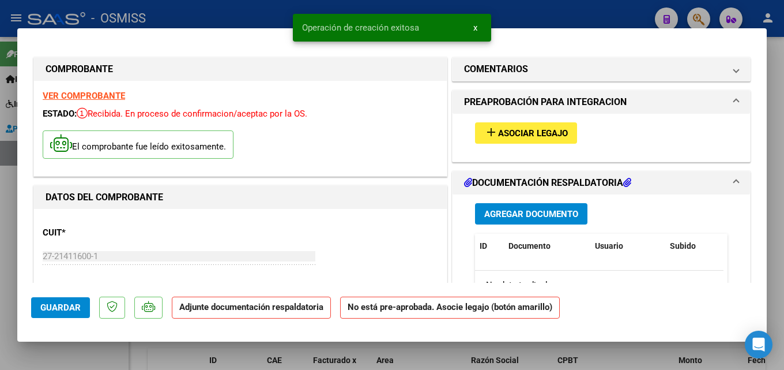
click at [540, 126] on button "add Asociar Legajo" at bounding box center [526, 132] width 102 height 21
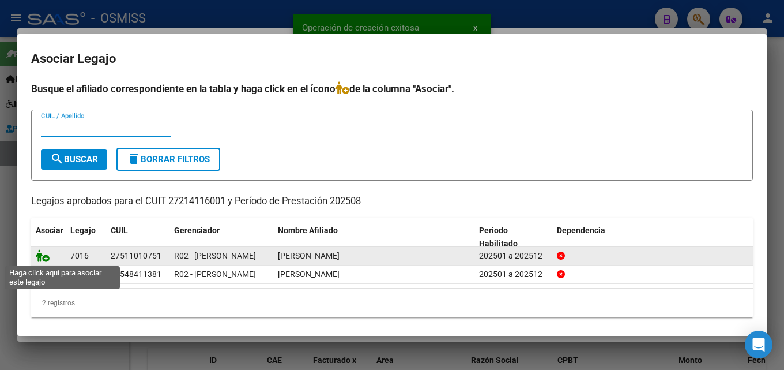
click at [42, 251] on icon at bounding box center [43, 255] width 14 height 13
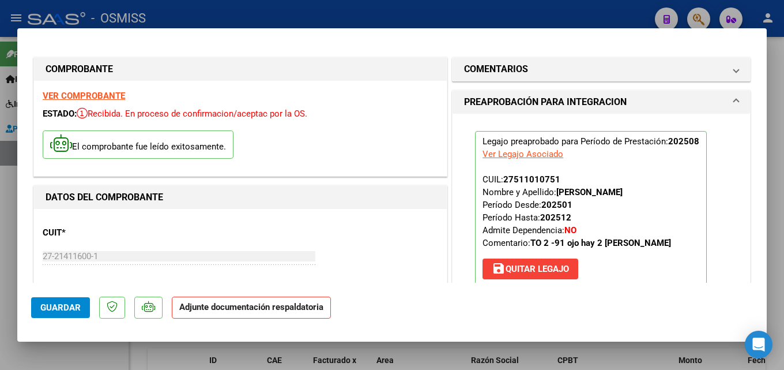
scroll to position [171, 0]
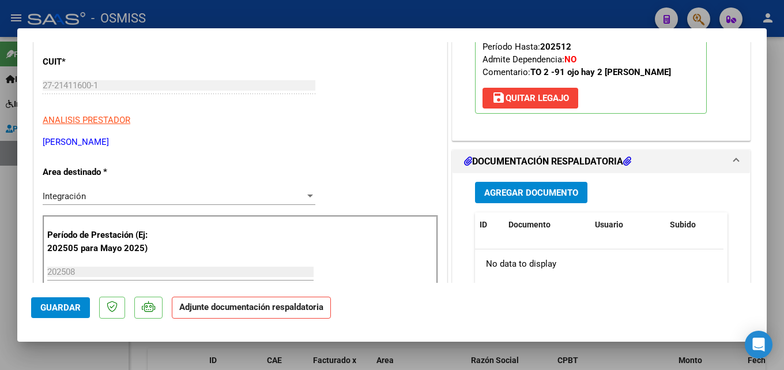
click at [548, 186] on button "Agregar Documento" at bounding box center [531, 192] width 112 height 21
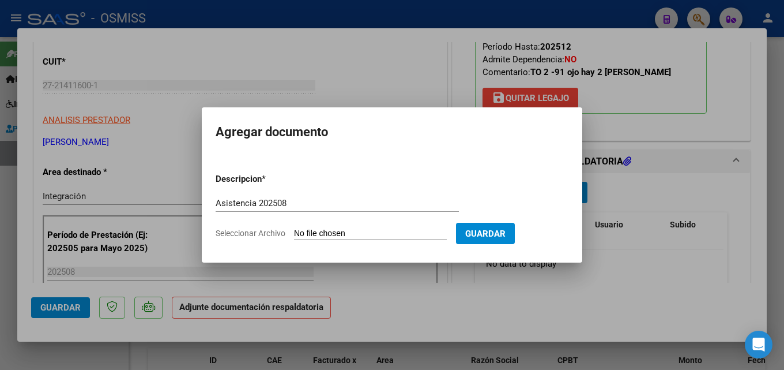
click at [341, 236] on input "Seleccionar Archivo" at bounding box center [370, 233] width 153 height 11
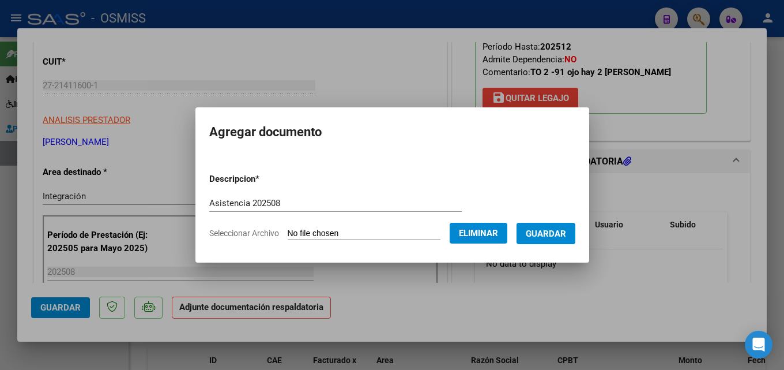
click at [563, 230] on span "Guardar" at bounding box center [546, 233] width 40 height 10
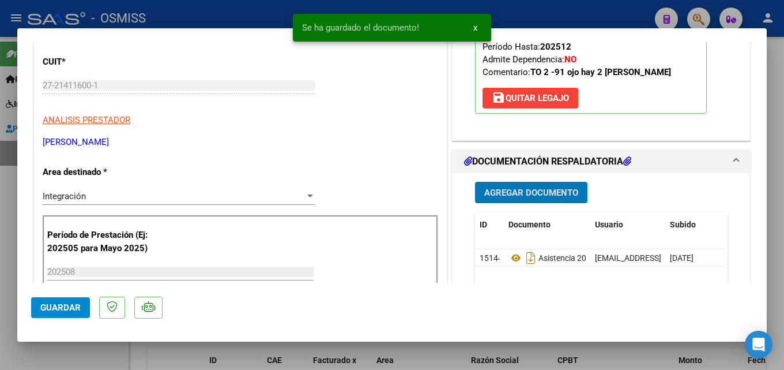
click at [69, 307] on span "Guardar" at bounding box center [60, 307] width 40 height 10
click at [0, 316] on div at bounding box center [392, 185] width 784 height 370
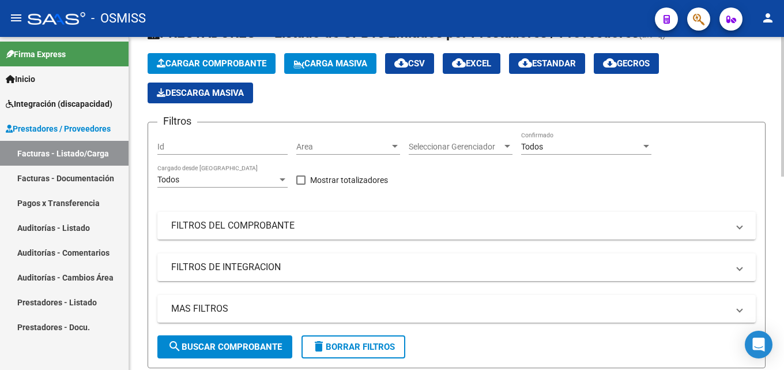
click at [190, 56] on button "Cargar Comprobante" at bounding box center [212, 63] width 128 height 21
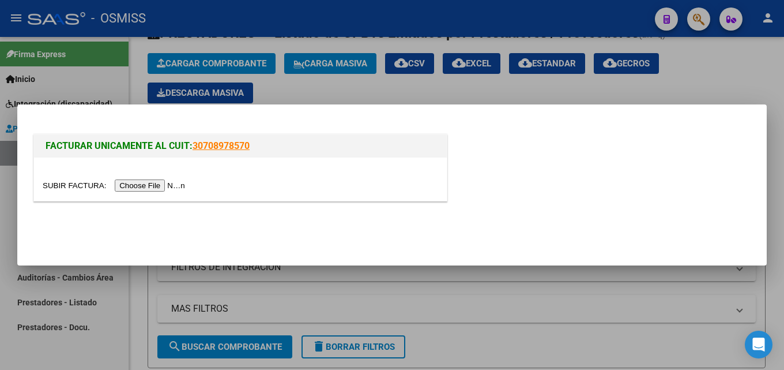
click at [164, 183] on input "file" at bounding box center [116, 185] width 146 height 12
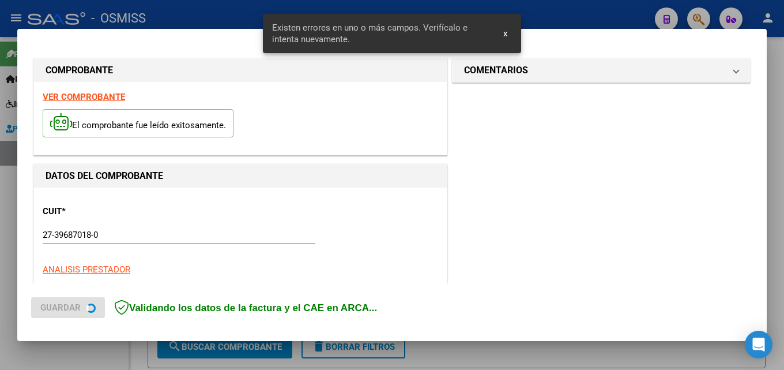
scroll to position [281, 0]
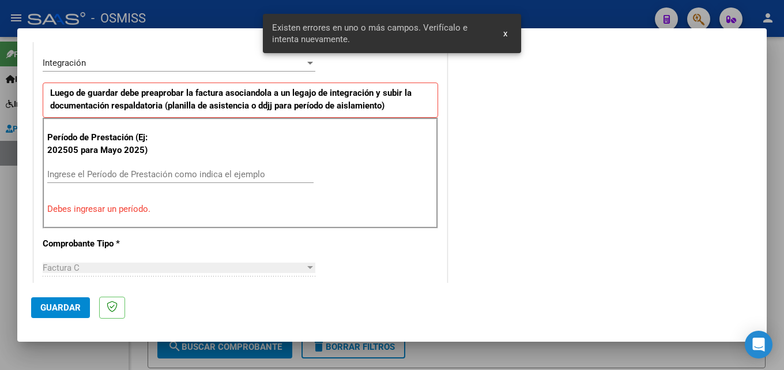
click at [114, 178] on input "Ingrese el Período de Prestación como indica el ejemplo" at bounding box center [180, 174] width 266 height 10
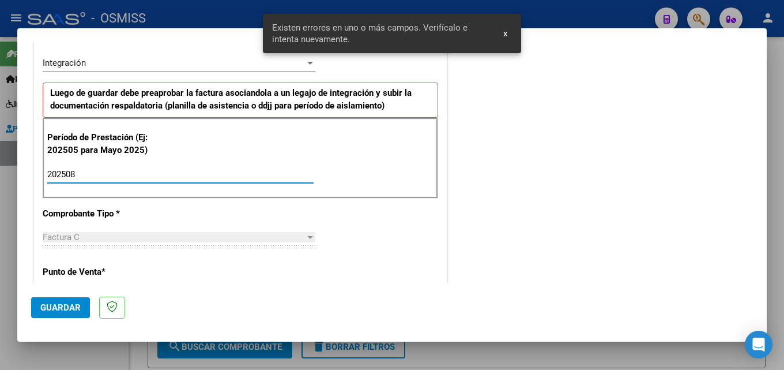
scroll to position [743, 0]
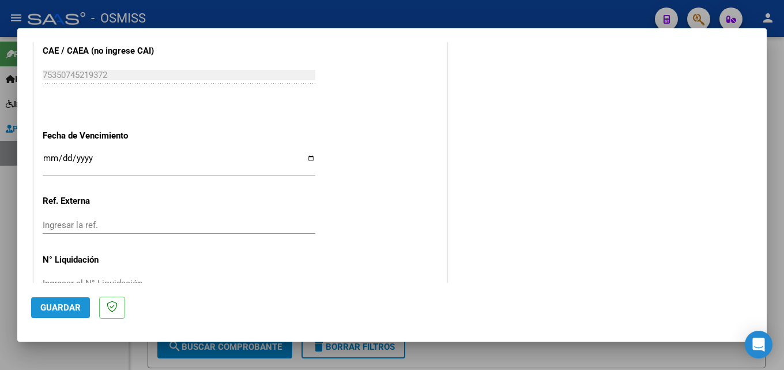
click at [58, 310] on span "Guardar" at bounding box center [60, 307] width 40 height 10
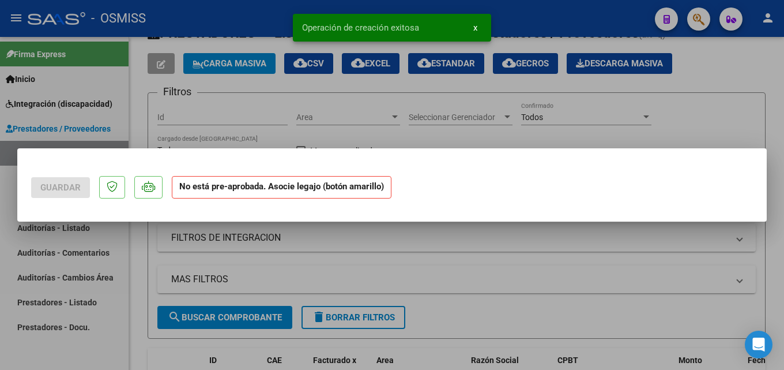
scroll to position [0, 0]
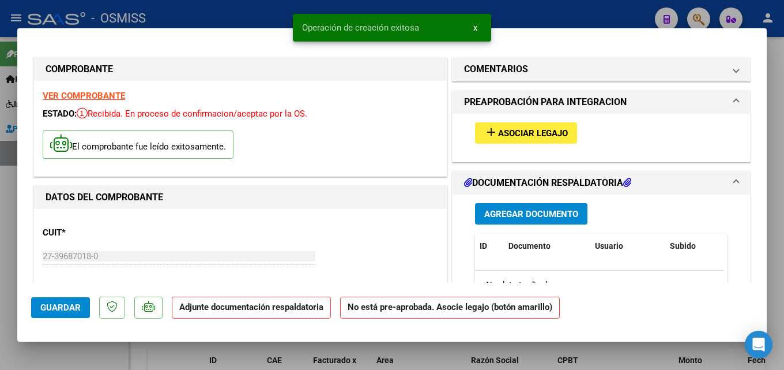
click at [528, 131] on span "Asociar Legajo" at bounding box center [533, 133] width 70 height 10
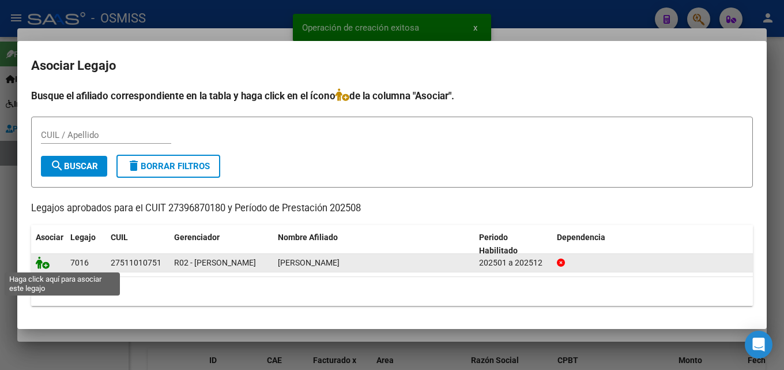
click at [49, 264] on icon at bounding box center [43, 262] width 14 height 13
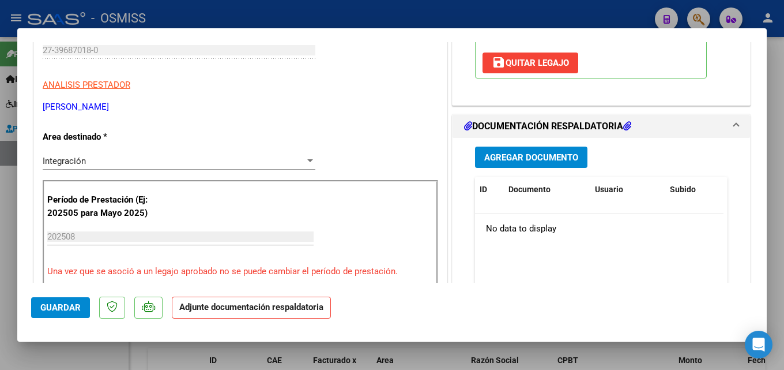
scroll to position [225, 0]
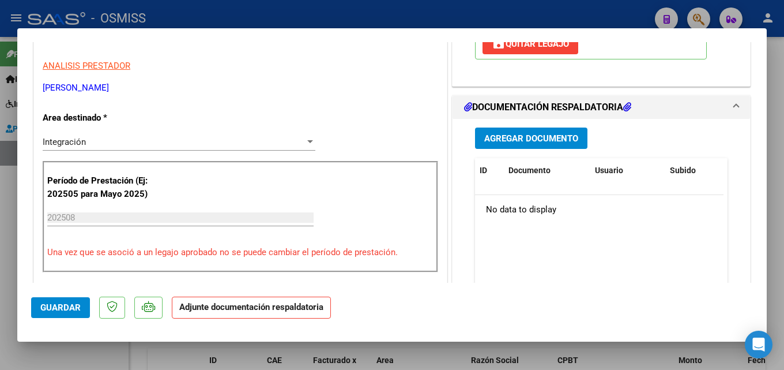
click at [553, 135] on span "Agregar Documento" at bounding box center [531, 138] width 94 height 10
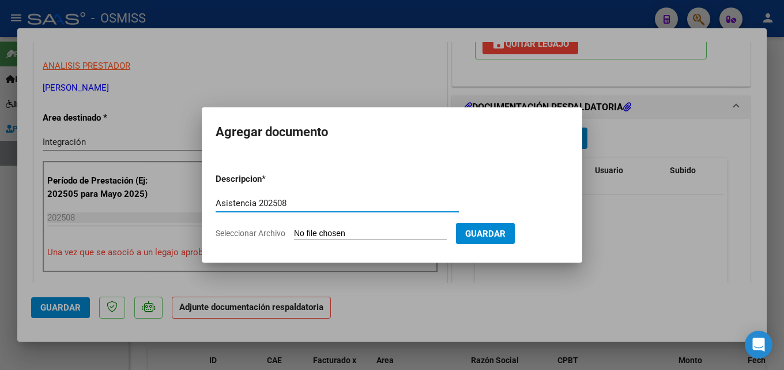
click at [319, 235] on input "Seleccionar Archivo" at bounding box center [370, 233] width 153 height 11
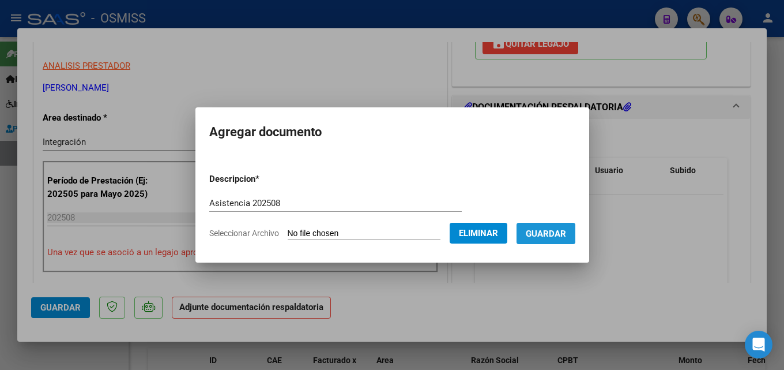
click at [550, 233] on span "Guardar" at bounding box center [546, 233] width 40 height 10
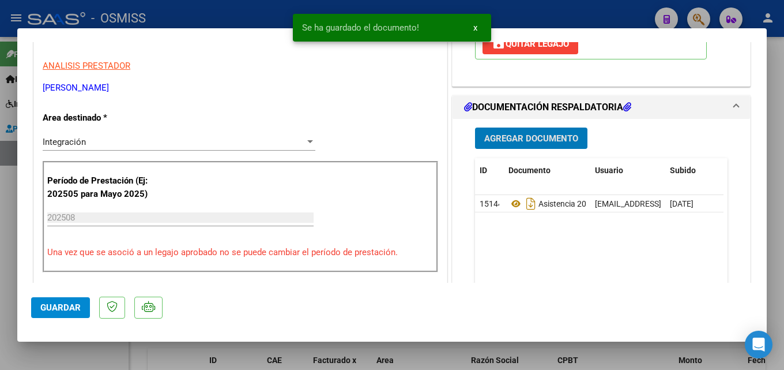
click at [62, 306] on span "Guardar" at bounding box center [60, 307] width 40 height 10
click at [0, 337] on div at bounding box center [392, 185] width 784 height 370
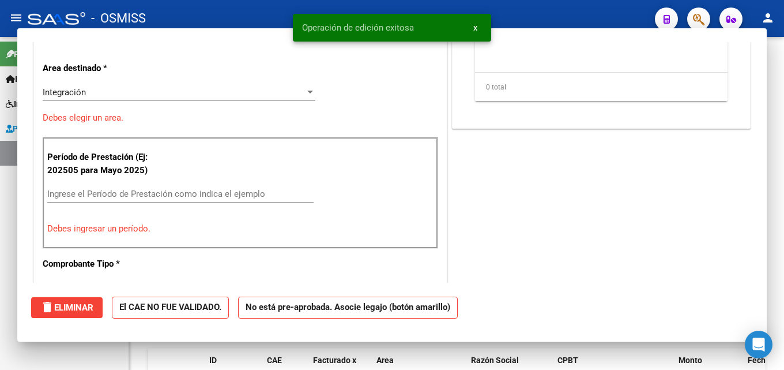
scroll to position [0, 0]
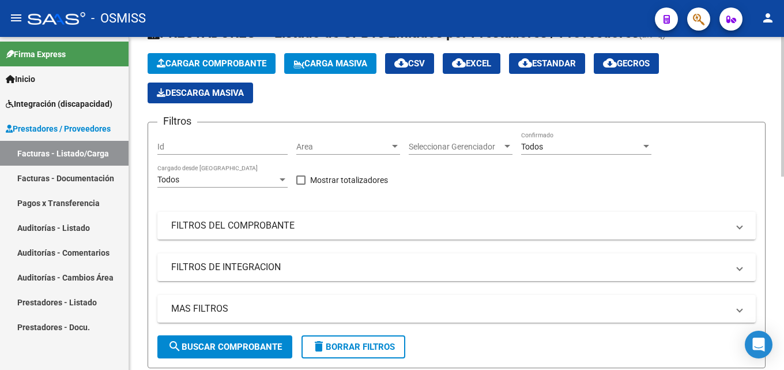
click at [228, 64] on span "Cargar Comprobante" at bounding box center [212, 63] width 110 height 10
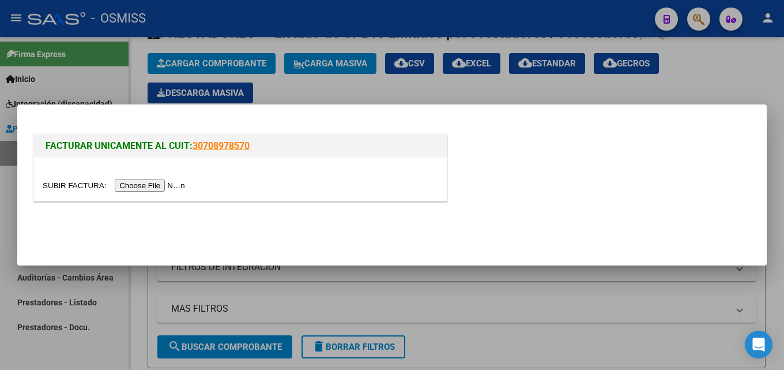
click at [141, 189] on input "file" at bounding box center [116, 185] width 146 height 12
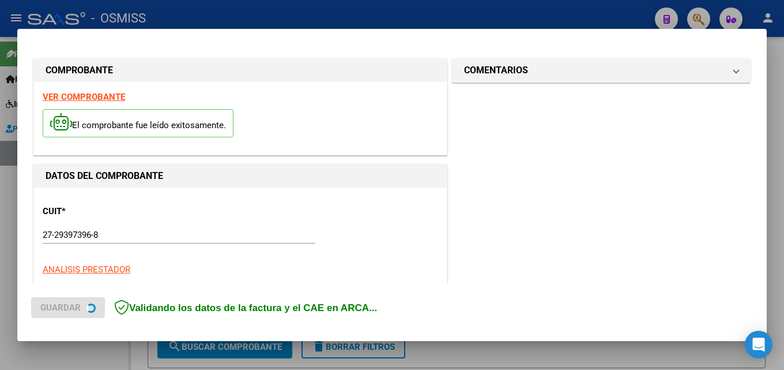
scroll to position [281, 0]
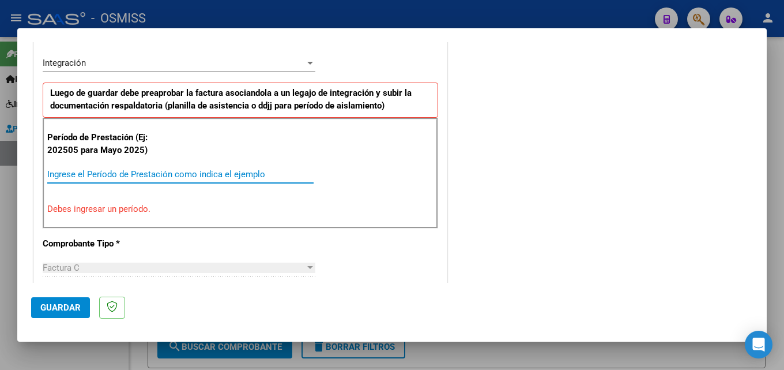
click at [82, 171] on input "Ingrese el Período de Prestación como indica el ejemplo" at bounding box center [180, 174] width 266 height 10
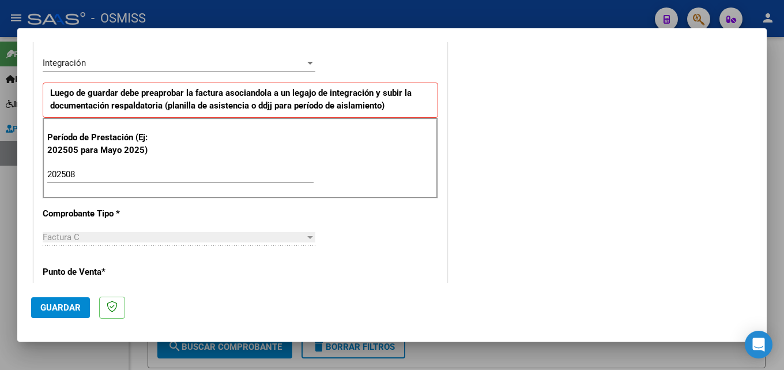
scroll to position [743, 0]
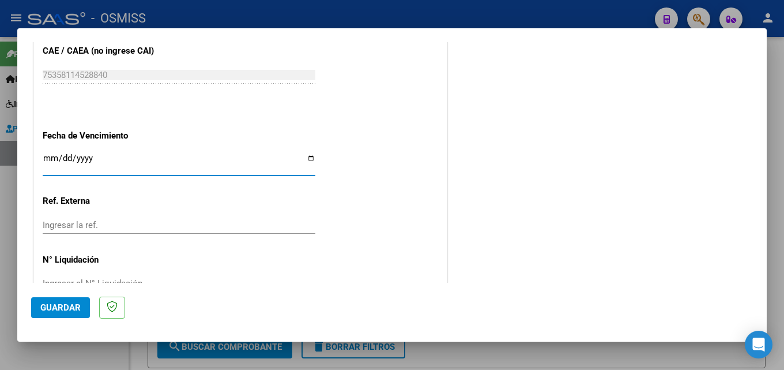
click at [57, 307] on span "Guardar" at bounding box center [60, 307] width 40 height 10
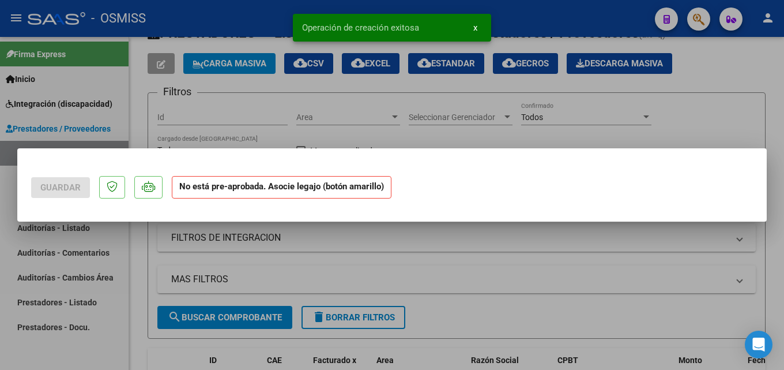
scroll to position [0, 0]
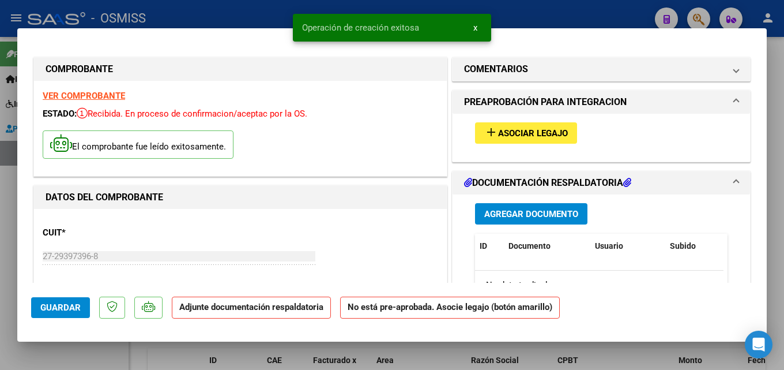
click at [550, 140] on button "add Asociar Legajo" at bounding box center [526, 132] width 102 height 21
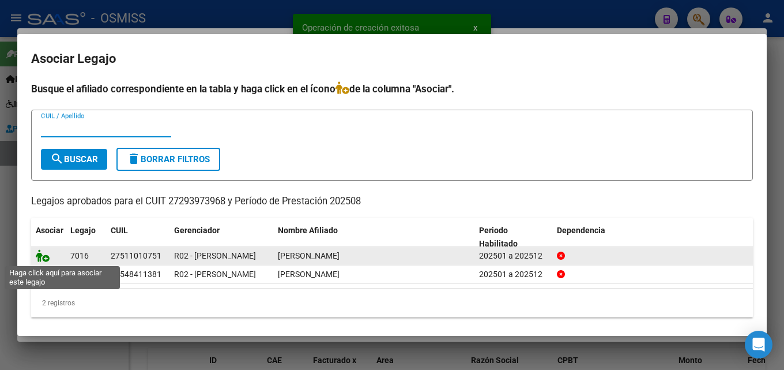
click at [39, 254] on icon at bounding box center [43, 255] width 14 height 13
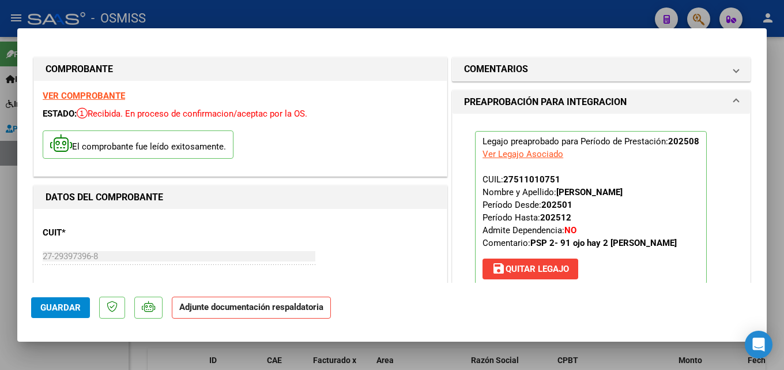
scroll to position [212, 0]
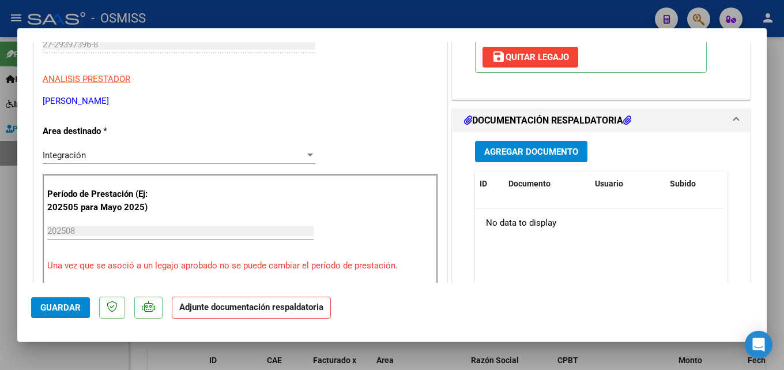
click at [501, 149] on span "Agregar Documento" at bounding box center [531, 151] width 94 height 10
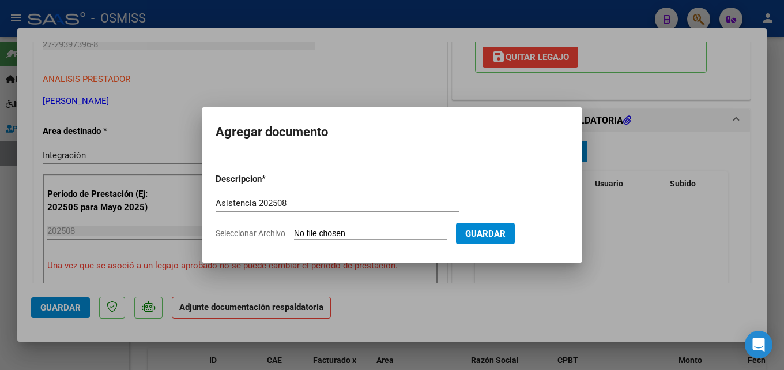
click at [326, 230] on input "Seleccionar Archivo" at bounding box center [370, 233] width 153 height 11
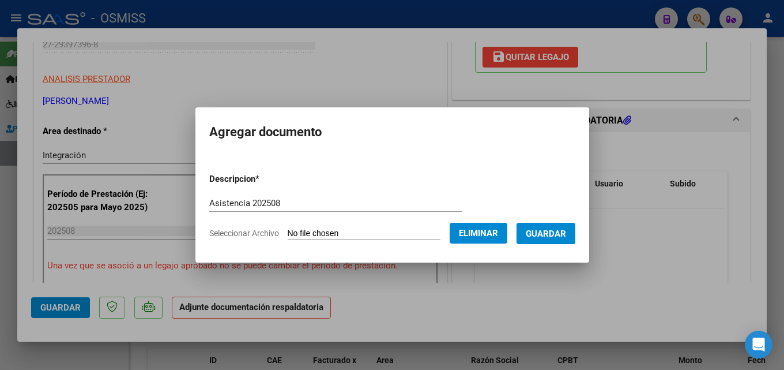
click at [546, 238] on span "Guardar" at bounding box center [546, 233] width 40 height 10
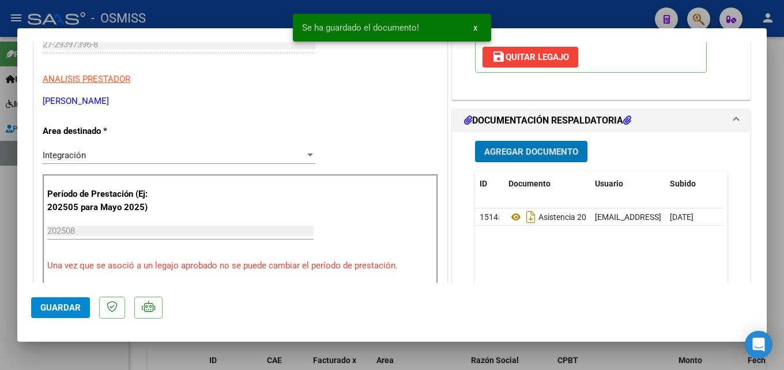
click at [37, 309] on button "Guardar" at bounding box center [60, 307] width 59 height 21
click at [1, 318] on div at bounding box center [392, 185] width 784 height 370
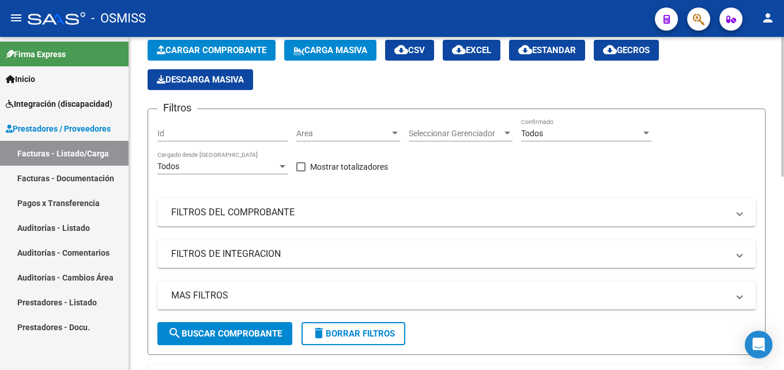
scroll to position [0, 0]
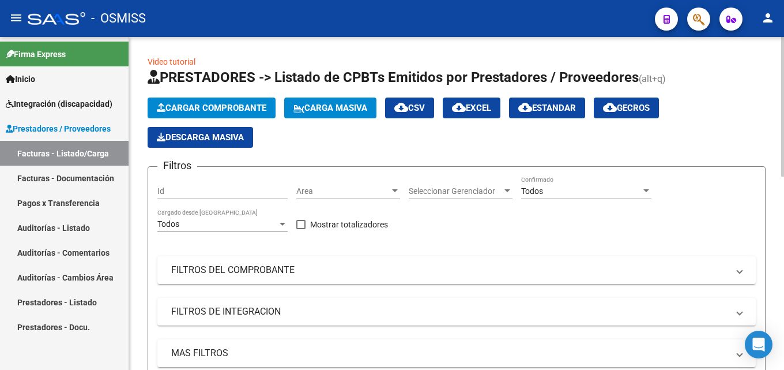
click at [197, 110] on span "Cargar Comprobante" at bounding box center [212, 108] width 110 height 10
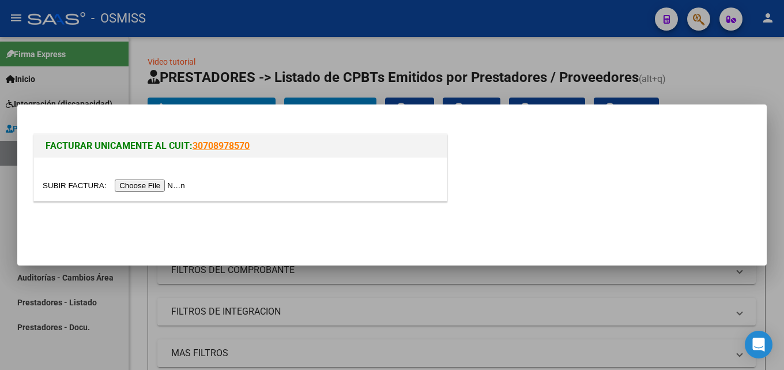
click at [171, 188] on input "file" at bounding box center [116, 185] width 146 height 12
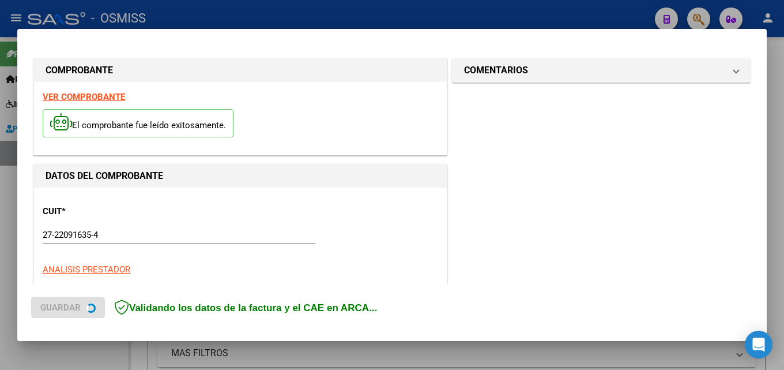
scroll to position [281, 0]
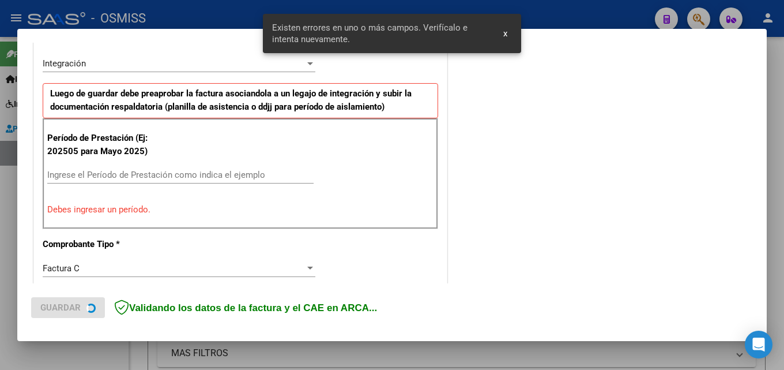
click at [153, 181] on div "Ingrese el Período de Prestación como indica el ejemplo" at bounding box center [180, 174] width 266 height 17
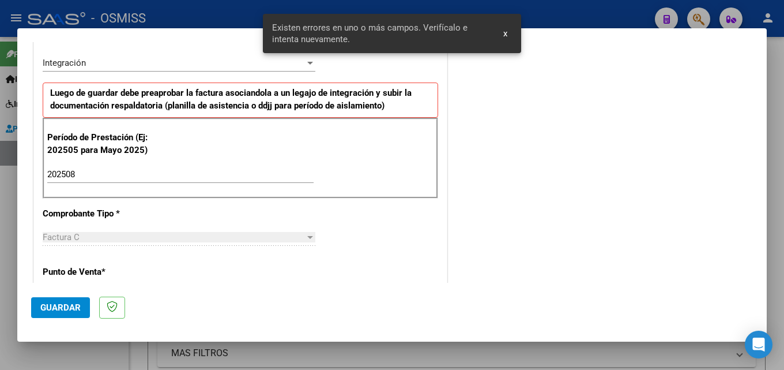
scroll to position [743, 0]
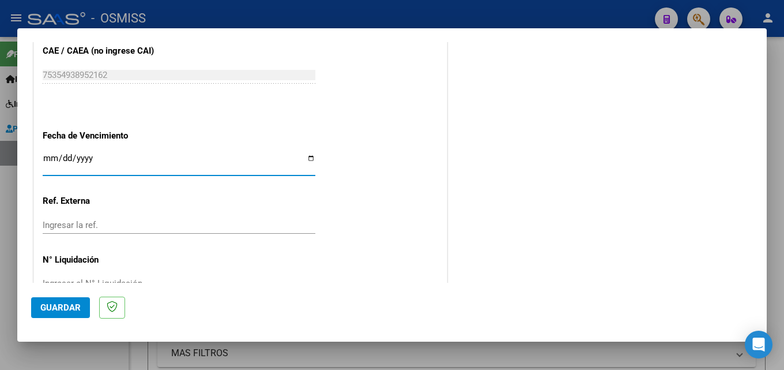
click at [70, 307] on span "Guardar" at bounding box center [60, 307] width 40 height 10
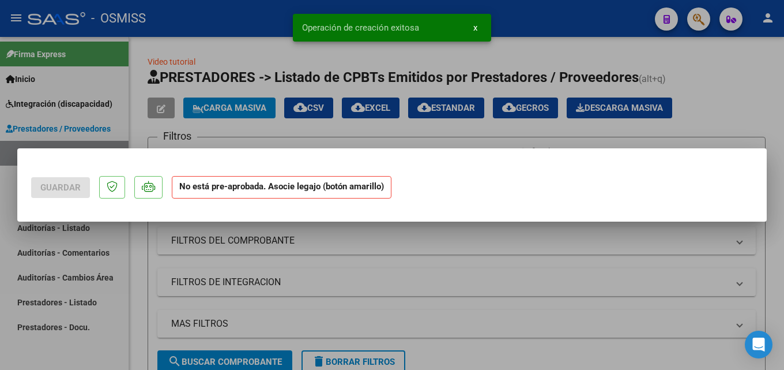
scroll to position [0, 0]
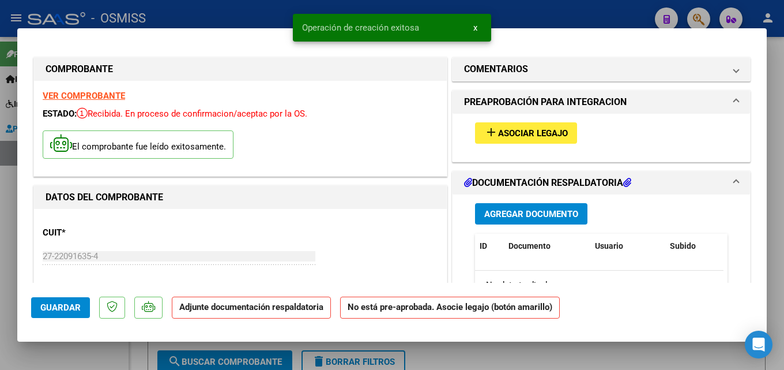
click at [521, 134] on span "Asociar Legajo" at bounding box center [533, 133] width 70 height 10
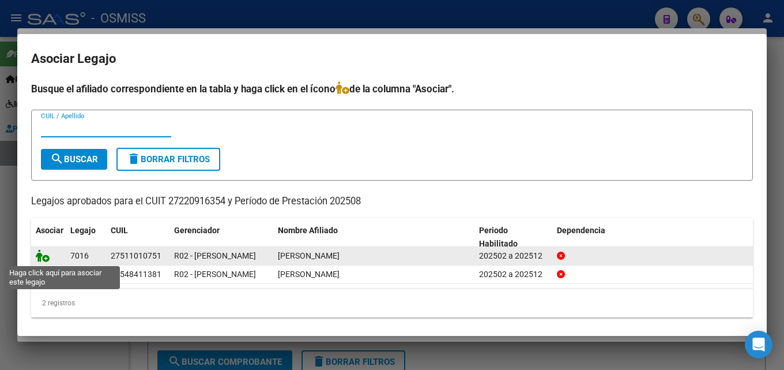
click at [39, 258] on icon at bounding box center [43, 255] width 14 height 13
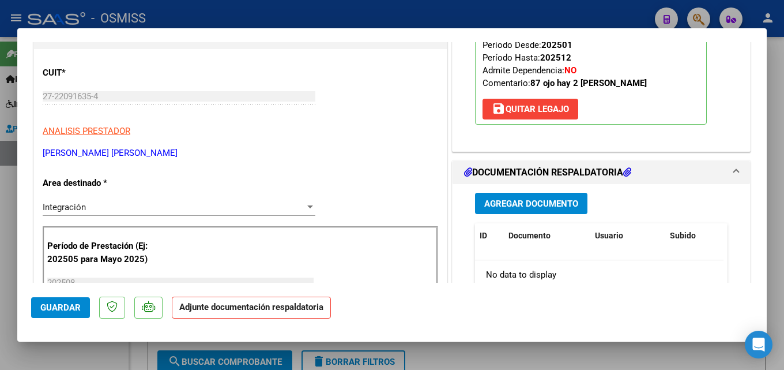
scroll to position [196, 0]
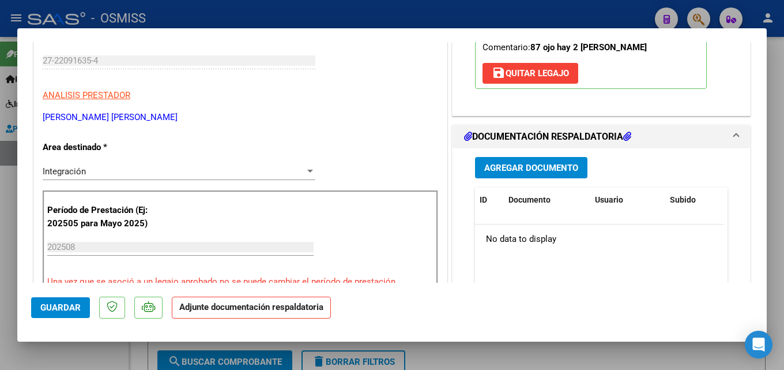
click at [516, 168] on span "Agregar Documento" at bounding box center [531, 168] width 94 height 10
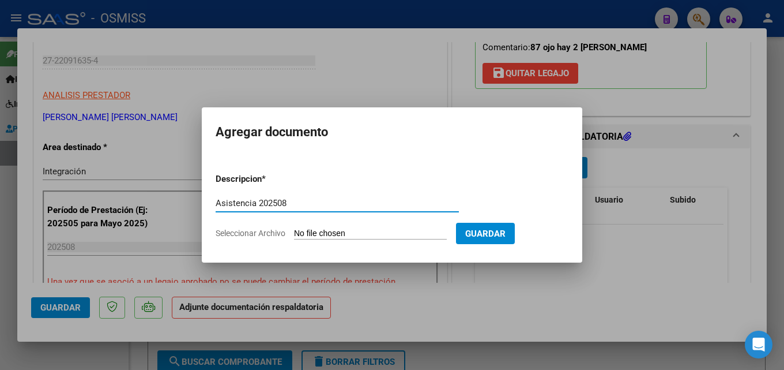
click at [326, 230] on input "Seleccionar Archivo" at bounding box center [370, 233] width 153 height 11
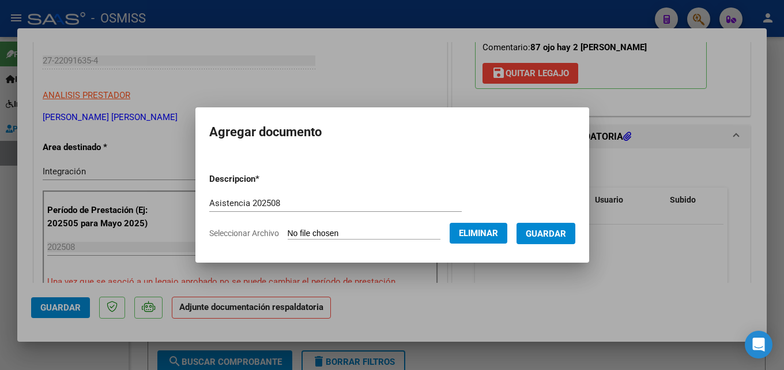
click at [555, 234] on span "Guardar" at bounding box center [546, 233] width 40 height 10
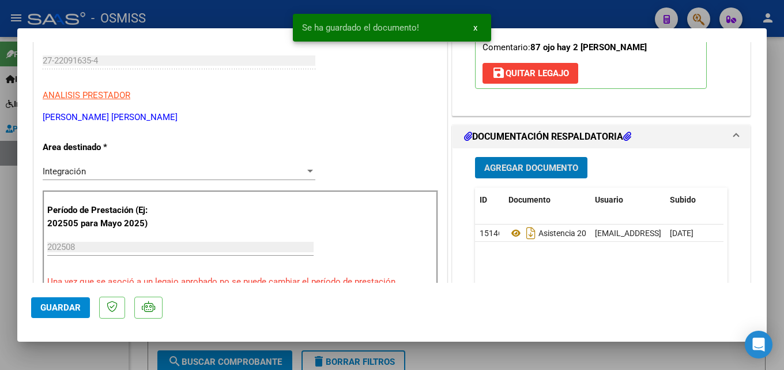
click at [66, 305] on span "Guardar" at bounding box center [60, 307] width 40 height 10
click at [0, 337] on div at bounding box center [392, 185] width 784 height 370
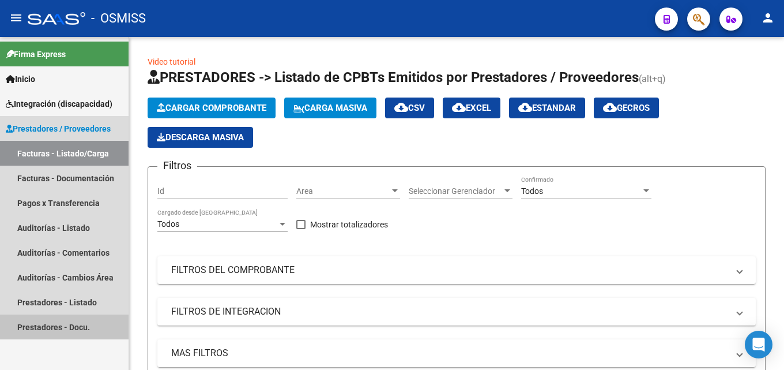
click at [3, 338] on link "Prestadores - Docu." at bounding box center [64, 326] width 129 height 25
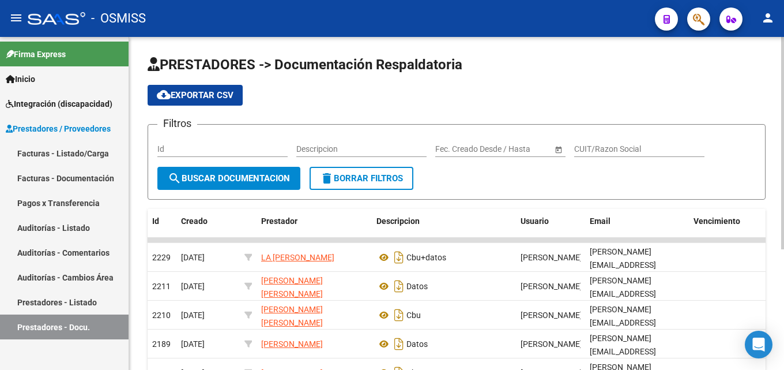
click at [142, 161] on div "PRESTADORES -> Documentación Respaldatoria cloud_download Exportar CSV Filtros …" at bounding box center [456, 319] width 655 height 564
click at [65, 148] on link "Facturas - Listado/Carga" at bounding box center [64, 153] width 129 height 25
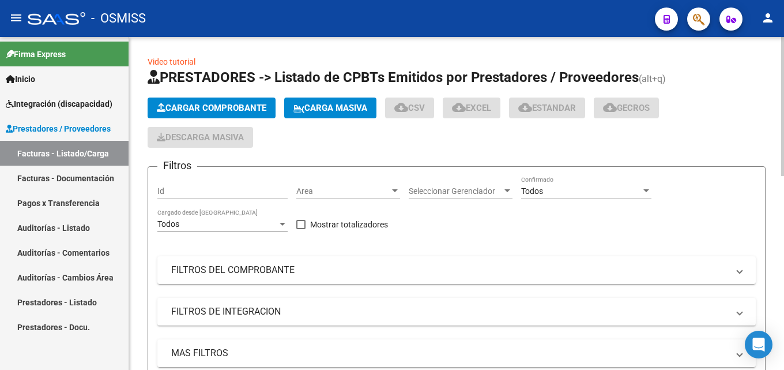
click at [176, 97] on app-list-header "PRESTADORES -> Listado de CPBTs Emitidos por Prestadores / Proveedores (alt+q) …" at bounding box center [457, 240] width 618 height 344
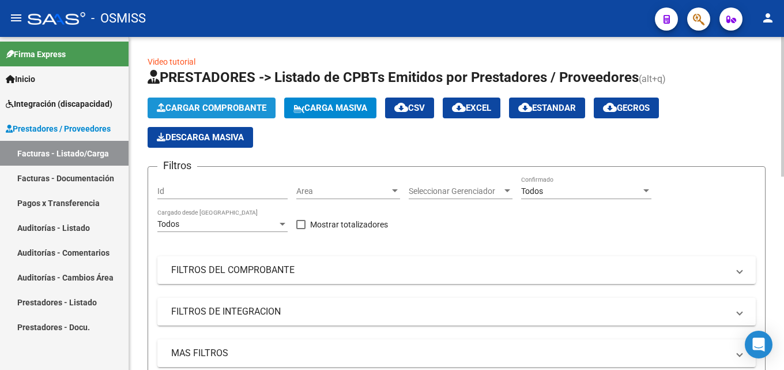
click at [177, 104] on span "Cargar Comprobante" at bounding box center [212, 108] width 110 height 10
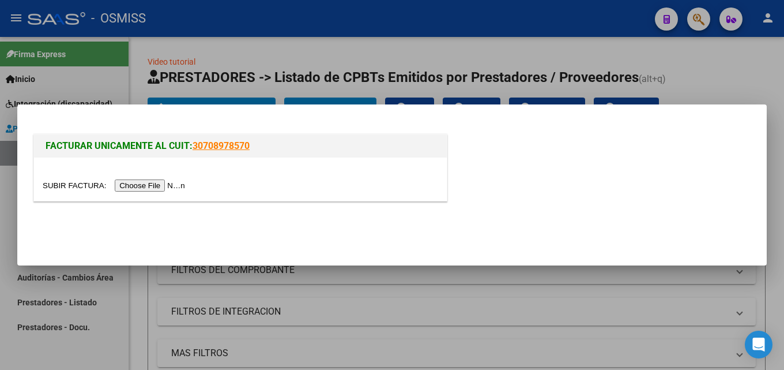
click at [172, 184] on input "file" at bounding box center [116, 185] width 146 height 12
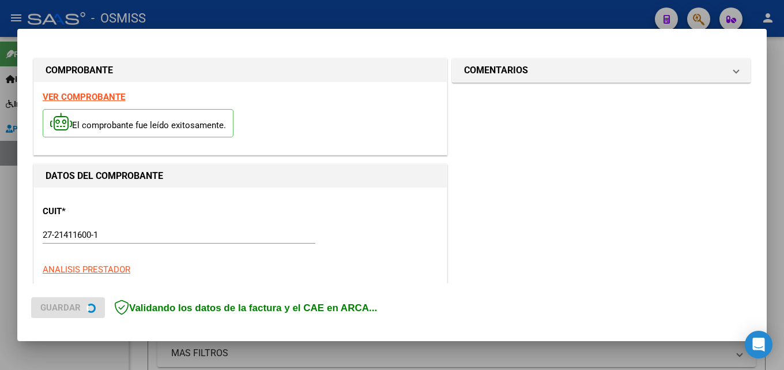
scroll to position [281, 0]
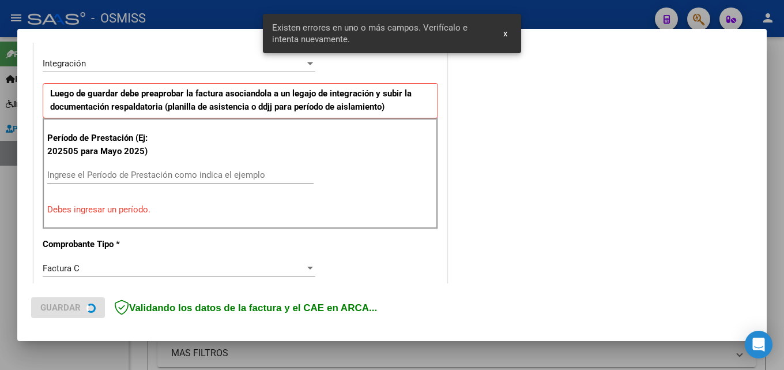
click at [111, 181] on div "Ingrese el Período de Prestación como indica el ejemplo" at bounding box center [180, 174] width 266 height 17
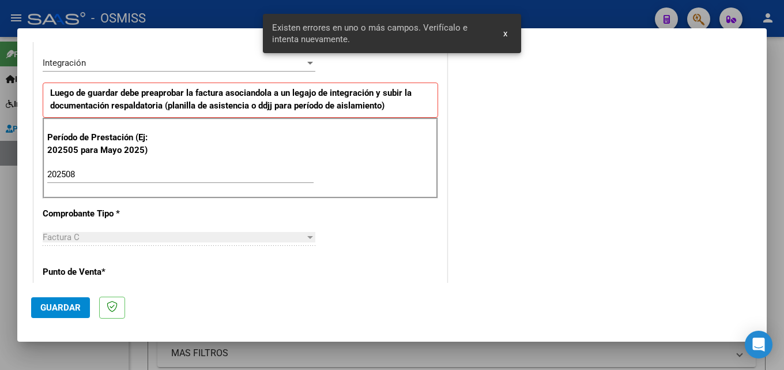
scroll to position [743, 0]
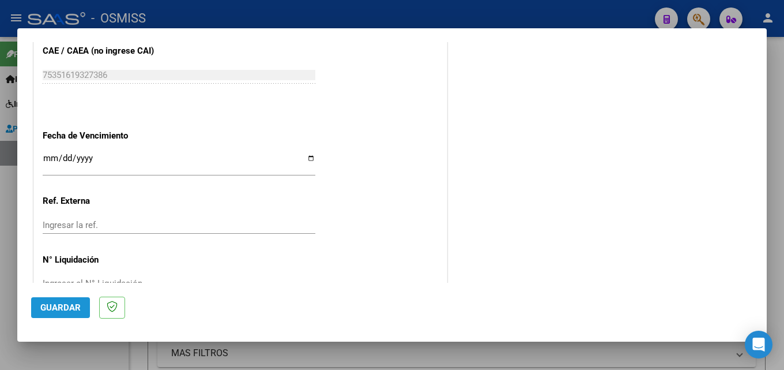
click at [71, 299] on button "Guardar" at bounding box center [60, 307] width 59 height 21
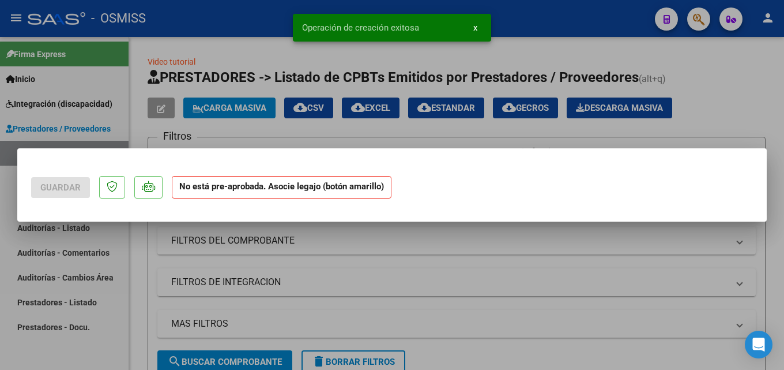
scroll to position [0, 0]
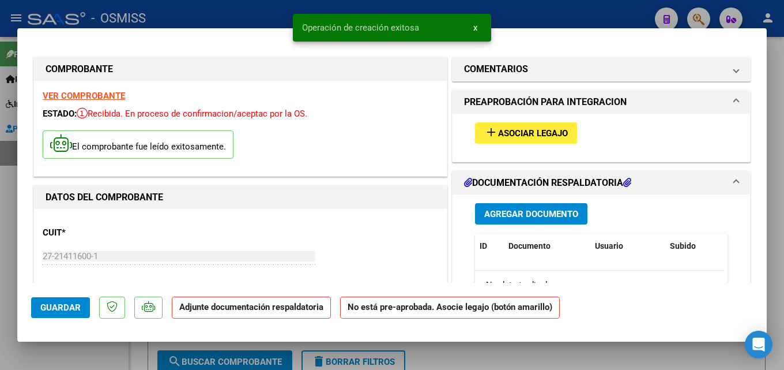
click at [531, 125] on button "add Asociar Legajo" at bounding box center [526, 132] width 102 height 21
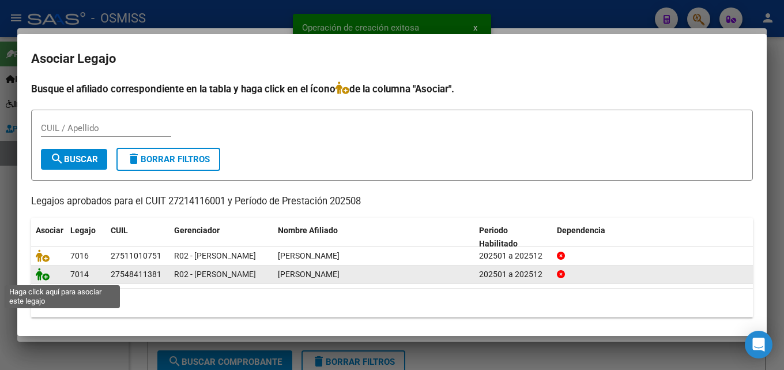
click at [42, 273] on icon at bounding box center [43, 274] width 14 height 13
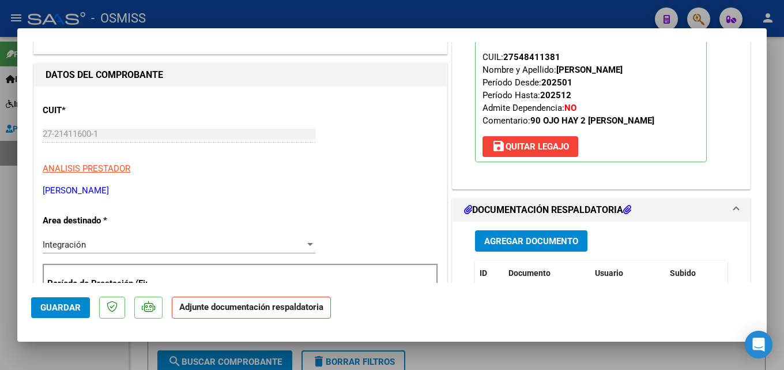
scroll to position [163, 0]
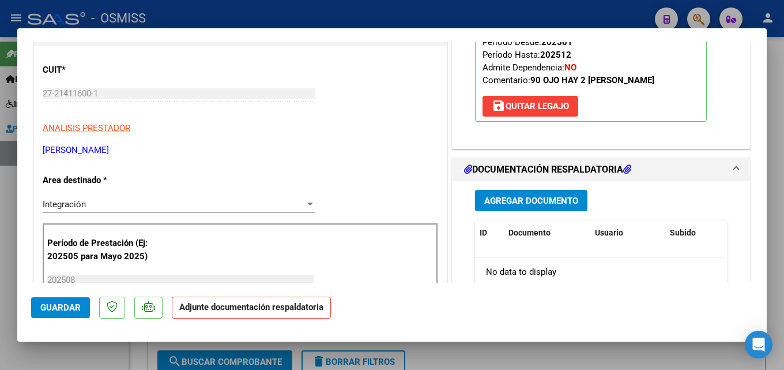
click at [533, 191] on button "Agregar Documento" at bounding box center [531, 200] width 112 height 21
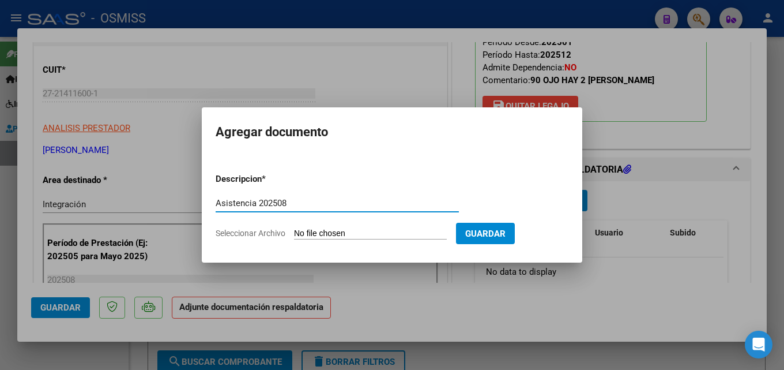
click at [306, 230] on input "Seleccionar Archivo" at bounding box center [370, 233] width 153 height 11
click at [407, 232] on input "Seleccionar Archivo" at bounding box center [370, 233] width 153 height 11
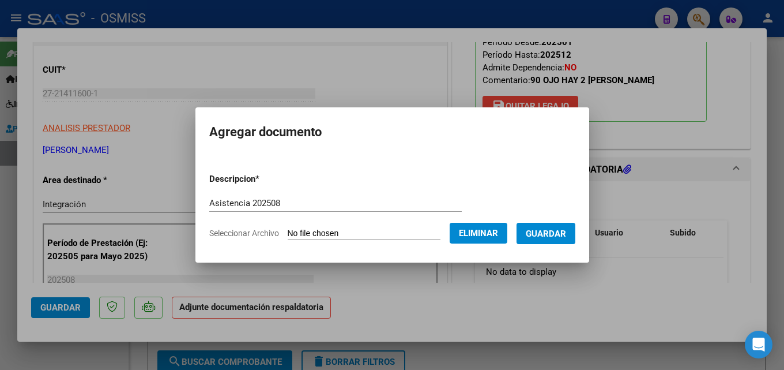
click at [550, 240] on button "Guardar" at bounding box center [546, 233] width 59 height 21
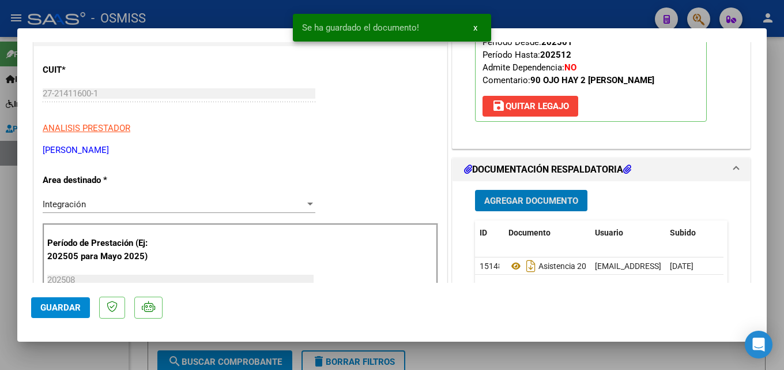
click at [63, 311] on span "Guardar" at bounding box center [60, 307] width 40 height 10
drag, startPoint x: 18, startPoint y: 330, endPoint x: 10, endPoint y: 333, distance: 8.6
click at [18, 330] on mat-dialog-container "COMPROBANTE VER COMPROBANTE ESTADO: Recibida. En proceso de confirmacion/acepta…" at bounding box center [392, 184] width 750 height 313
click at [10, 333] on div at bounding box center [392, 185] width 784 height 370
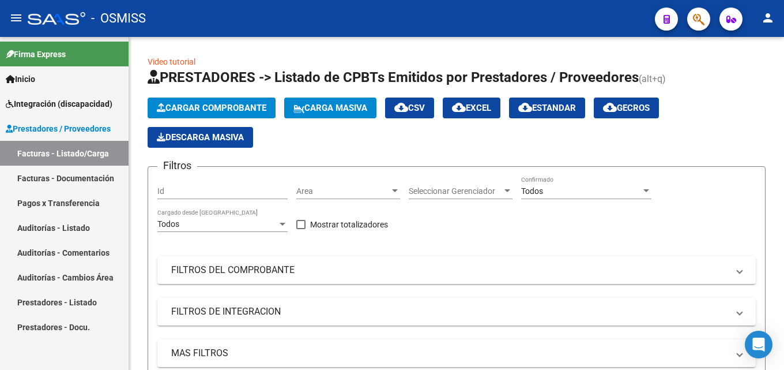
click at [125, 242] on link "Auditorías - Comentarios" at bounding box center [64, 252] width 129 height 25
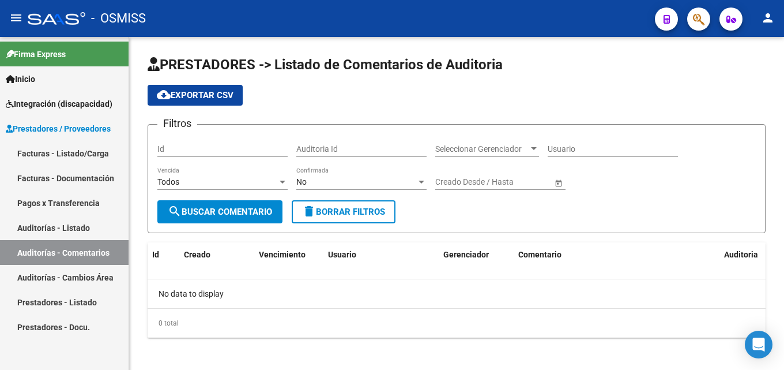
click at [87, 148] on link "Facturas - Listado/Carga" at bounding box center [64, 153] width 129 height 25
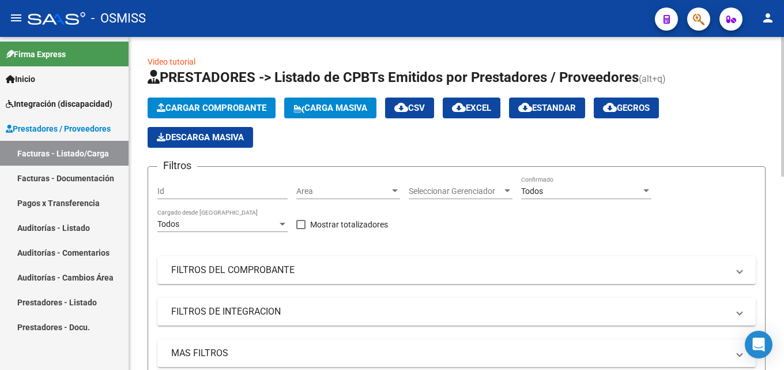
click at [219, 102] on button "Cargar Comprobante" at bounding box center [212, 107] width 128 height 21
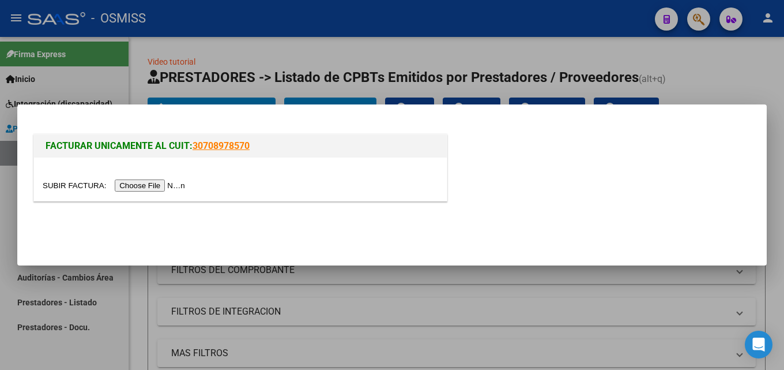
click at [152, 187] on input "file" at bounding box center [116, 185] width 146 height 12
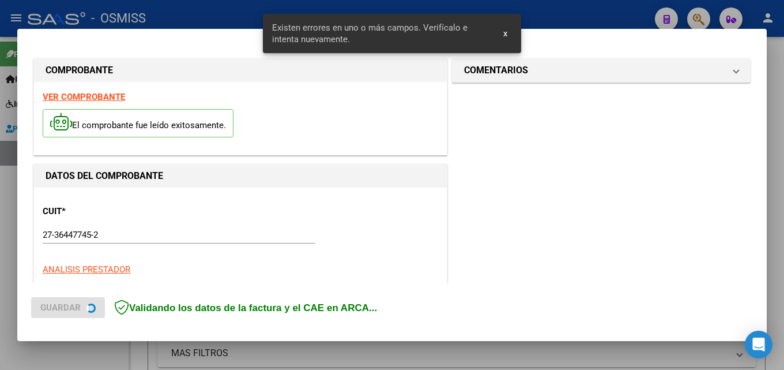
scroll to position [281, 0]
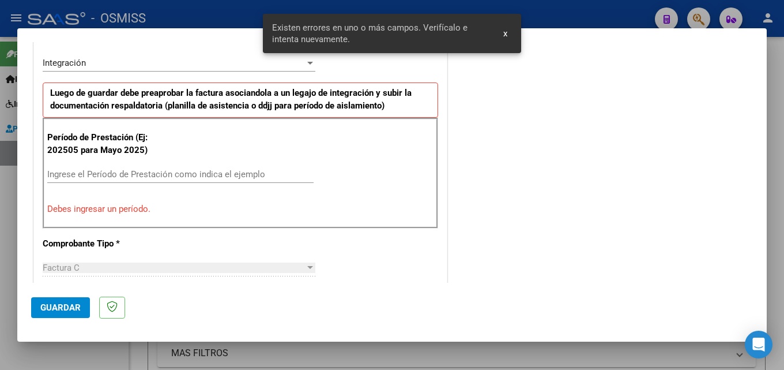
click at [161, 176] on input "Ingrese el Período de Prestación como indica el ejemplo" at bounding box center [180, 174] width 266 height 10
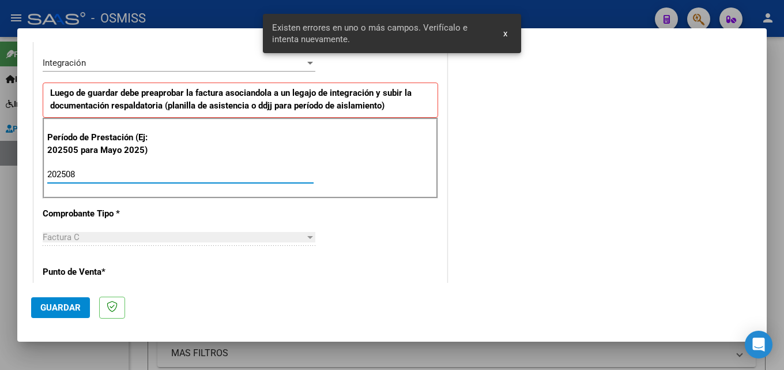
scroll to position [743, 0]
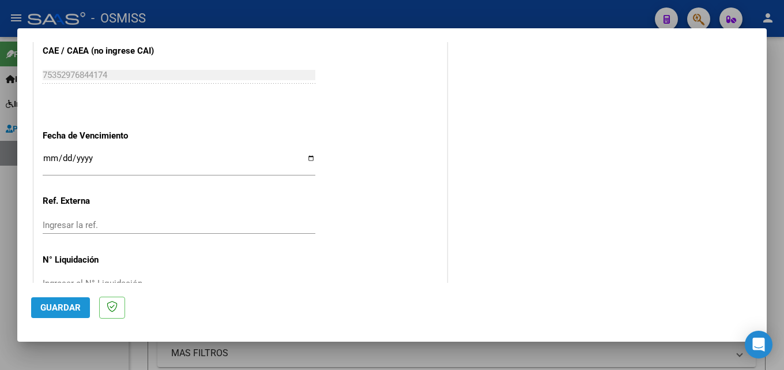
drag, startPoint x: 75, startPoint y: 308, endPoint x: 314, endPoint y: 212, distance: 258.0
click at [74, 309] on span "Guardar" at bounding box center [60, 307] width 40 height 10
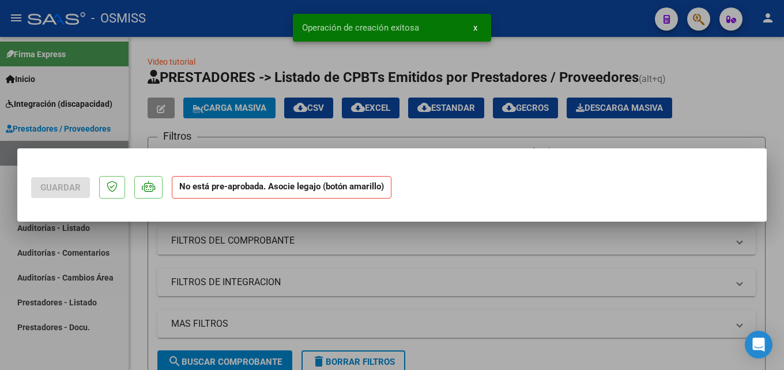
scroll to position [0, 0]
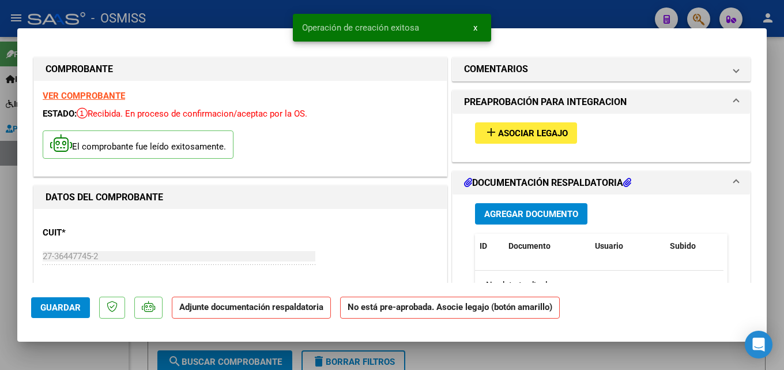
click at [508, 137] on span "Asociar Legajo" at bounding box center [533, 133] width 70 height 10
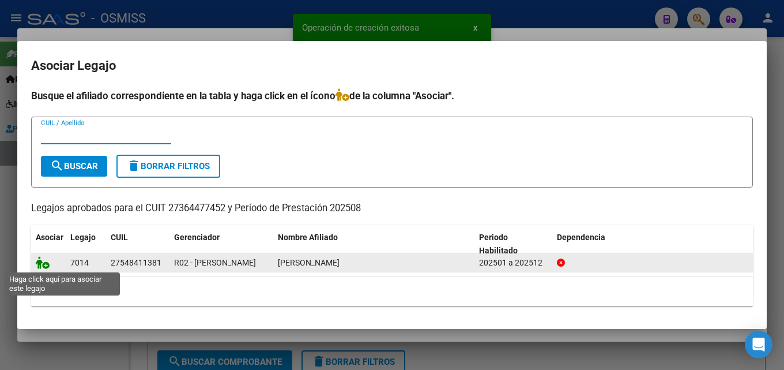
click at [47, 262] on icon at bounding box center [43, 262] width 14 height 13
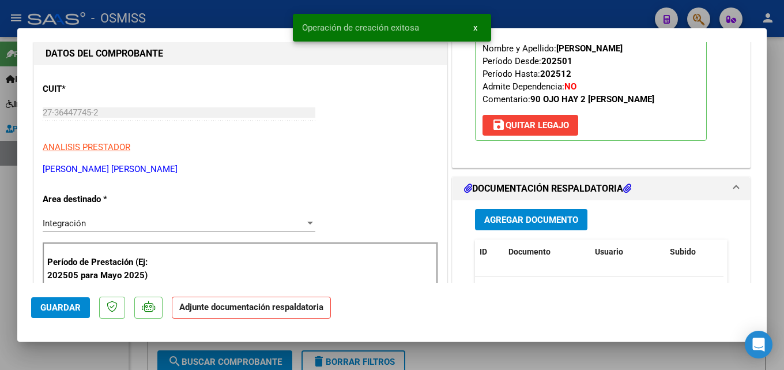
scroll to position [163, 0]
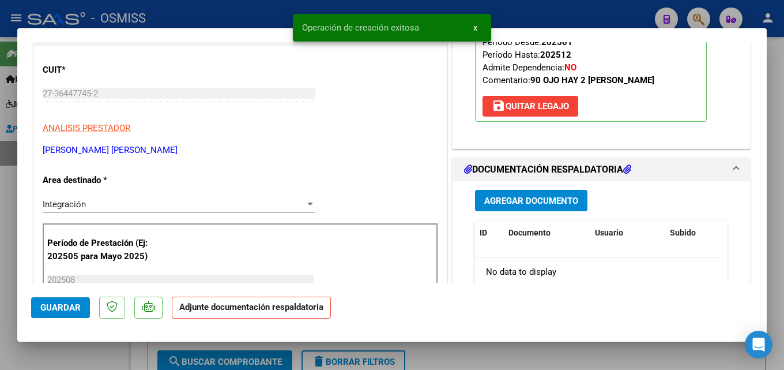
click at [517, 194] on button "Agregar Documento" at bounding box center [531, 200] width 112 height 21
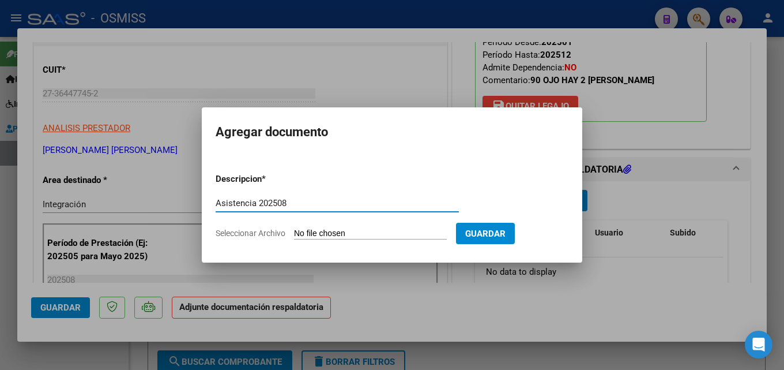
click at [359, 224] on form "Descripcion * Asistencia 202508 Escriba aquí una descripcion Seleccionar Archiv…" at bounding box center [392, 206] width 353 height 84
click at [359, 228] on input "Seleccionar Archivo" at bounding box center [370, 233] width 153 height 11
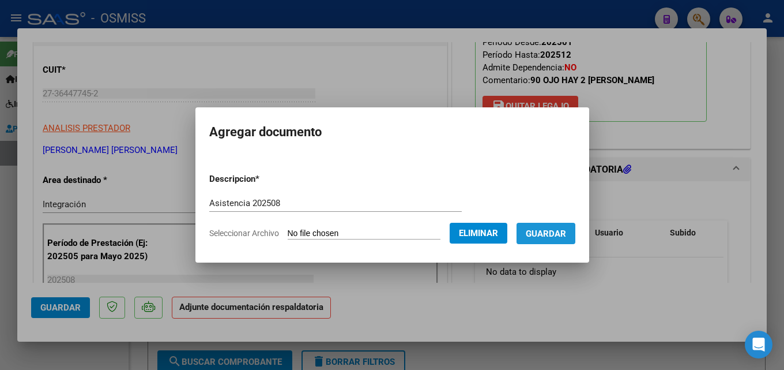
click at [553, 234] on span "Guardar" at bounding box center [546, 233] width 40 height 10
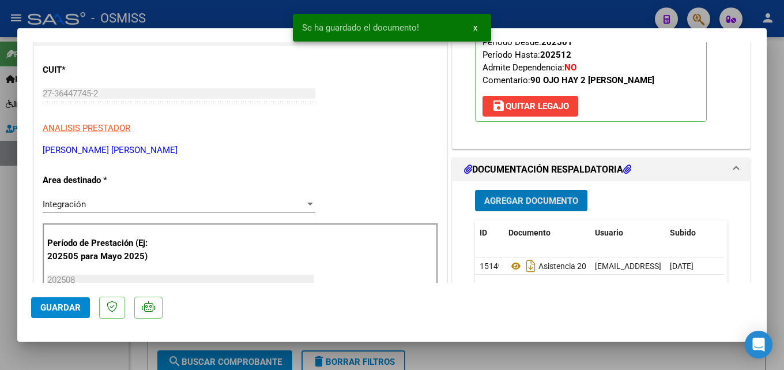
click at [54, 302] on span "Guardar" at bounding box center [60, 307] width 40 height 10
click at [0, 311] on div at bounding box center [392, 185] width 784 height 370
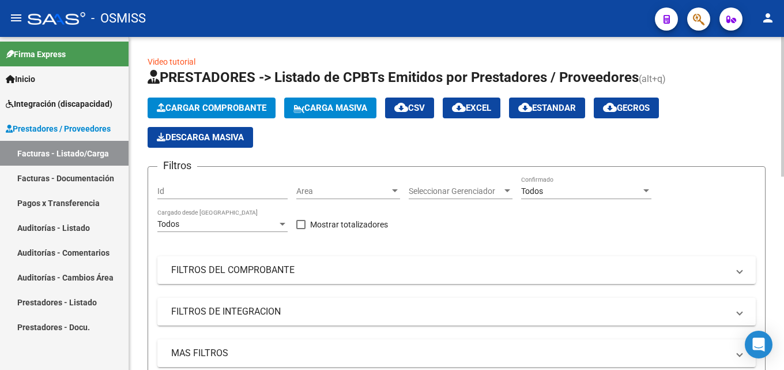
click at [209, 103] on span "Cargar Comprobante" at bounding box center [212, 108] width 110 height 10
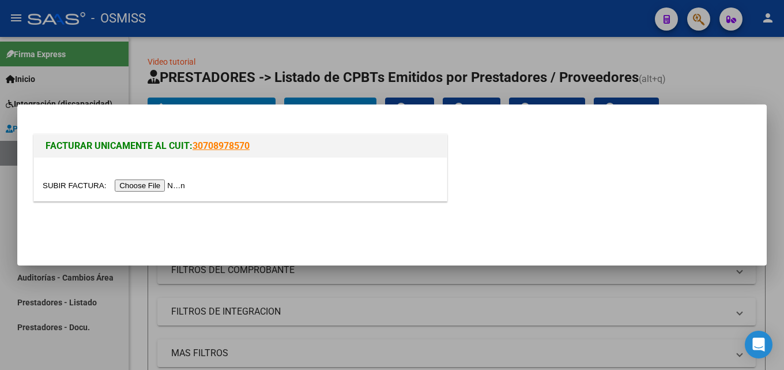
click at [169, 185] on input "file" at bounding box center [116, 185] width 146 height 12
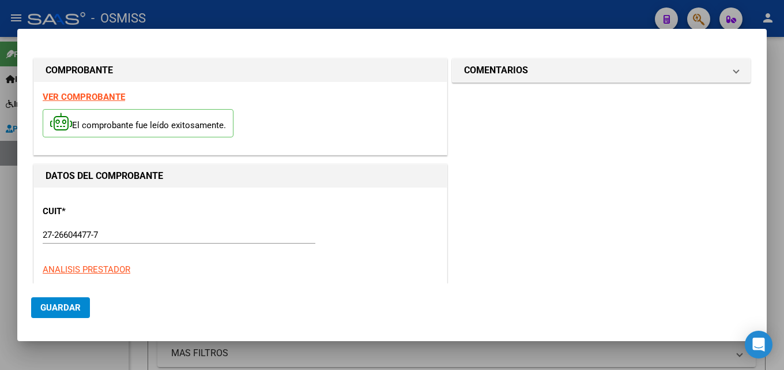
scroll to position [282, 0]
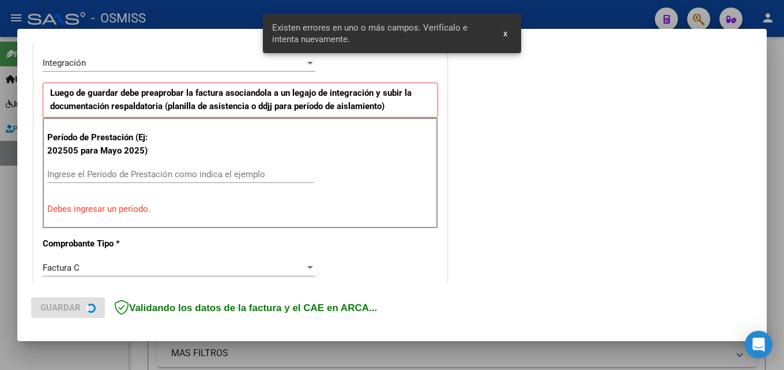
click at [128, 168] on div "Ingrese el Período de Prestación como indica el ejemplo" at bounding box center [180, 174] width 266 height 17
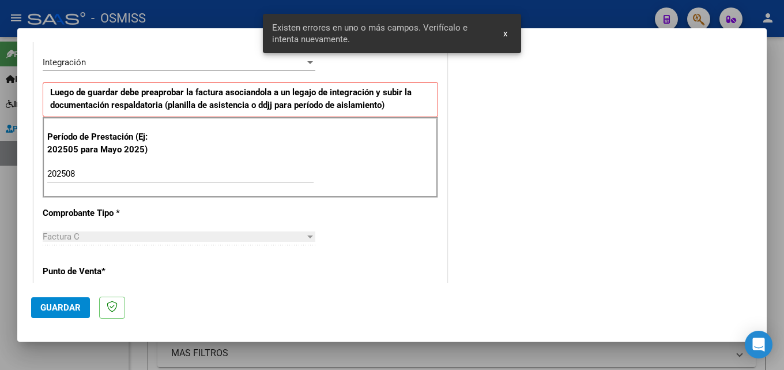
scroll to position [743, 0]
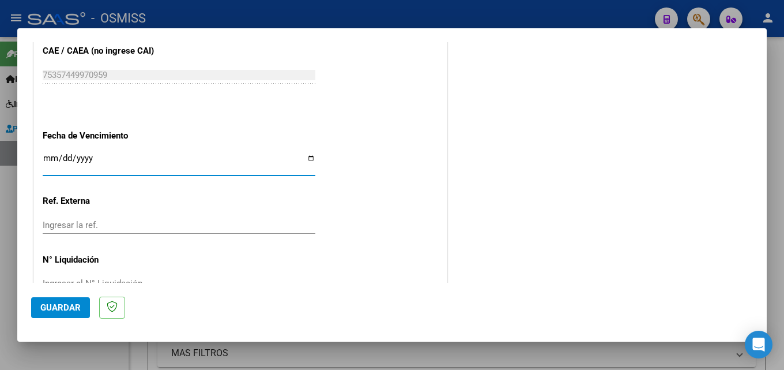
click at [69, 299] on button "Guardar" at bounding box center [60, 307] width 59 height 21
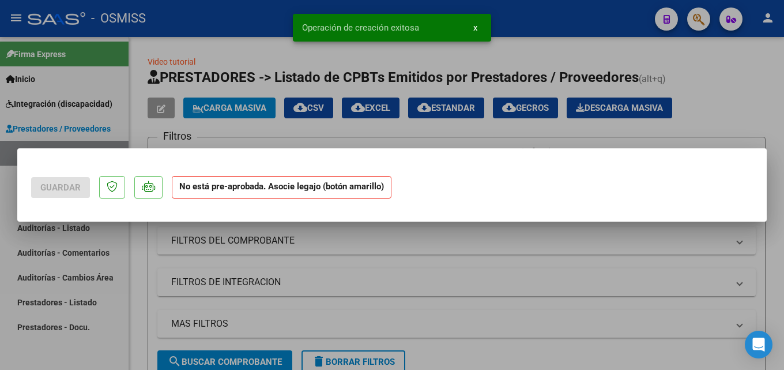
scroll to position [0, 0]
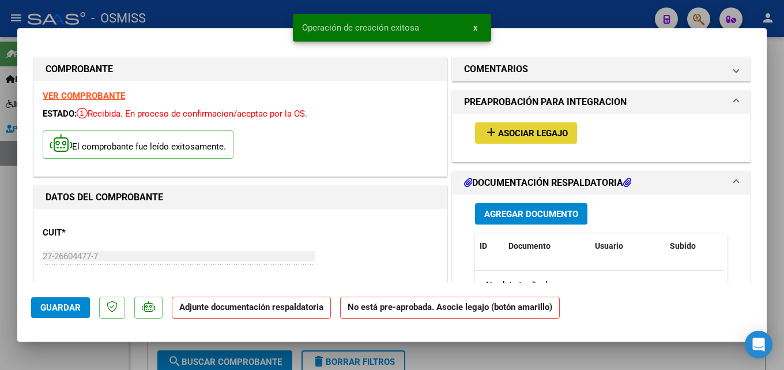
click at [497, 127] on span "add Asociar Legajo" at bounding box center [526, 132] width 84 height 10
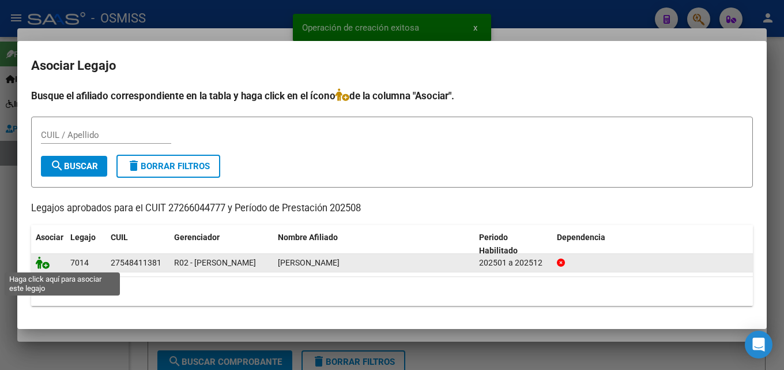
click at [37, 259] on icon at bounding box center [43, 262] width 14 height 13
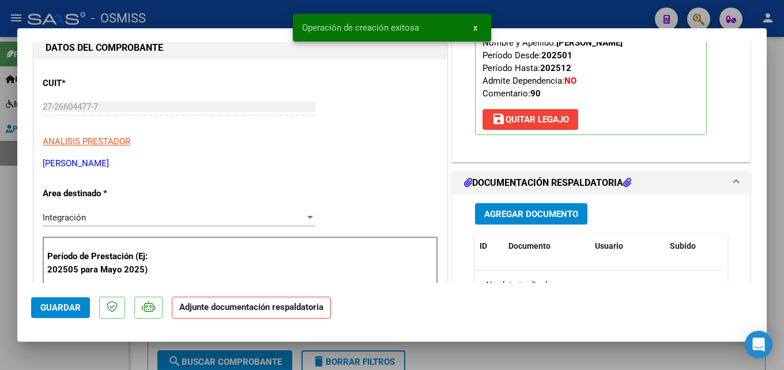
scroll to position [179, 0]
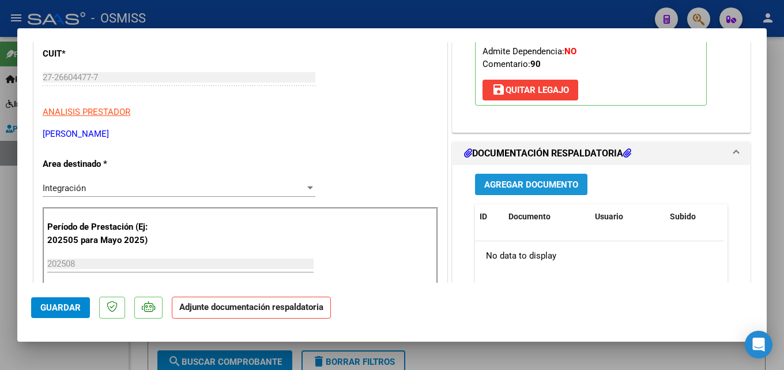
click at [560, 184] on span "Agregar Documento" at bounding box center [531, 184] width 94 height 10
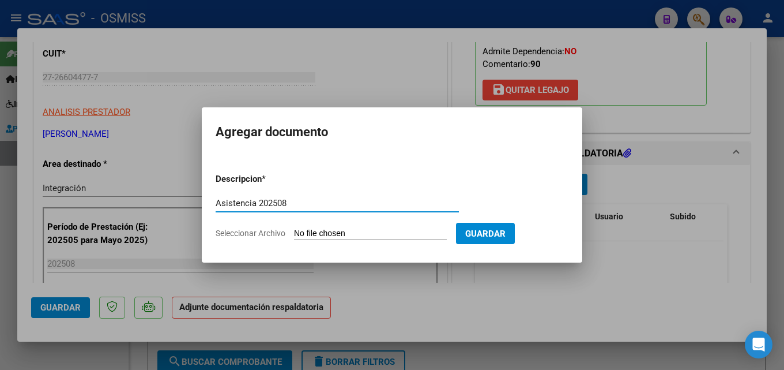
click at [337, 230] on input "Seleccionar Archivo" at bounding box center [370, 233] width 153 height 11
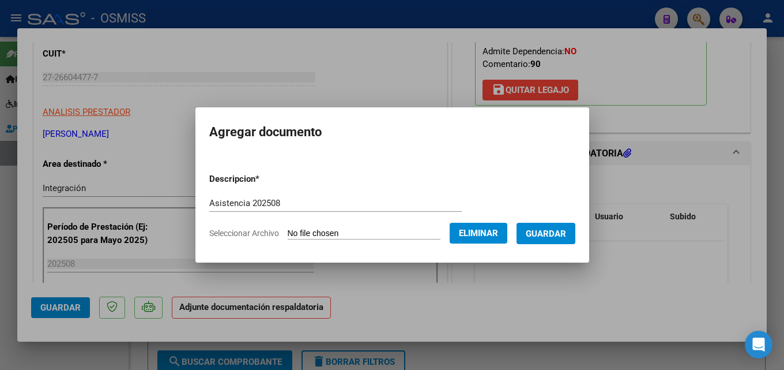
click at [556, 237] on span "Guardar" at bounding box center [546, 233] width 40 height 10
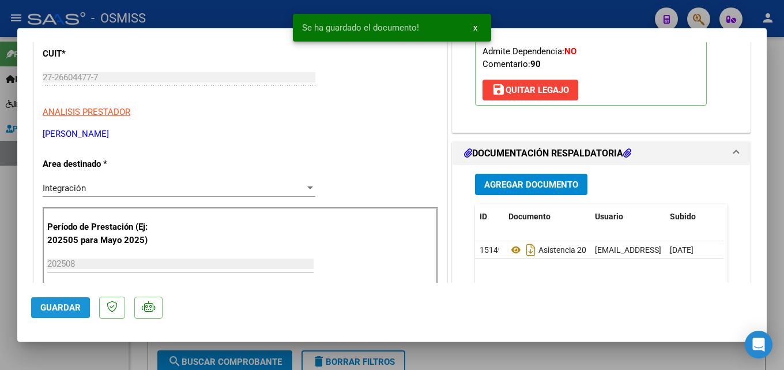
click at [52, 307] on span "Guardar" at bounding box center [60, 307] width 40 height 10
click at [0, 344] on div at bounding box center [392, 185] width 784 height 370
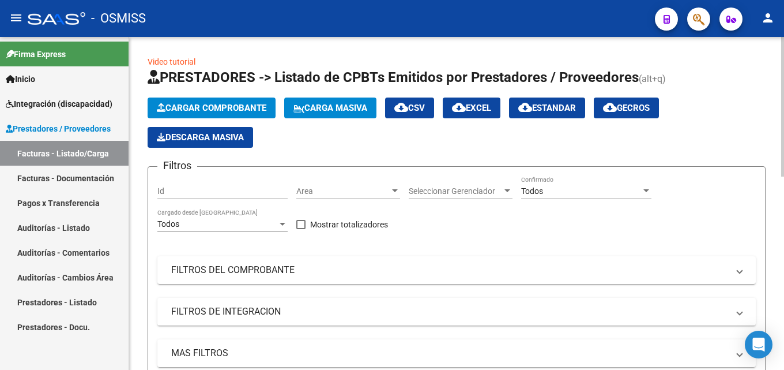
click at [213, 110] on span "Cargar Comprobante" at bounding box center [212, 108] width 110 height 10
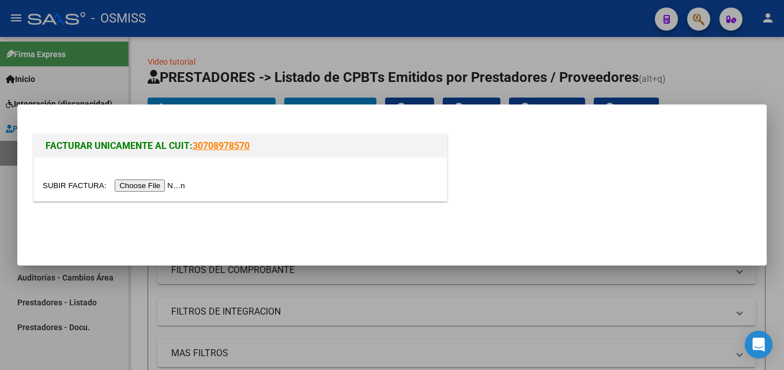
click at [174, 187] on input "file" at bounding box center [116, 185] width 146 height 12
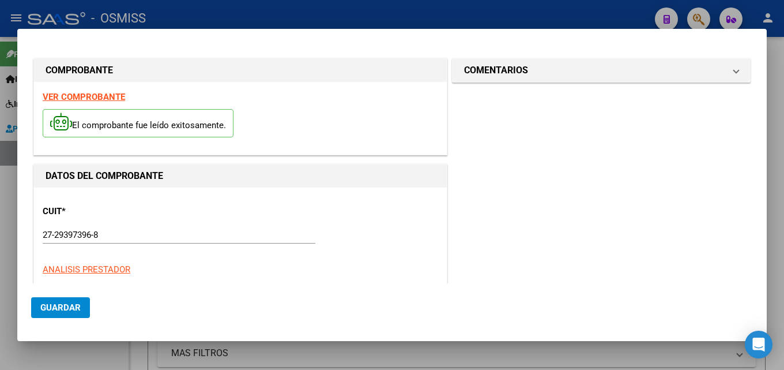
scroll to position [282, 0]
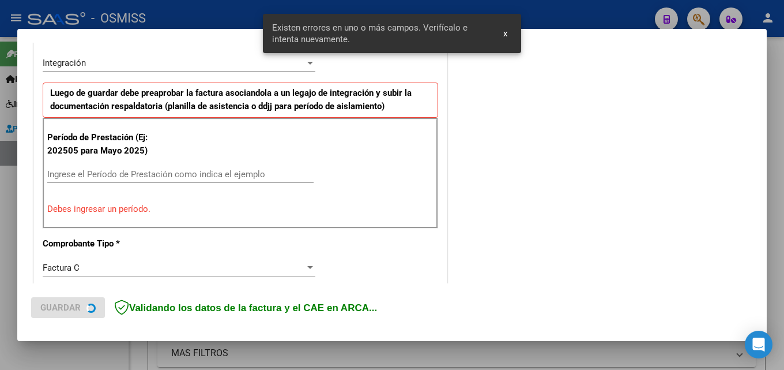
click at [103, 178] on input "Ingrese el Período de Prestación como indica el ejemplo" at bounding box center [180, 174] width 266 height 10
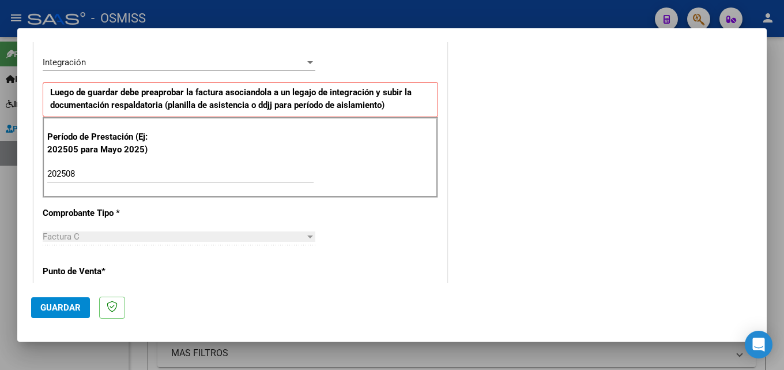
scroll to position [743, 0]
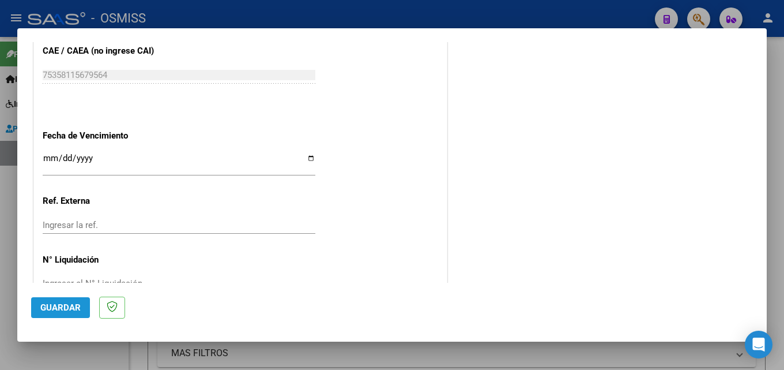
click at [74, 314] on button "Guardar" at bounding box center [60, 307] width 59 height 21
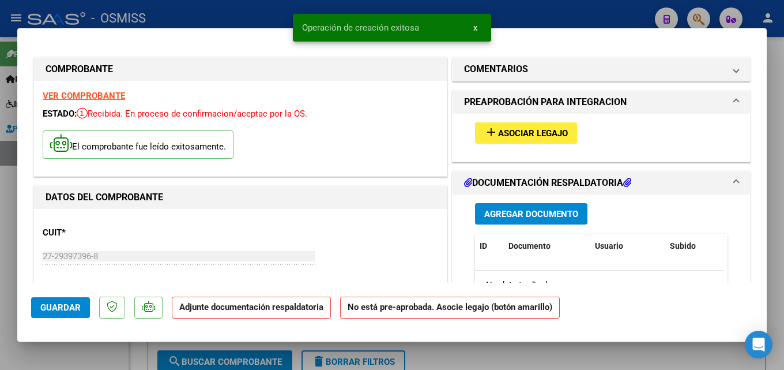
click at [516, 125] on button "add Asociar Legajo" at bounding box center [526, 132] width 102 height 21
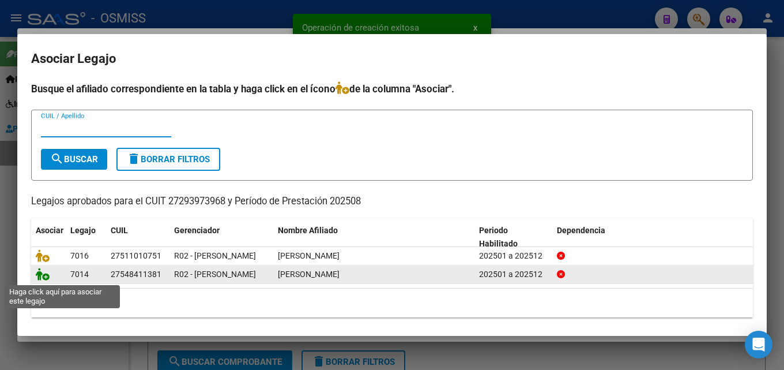
click at [43, 278] on icon at bounding box center [43, 274] width 14 height 13
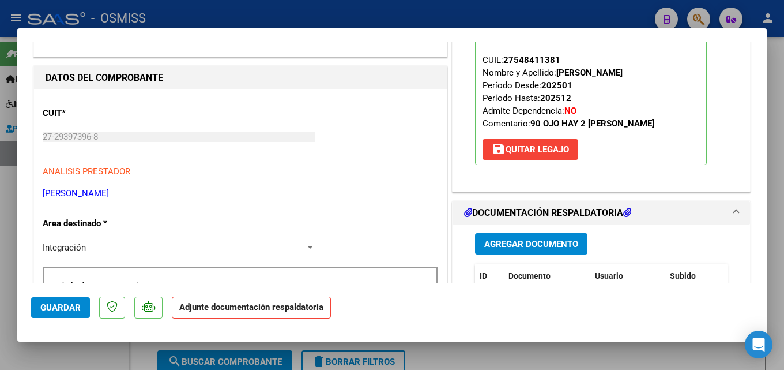
scroll to position [163, 0]
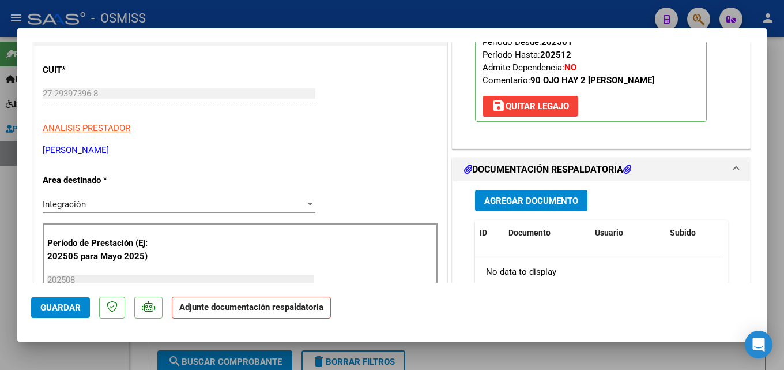
click at [561, 198] on span "Agregar Documento" at bounding box center [531, 201] width 94 height 10
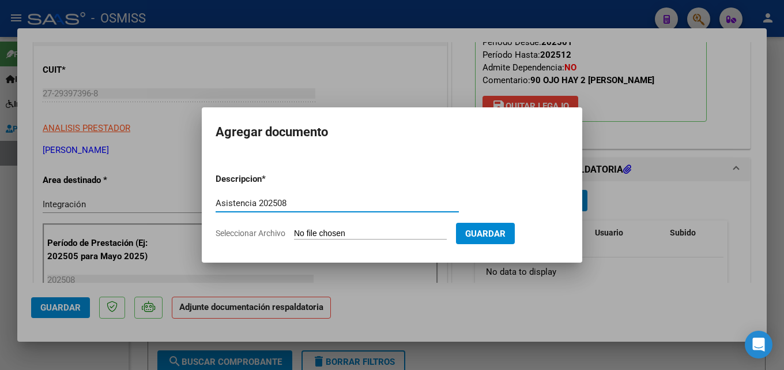
click at [310, 229] on input "Seleccionar Archivo" at bounding box center [370, 233] width 153 height 11
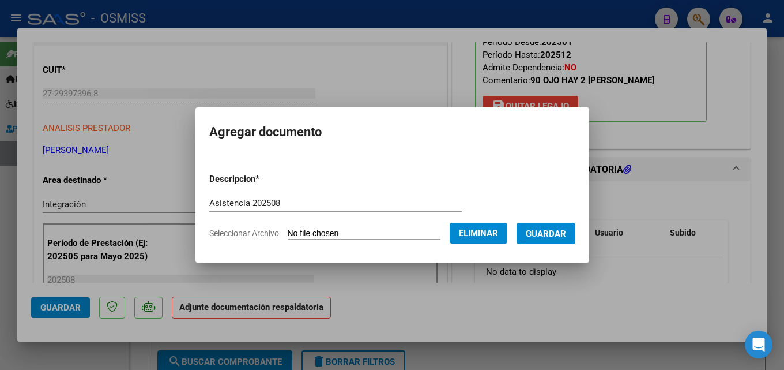
click at [565, 238] on span "Guardar" at bounding box center [546, 233] width 40 height 10
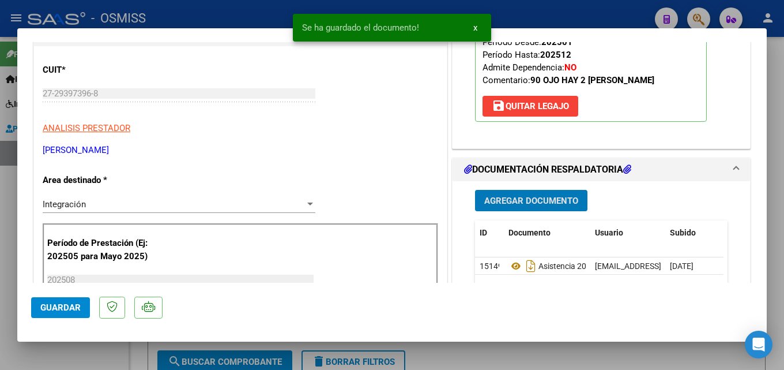
click at [59, 314] on button "Guardar" at bounding box center [60, 307] width 59 height 21
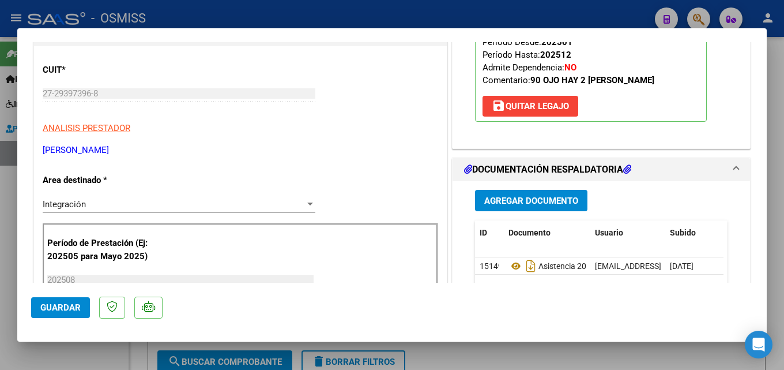
click at [31, 310] on button "Guardar" at bounding box center [60, 307] width 59 height 21
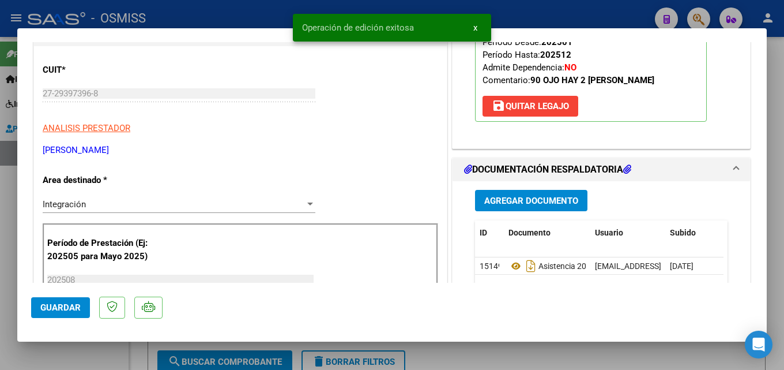
click at [0, 313] on div at bounding box center [392, 185] width 784 height 370
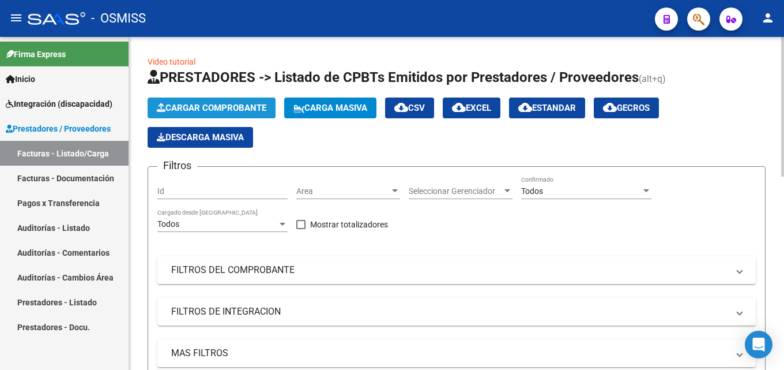
click at [235, 103] on button "Cargar Comprobante" at bounding box center [212, 107] width 128 height 21
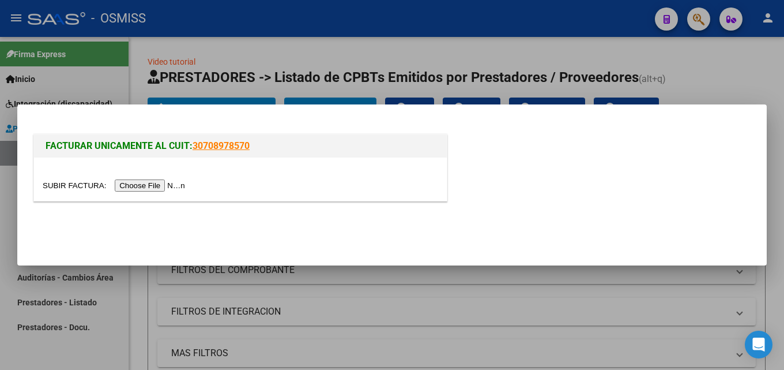
click at [178, 189] on input "file" at bounding box center [116, 185] width 146 height 12
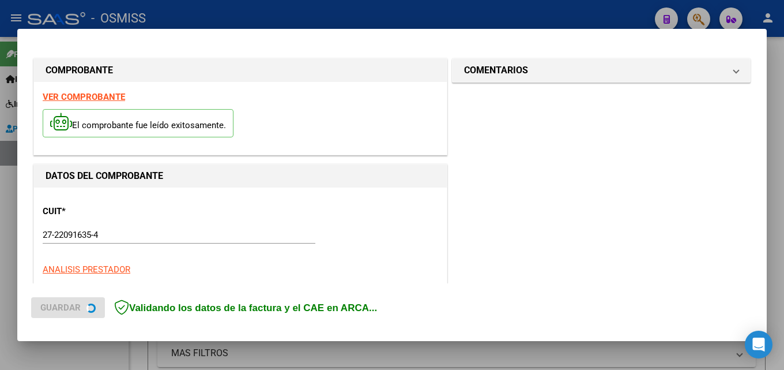
scroll to position [281, 0]
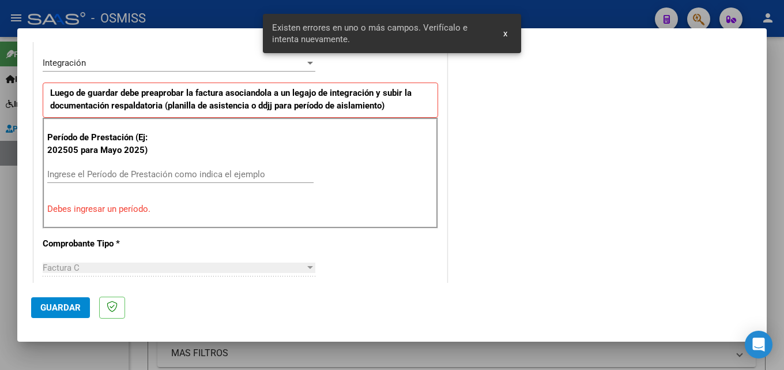
click at [111, 176] on input "Ingrese el Período de Prestación como indica el ejemplo" at bounding box center [180, 174] width 266 height 10
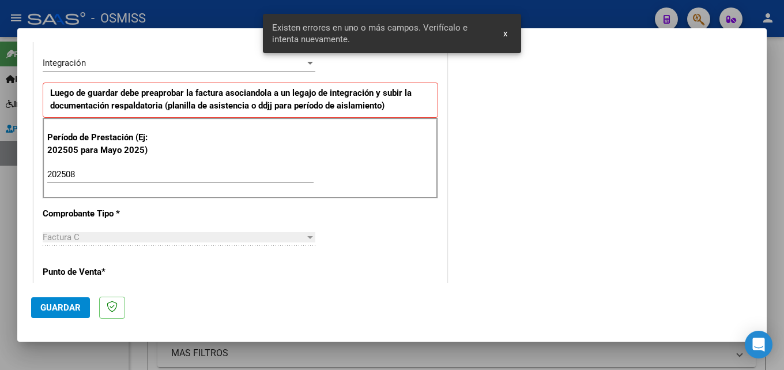
scroll to position [743, 0]
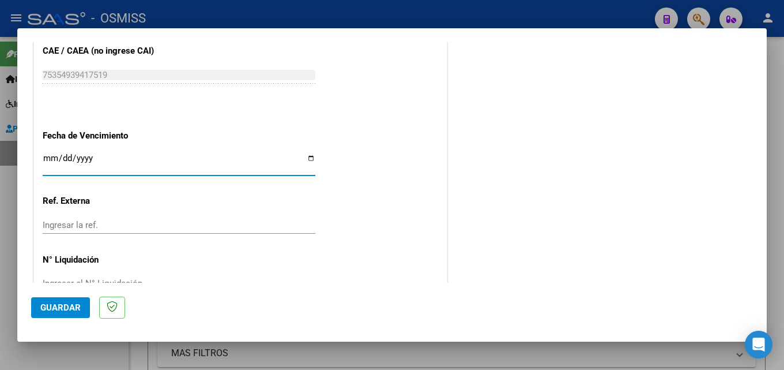
click at [55, 302] on span "Guardar" at bounding box center [60, 307] width 40 height 10
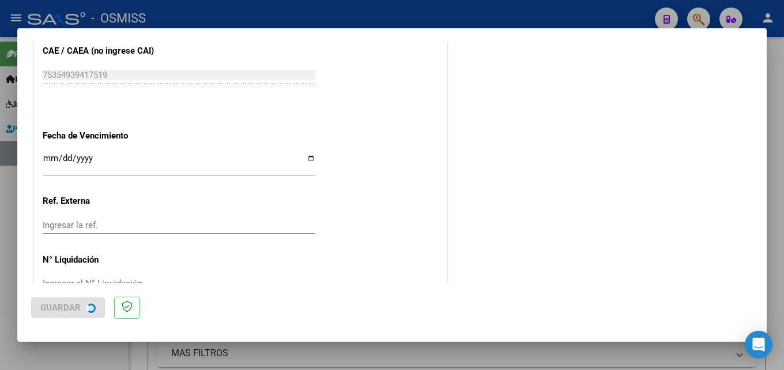
scroll to position [0, 0]
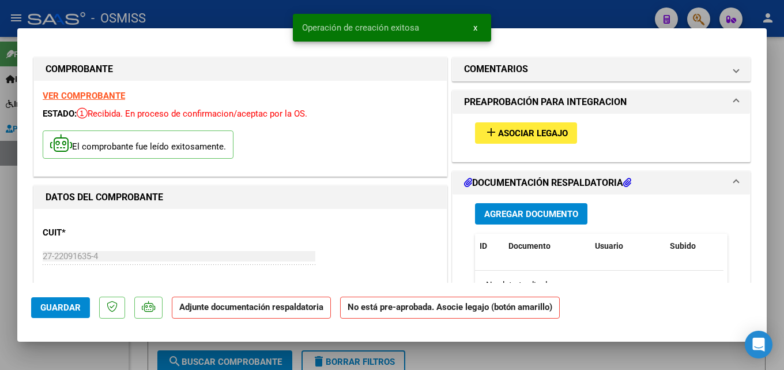
click at [512, 131] on span "Asociar Legajo" at bounding box center [533, 133] width 70 height 10
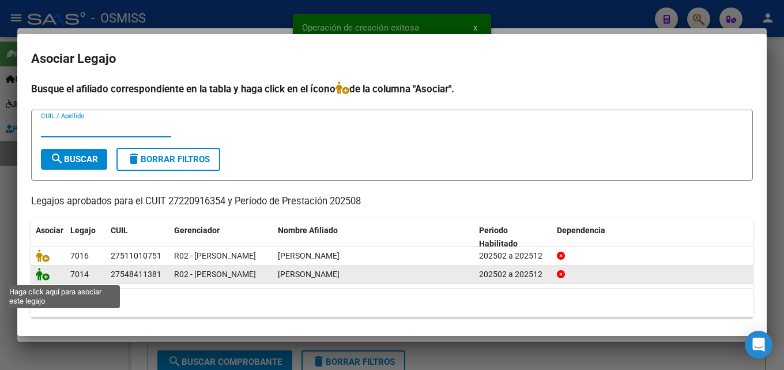
click at [44, 273] on icon at bounding box center [43, 274] width 14 height 13
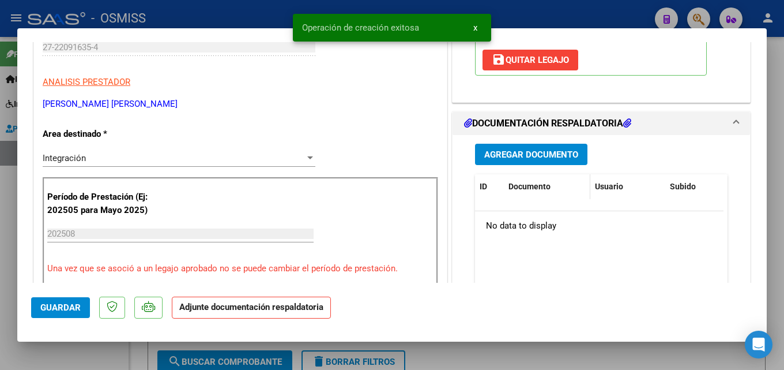
scroll to position [231, 0]
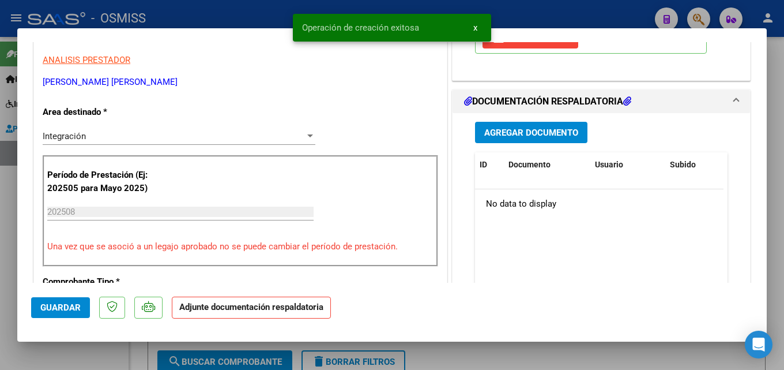
click at [493, 133] on span "Agregar Documento" at bounding box center [531, 132] width 94 height 10
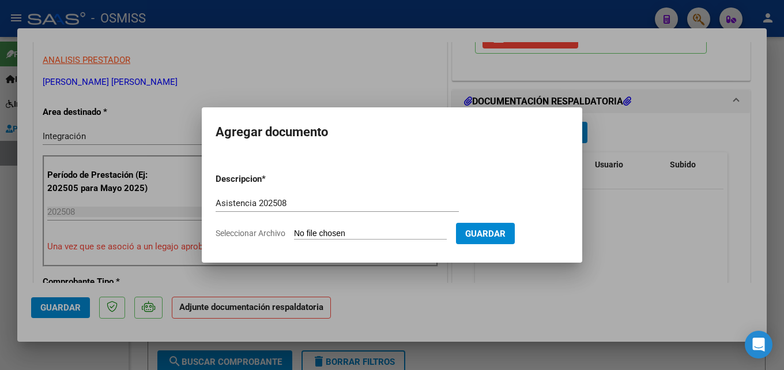
click at [325, 228] on input "Seleccionar Archivo" at bounding box center [370, 233] width 153 height 11
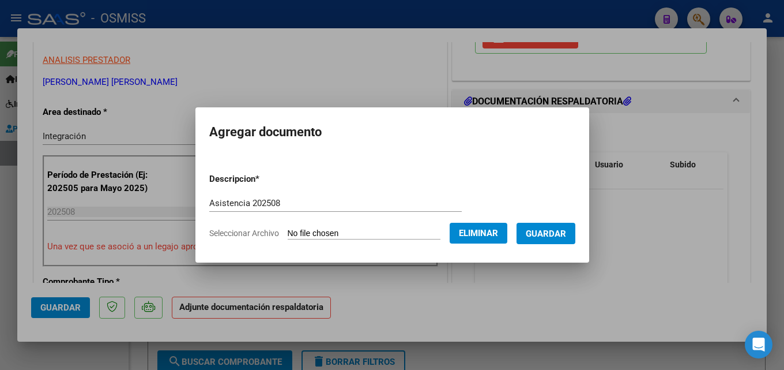
click at [551, 239] on button "Guardar" at bounding box center [546, 233] width 59 height 21
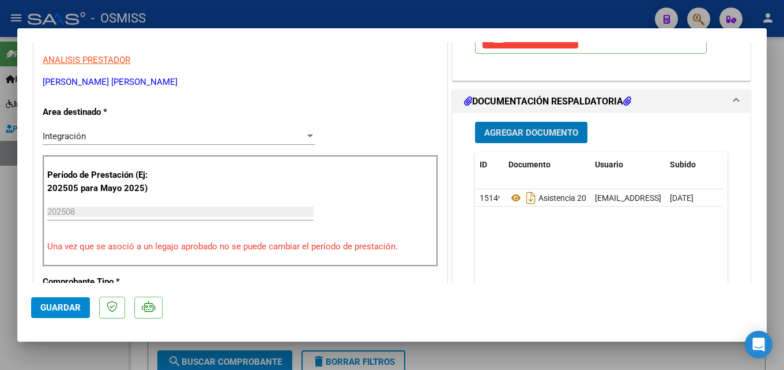
click at [70, 307] on span "Guardar" at bounding box center [60, 307] width 40 height 10
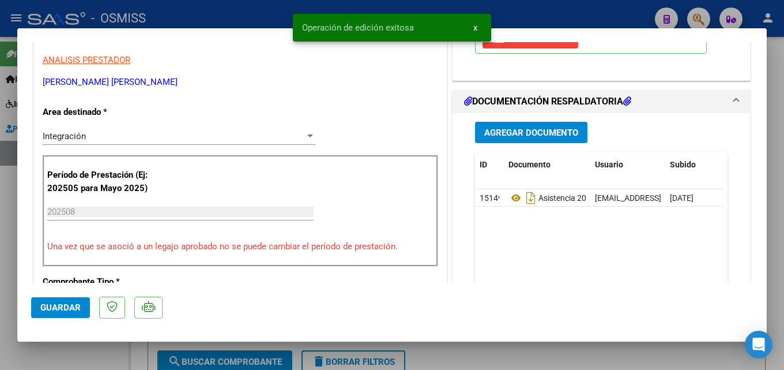
click at [0, 303] on div at bounding box center [392, 185] width 784 height 370
